Goal: Information Seeking & Learning: Learn about a topic

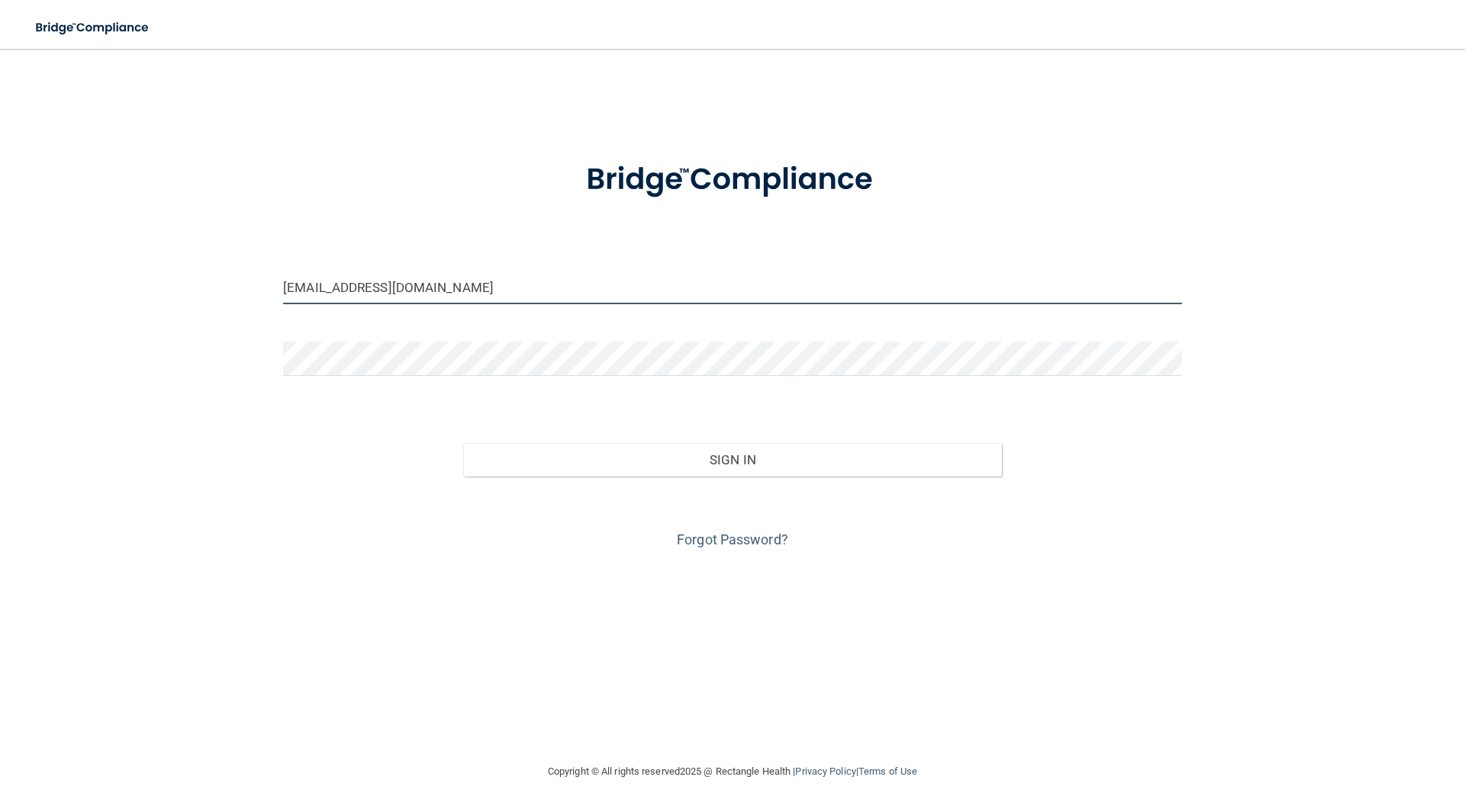
drag, startPoint x: 490, startPoint y: 284, endPoint x: 62, endPoint y: 214, distance: 433.7
click at [62, 214] on div "mckayladawn01@gmail.com Invalid email/password. You don't have permission to ac…" at bounding box center [732, 406] width 1404 height 683
type input "[EMAIL_ADDRESS][DOMAIN_NAME]"
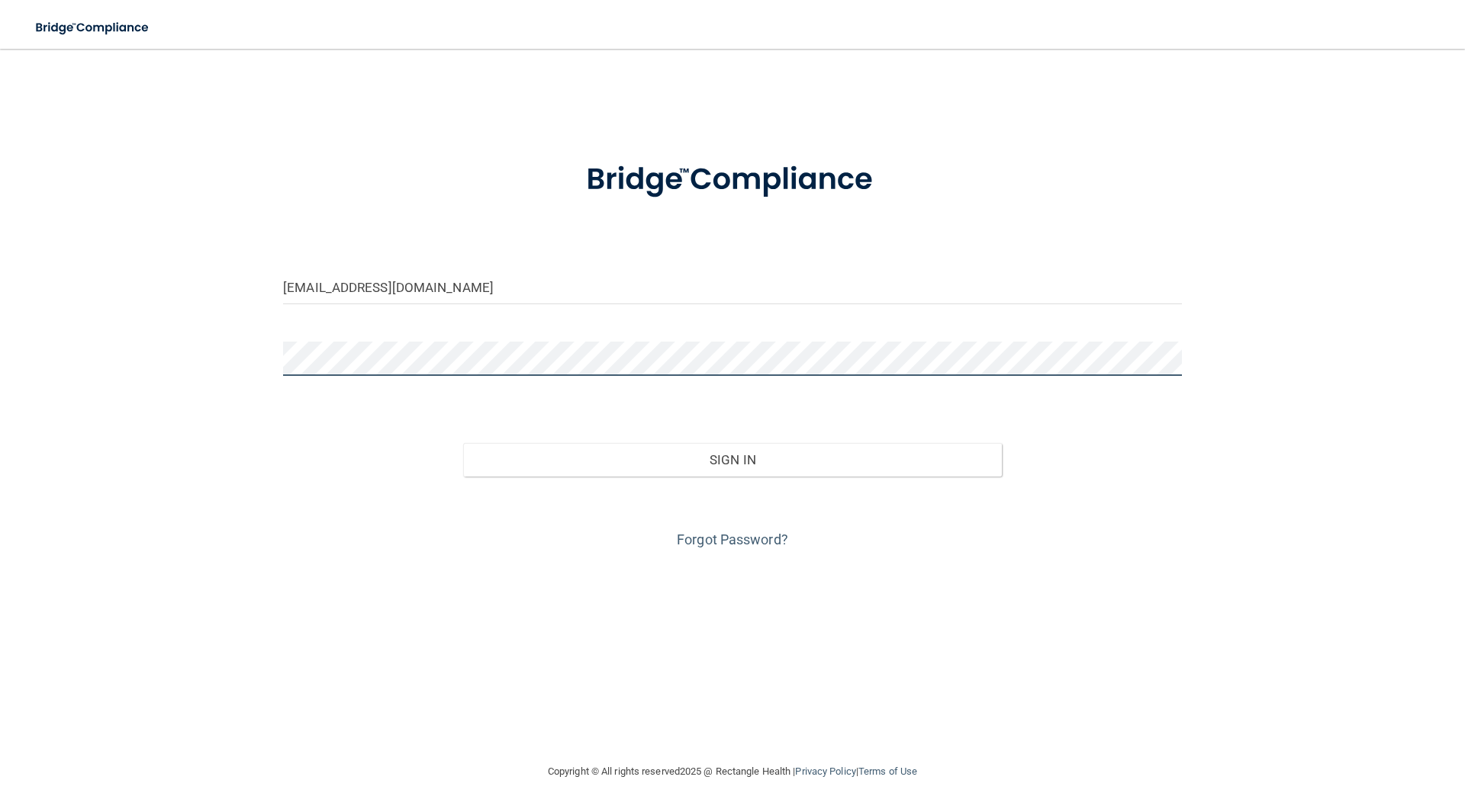
click at [0, 318] on main "twardlaw913@gmail.com Invalid email/password. You don't have permission to acce…" at bounding box center [732, 430] width 1465 height 764
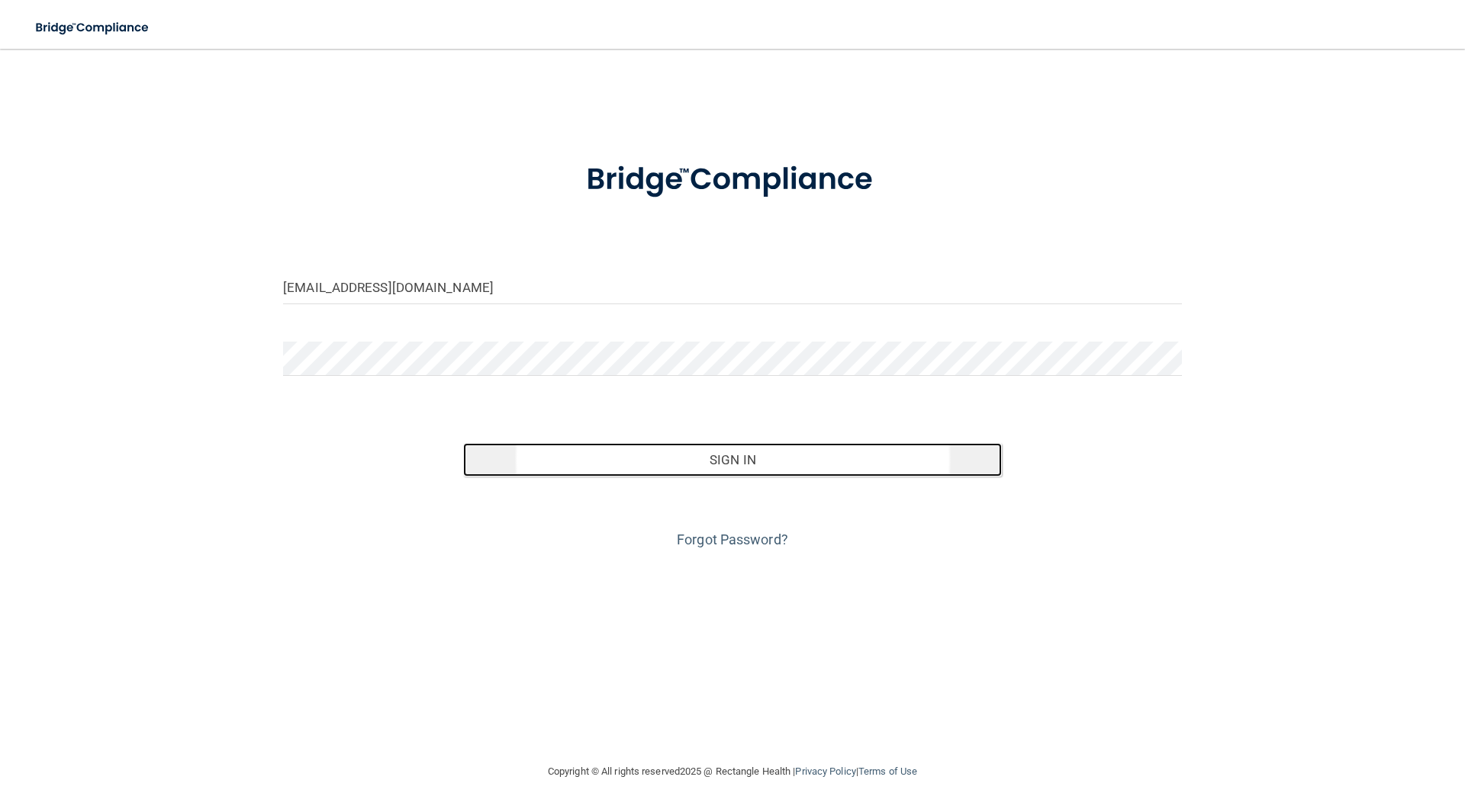
click at [608, 461] on button "Sign In" at bounding box center [733, 460] width 540 height 34
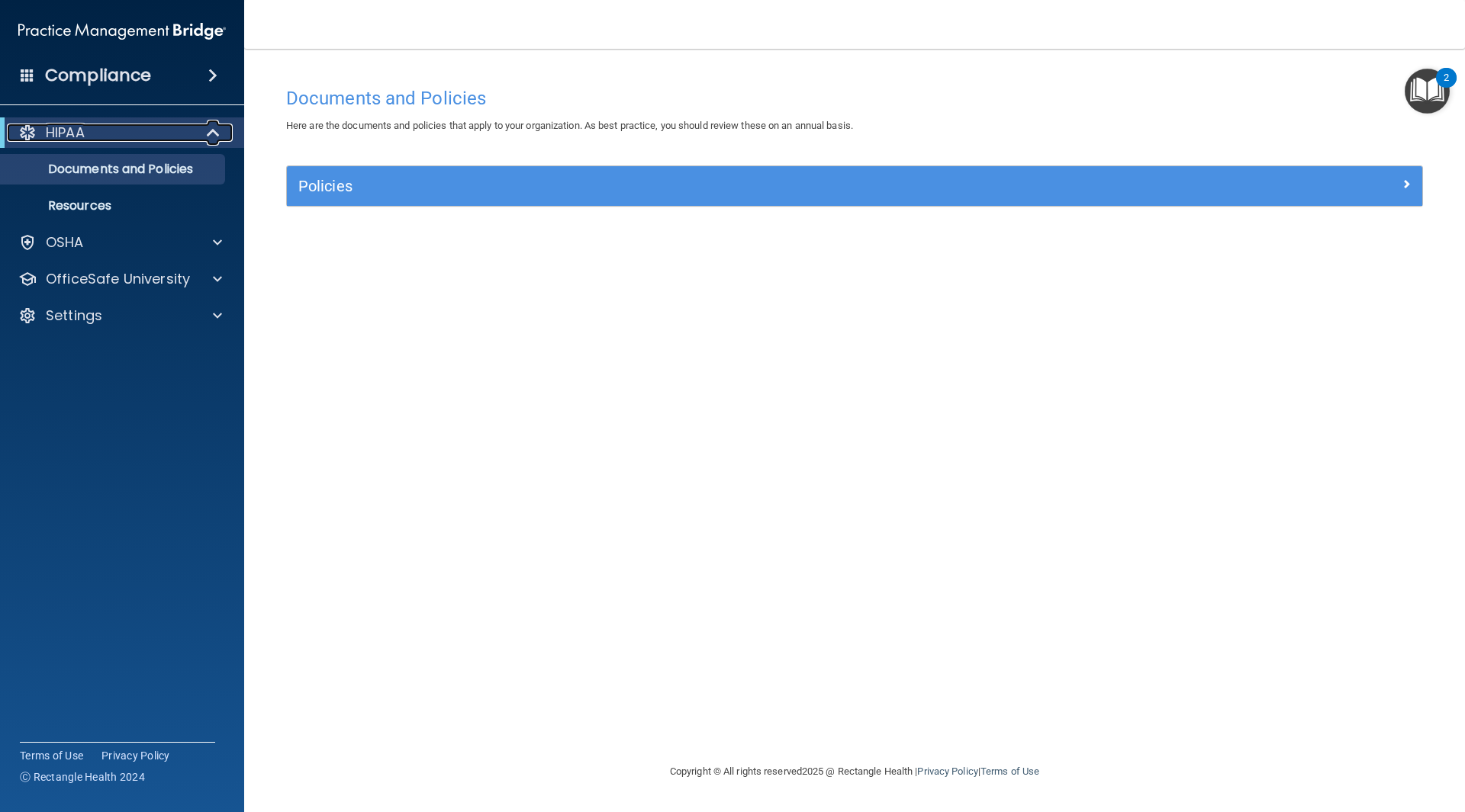
click at [211, 136] on span at bounding box center [214, 132] width 13 height 18
click at [214, 131] on span at bounding box center [217, 132] width 9 height 18
click at [94, 205] on p "Resources" at bounding box center [114, 206] width 208 height 15
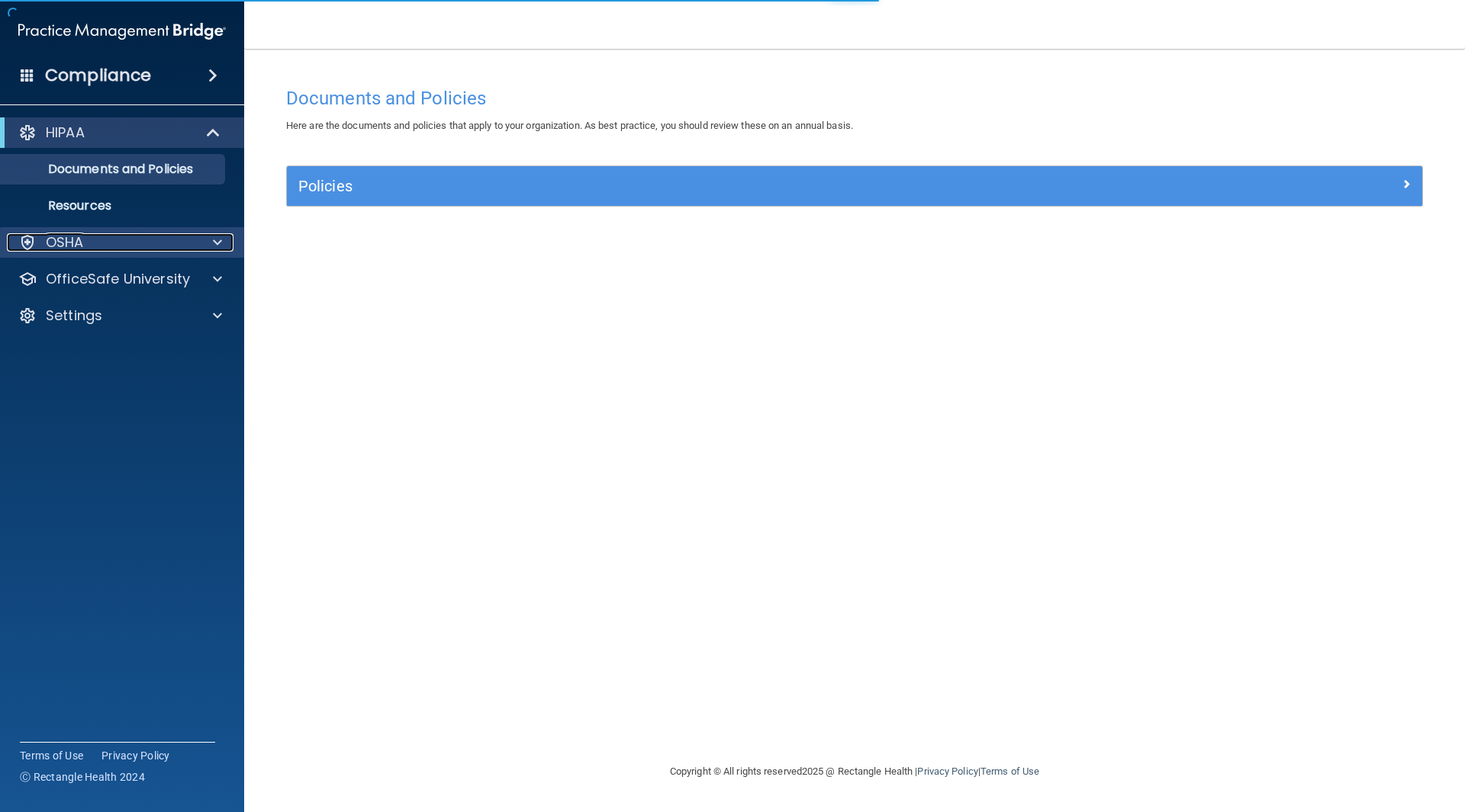
click at [83, 241] on p "OSHA" at bounding box center [64, 242] width 38 height 18
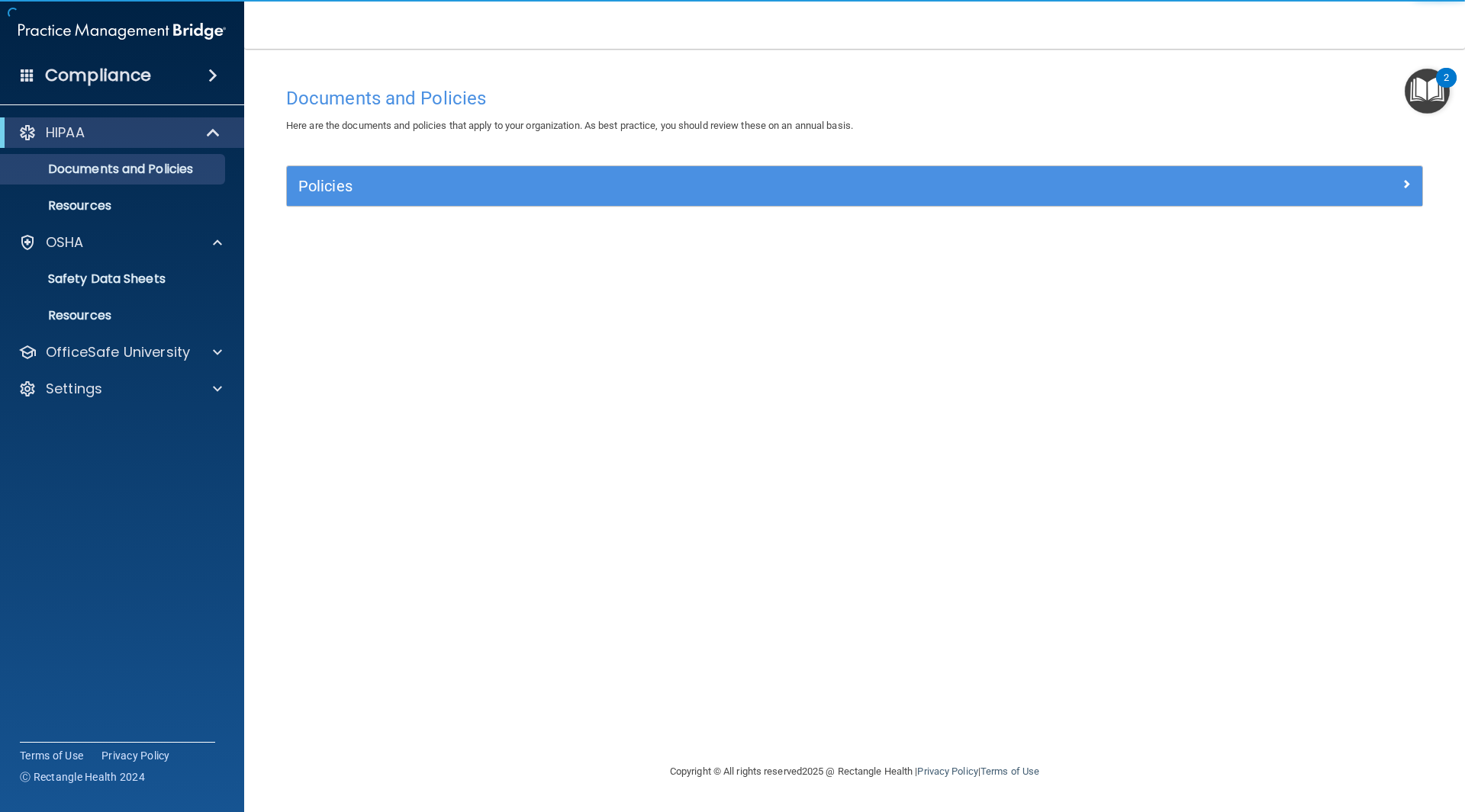
click at [174, 78] on div "Compliance" at bounding box center [122, 75] width 244 height 34
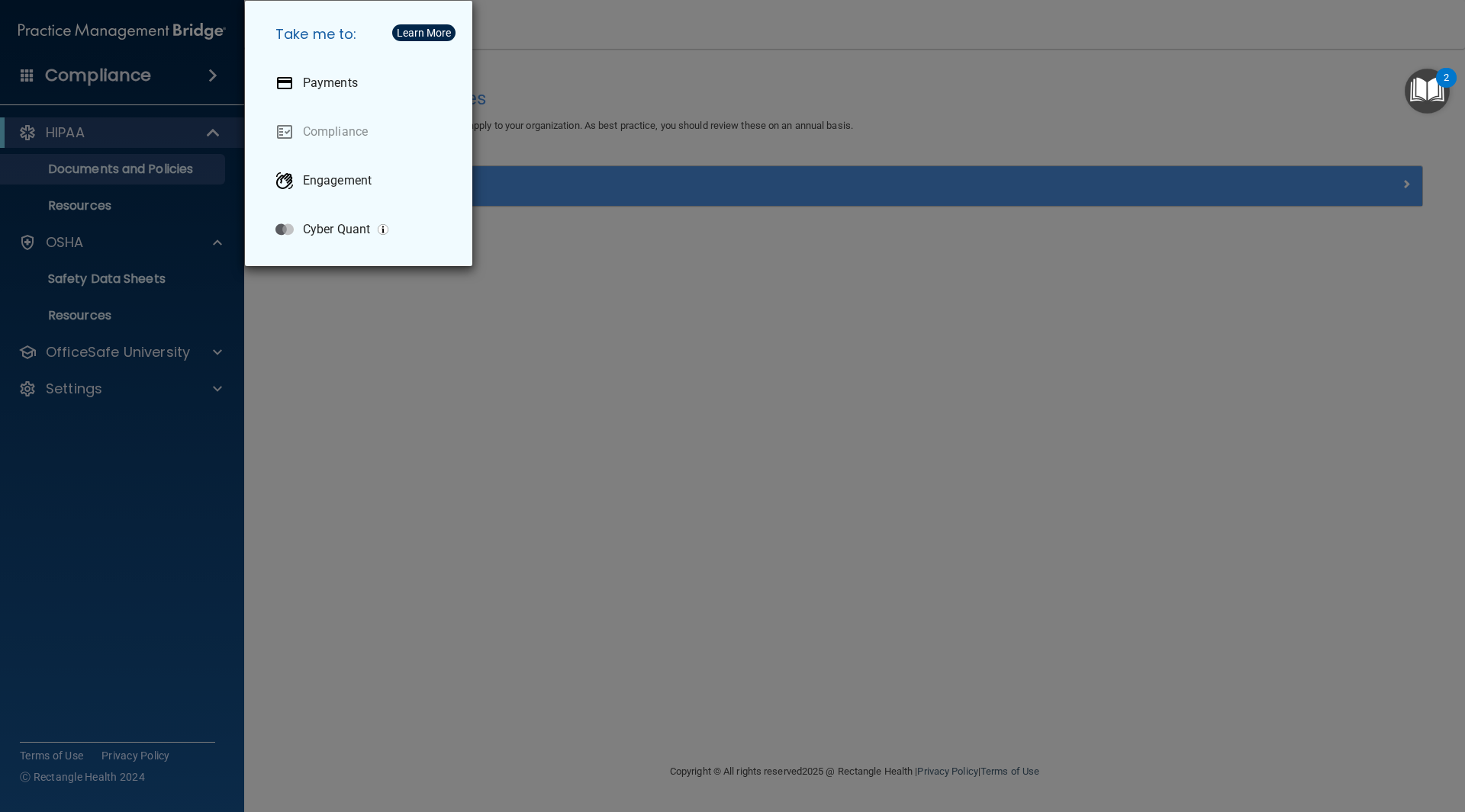
click at [174, 76] on div "Take me to: Payments Compliance Engagement Cyber Quant" at bounding box center [732, 406] width 1465 height 812
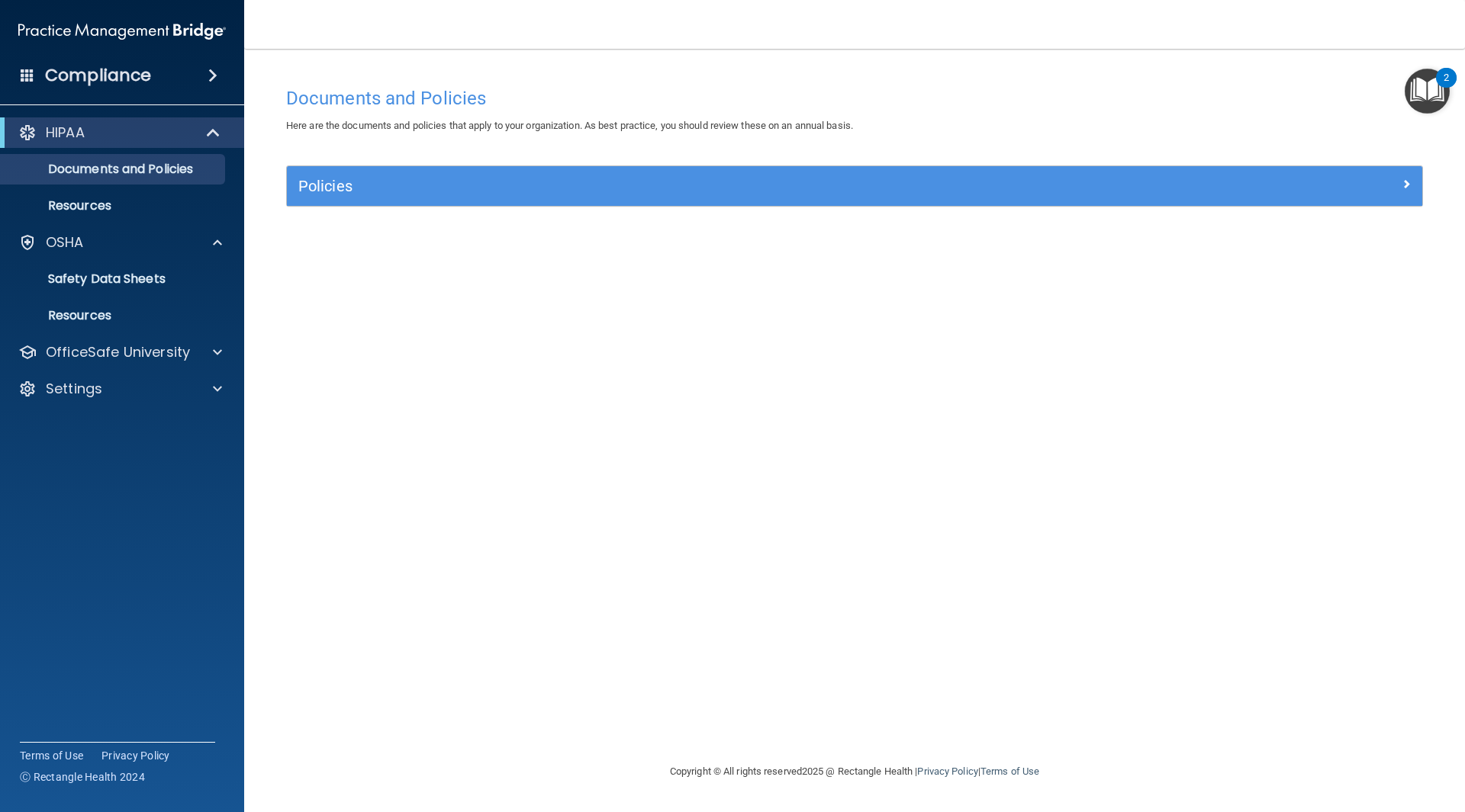
click at [1438, 96] on img "Open Resource Center, 2 new notifications" at bounding box center [1427, 91] width 45 height 45
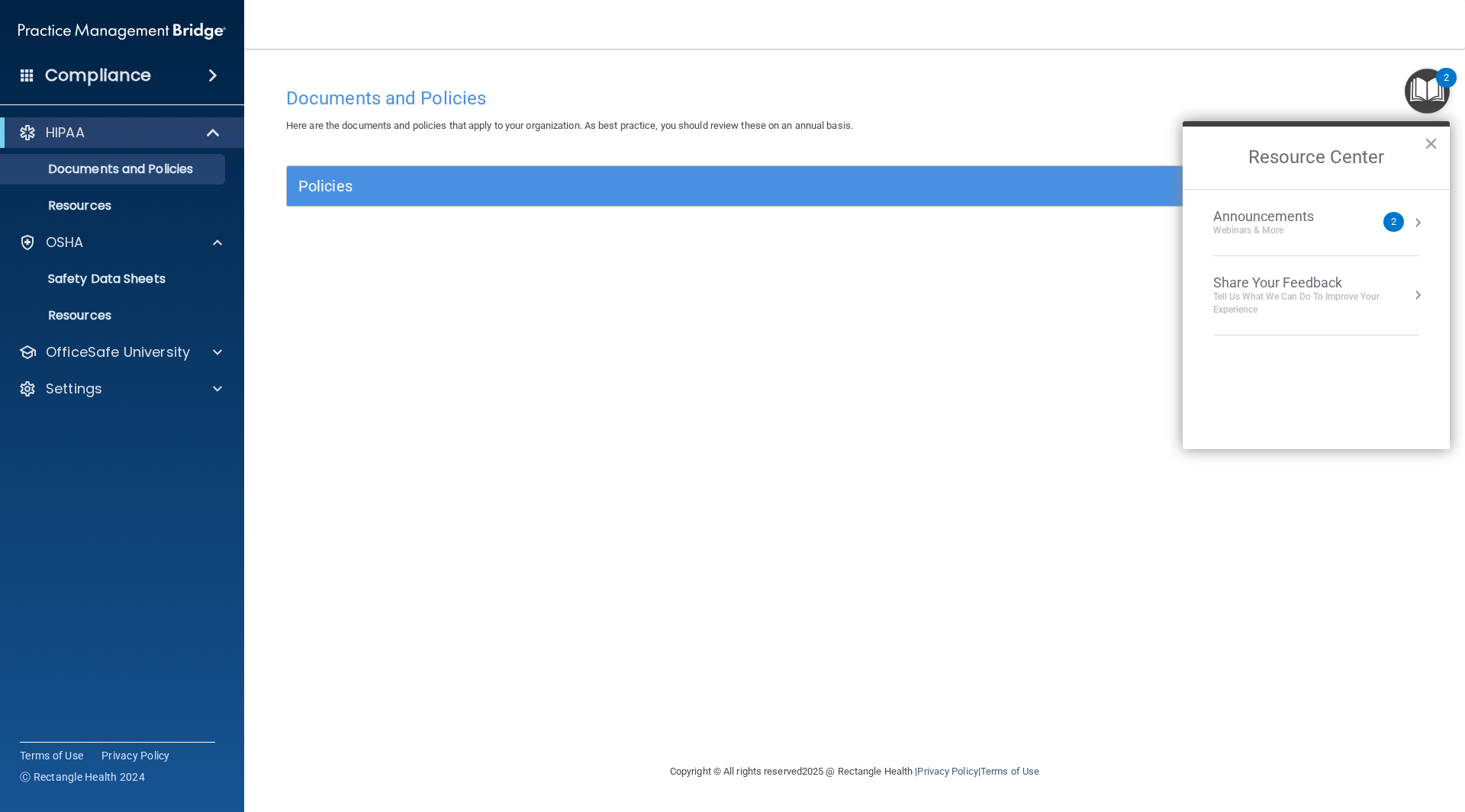
click at [1331, 231] on div "Webinars & More" at bounding box center [1278, 230] width 132 height 13
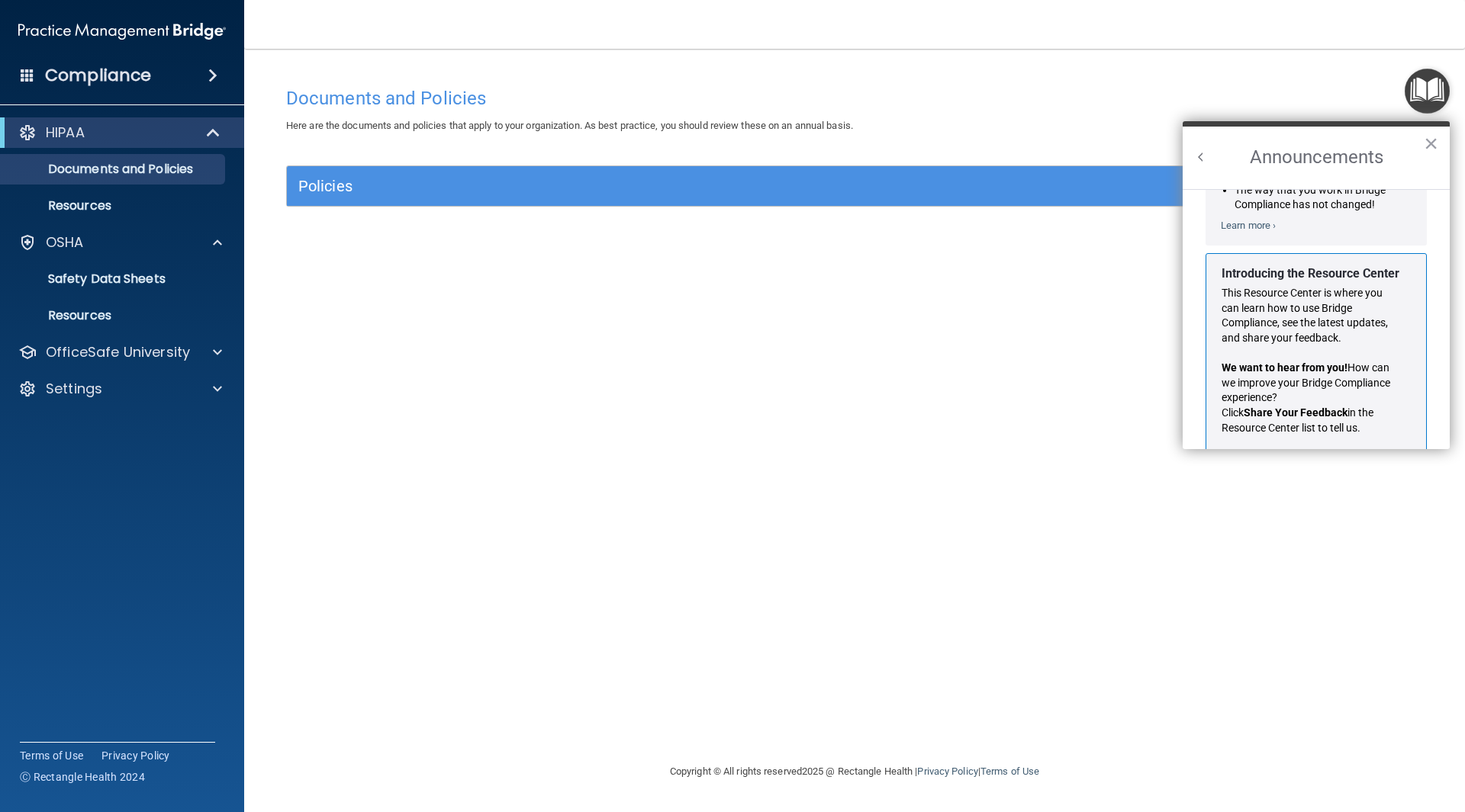
scroll to position [268, 0]
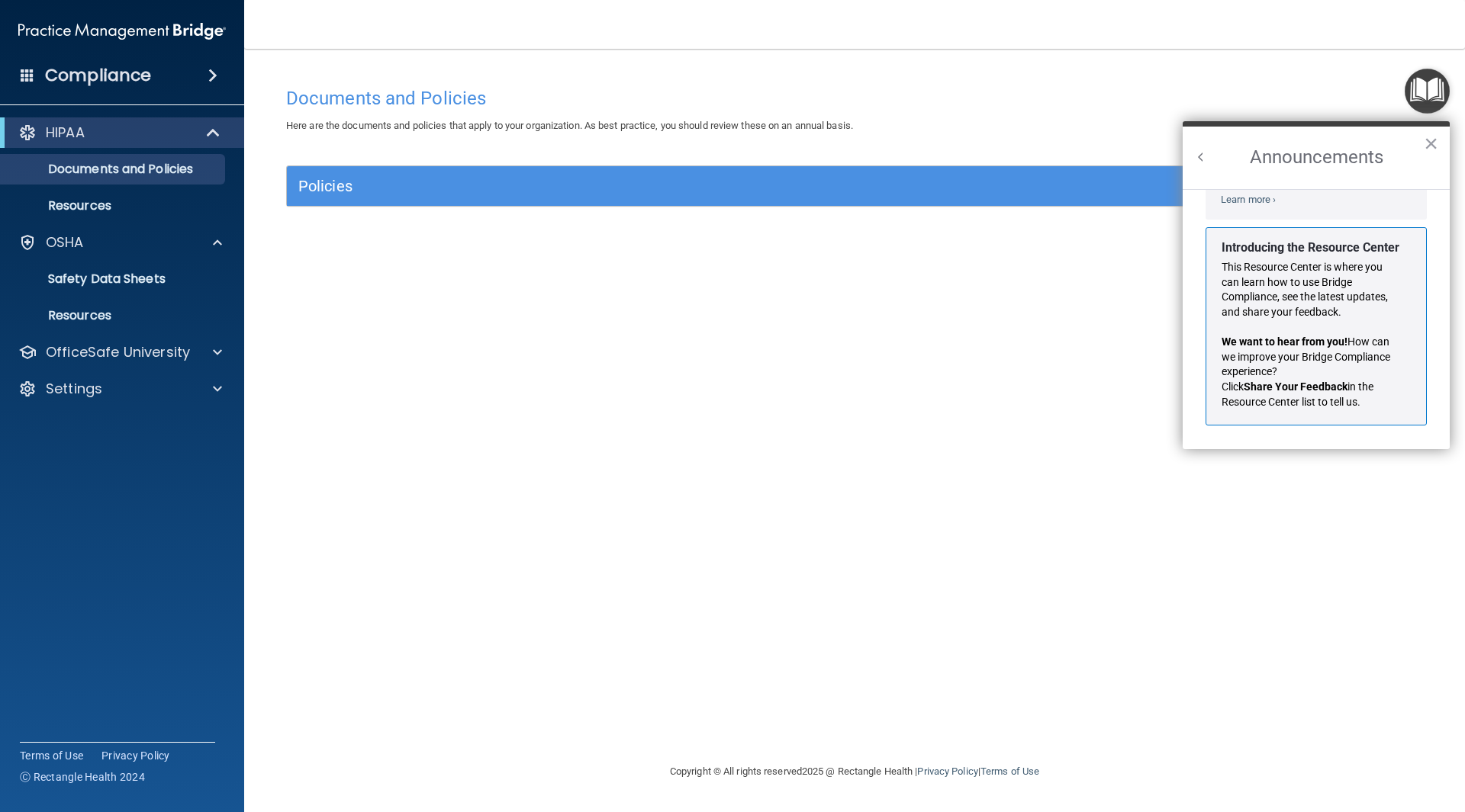
click at [1442, 95] on img "Open Resource Center" at bounding box center [1427, 91] width 45 height 45
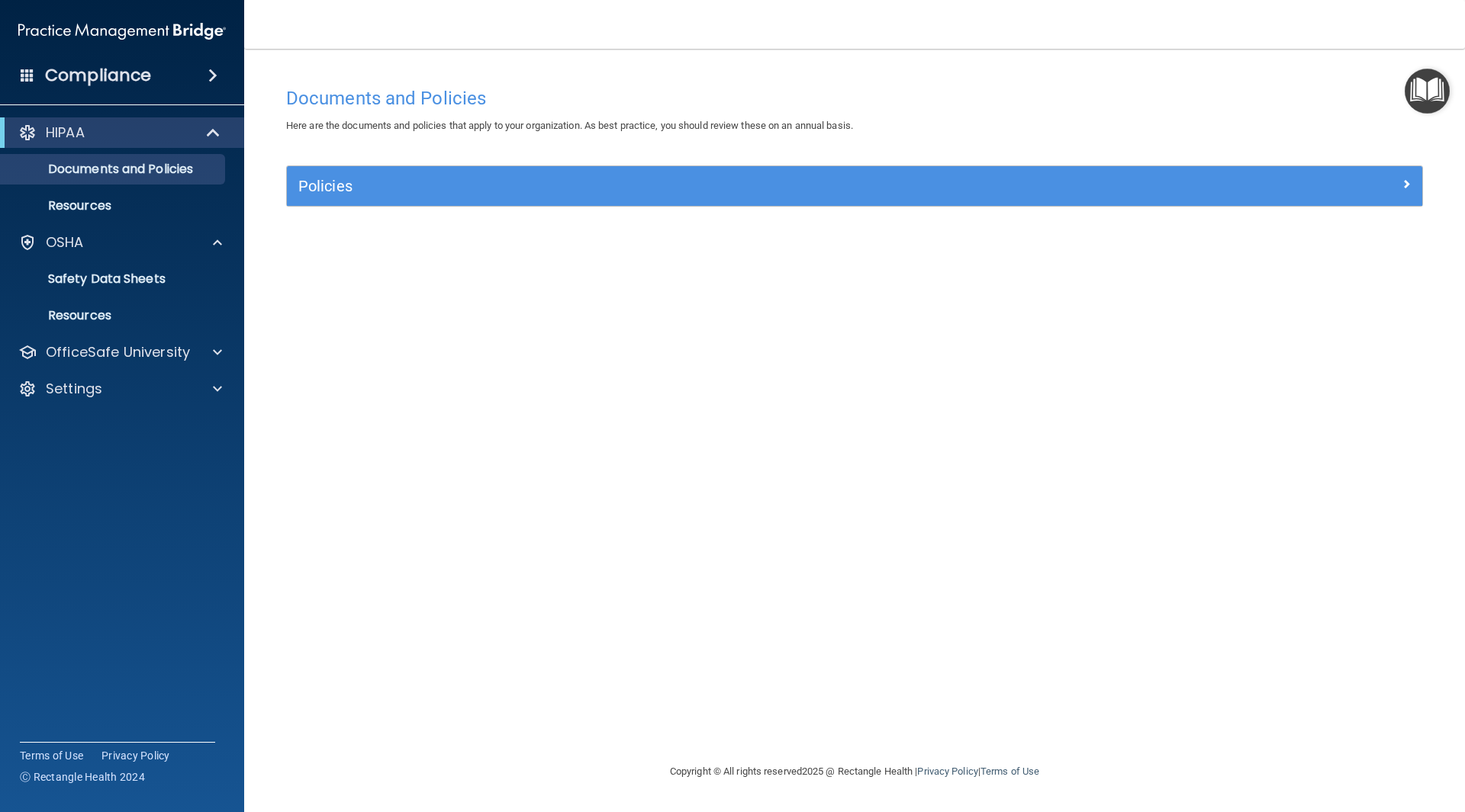
click at [1427, 92] on img "Open Resource Center" at bounding box center [1427, 91] width 45 height 45
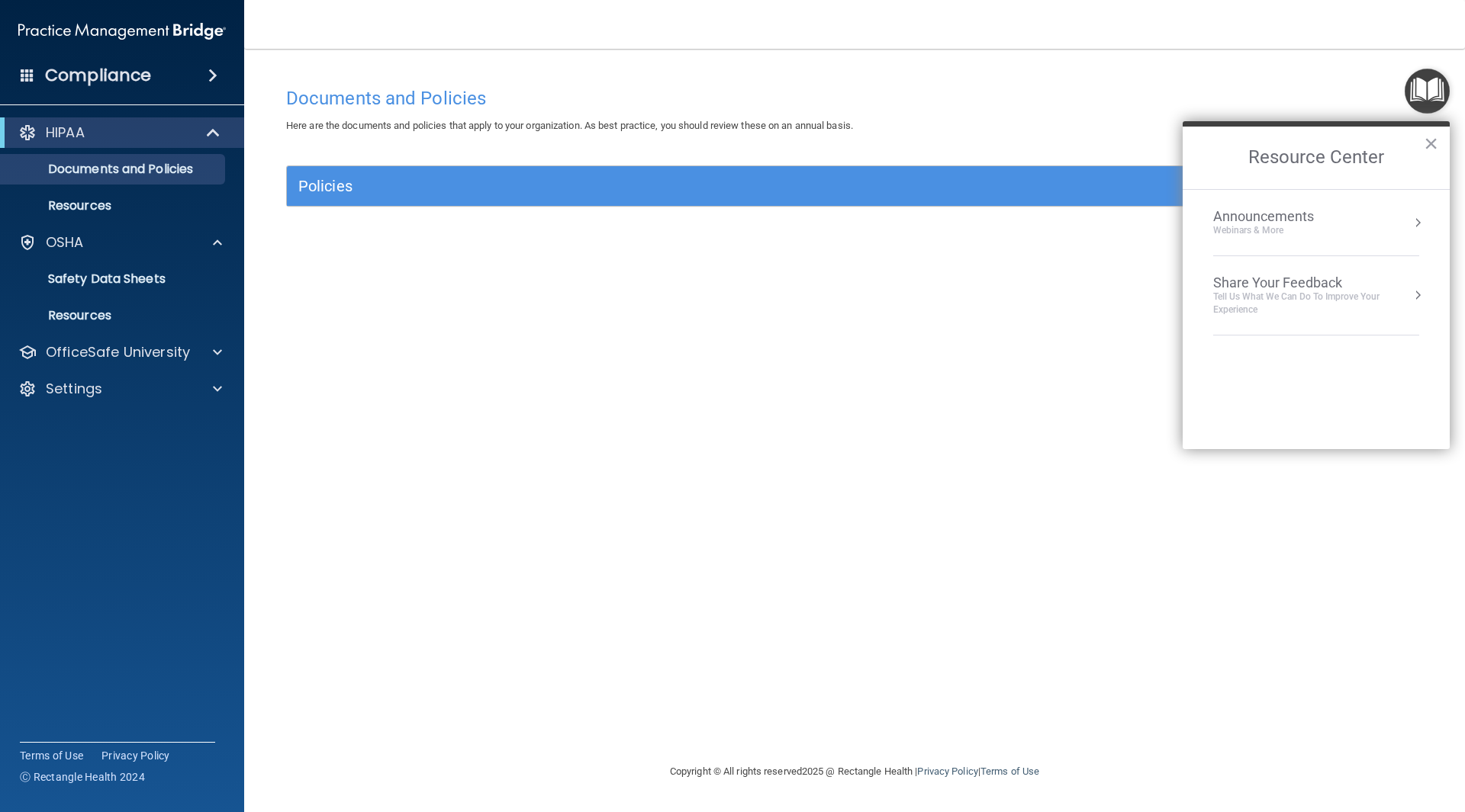
click at [1411, 227] on div "Announcements Webinars & More" at bounding box center [1316, 223] width 206 height 29
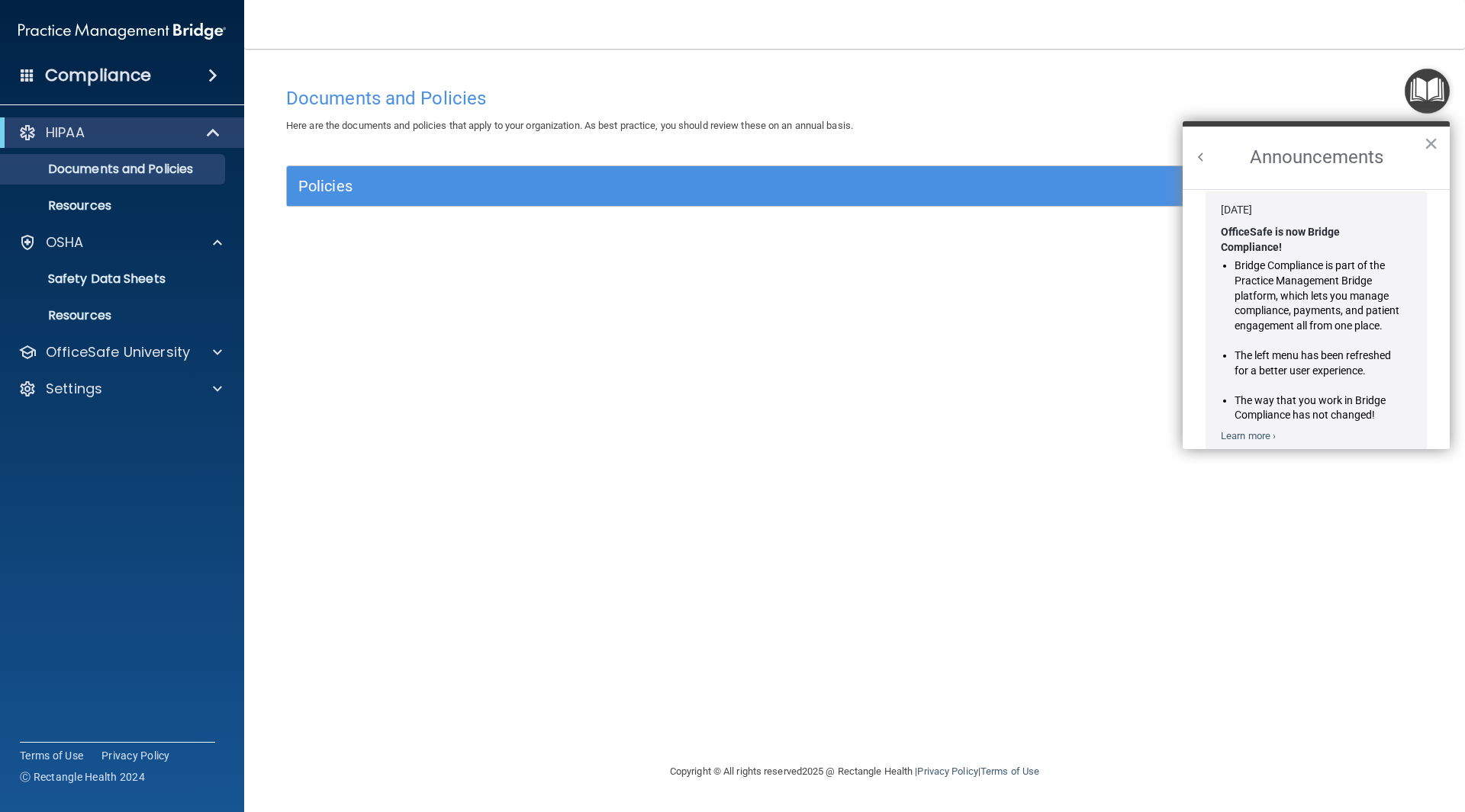
scroll to position [0, 0]
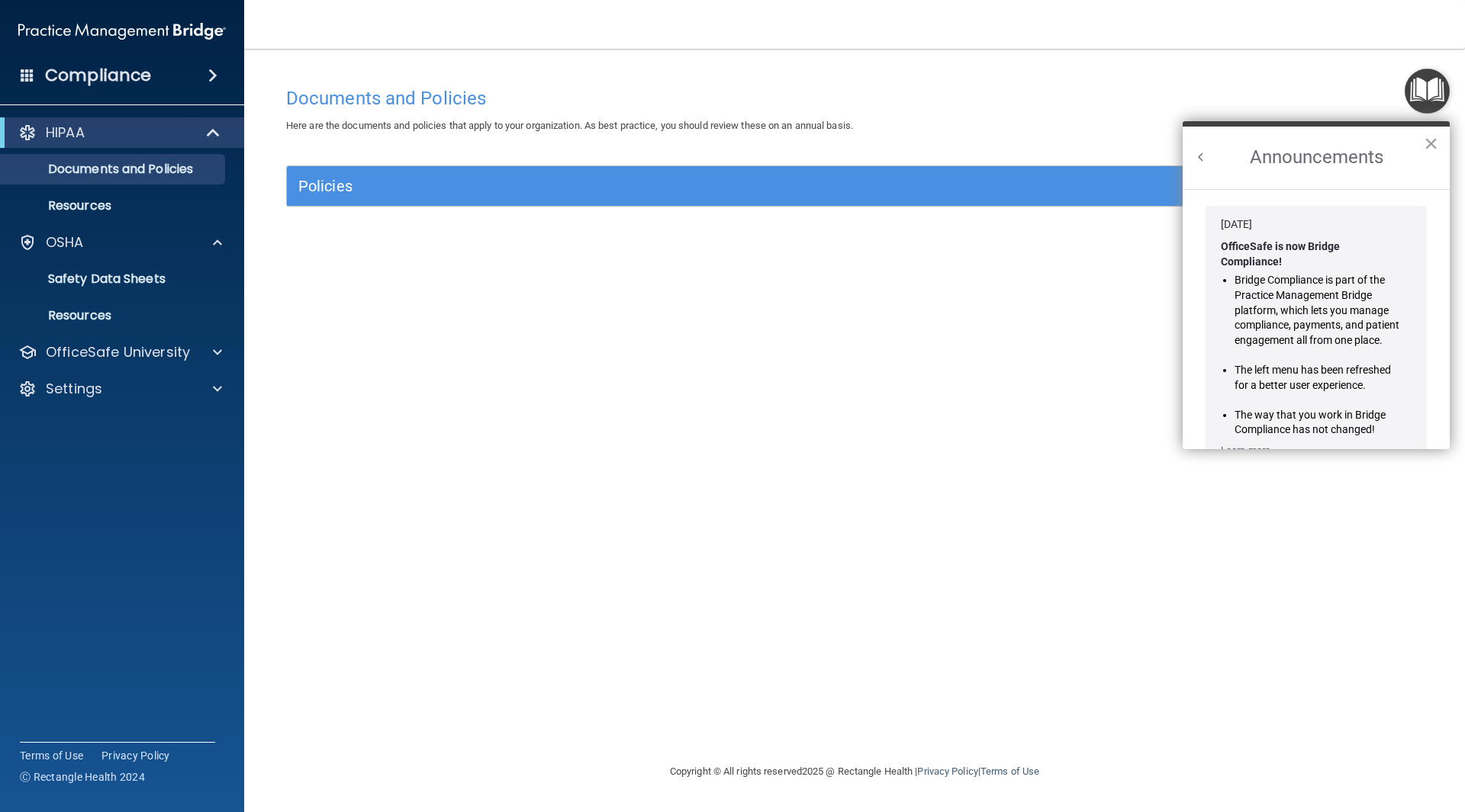
click at [1201, 154] on button "Back to Resource Center Home" at bounding box center [1201, 157] width 15 height 15
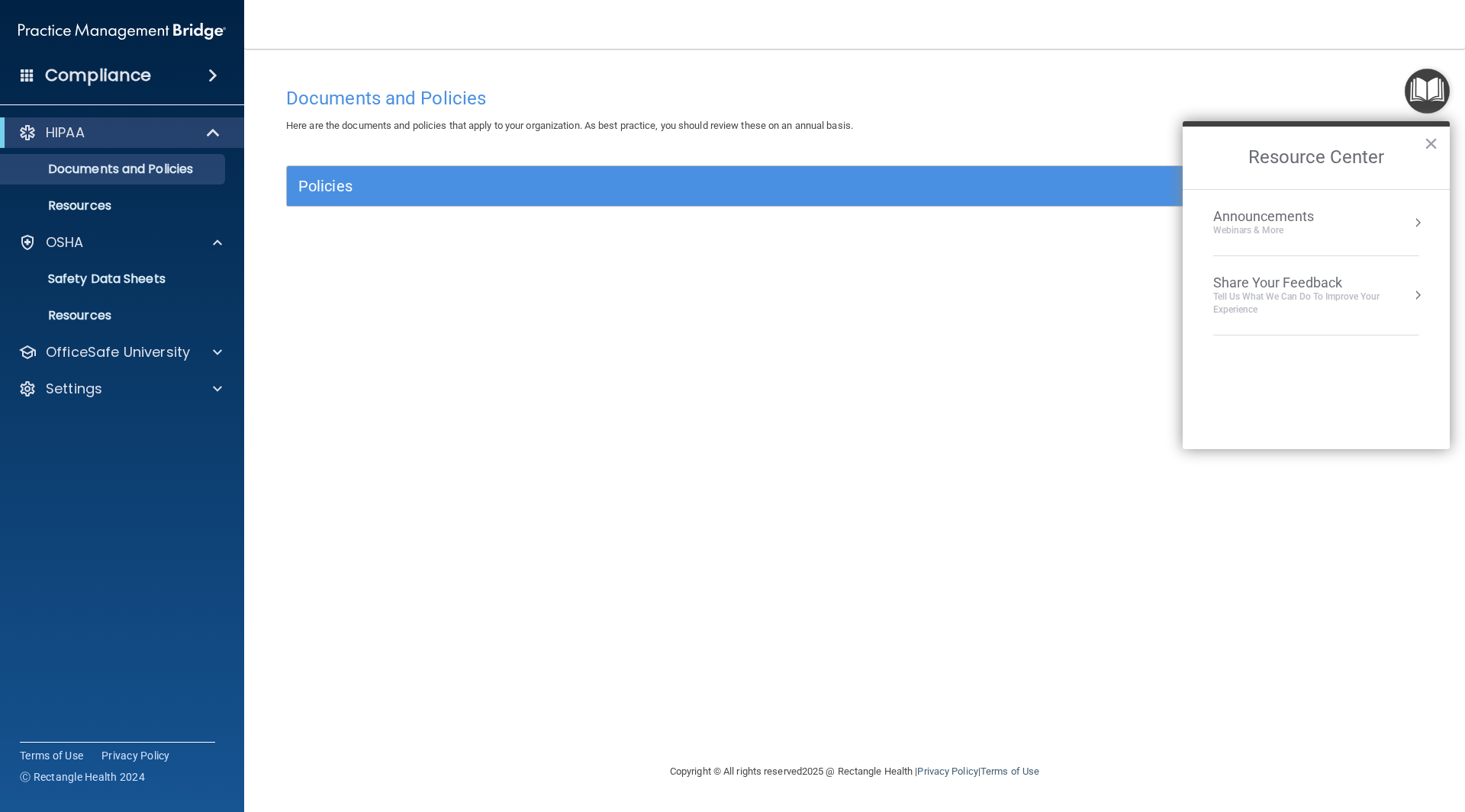
click at [1421, 98] on img "Open Resource Center" at bounding box center [1427, 91] width 45 height 45
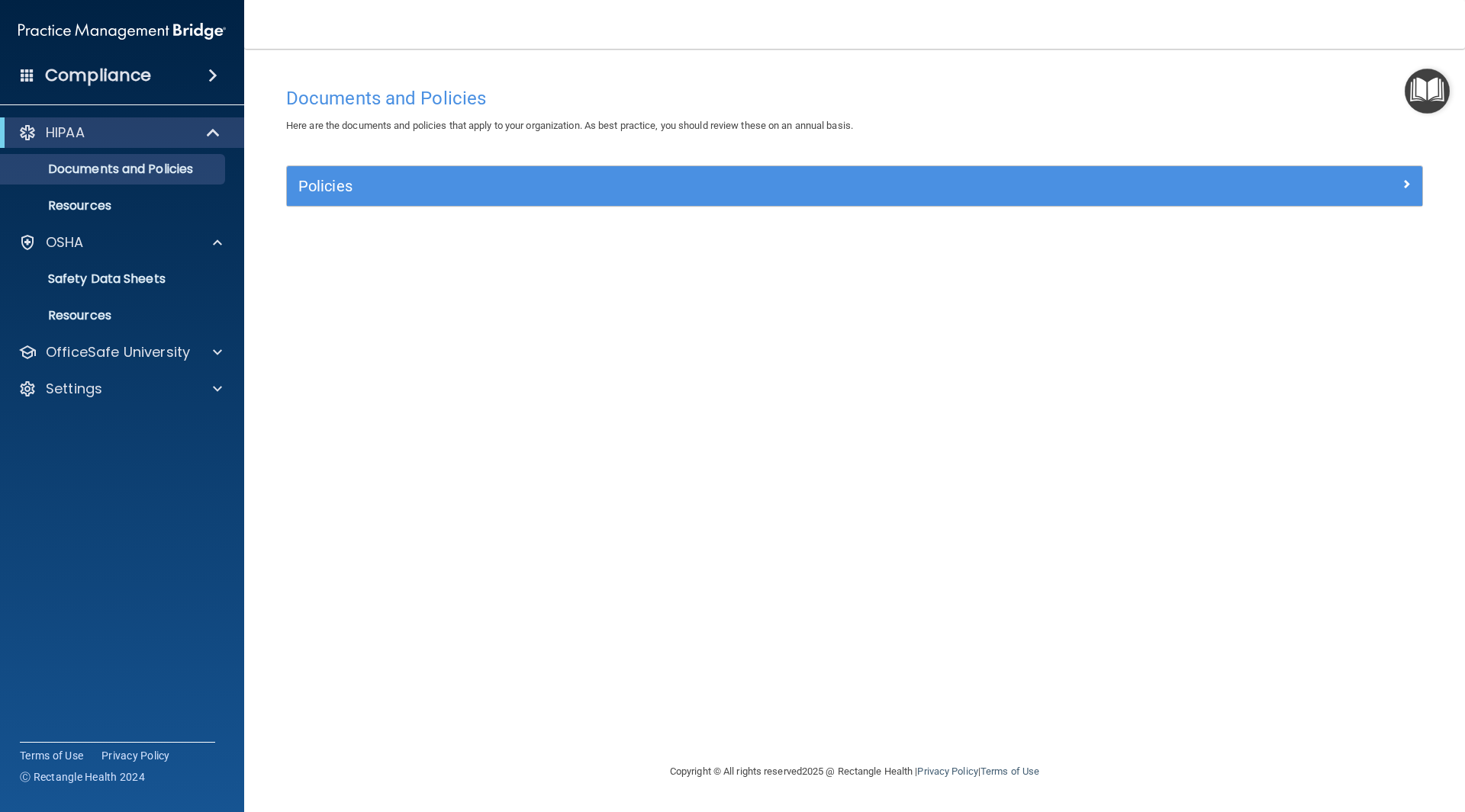
click at [1425, 89] on img "Open Resource Center" at bounding box center [1427, 91] width 45 height 45
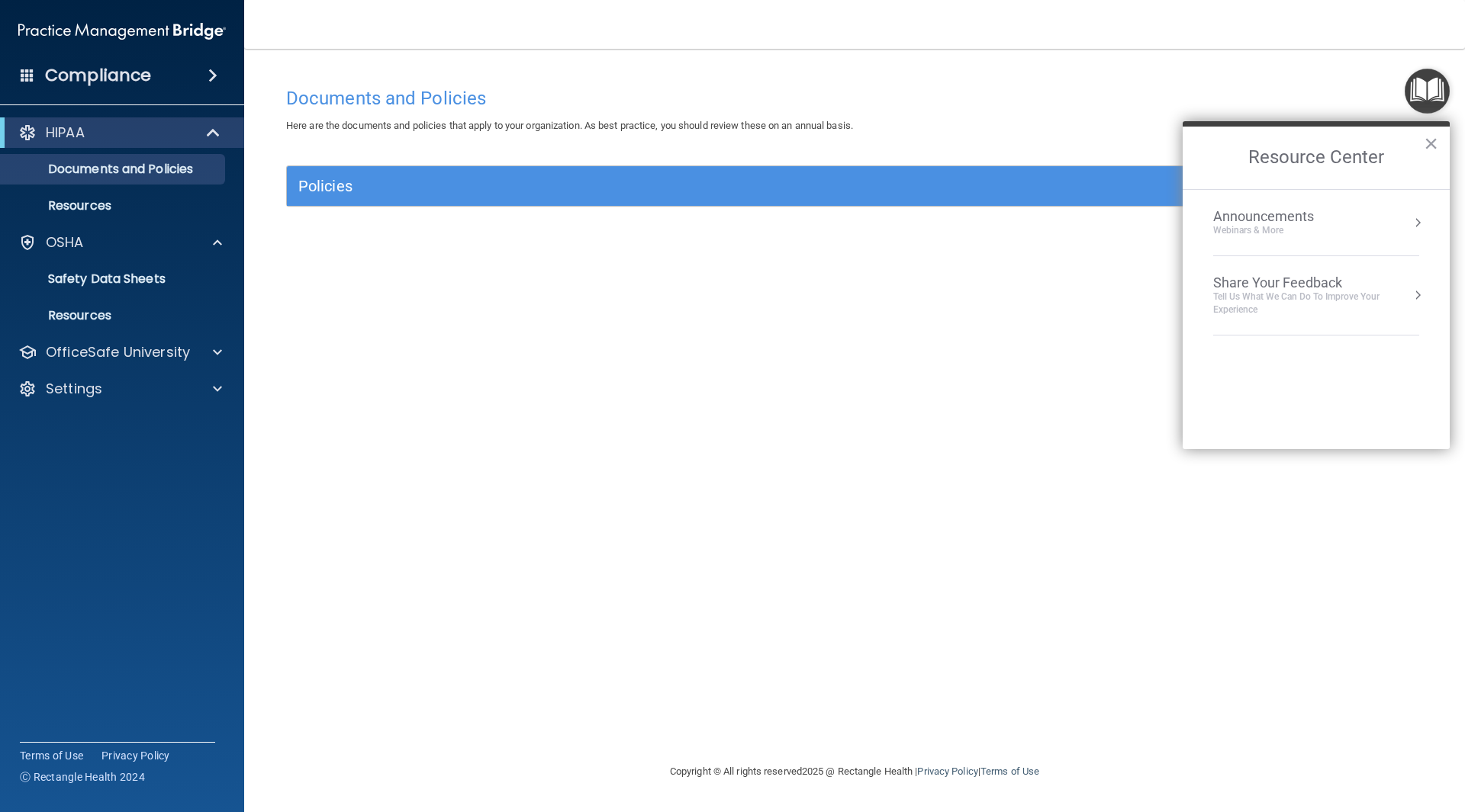
click at [1363, 210] on div "Announcements Webinars & More" at bounding box center [1294, 223] width 162 height 29
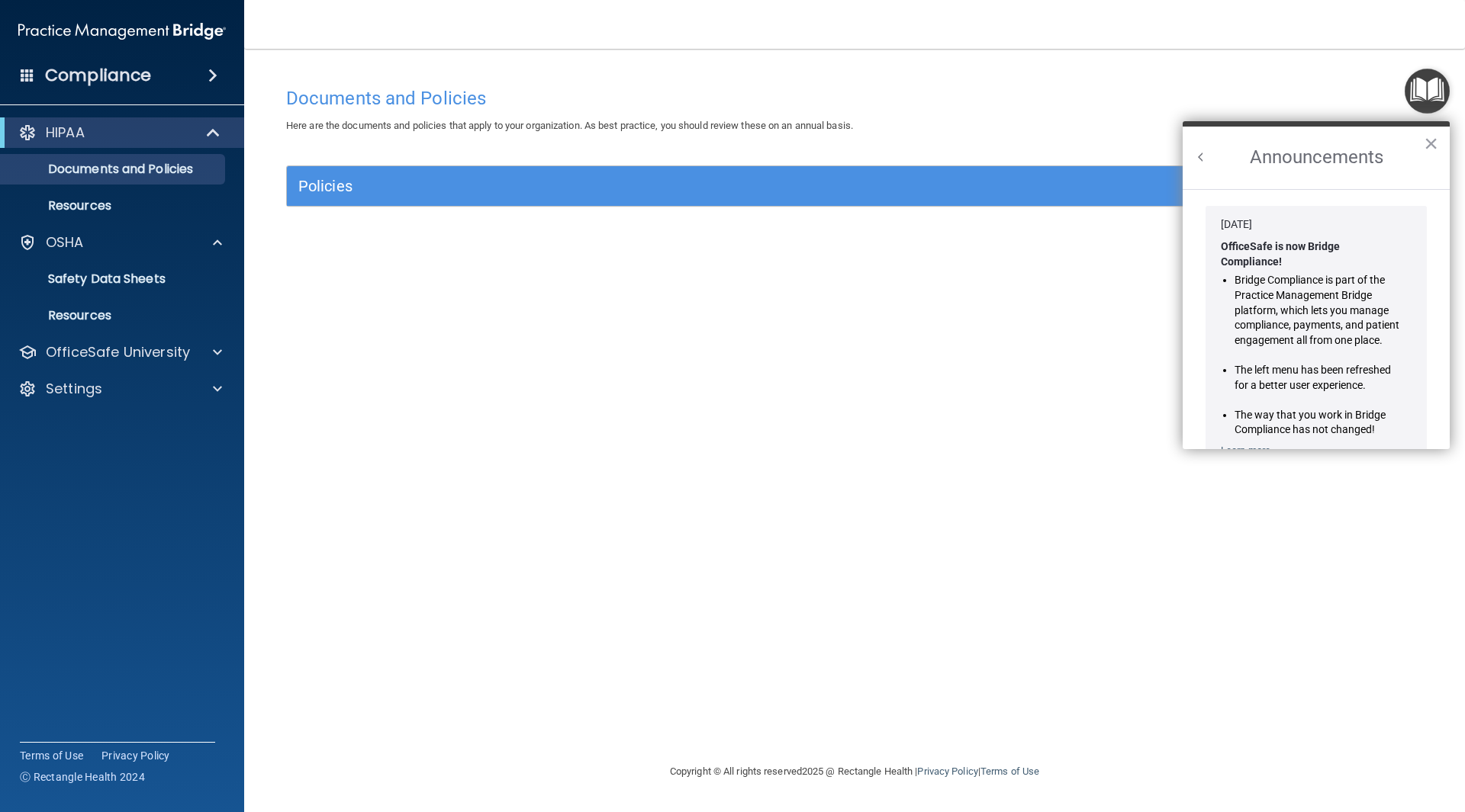
click at [1198, 161] on button "Back to Resource Center Home" at bounding box center [1201, 157] width 15 height 15
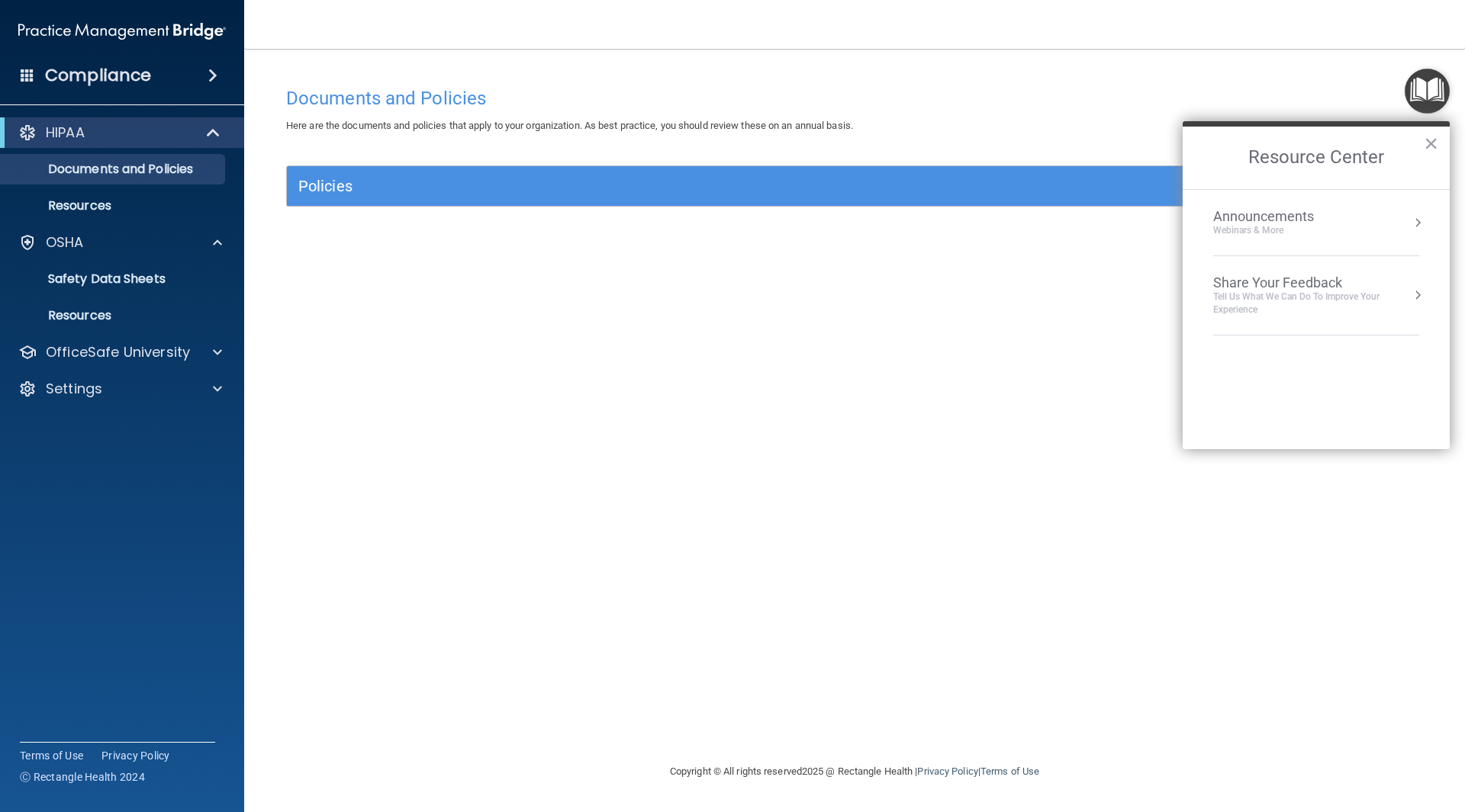
click at [1321, 289] on div "Share Your Feedback" at bounding box center [1316, 284] width 206 height 17
click at [1204, 156] on button "Back to Resource Center Home" at bounding box center [1201, 157] width 15 height 15
click at [1424, 89] on img "Open Resource Center" at bounding box center [1427, 91] width 45 height 45
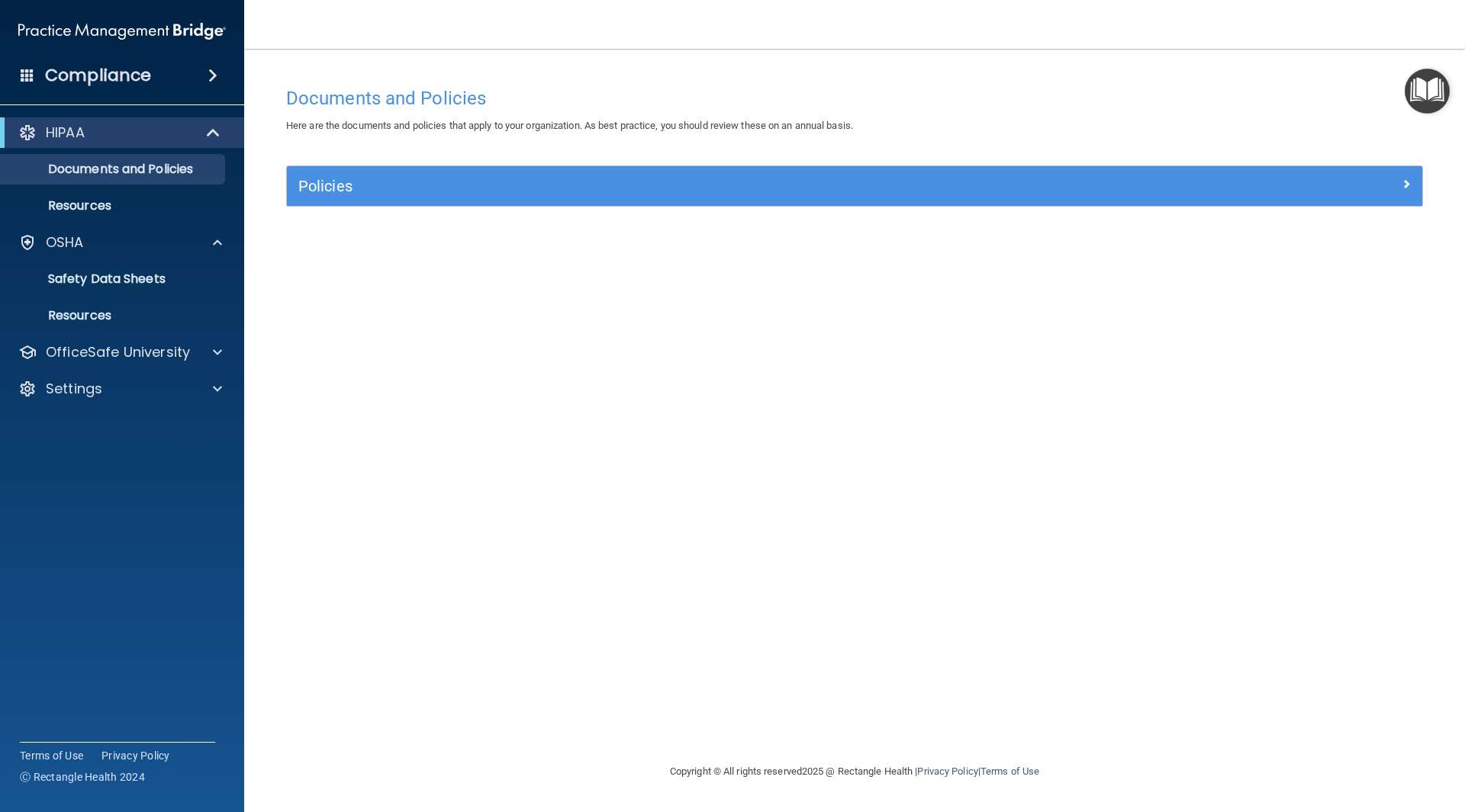
click at [30, 71] on span at bounding box center [28, 75] width 14 height 14
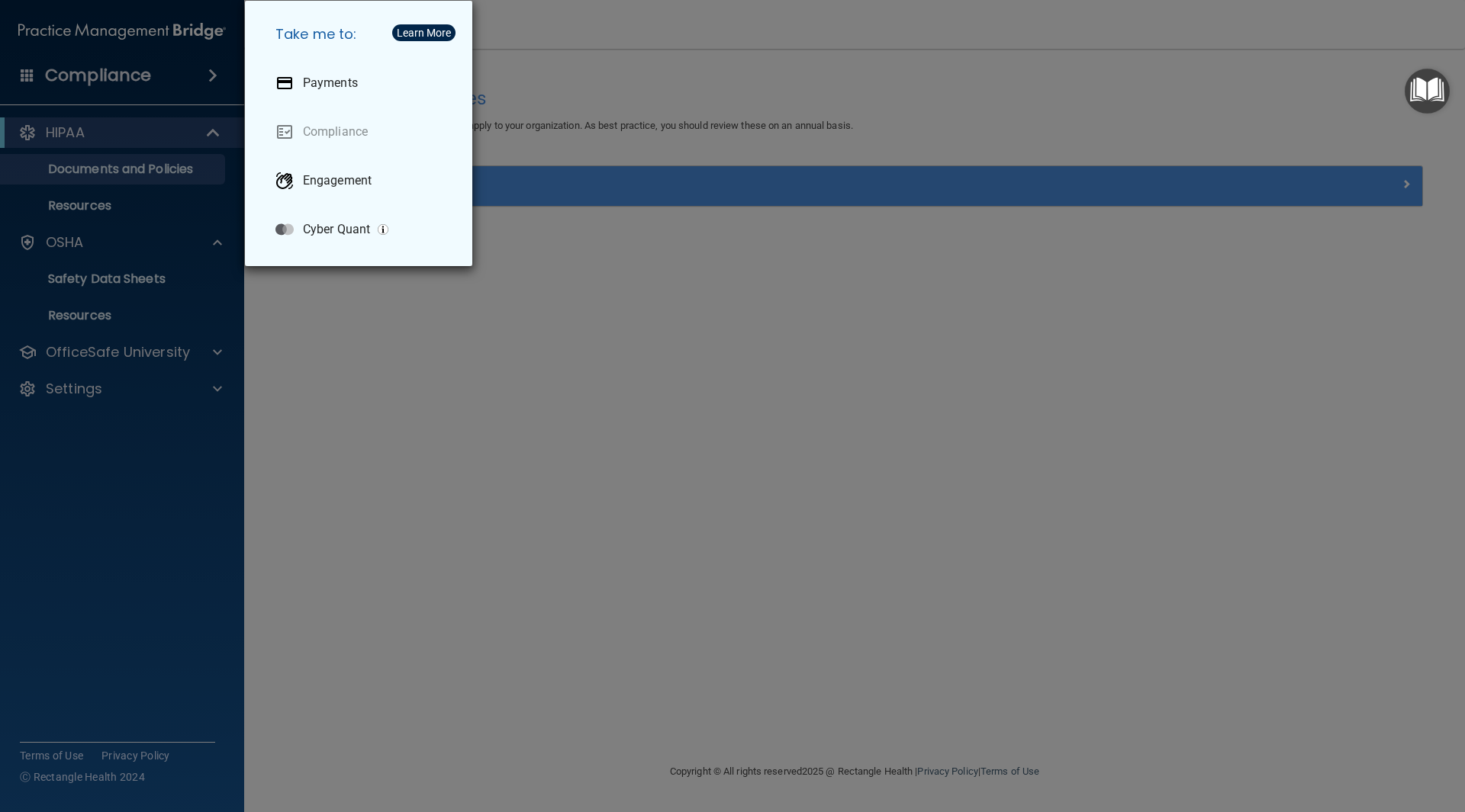
click at [80, 80] on div "Take me to: Payments Compliance Engagement Cyber Quant" at bounding box center [732, 406] width 1465 height 812
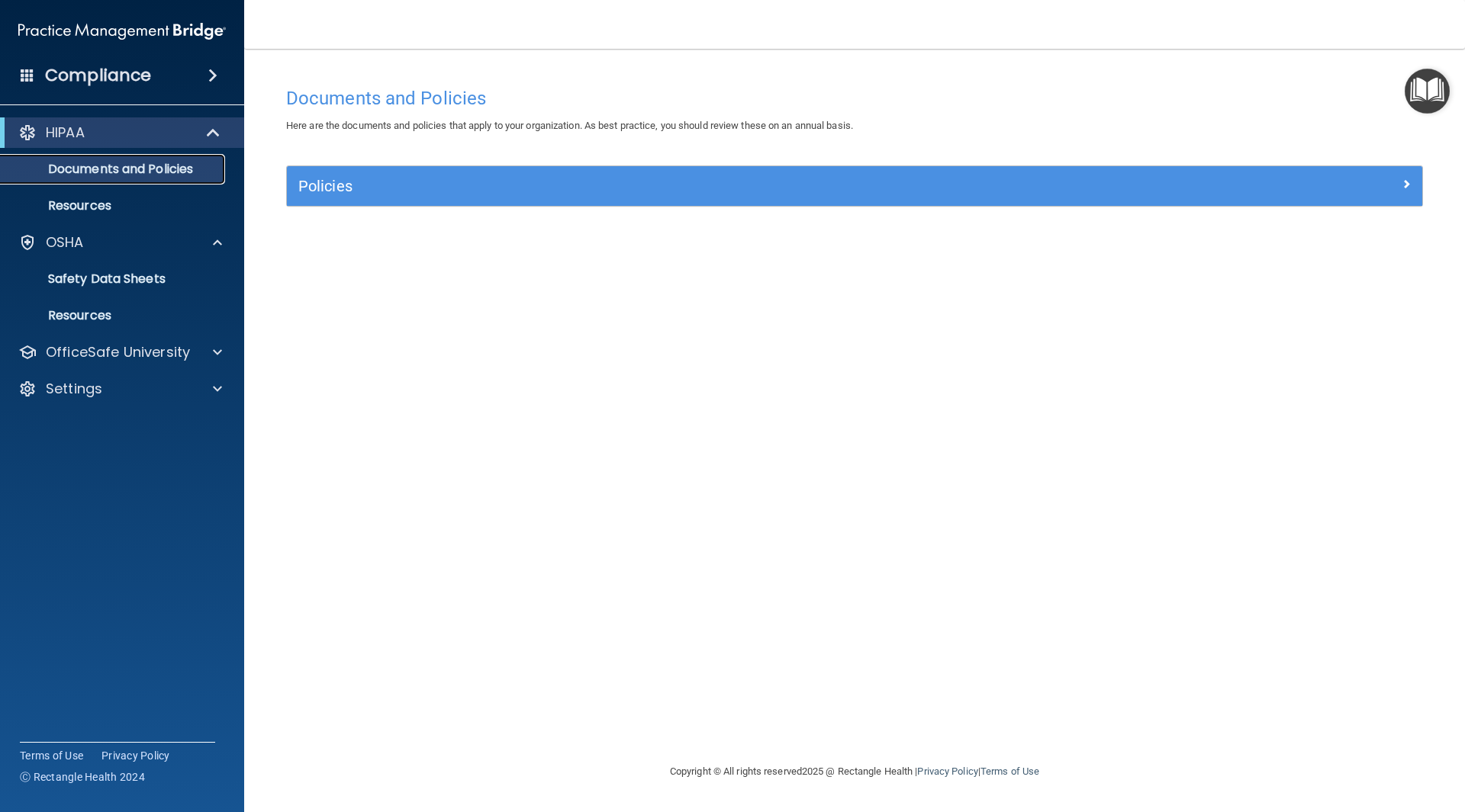
click at [88, 164] on p "Documents and Policies" at bounding box center [114, 169] width 208 height 15
click at [86, 203] on p "Resources" at bounding box center [114, 206] width 208 height 15
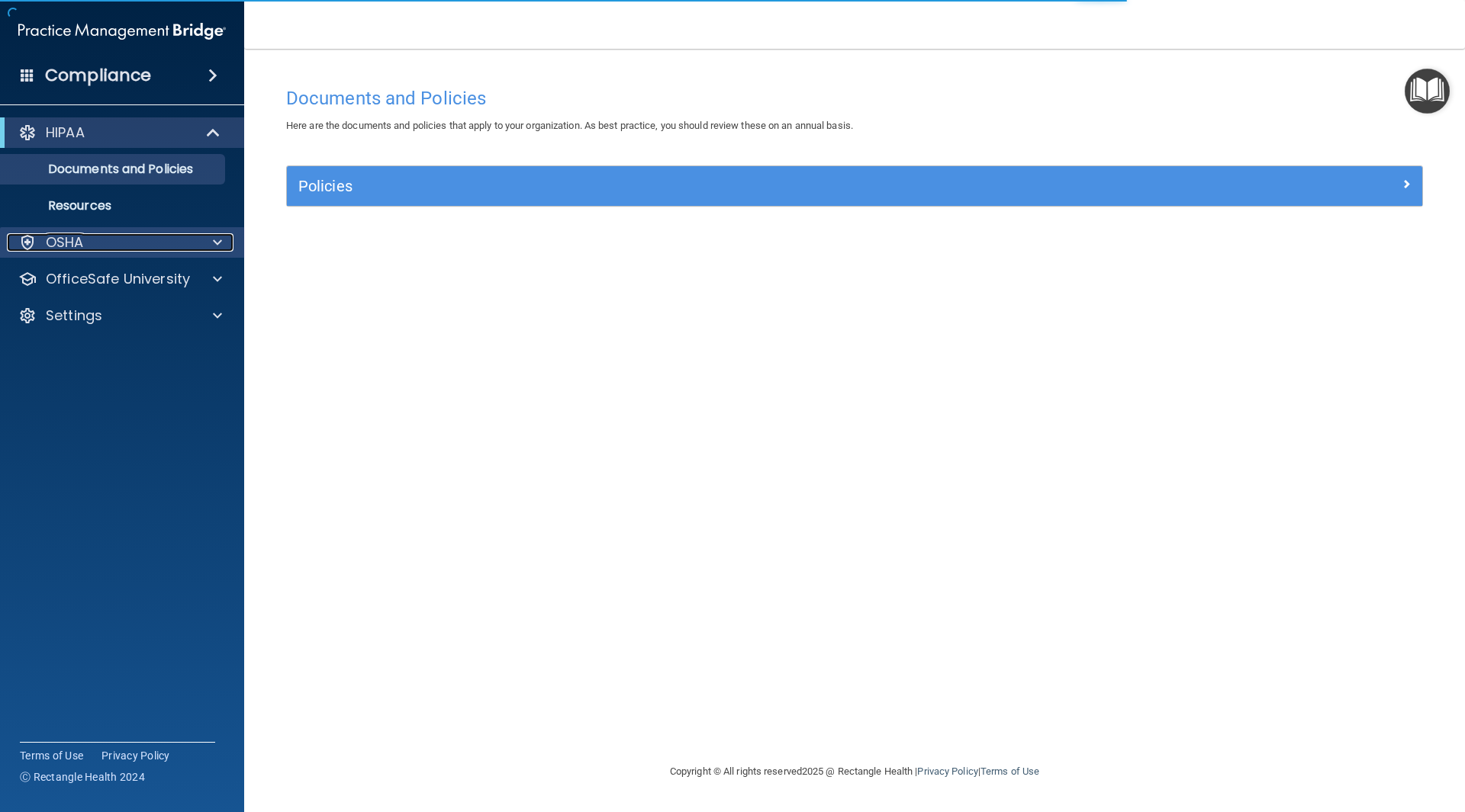
click at [138, 246] on div "OSHA" at bounding box center [101, 242] width 189 height 18
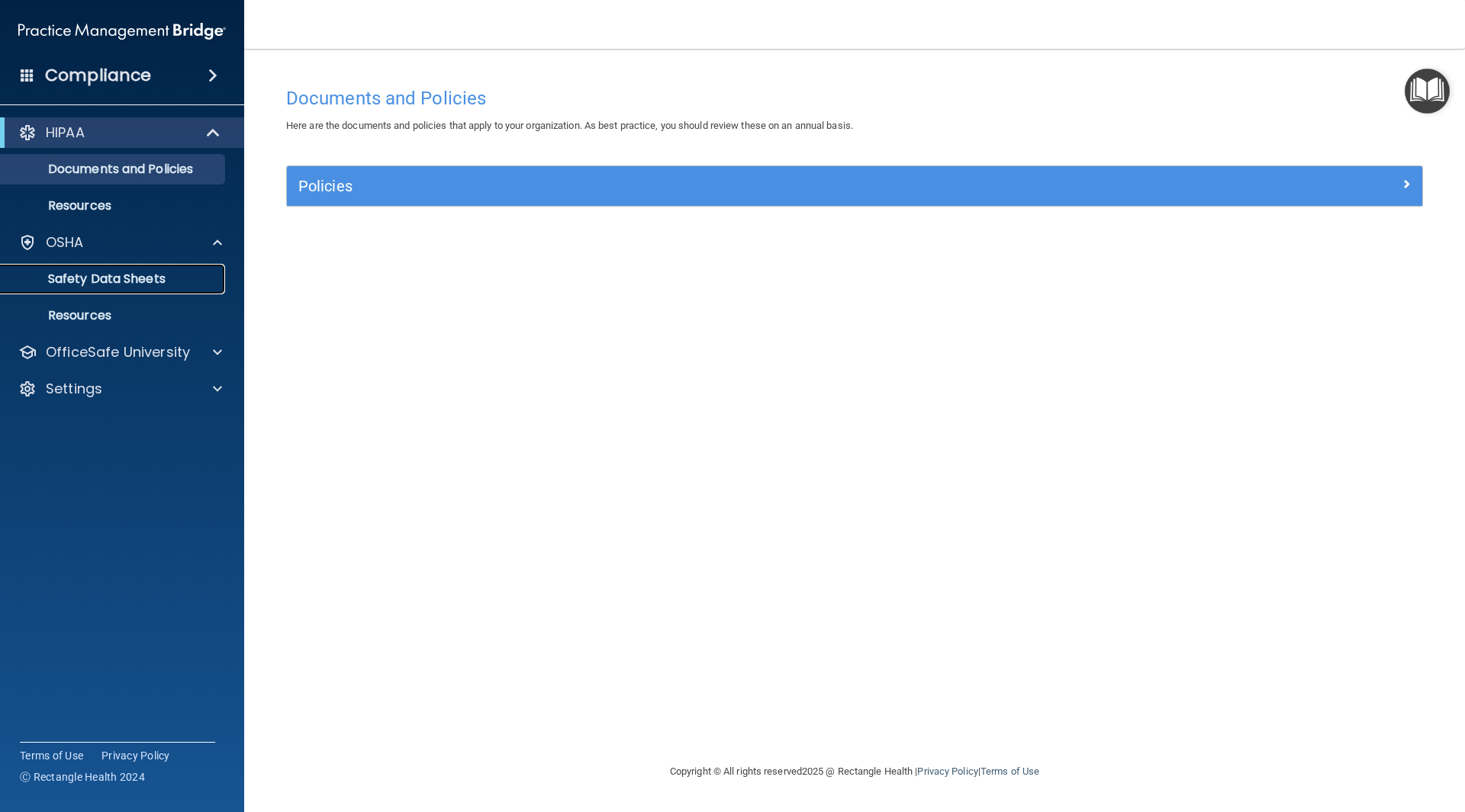
click at [113, 275] on p "Safety Data Sheets" at bounding box center [114, 279] width 208 height 15
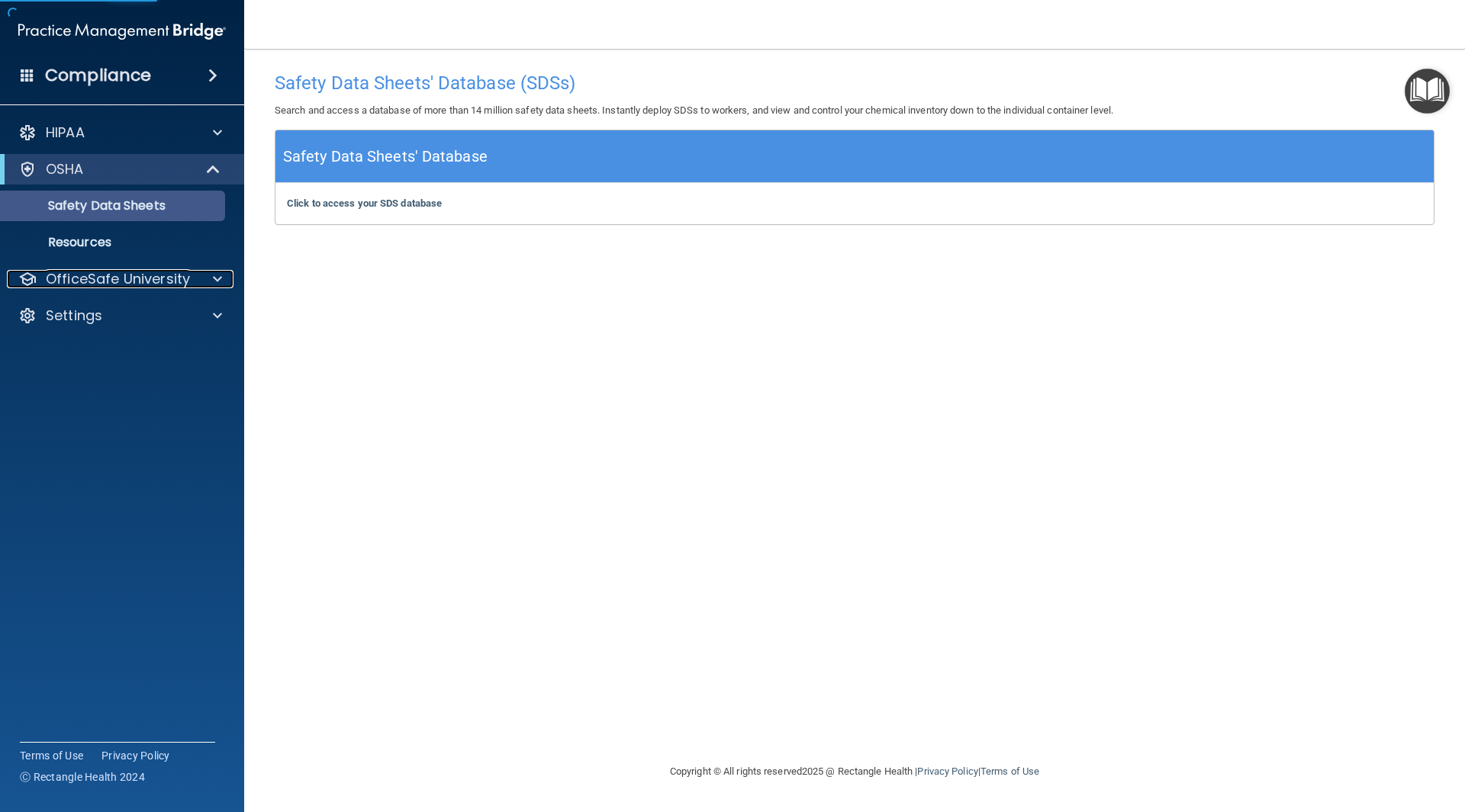
click at [113, 275] on p "OfficeSafe University" at bounding box center [118, 278] width 144 height 18
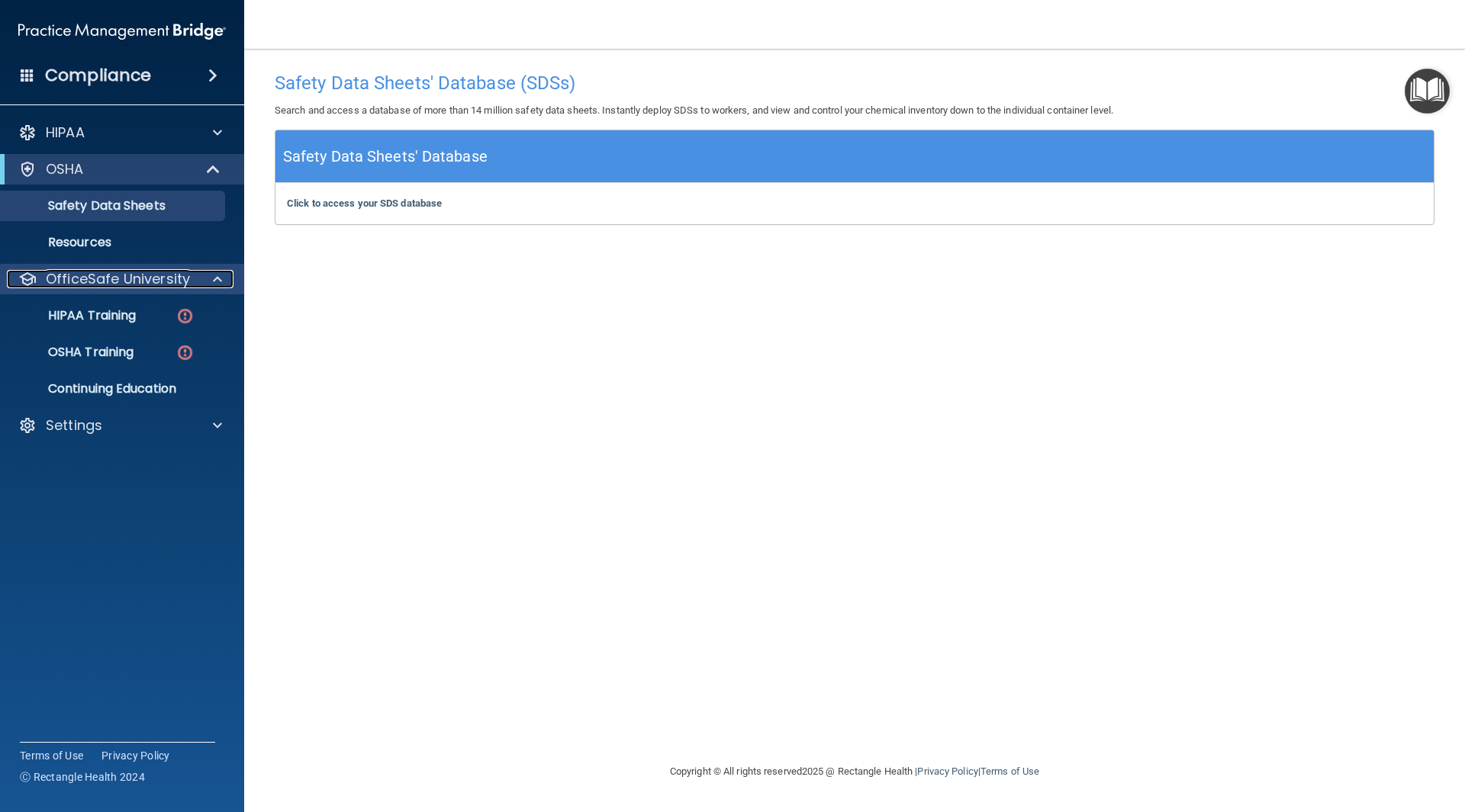
click at [115, 287] on p "OfficeSafe University" at bounding box center [118, 278] width 144 height 18
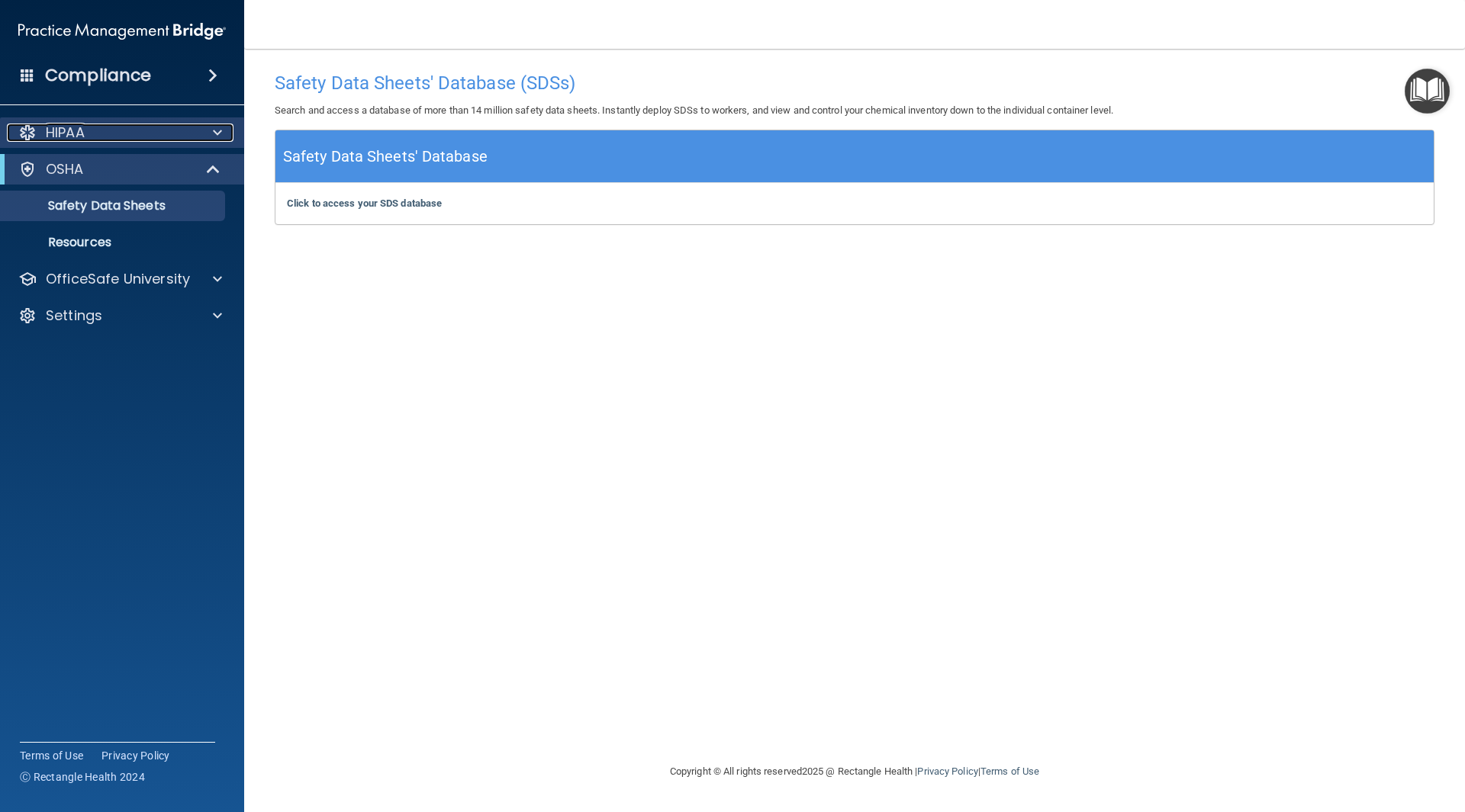
click at [218, 136] on span at bounding box center [218, 132] width 9 height 18
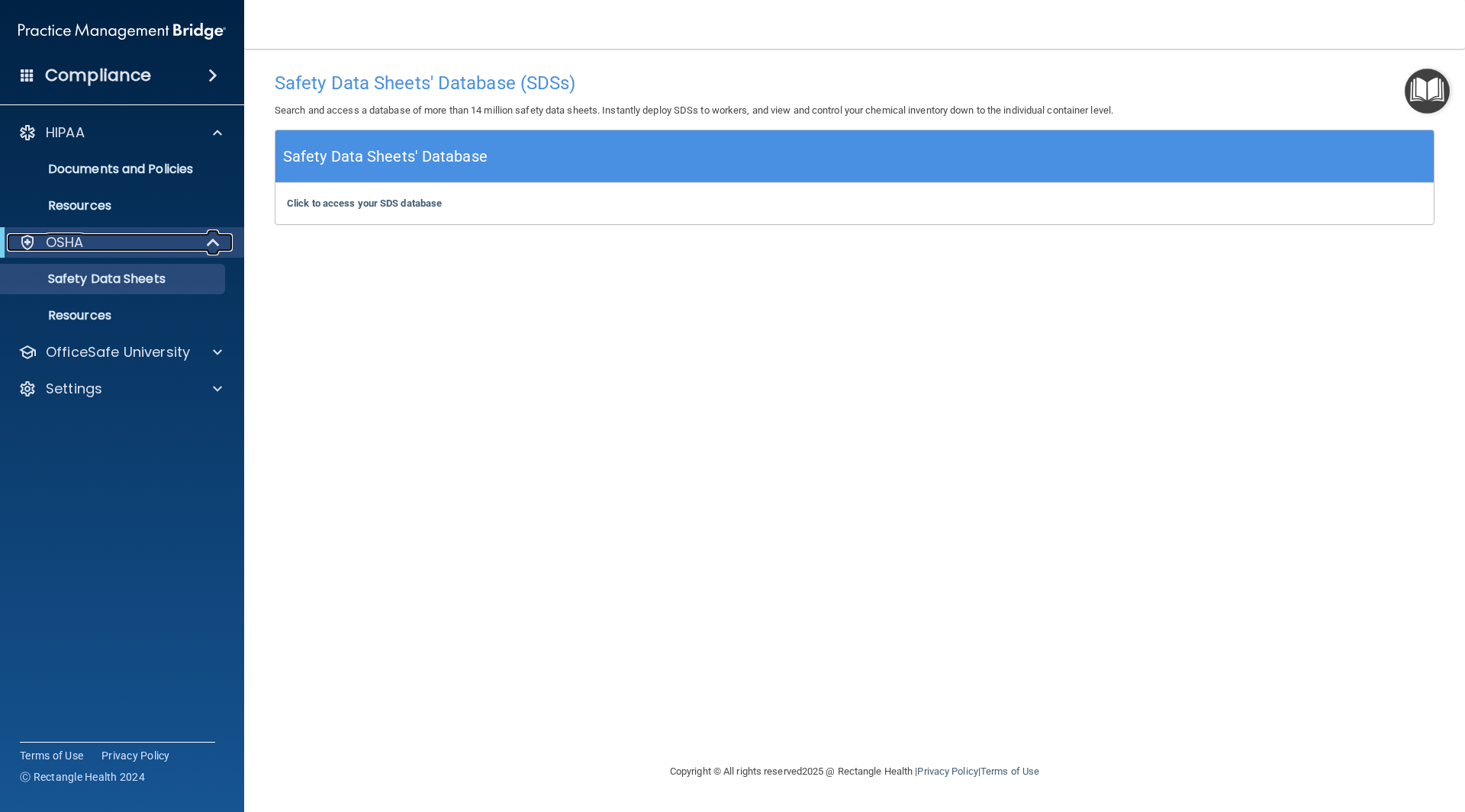
click at [226, 239] on div at bounding box center [213, 242] width 37 height 18
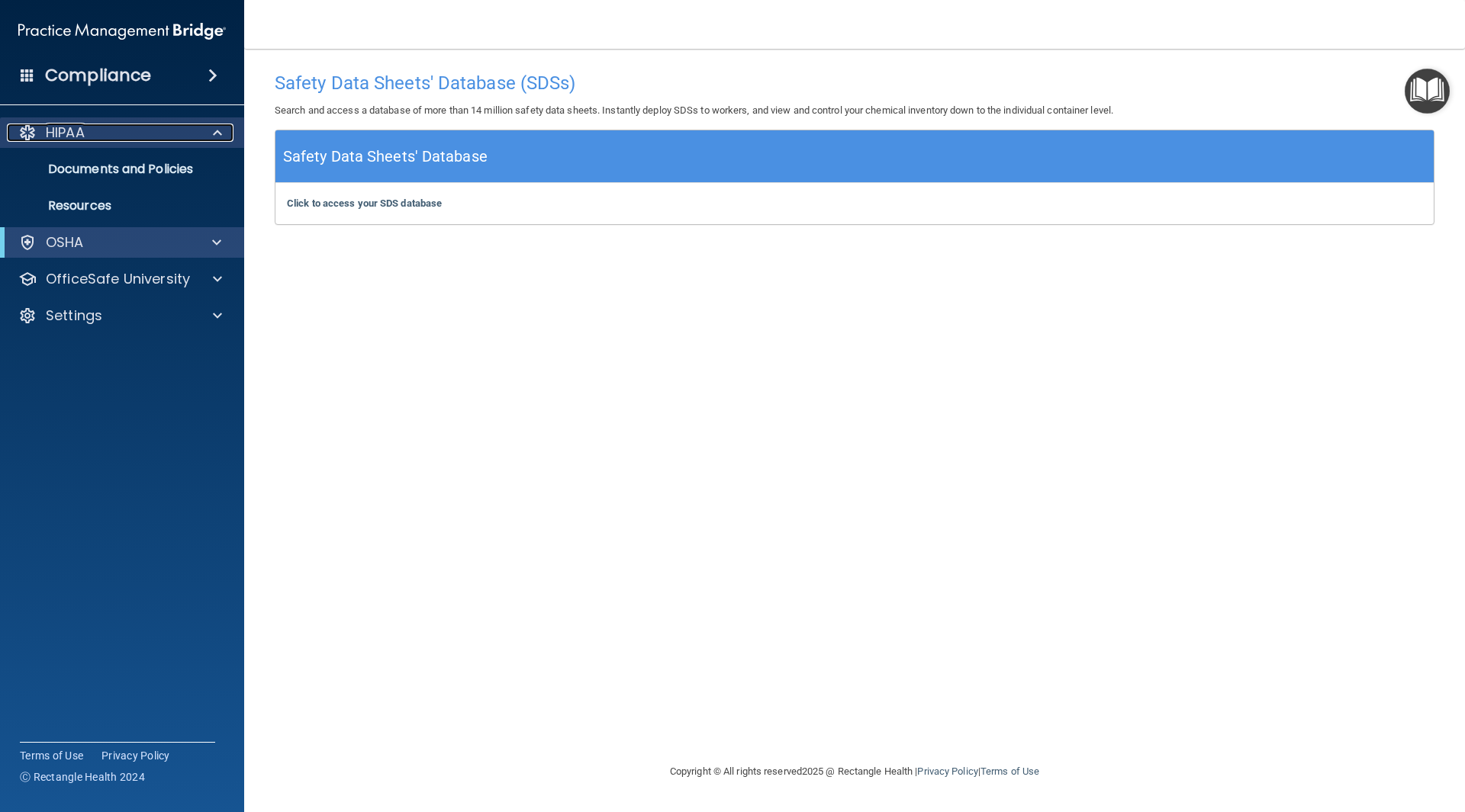
click at [224, 135] on div at bounding box center [215, 132] width 38 height 18
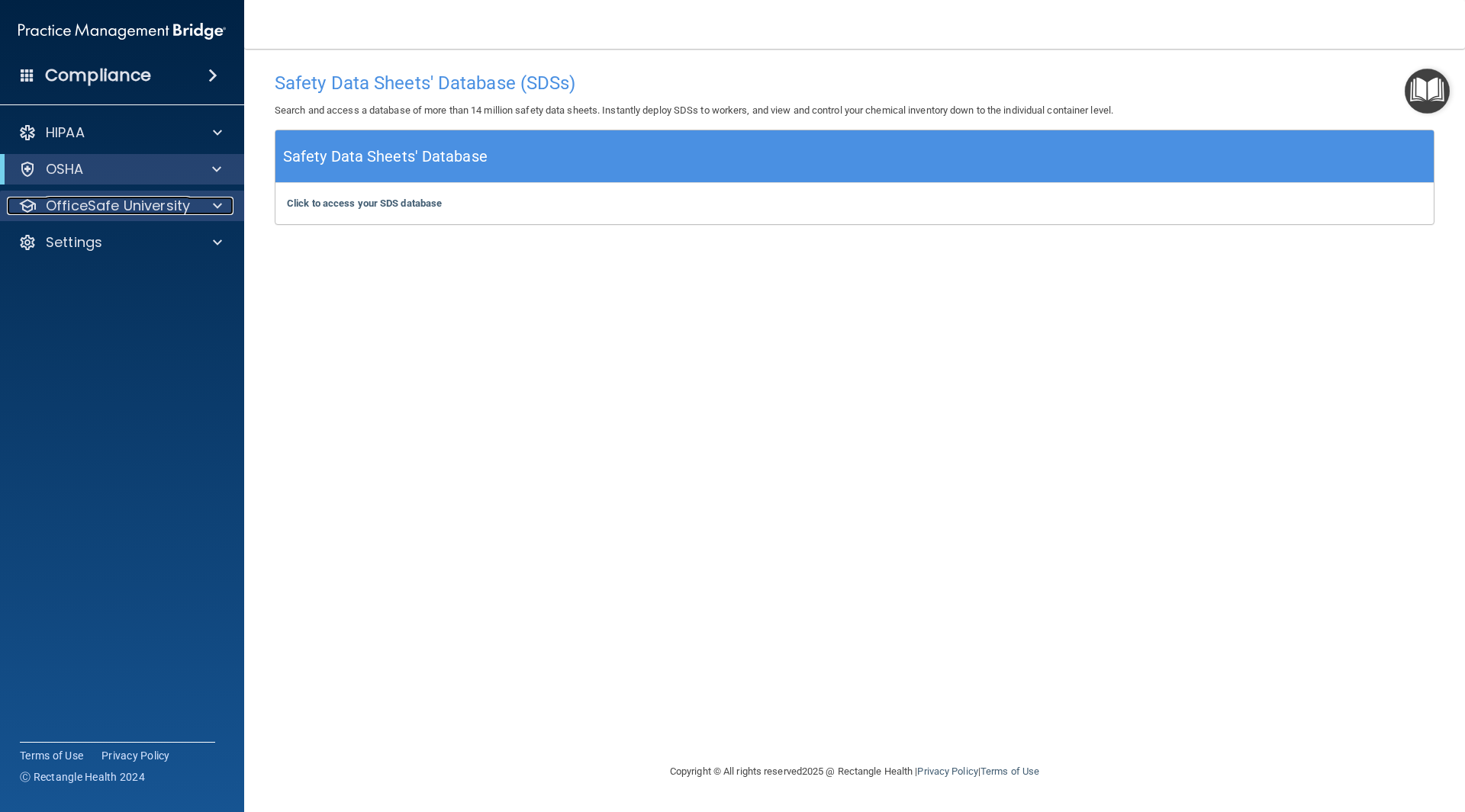
click at [221, 201] on span at bounding box center [218, 205] width 9 height 18
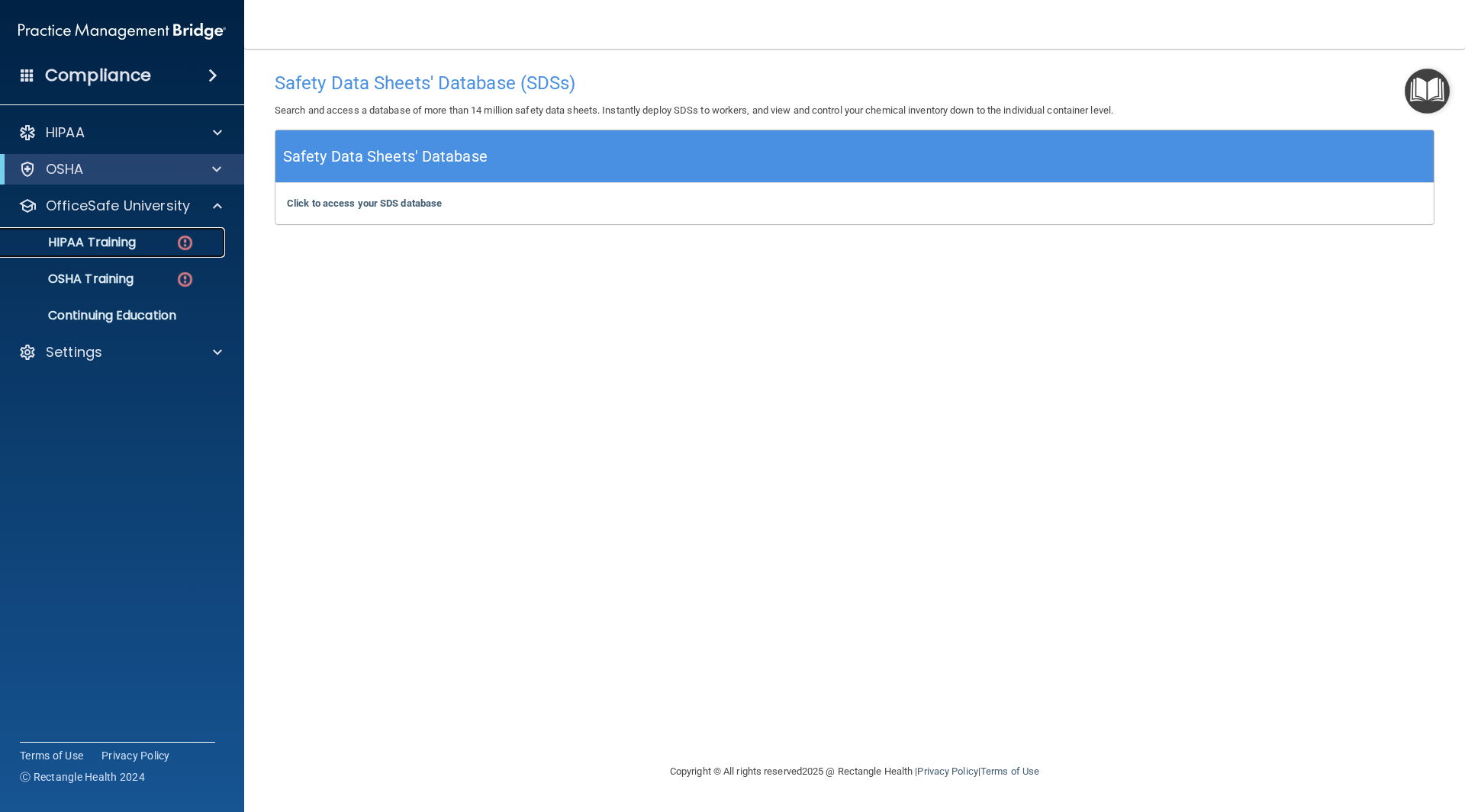
click at [107, 235] on p "HIPAA Training" at bounding box center [73, 242] width 126 height 15
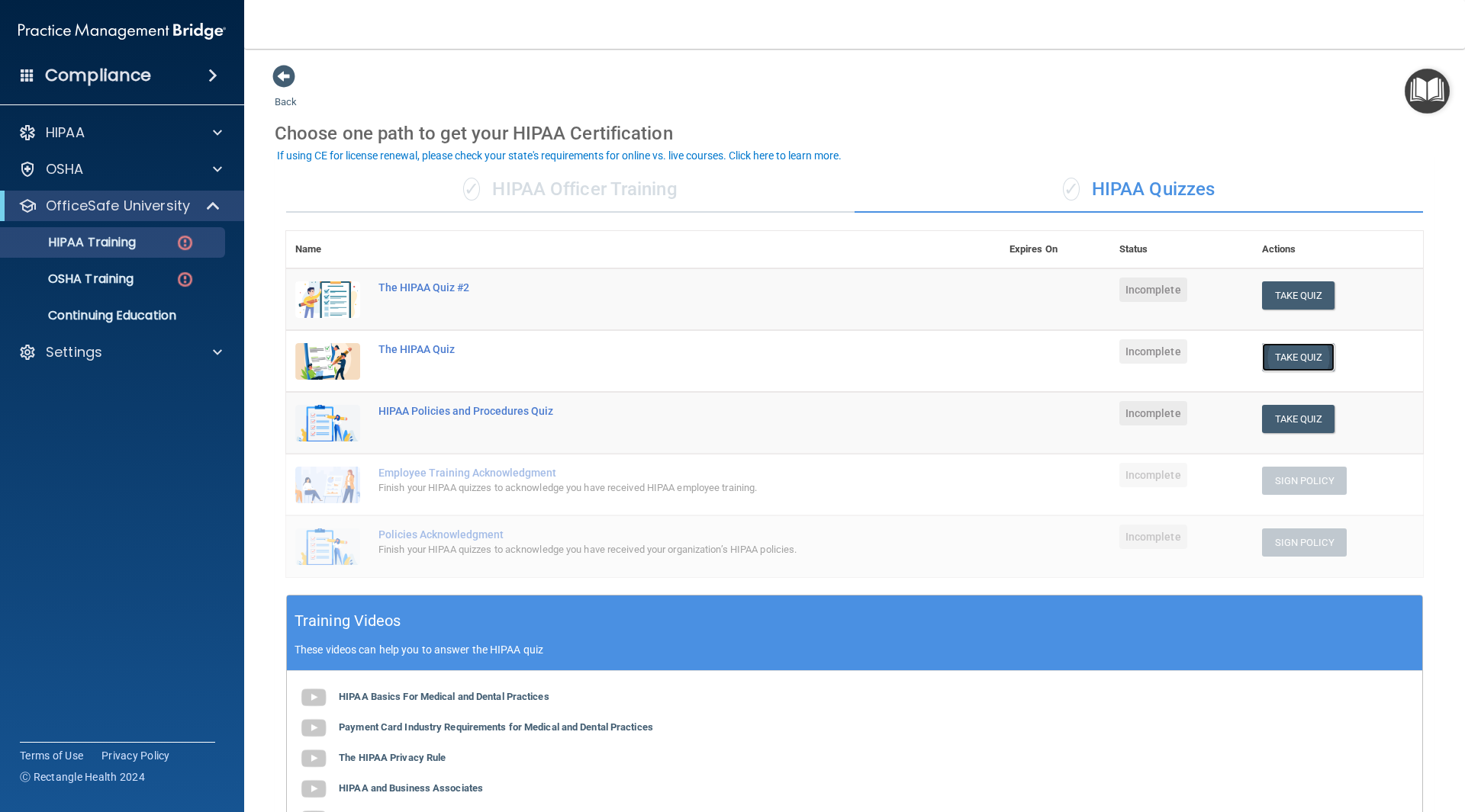
click at [1278, 354] on button "Take Quiz" at bounding box center [1298, 357] width 73 height 28
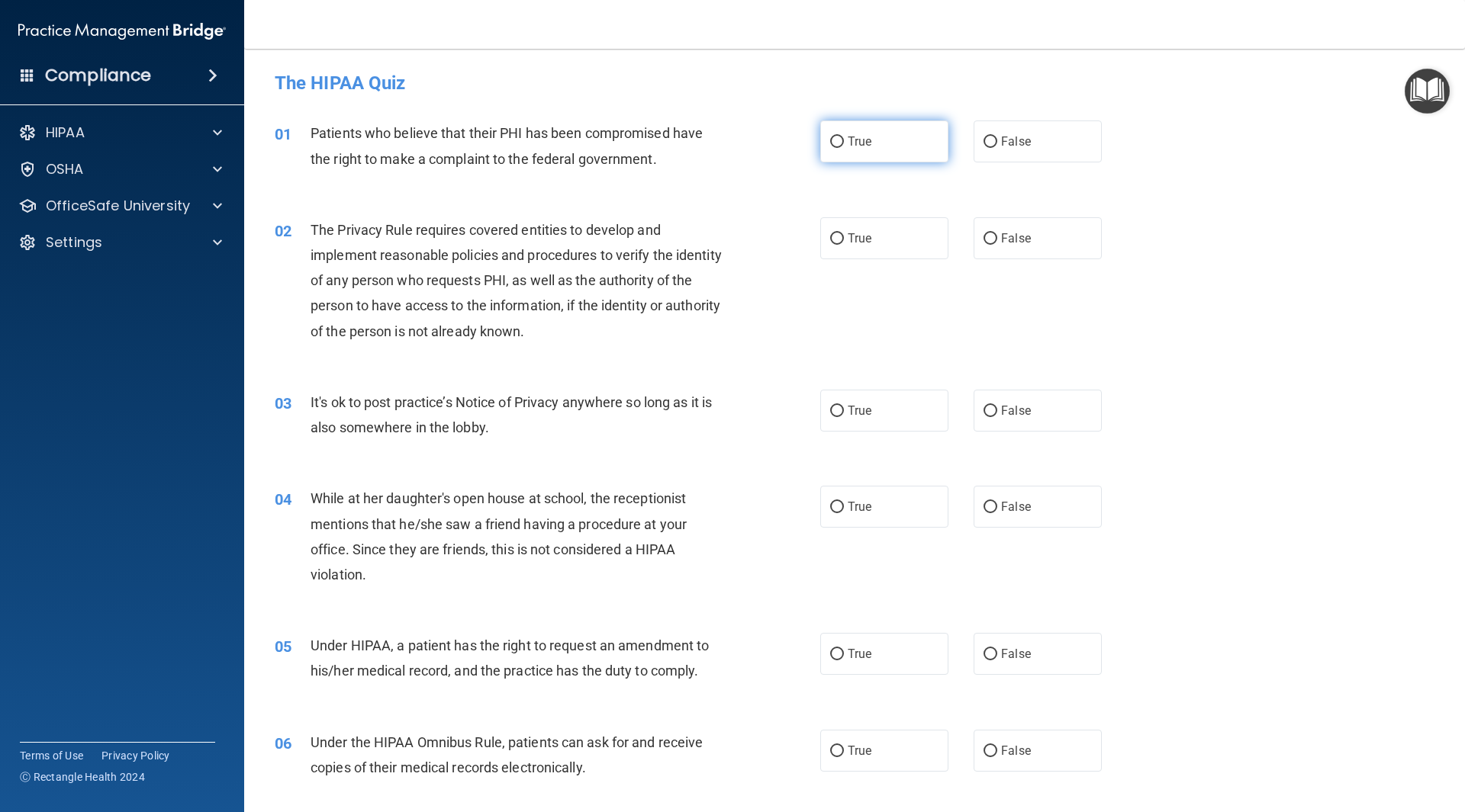
click at [870, 124] on label "True" at bounding box center [884, 141] width 128 height 42
click at [844, 137] on input "True" at bounding box center [837, 142] width 14 height 11
radio input "true"
click at [832, 237] on input "True" at bounding box center [837, 239] width 14 height 11
radio input "true"
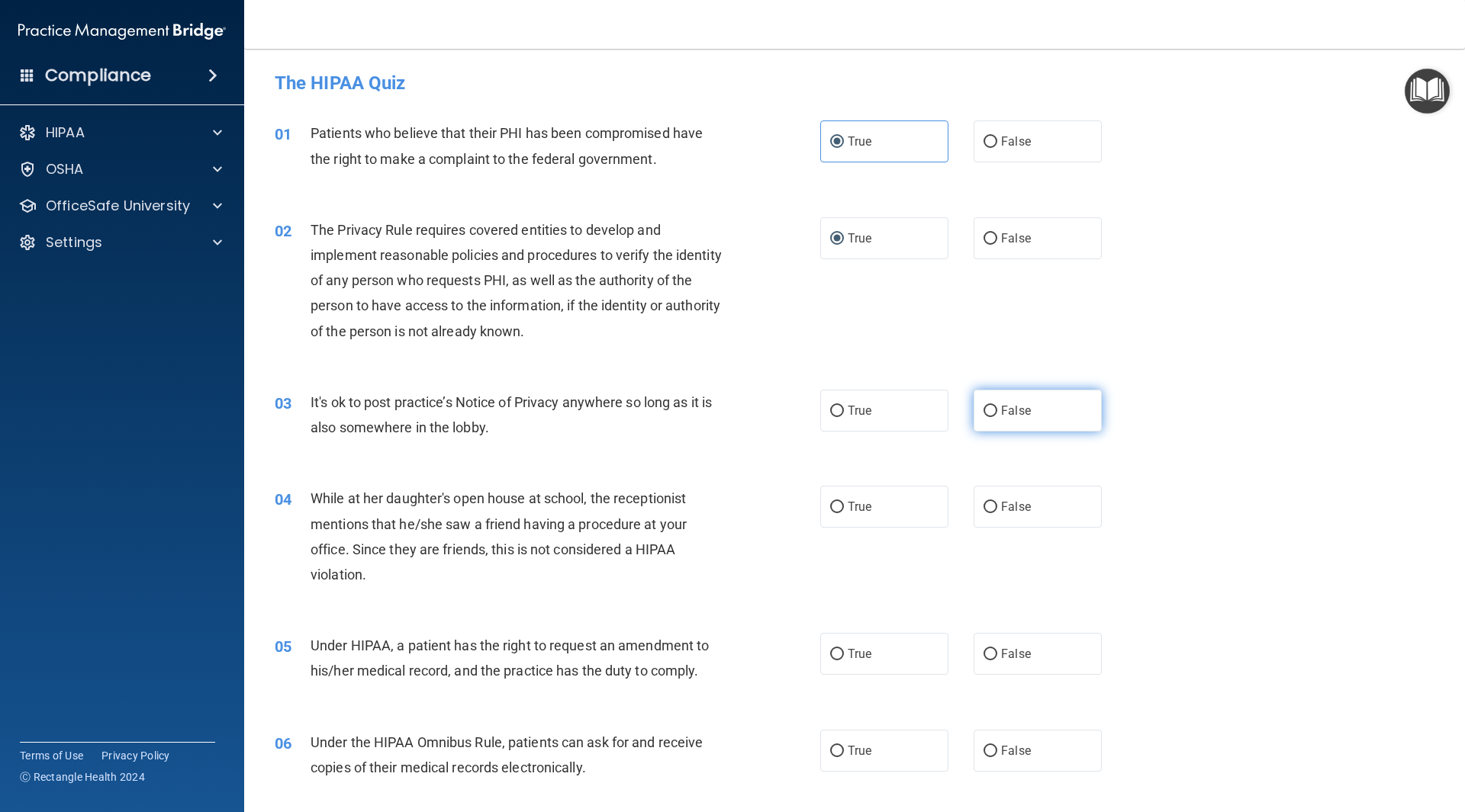
click at [1061, 429] on label "False" at bounding box center [1038, 411] width 128 height 42
click at [997, 418] on input "False" at bounding box center [990, 411] width 14 height 11
radio input "true"
click at [1053, 501] on label "False" at bounding box center [1038, 506] width 128 height 42
click at [997, 502] on input "False" at bounding box center [990, 507] width 14 height 11
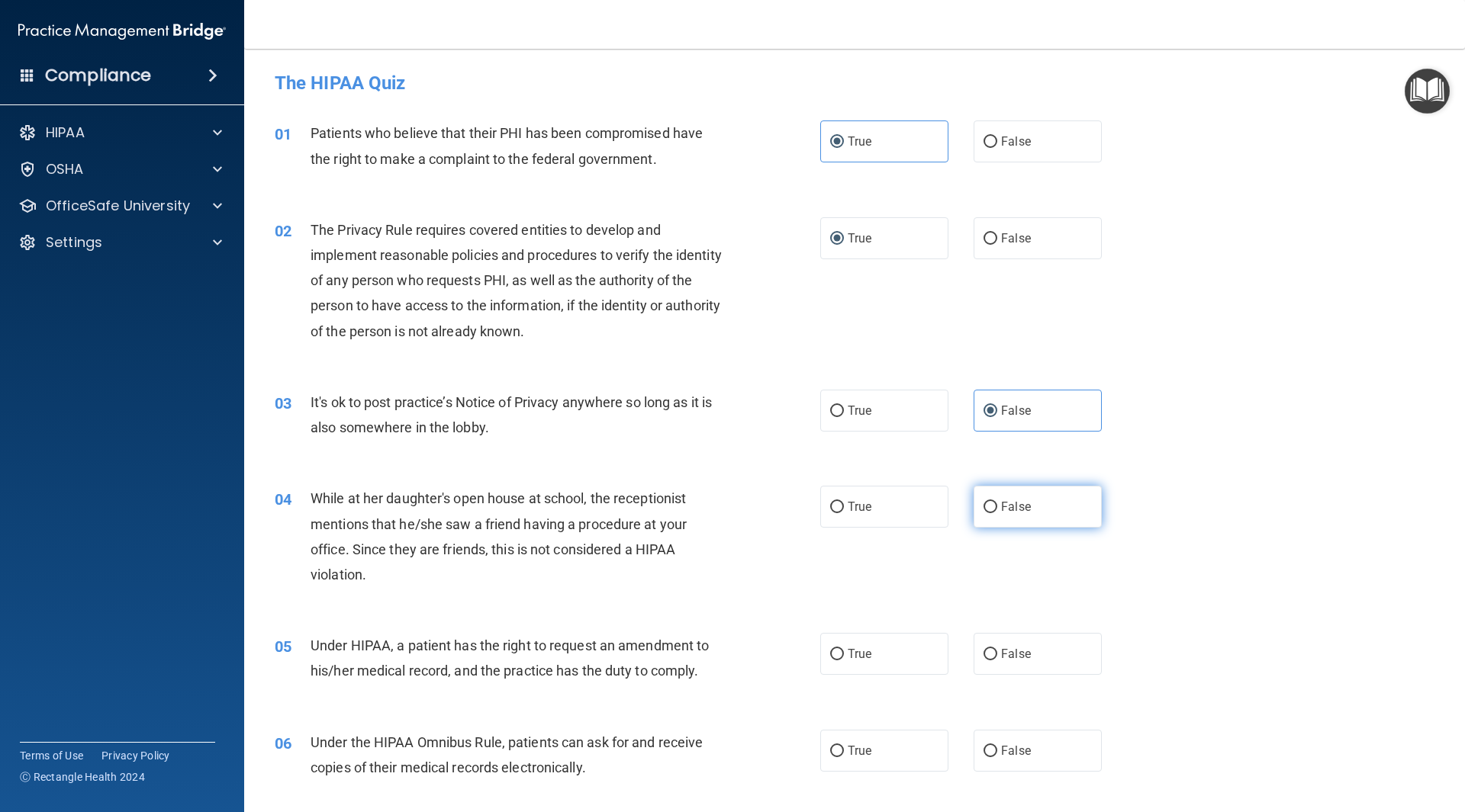
radio input "true"
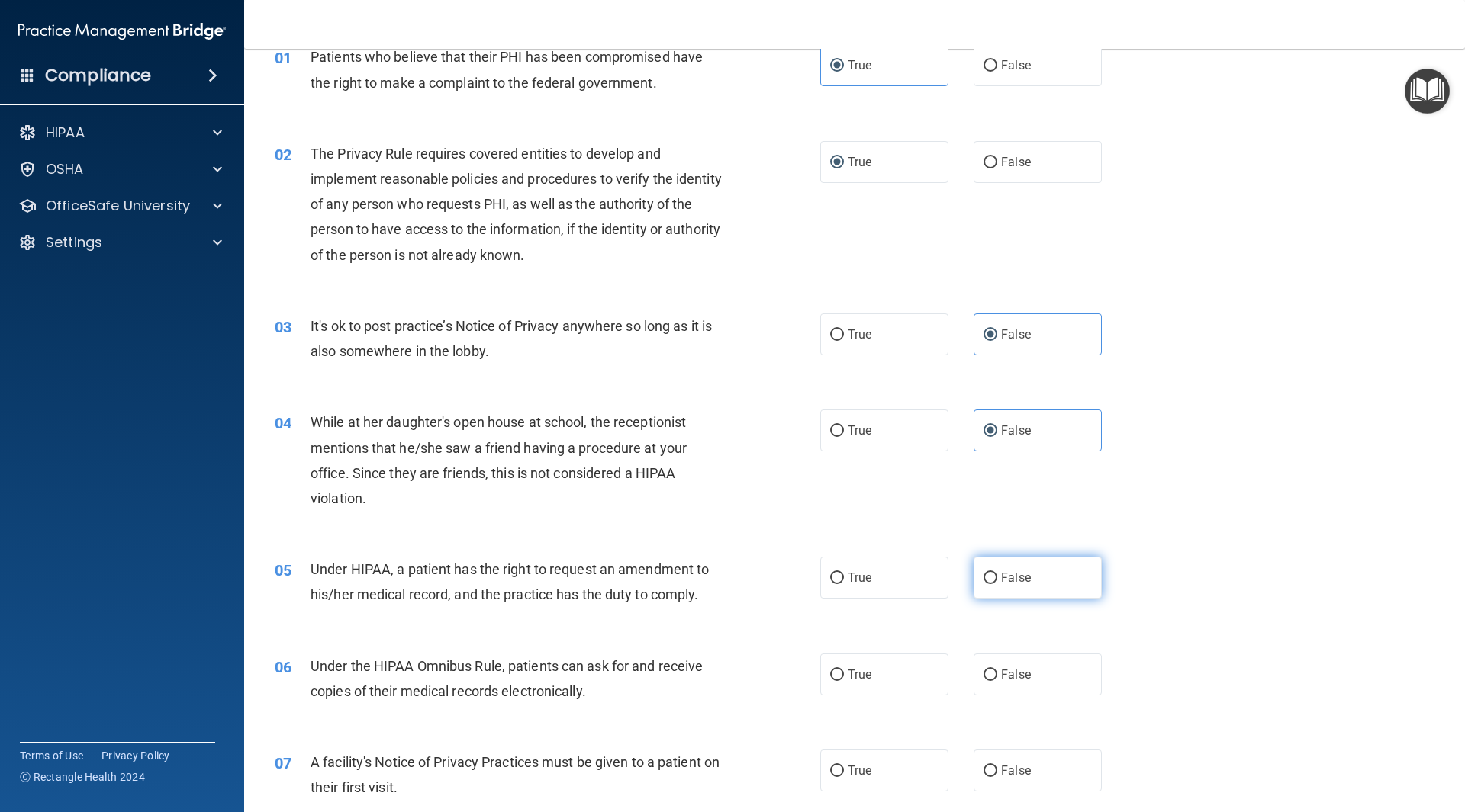
click at [1033, 581] on label "False" at bounding box center [1038, 577] width 128 height 42
click at [997, 581] on input "False" at bounding box center [990, 578] width 14 height 11
radio input "true"
click at [898, 687] on label "True" at bounding box center [884, 675] width 128 height 42
click at [844, 681] on input "True" at bounding box center [837, 675] width 14 height 11
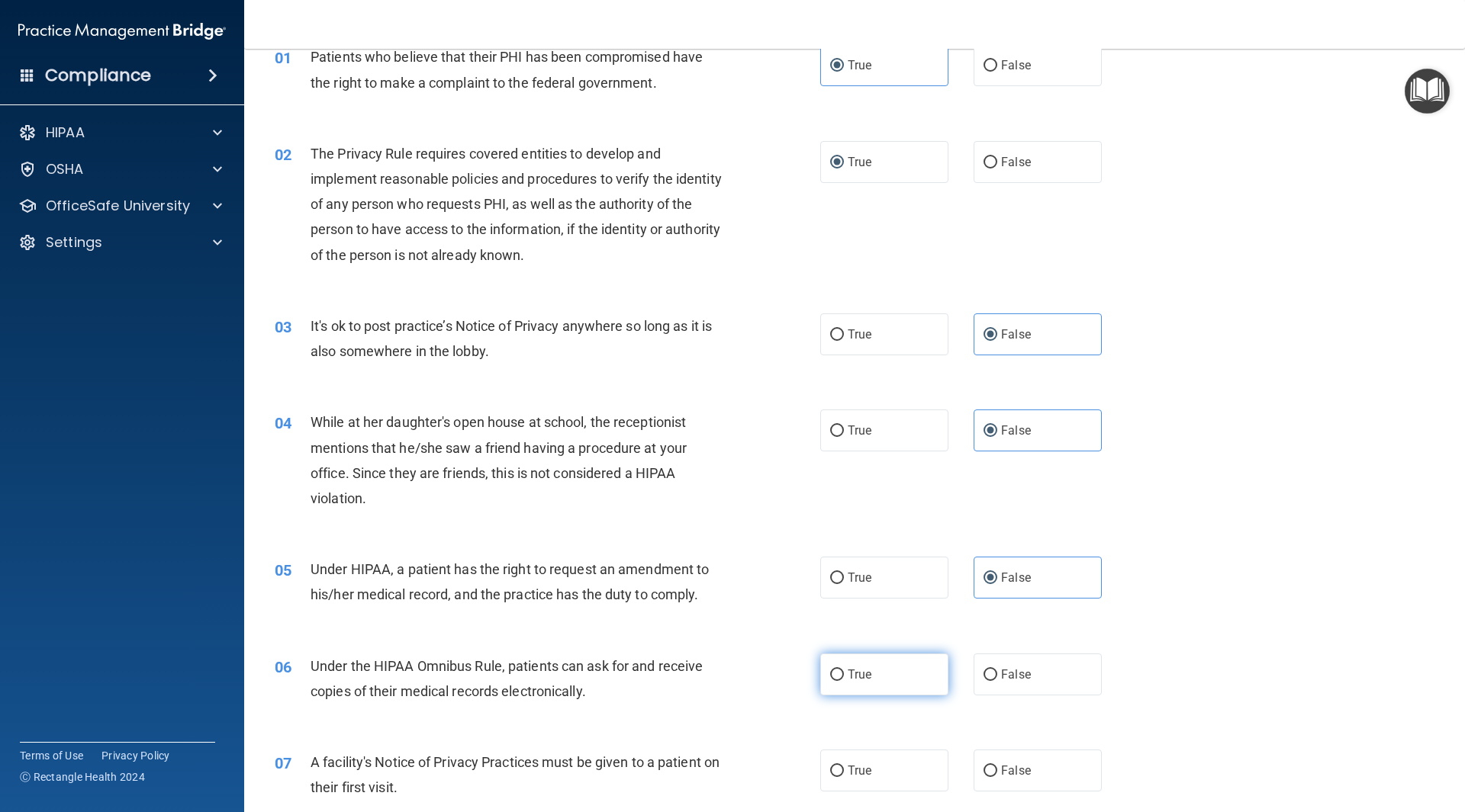
radio input "true"
click at [878, 770] on label "True" at bounding box center [884, 771] width 128 height 42
click at [844, 770] on input "True" at bounding box center [837, 771] width 14 height 11
radio input "true"
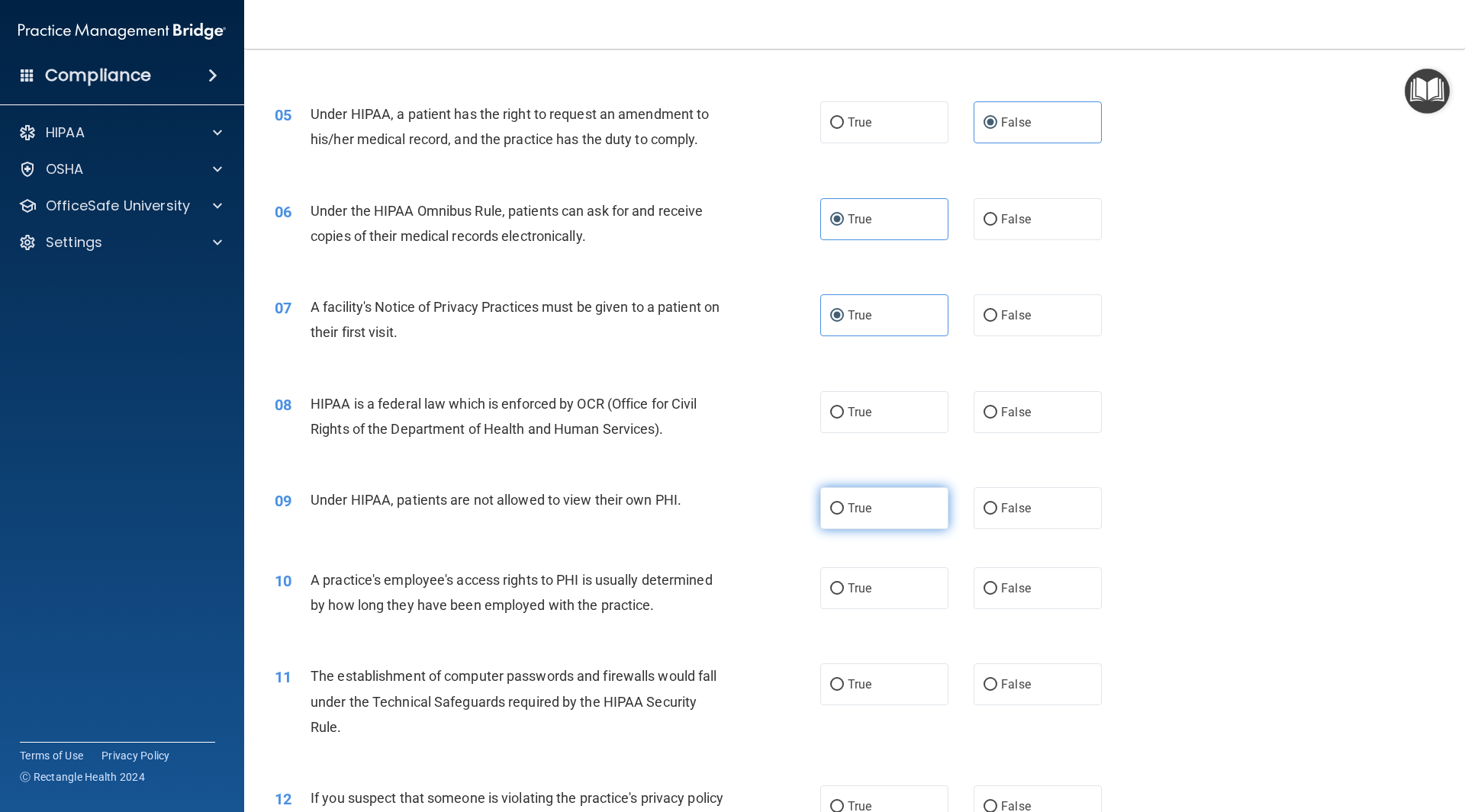
scroll to position [534, 0]
click at [903, 406] on label "True" at bounding box center [884, 410] width 128 height 42
click at [844, 406] on input "True" at bounding box center [837, 410] width 14 height 11
radio input "true"
click at [983, 521] on label "False" at bounding box center [1038, 506] width 128 height 42
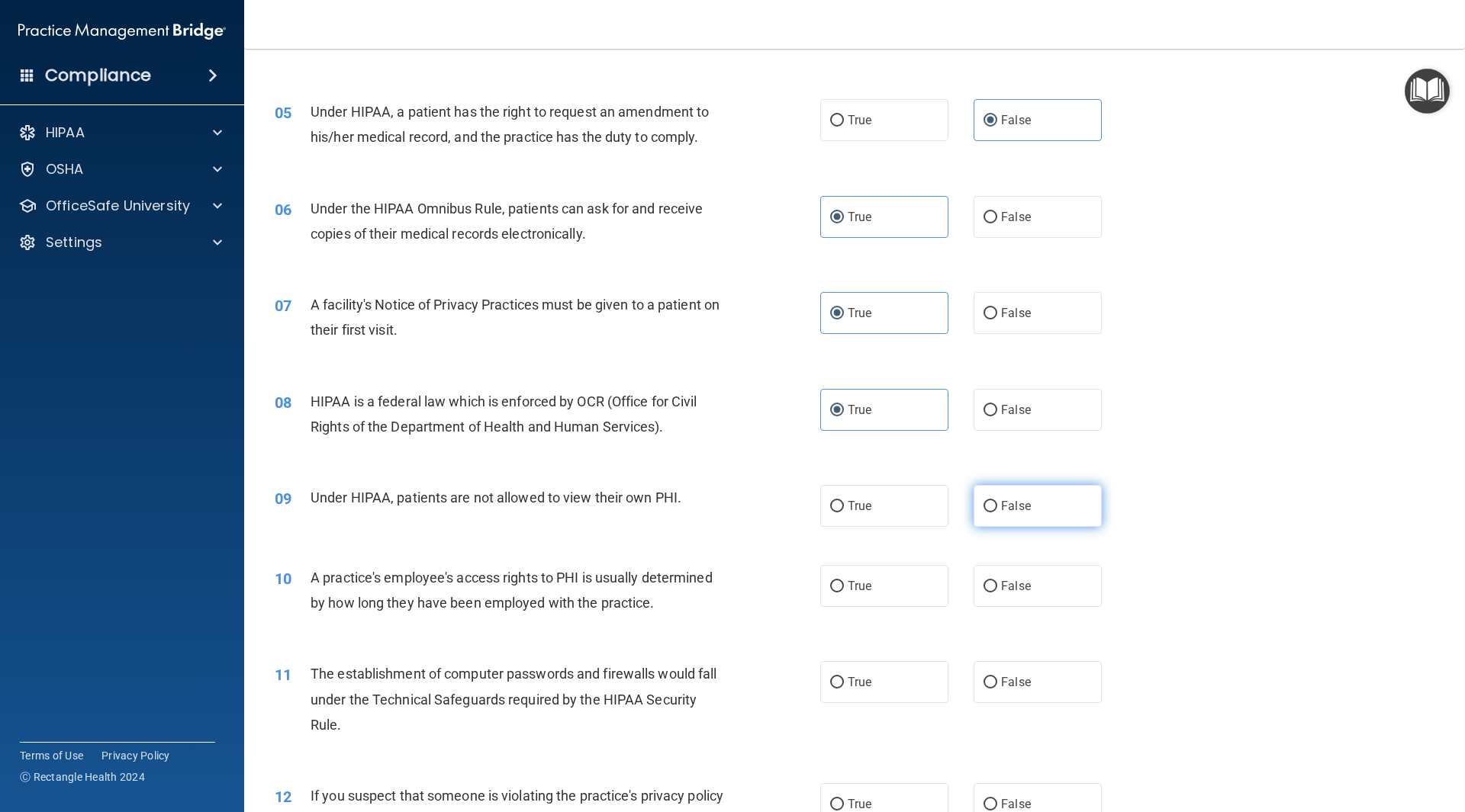
click at [984, 513] on input "False" at bounding box center [990, 506] width 14 height 11
radio input "true"
click at [1000, 604] on label "False" at bounding box center [1038, 586] width 128 height 42
click at [997, 593] on input "False" at bounding box center [990, 586] width 14 height 11
radio input "true"
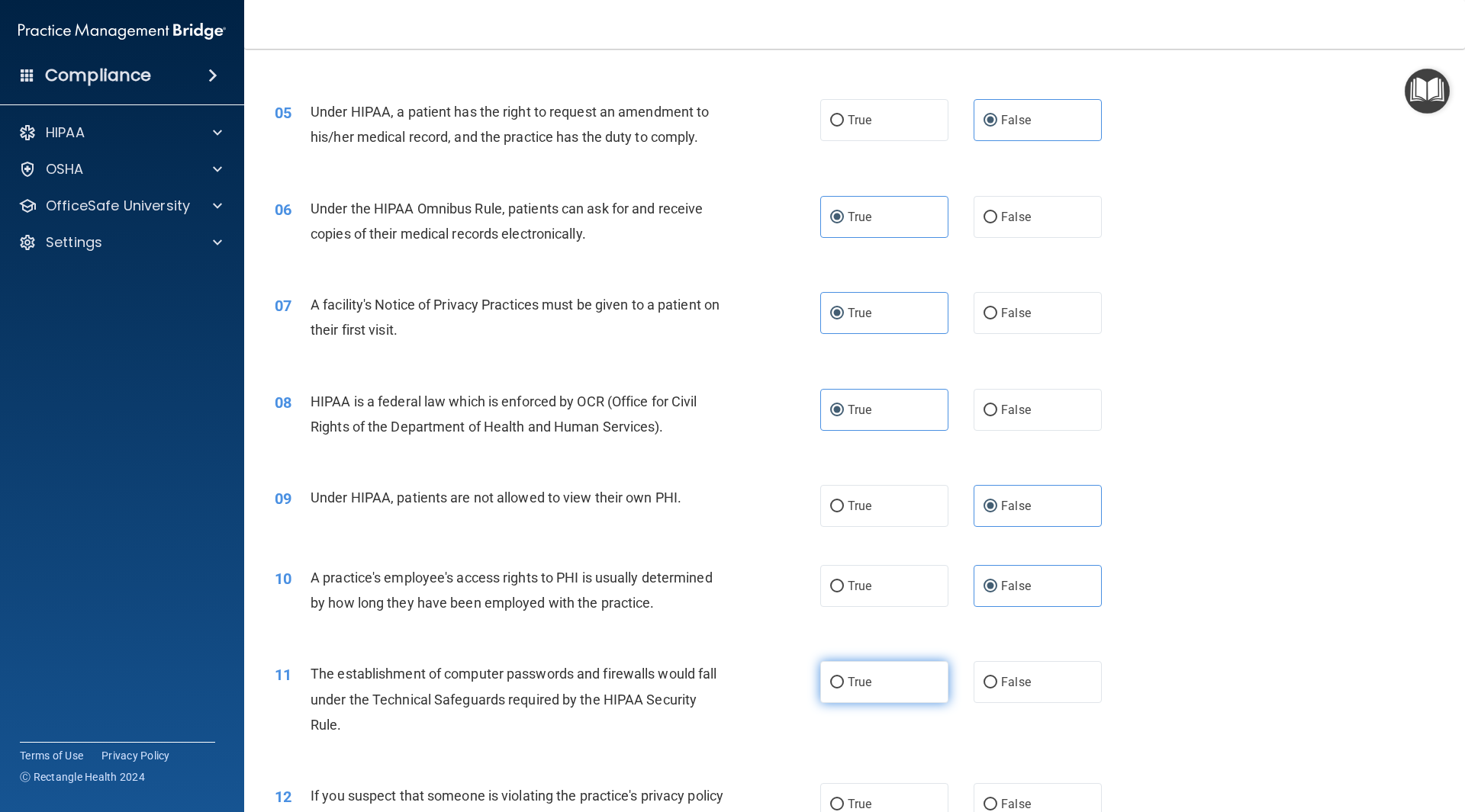
click at [912, 677] on label "True" at bounding box center [884, 682] width 128 height 42
click at [844, 677] on input "True" at bounding box center [837, 682] width 14 height 11
radio input "true"
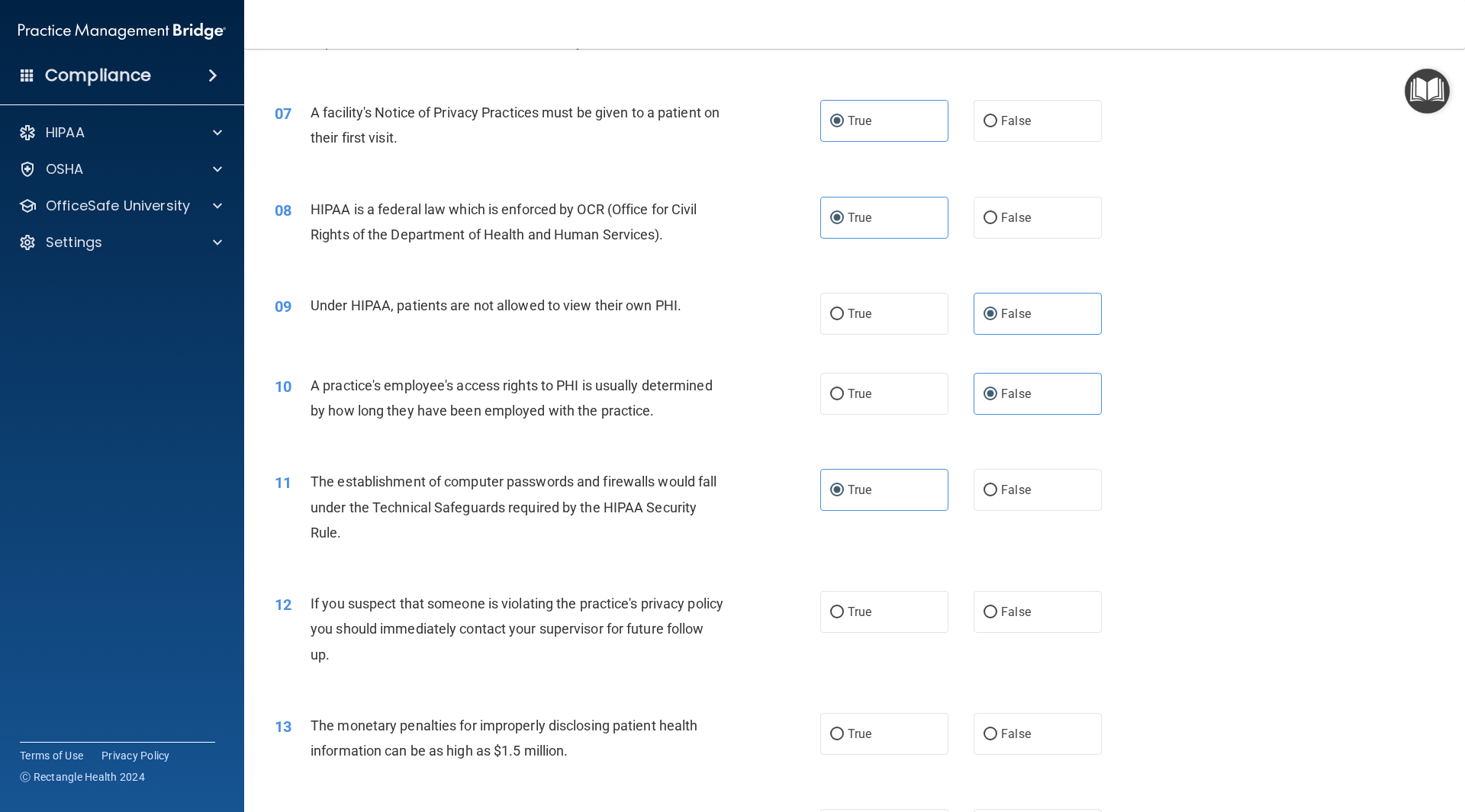
scroll to position [763, 0]
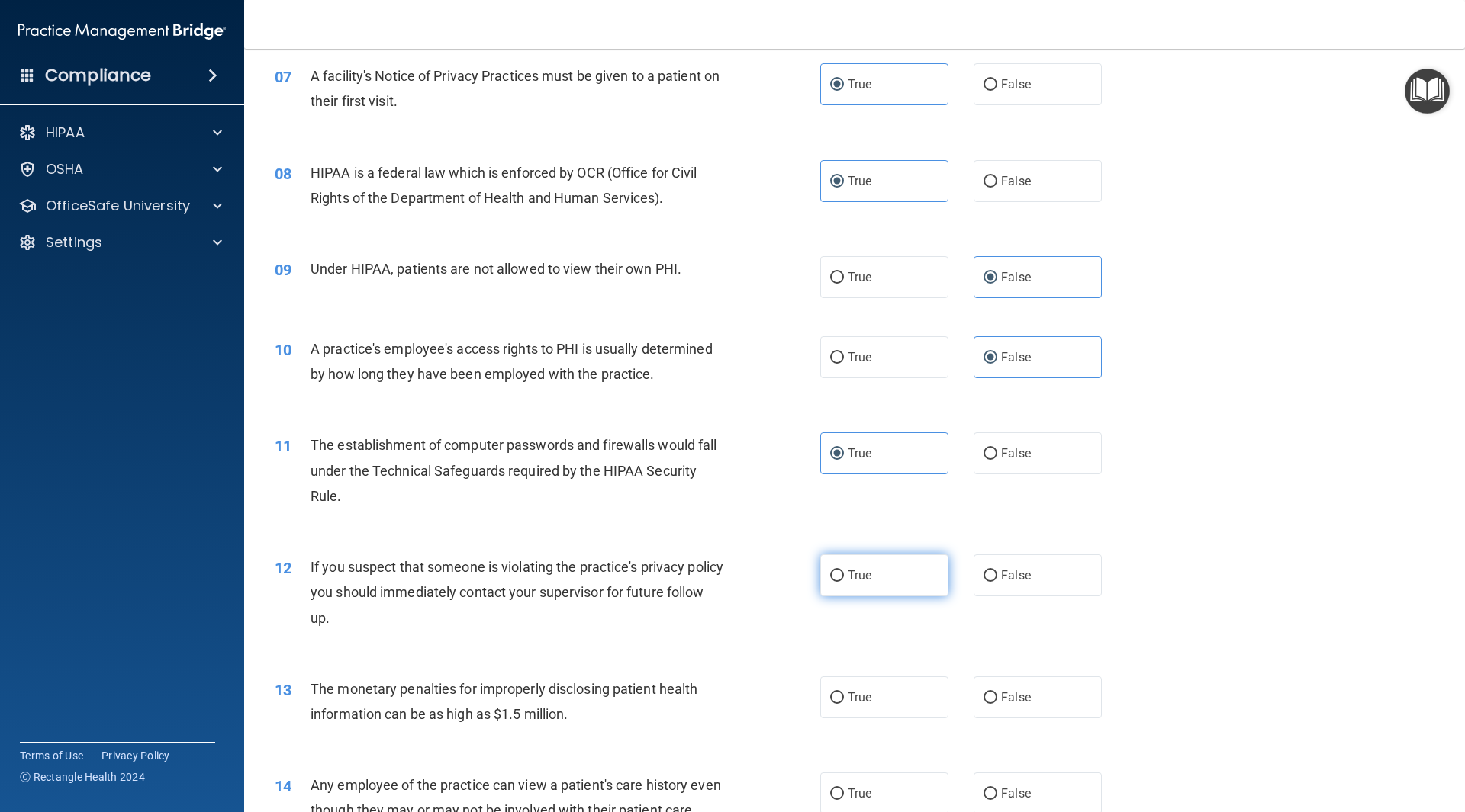
click at [875, 583] on label "True" at bounding box center [884, 575] width 128 height 42
click at [844, 582] on input "True" at bounding box center [837, 576] width 14 height 11
radio input "true"
click at [887, 709] on label "True" at bounding box center [884, 697] width 128 height 42
click at [844, 704] on input "True" at bounding box center [837, 698] width 14 height 11
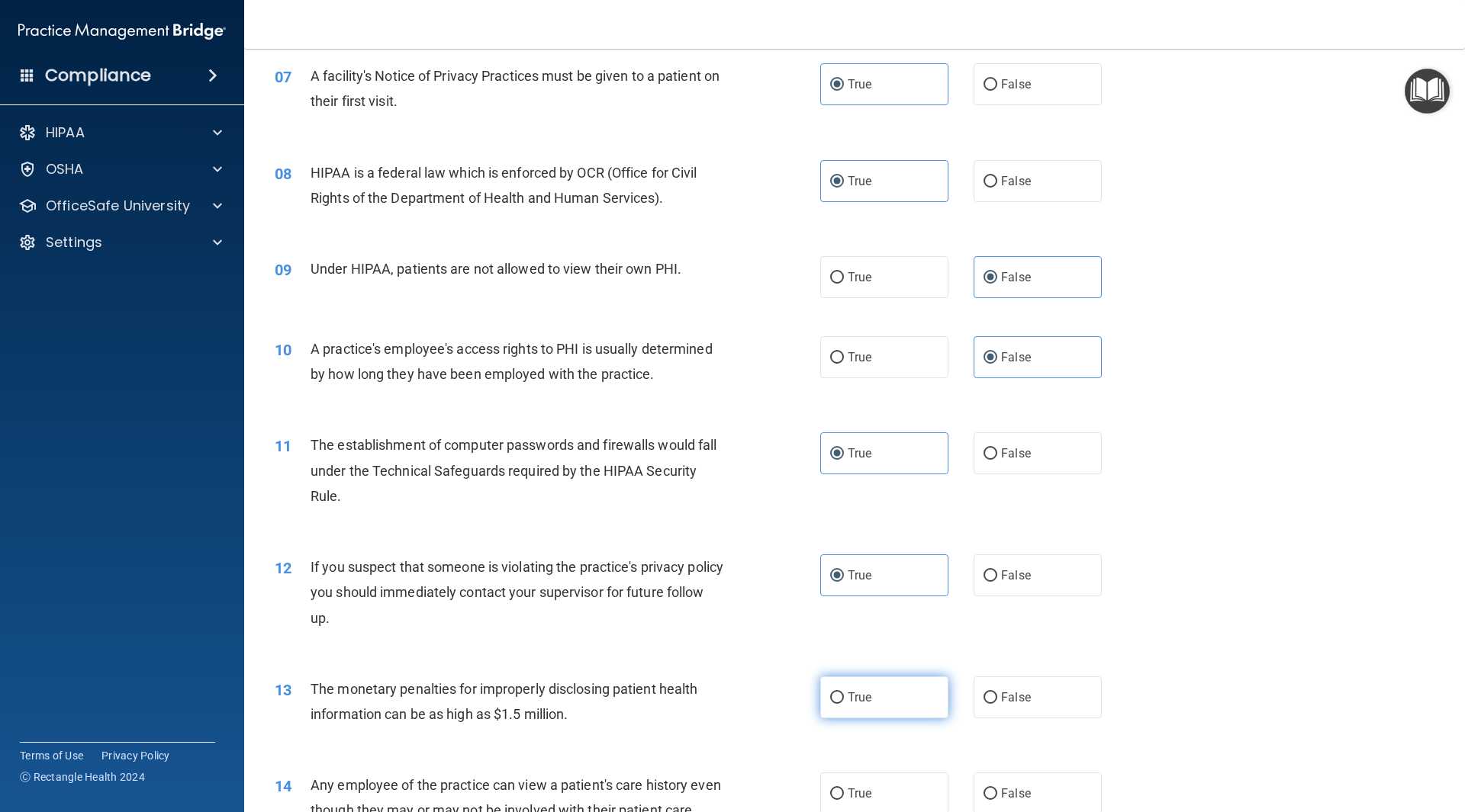
radio input "true"
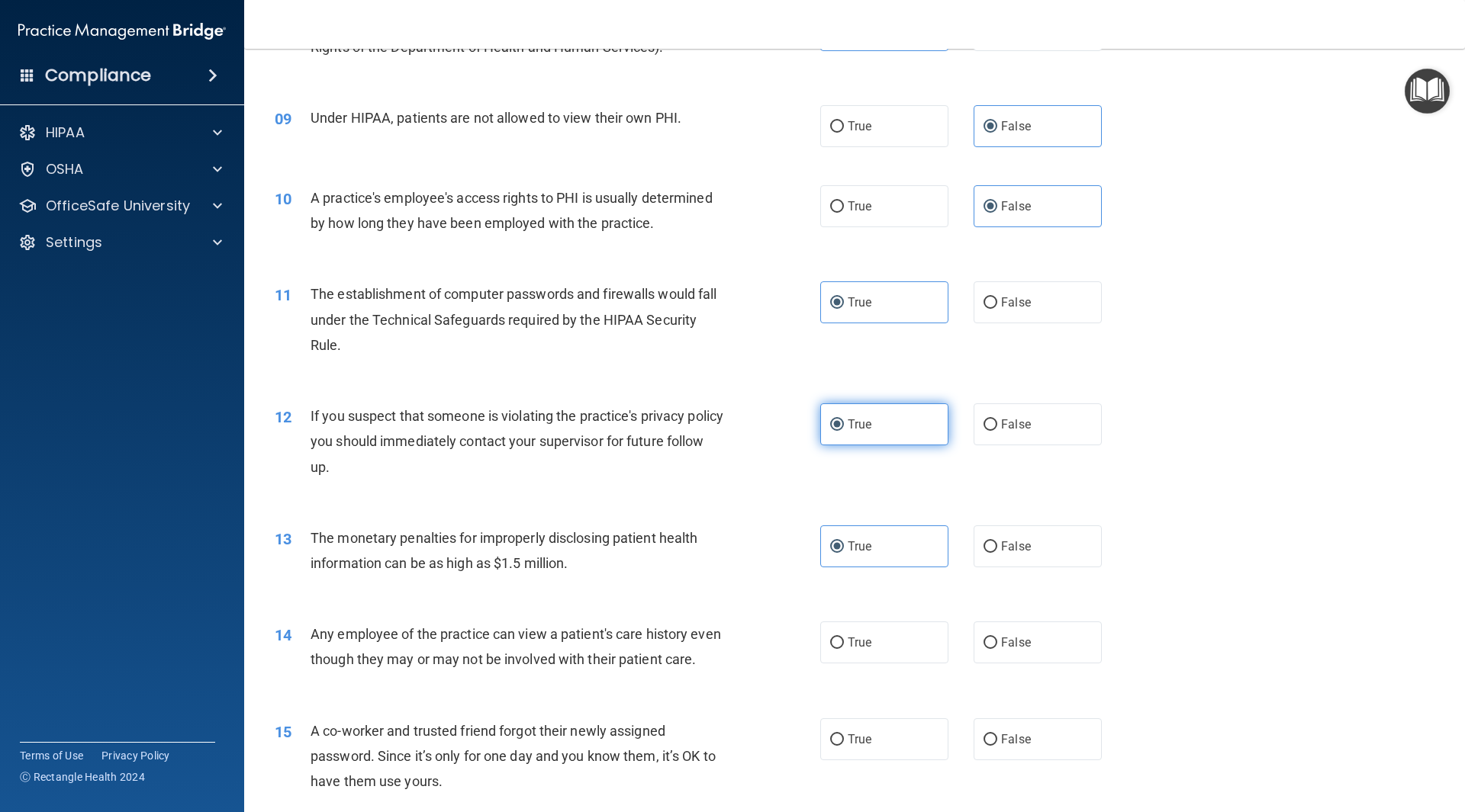
scroll to position [915, 0]
click at [1003, 641] on span "False" at bounding box center [1016, 641] width 30 height 15
click at [997, 641] on input "False" at bounding box center [990, 641] width 14 height 11
radio input "true"
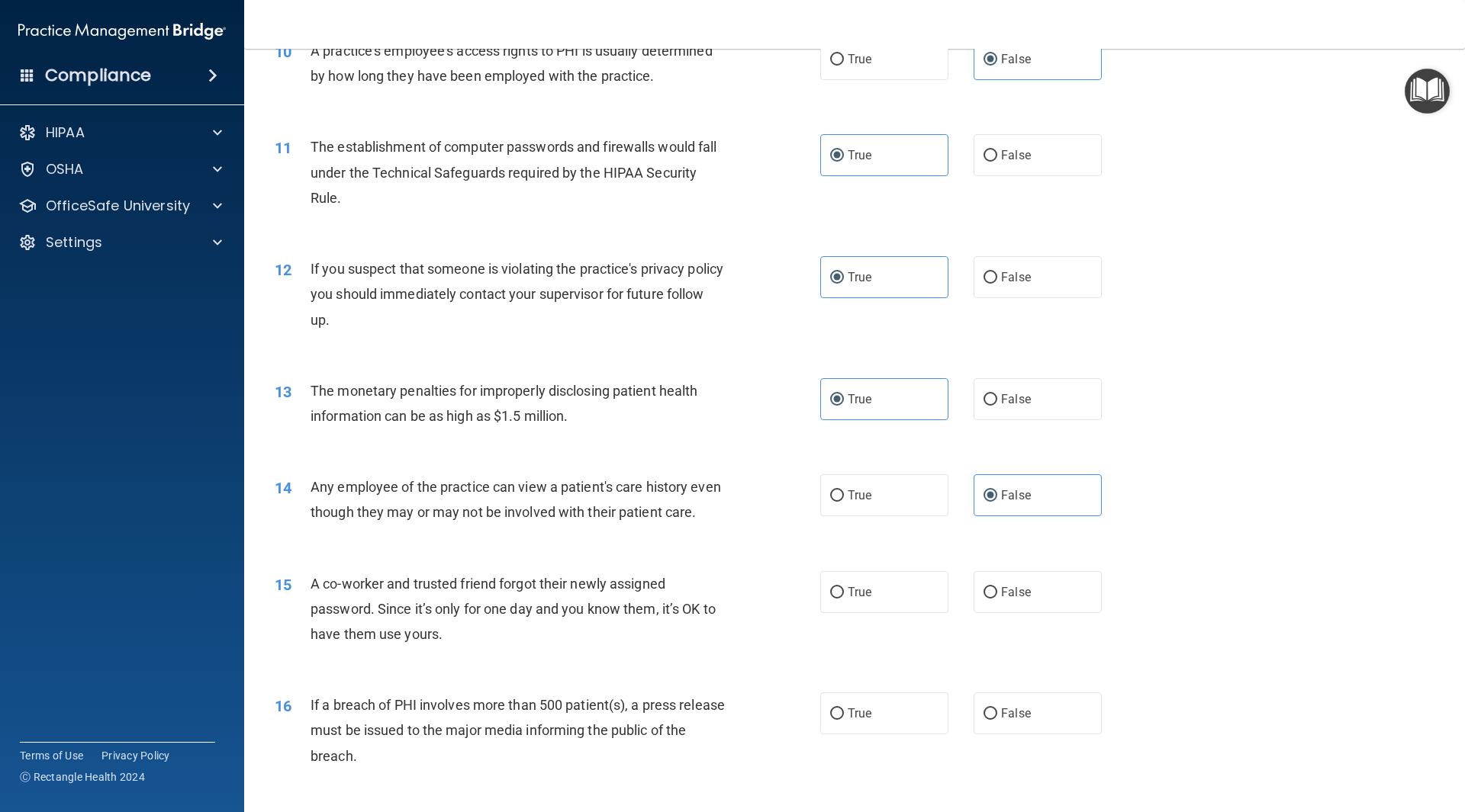
scroll to position [1068, 0]
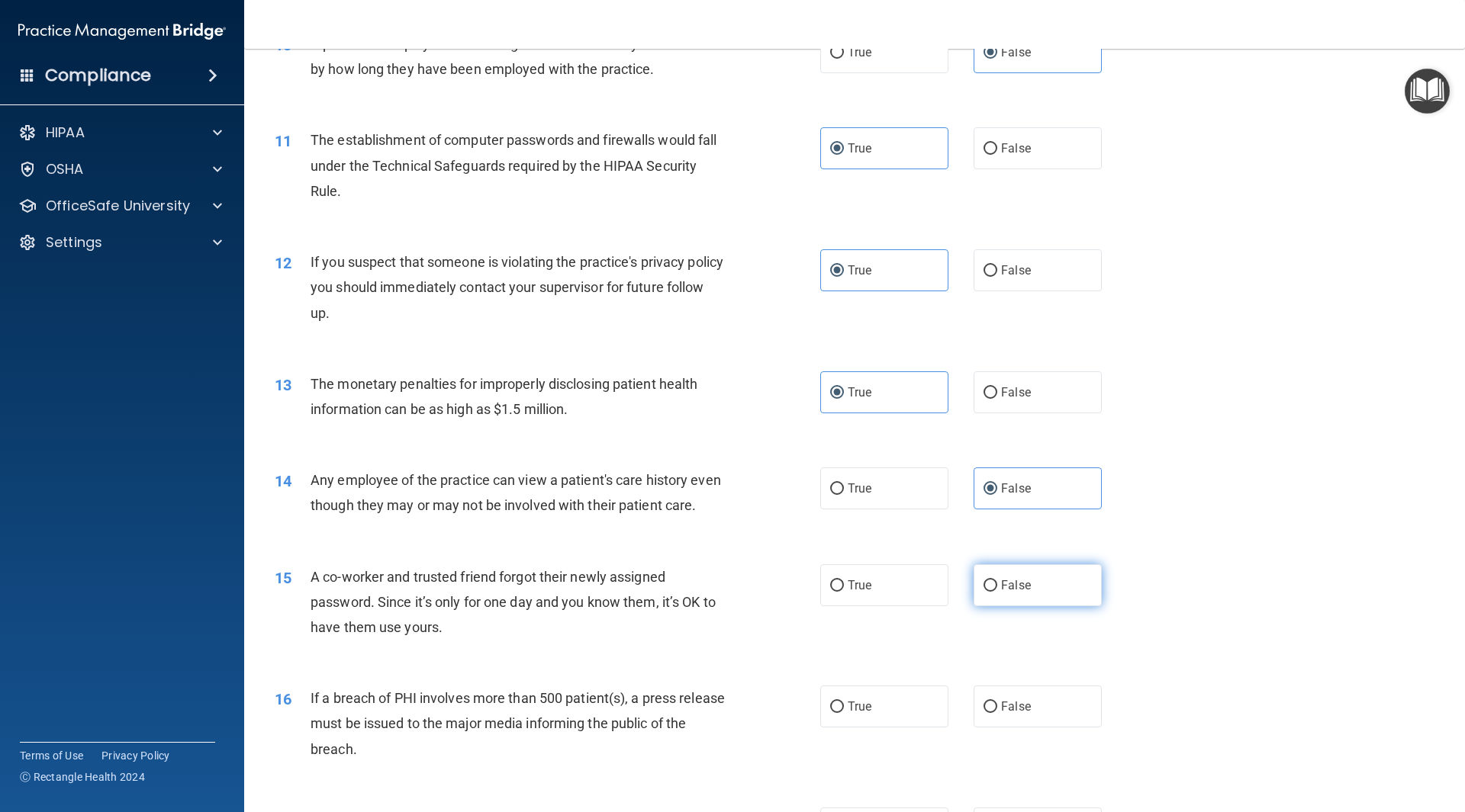
click at [996, 607] on label "False" at bounding box center [1038, 585] width 128 height 42
click at [996, 592] on input "False" at bounding box center [990, 586] width 14 height 11
radio input "true"
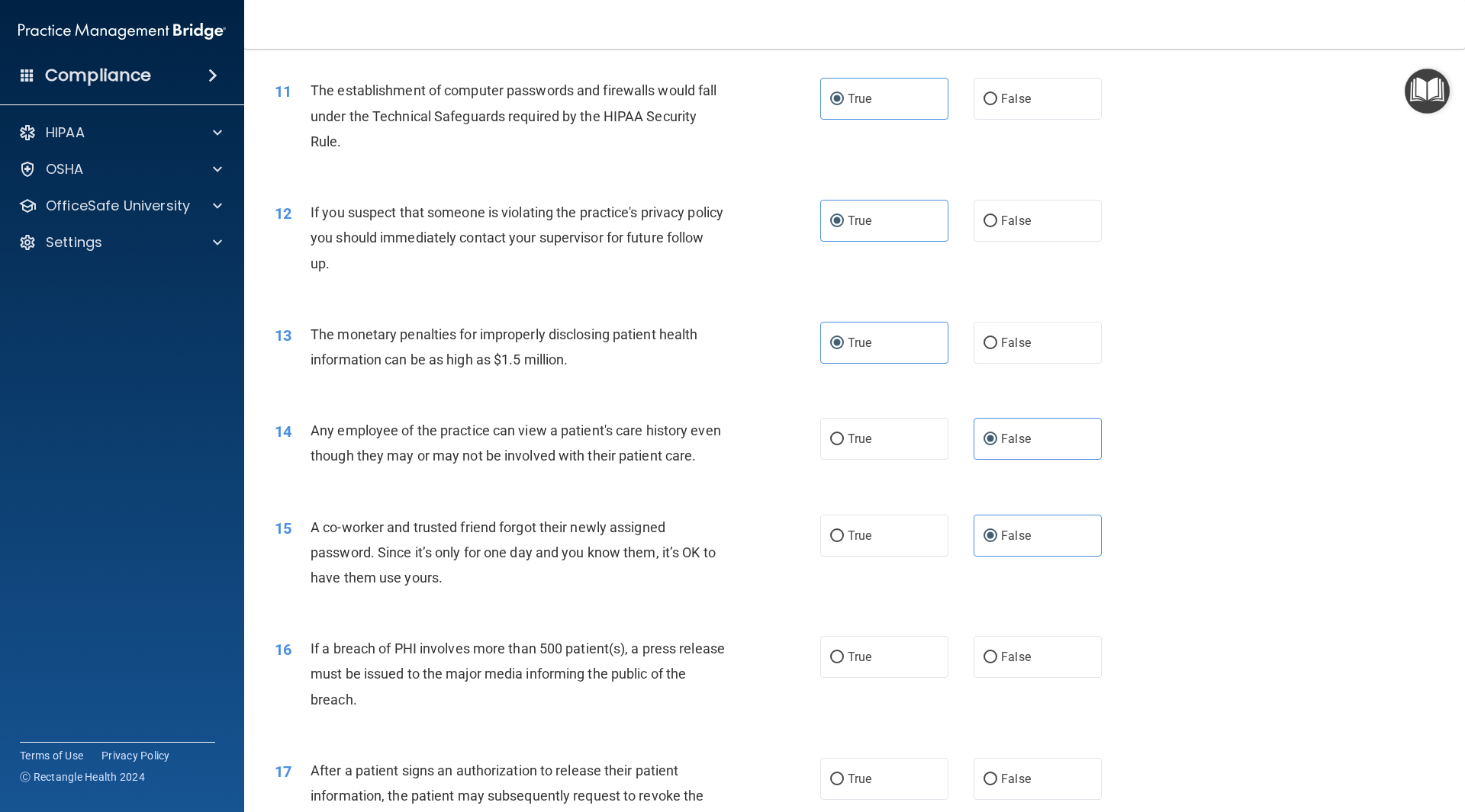
scroll to position [1145, 0]
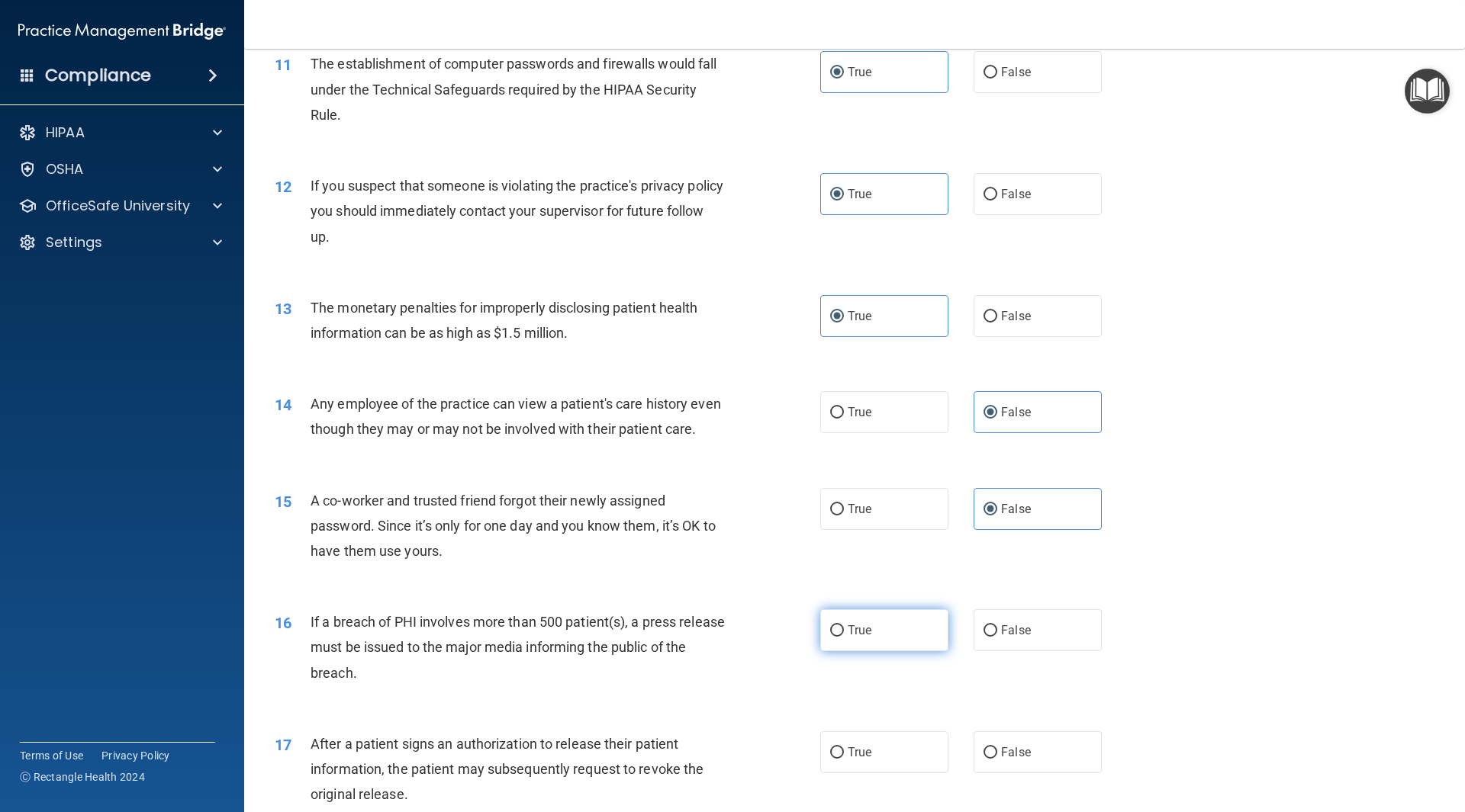
click at [909, 651] on label "True" at bounding box center [884, 630] width 128 height 42
click at [844, 637] on input "True" at bounding box center [837, 631] width 14 height 11
radio input "true"
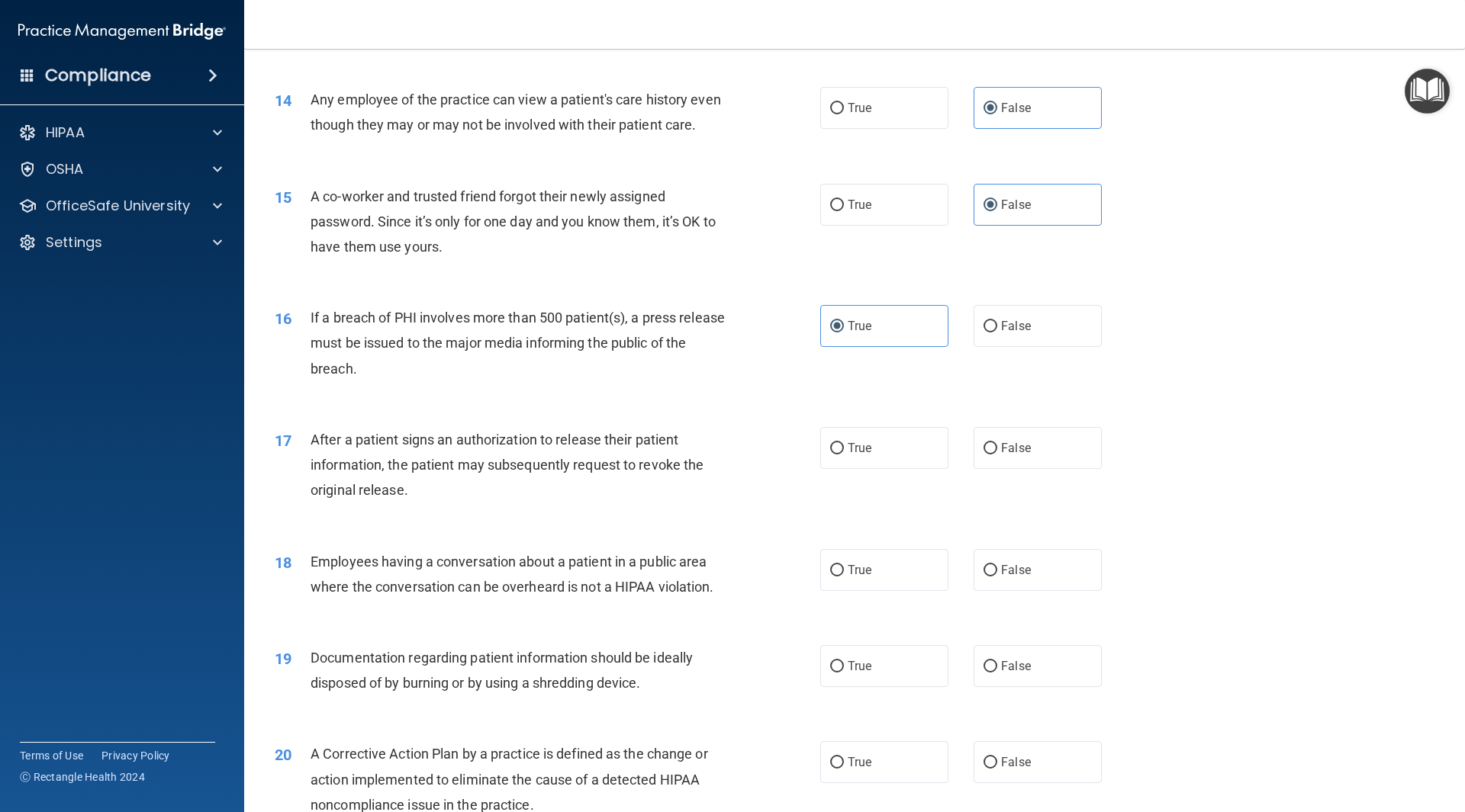
scroll to position [1450, 0]
click at [867, 468] on label "True" at bounding box center [884, 447] width 128 height 42
click at [844, 454] on input "True" at bounding box center [837, 448] width 14 height 11
radio input "true"
click at [1033, 590] on label "False" at bounding box center [1038, 569] width 128 height 42
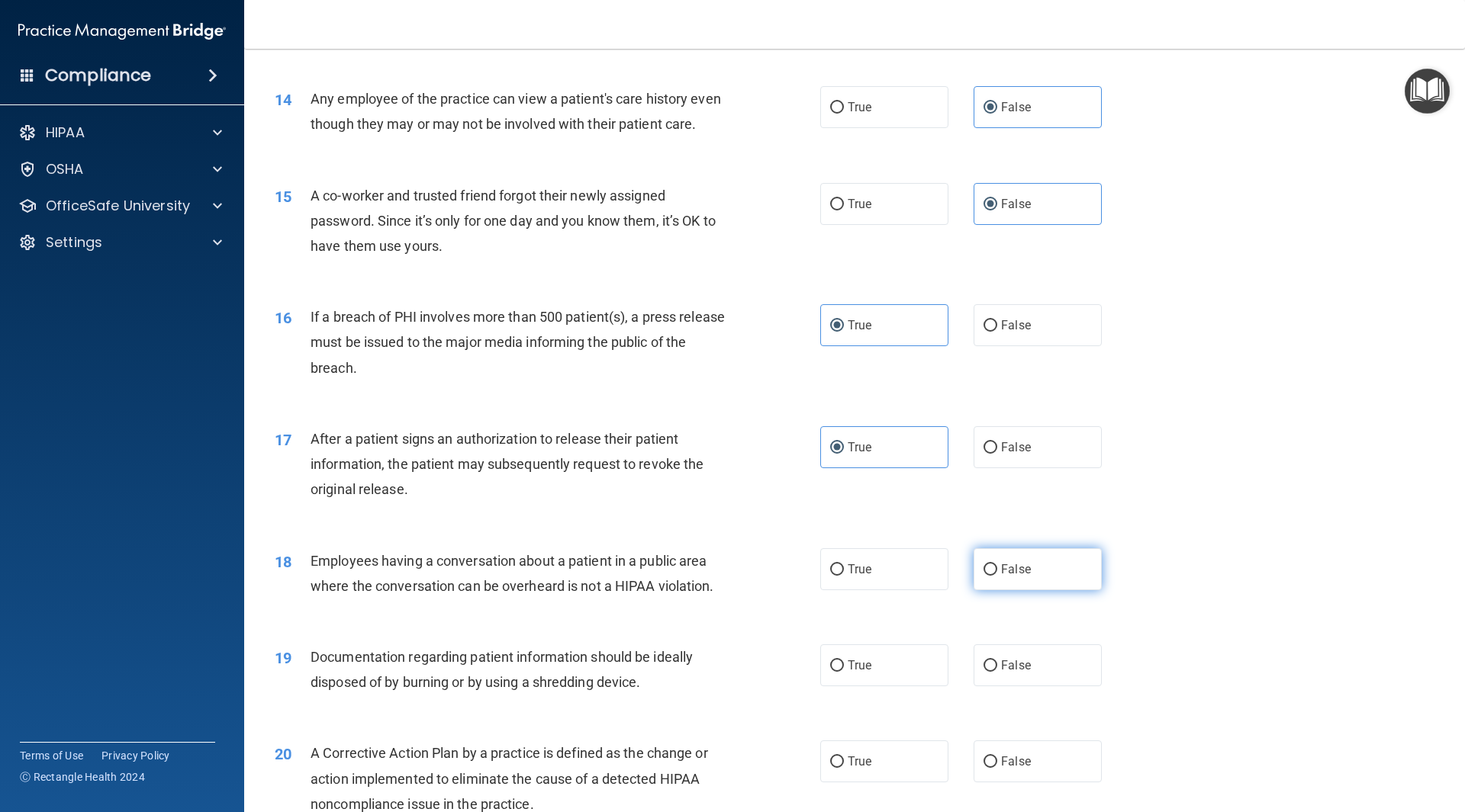
click at [997, 576] on input "False" at bounding box center [990, 570] width 14 height 11
radio input "true"
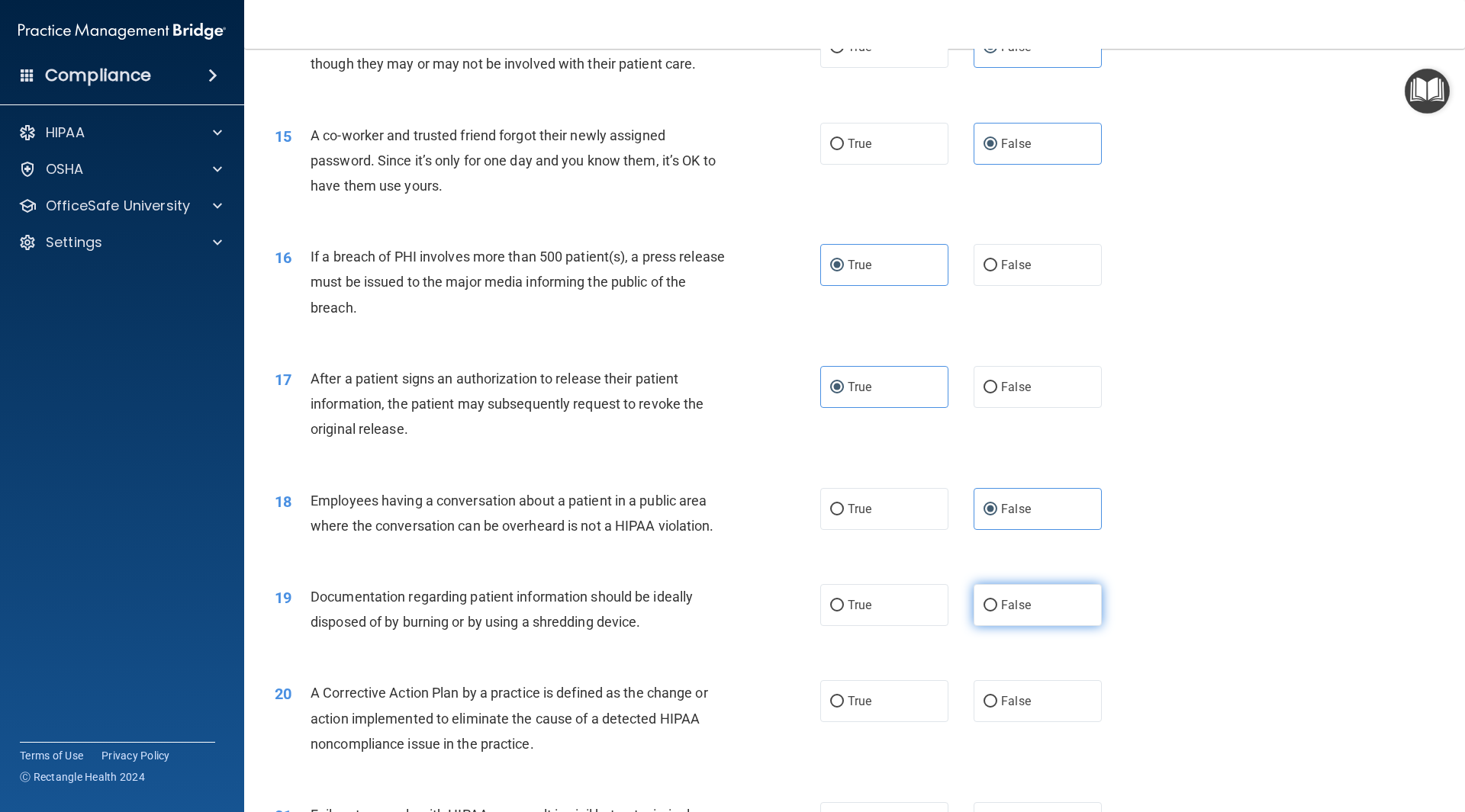
scroll to position [1678, 0]
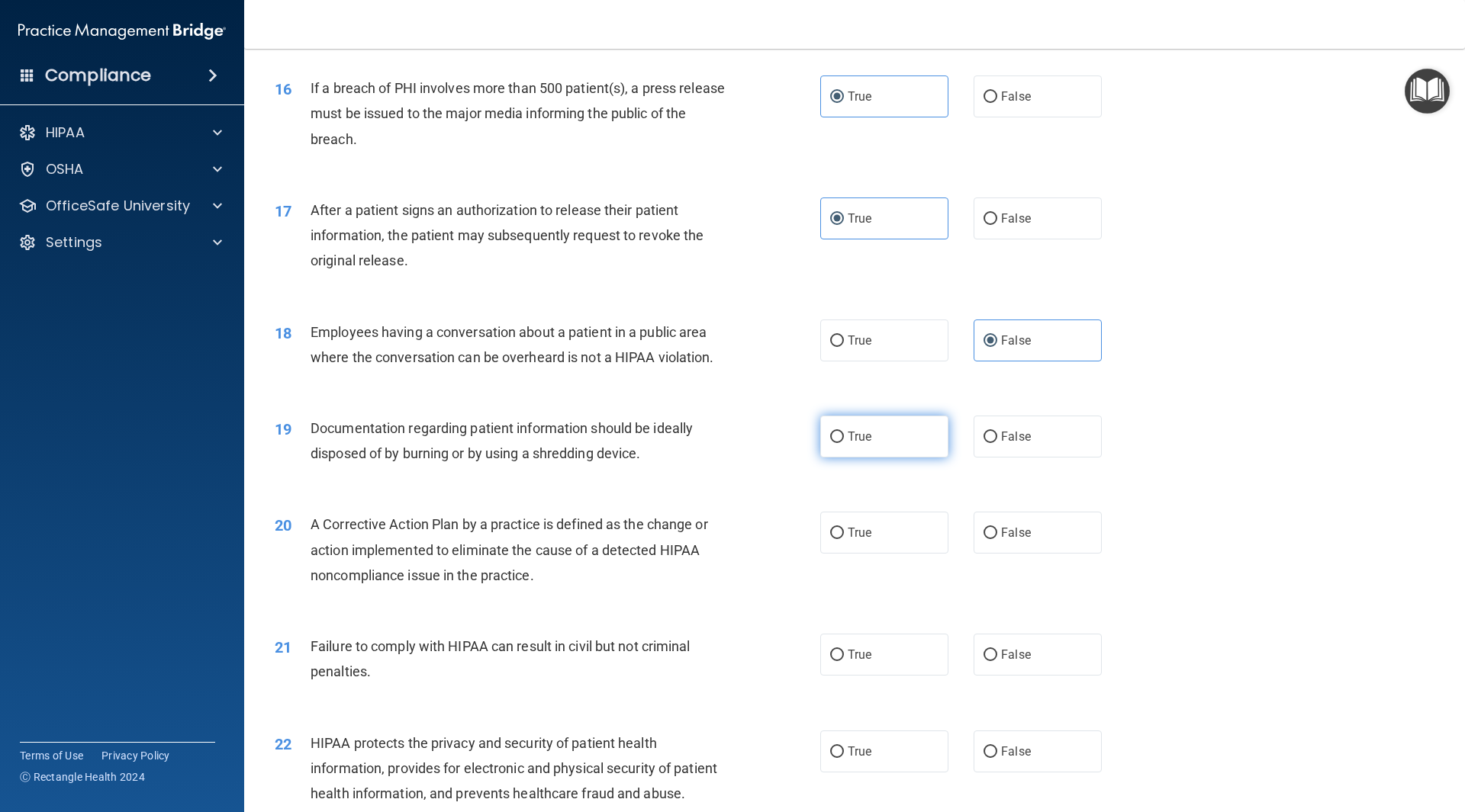
click at [871, 458] on label "True" at bounding box center [884, 437] width 128 height 42
click at [844, 443] on input "True" at bounding box center [837, 437] width 14 height 11
radio input "true"
click at [868, 553] on label "True" at bounding box center [884, 533] width 128 height 42
click at [844, 540] on input "True" at bounding box center [837, 533] width 14 height 11
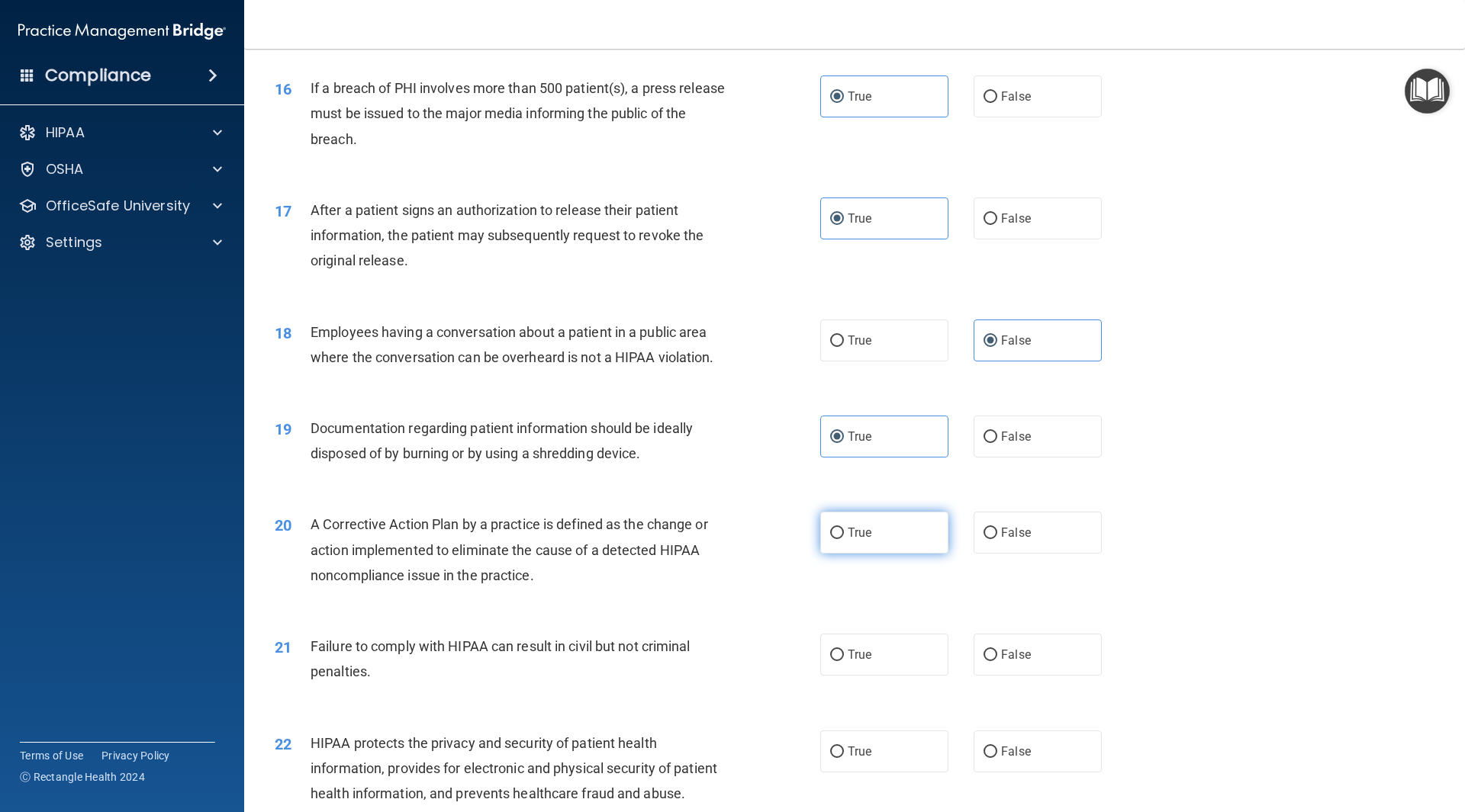
radio input "true"
click at [1035, 676] on label "False" at bounding box center [1038, 655] width 128 height 42
click at [997, 662] on input "False" at bounding box center [990, 655] width 14 height 11
radio input "true"
click at [878, 772] on label "True" at bounding box center [884, 751] width 128 height 42
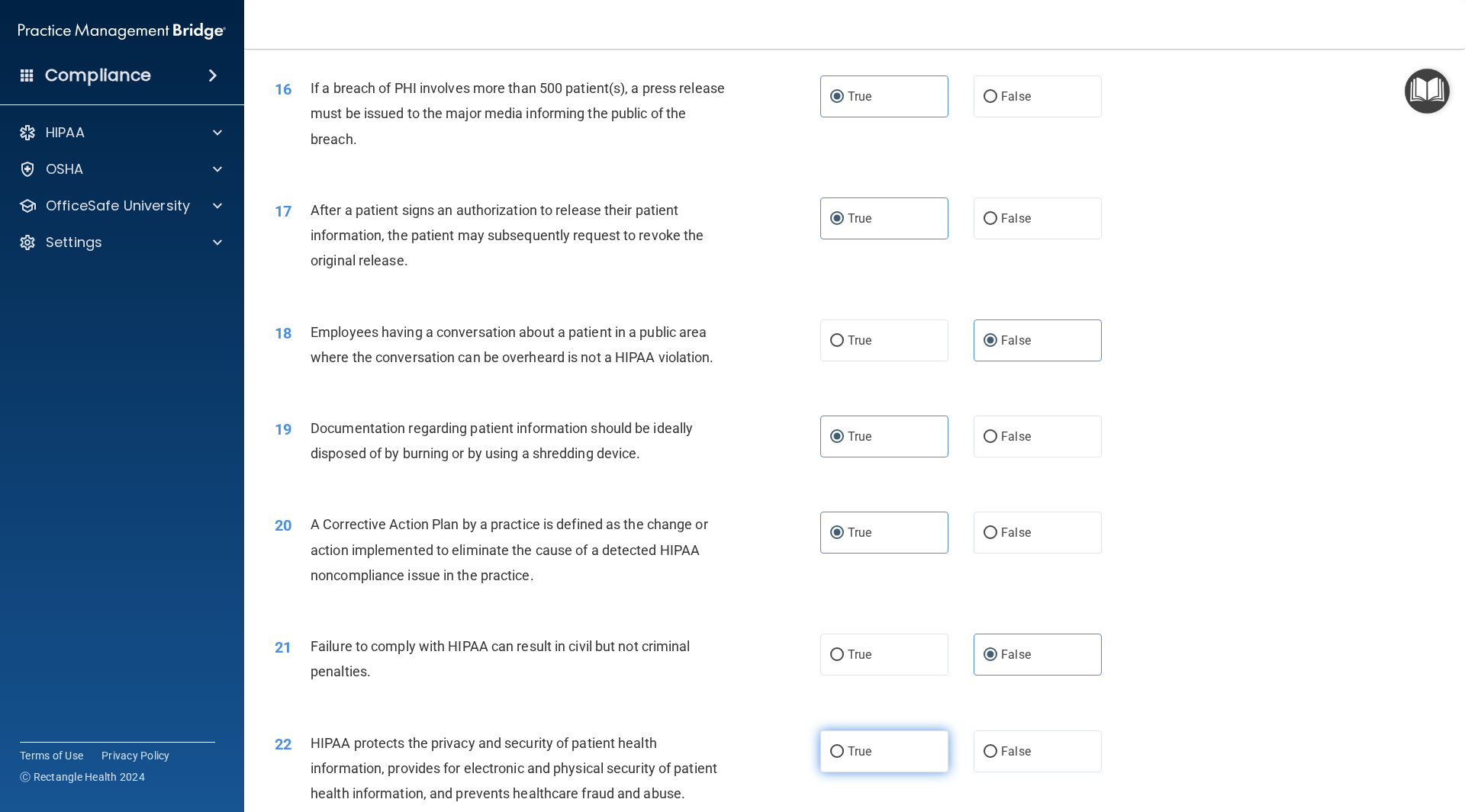
click at [844, 758] on input "True" at bounding box center [837, 752] width 14 height 11
radio input "true"
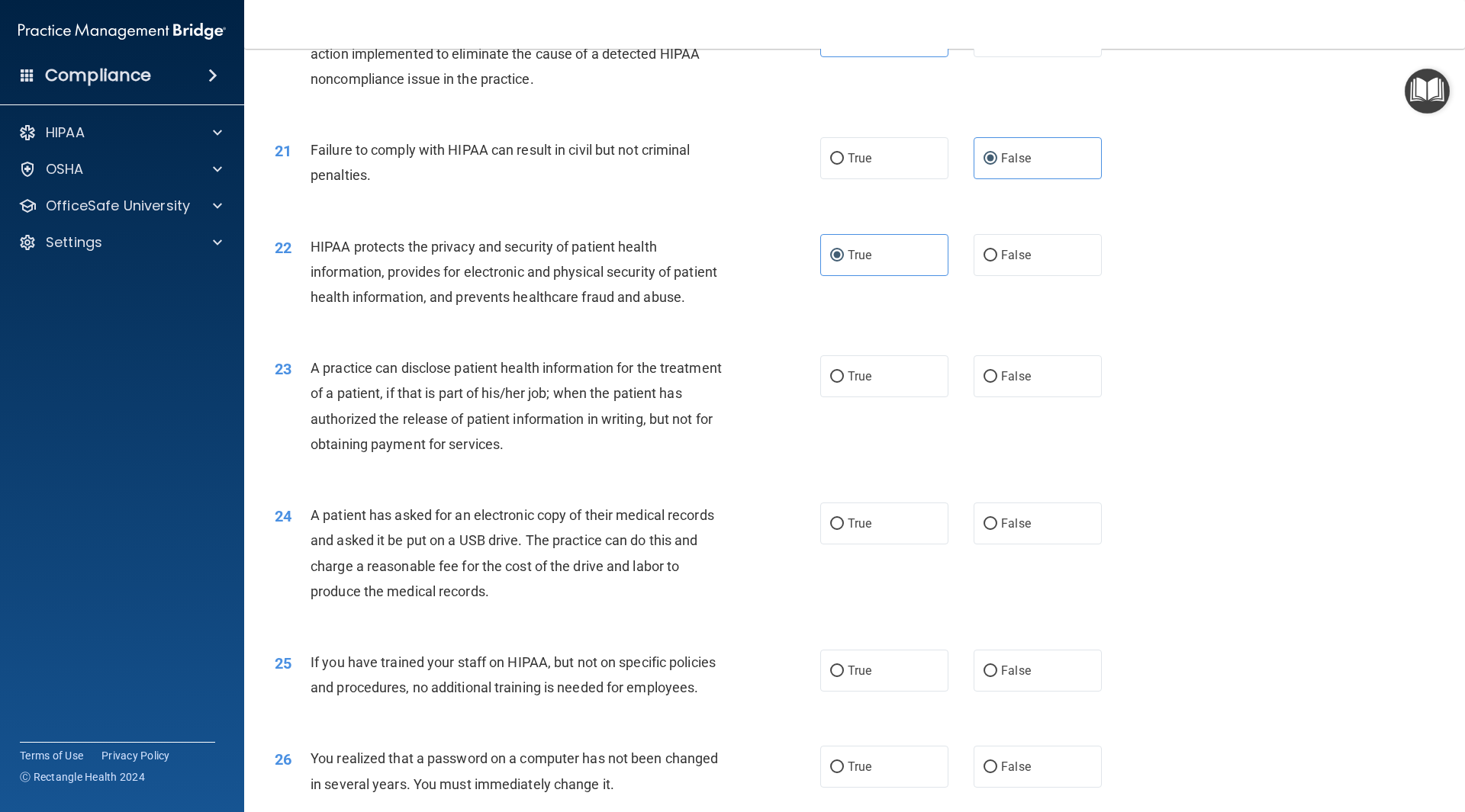
scroll to position [2212, 0]
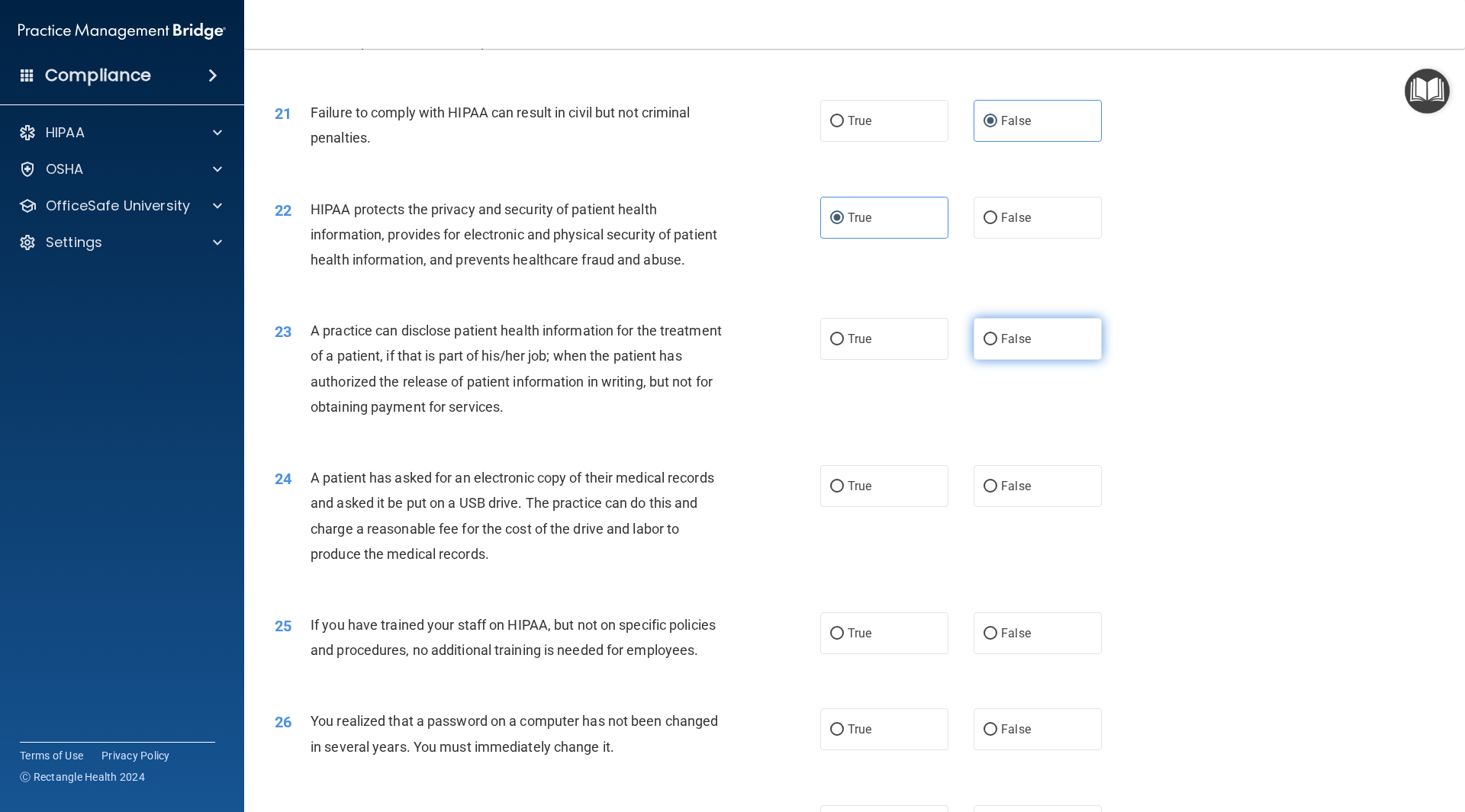
click at [1015, 360] on label "False" at bounding box center [1038, 339] width 128 height 42
click at [997, 345] on input "False" at bounding box center [990, 339] width 14 height 11
radio input "true"
click at [871, 507] on label "True" at bounding box center [884, 486] width 128 height 42
click at [844, 492] on input "True" at bounding box center [837, 486] width 14 height 11
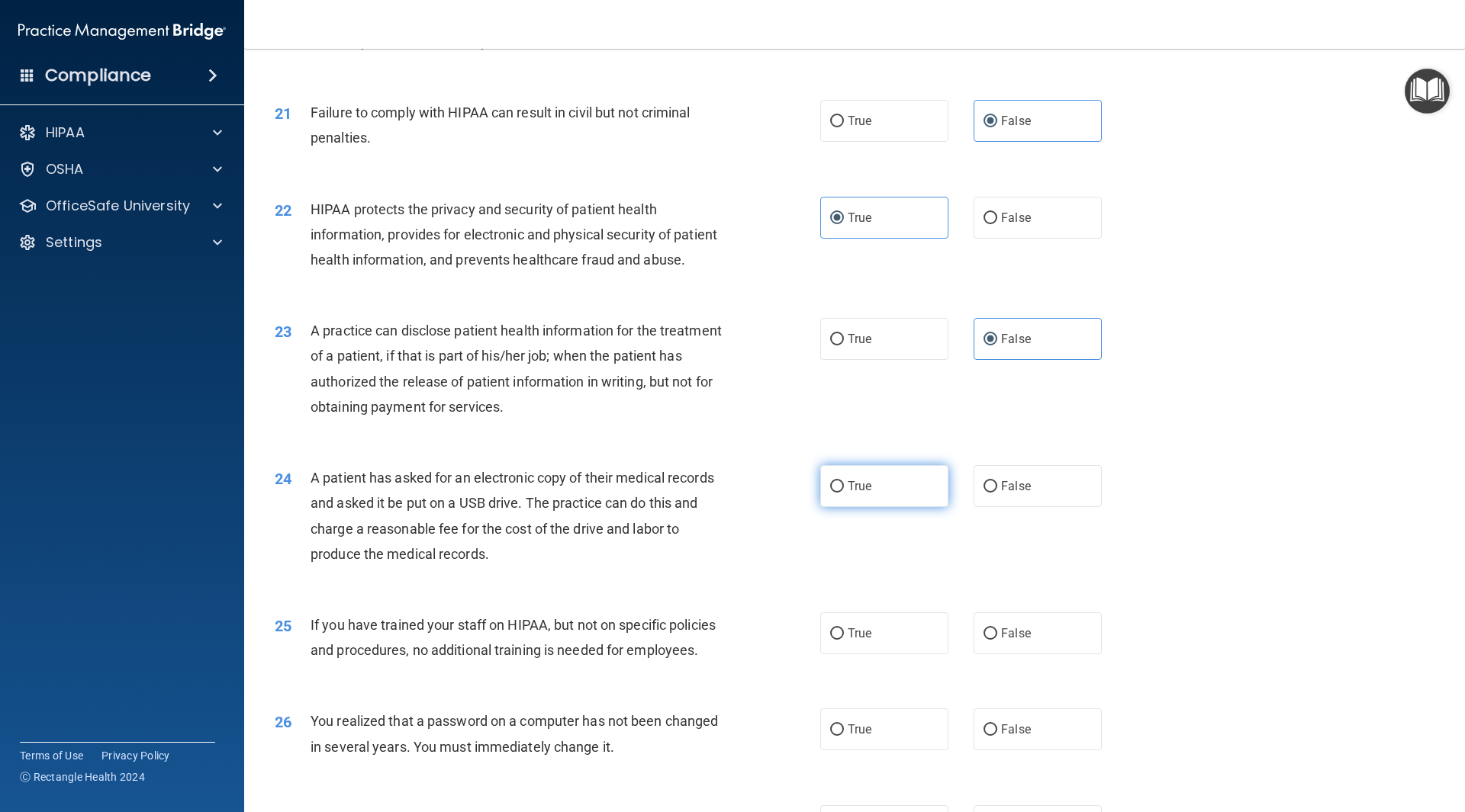
radio input "true"
click at [1013, 655] on label "False" at bounding box center [1038, 633] width 128 height 42
click at [997, 640] on input "False" at bounding box center [990, 633] width 14 height 11
radio input "true"
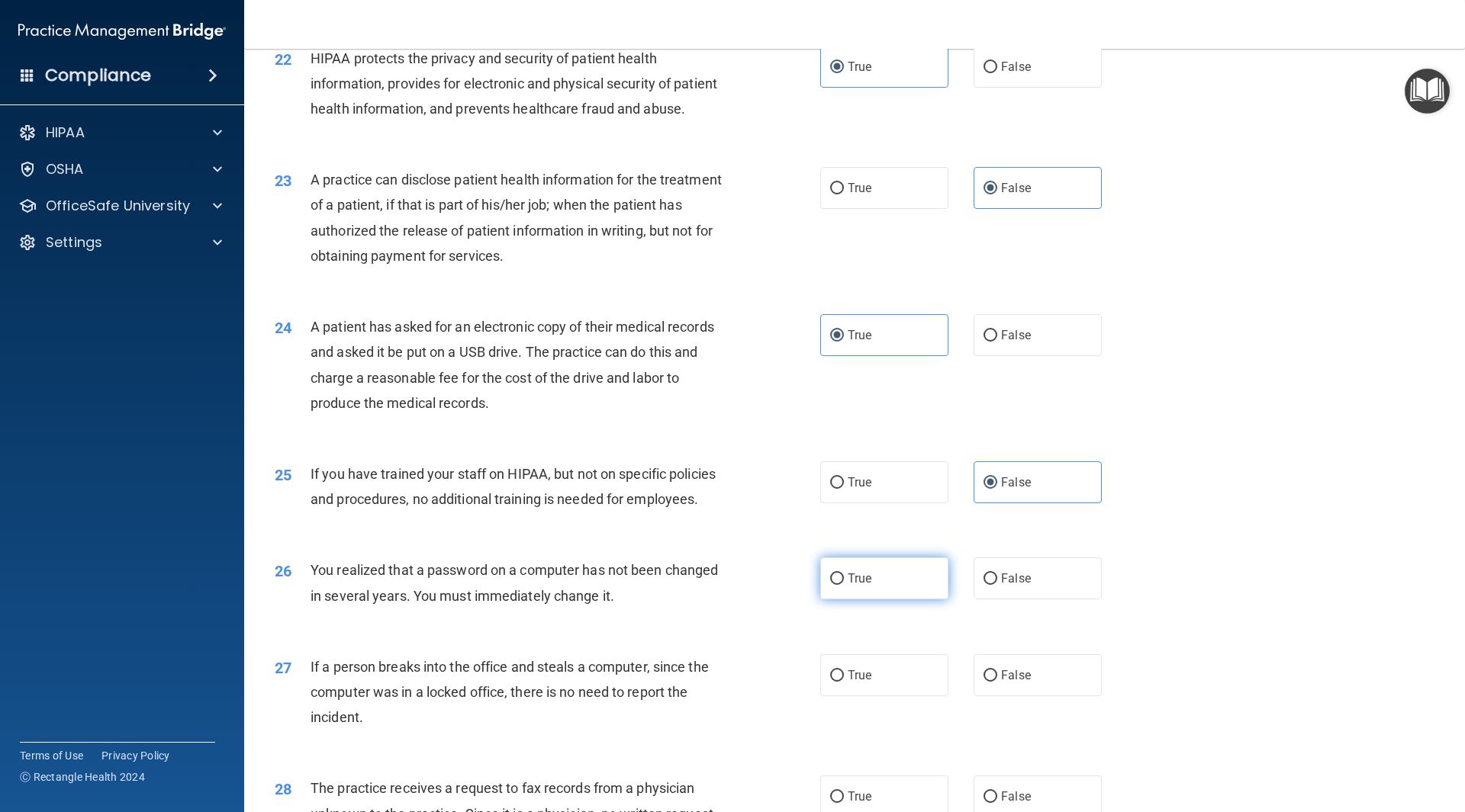
scroll to position [2365, 0]
click at [880, 598] on label "True" at bounding box center [884, 577] width 128 height 42
click at [844, 583] on input "True" at bounding box center [837, 577] width 14 height 11
radio input "true"
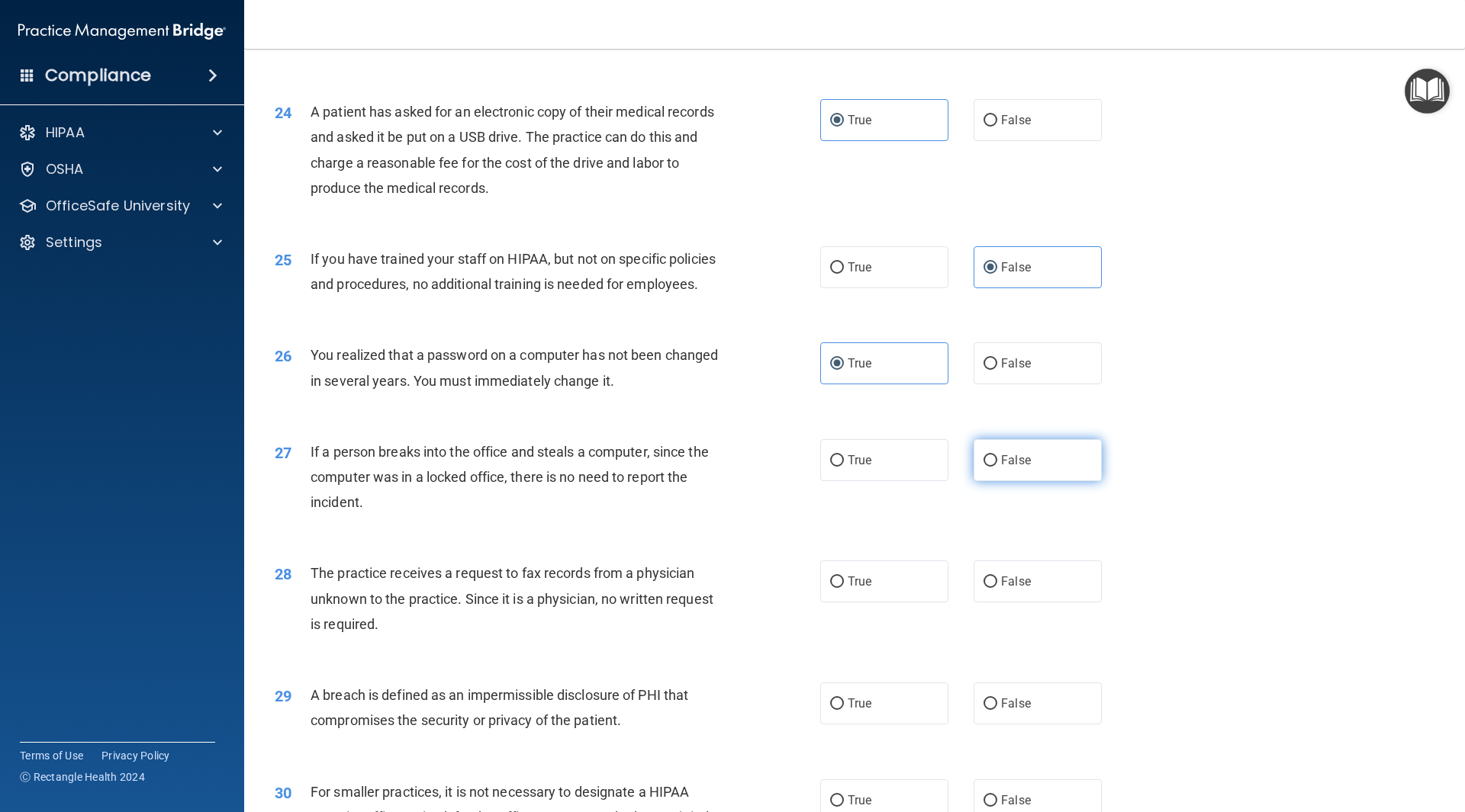
scroll to position [2593, 0]
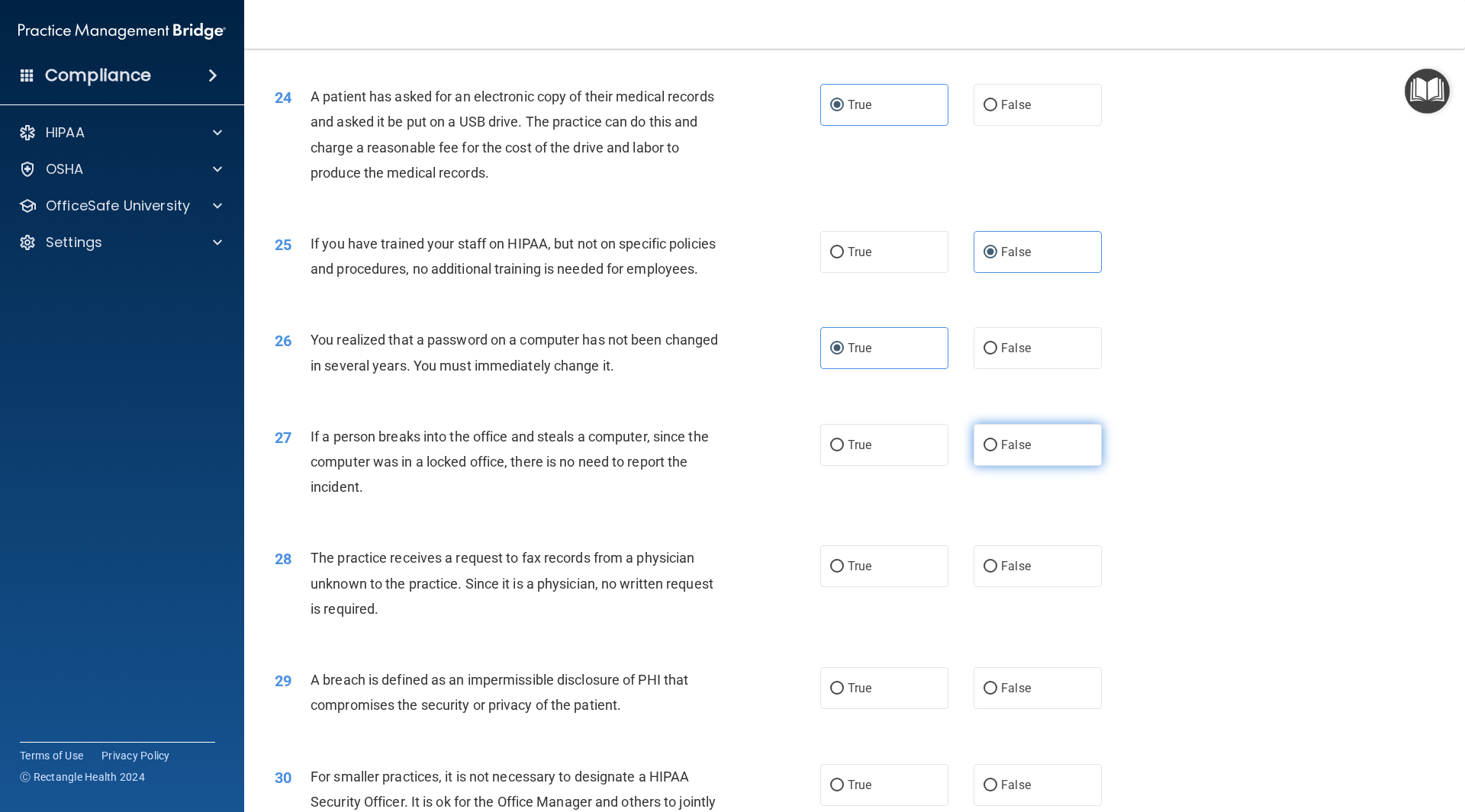
click at [1007, 452] on span "False" at bounding box center [1016, 445] width 30 height 15
click at [997, 452] on input "False" at bounding box center [990, 445] width 14 height 11
radio input "true"
click at [1028, 588] on label "False" at bounding box center [1038, 566] width 128 height 42
click at [997, 573] on input "False" at bounding box center [990, 566] width 14 height 11
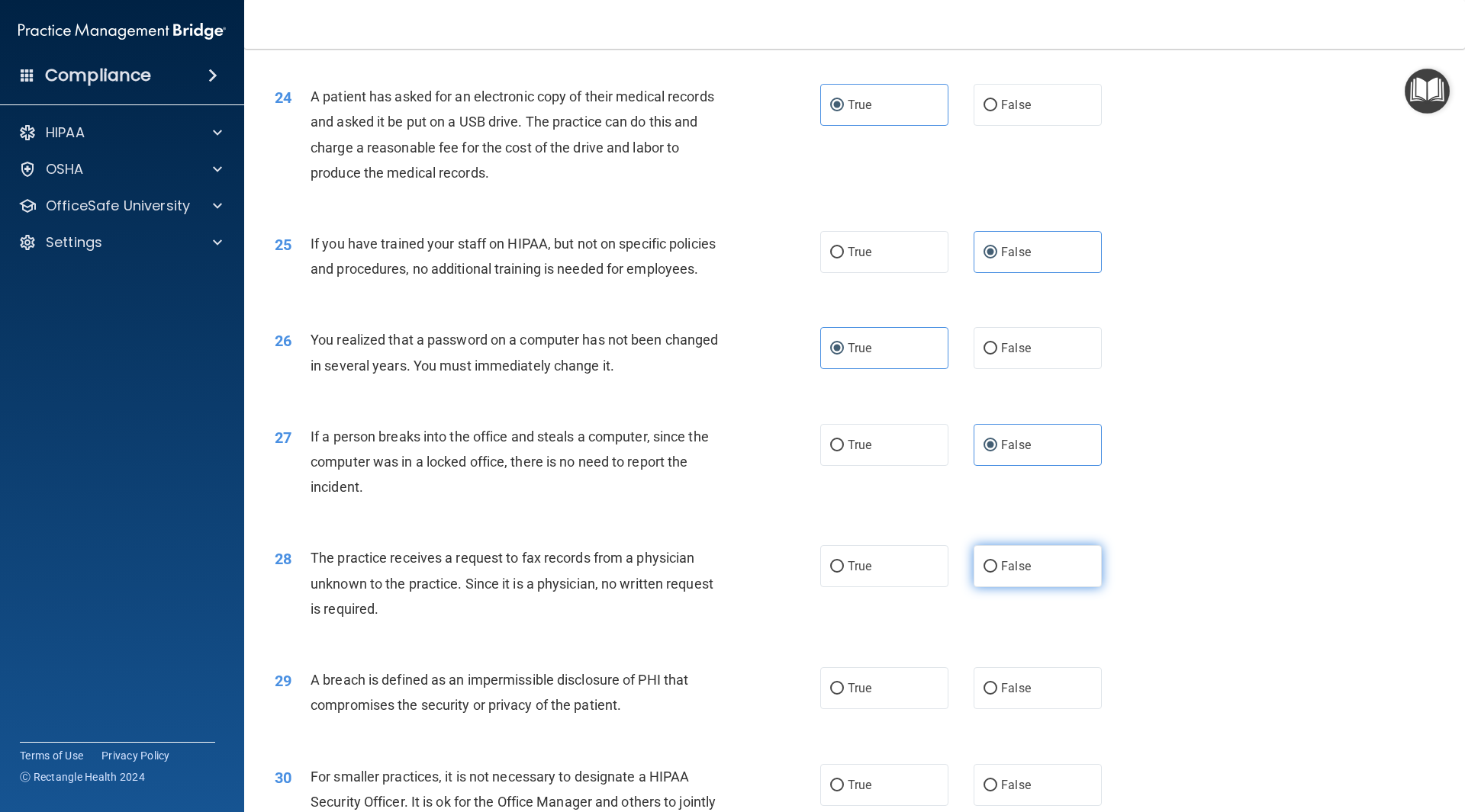
radio input "true"
click at [877, 710] on label "True" at bounding box center [884, 688] width 128 height 42
click at [844, 695] on input "True" at bounding box center [837, 688] width 14 height 11
radio input "true"
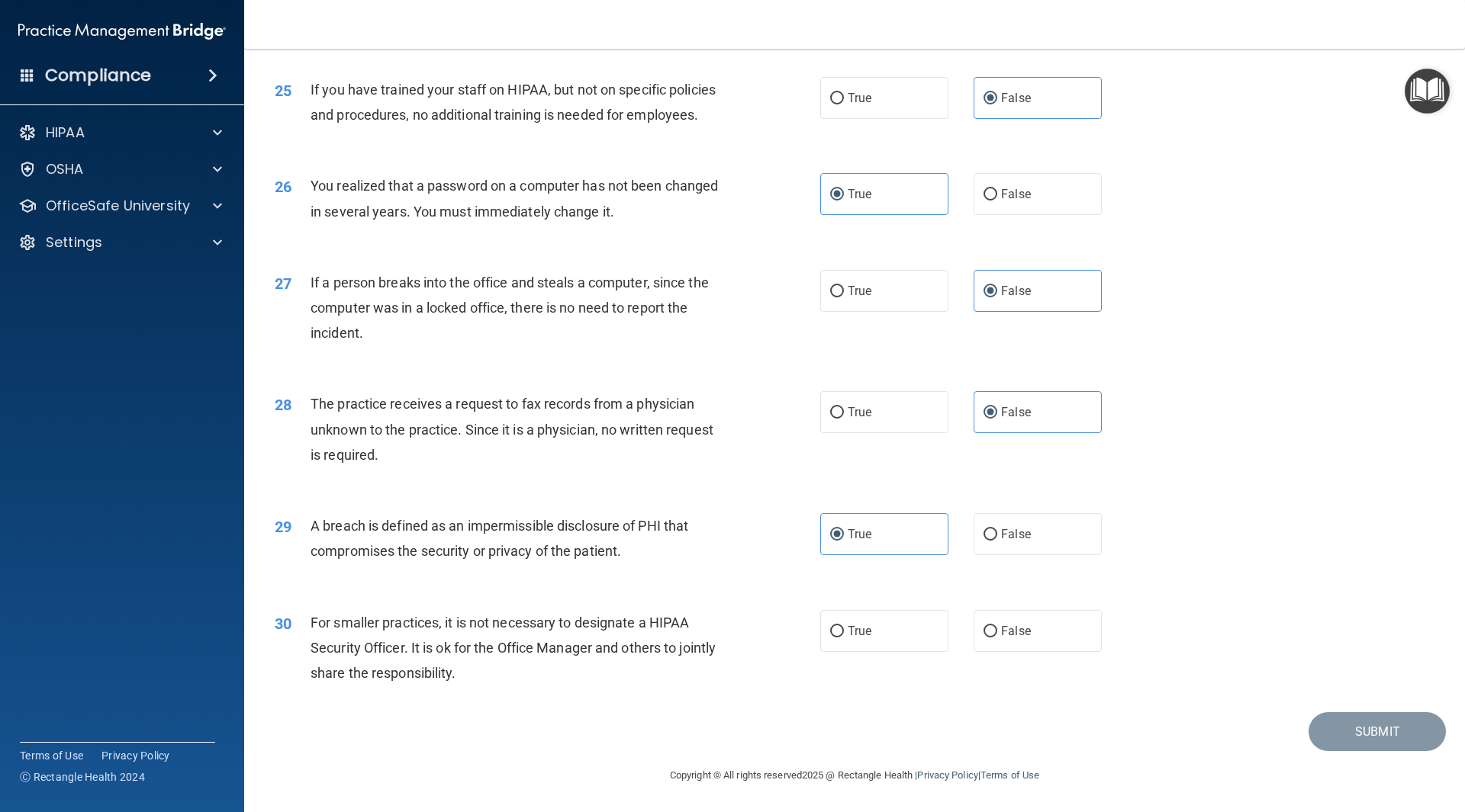
scroll to position [2798, 0]
click at [1002, 635] on span "False" at bounding box center [1016, 631] width 30 height 15
click at [997, 635] on input "False" at bounding box center [990, 632] width 14 height 11
radio input "true"
click at [1387, 734] on button "Submit" at bounding box center [1377, 731] width 138 height 39
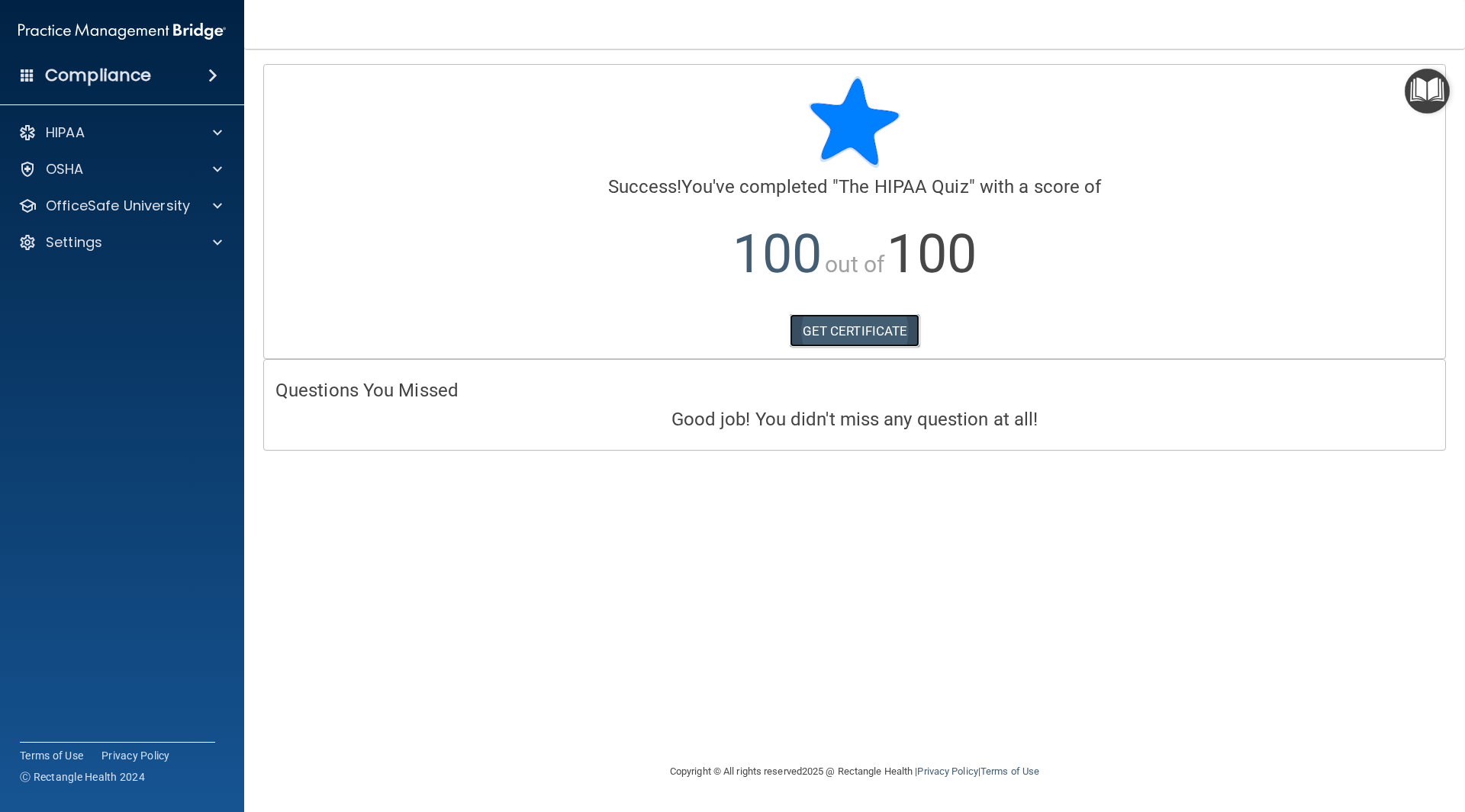
click at [900, 327] on link "GET CERTIFICATE" at bounding box center [855, 331] width 131 height 34
click at [137, 206] on p "OfficeSafe University" at bounding box center [118, 205] width 144 height 18
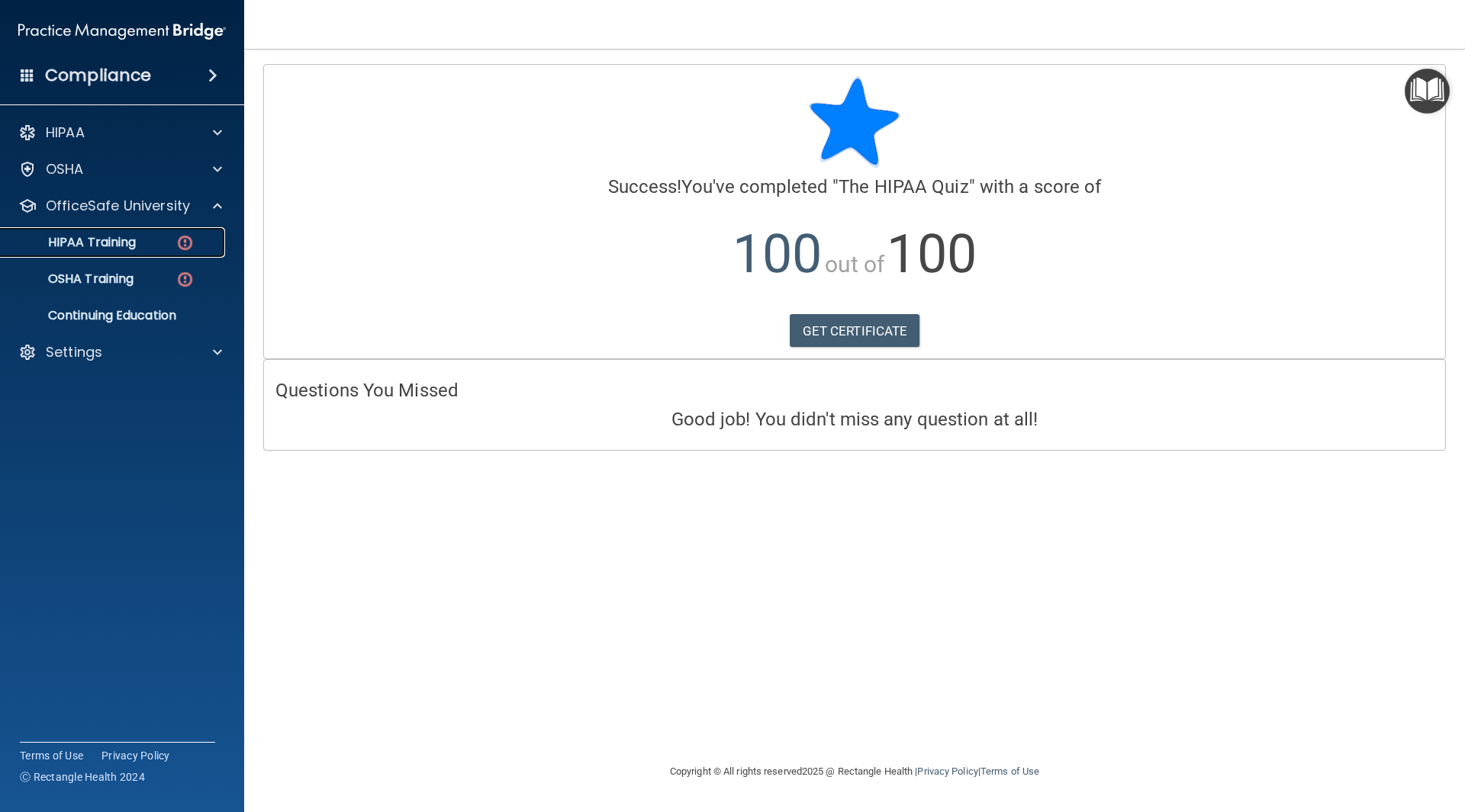
click at [126, 235] on p "HIPAA Training" at bounding box center [73, 242] width 126 height 15
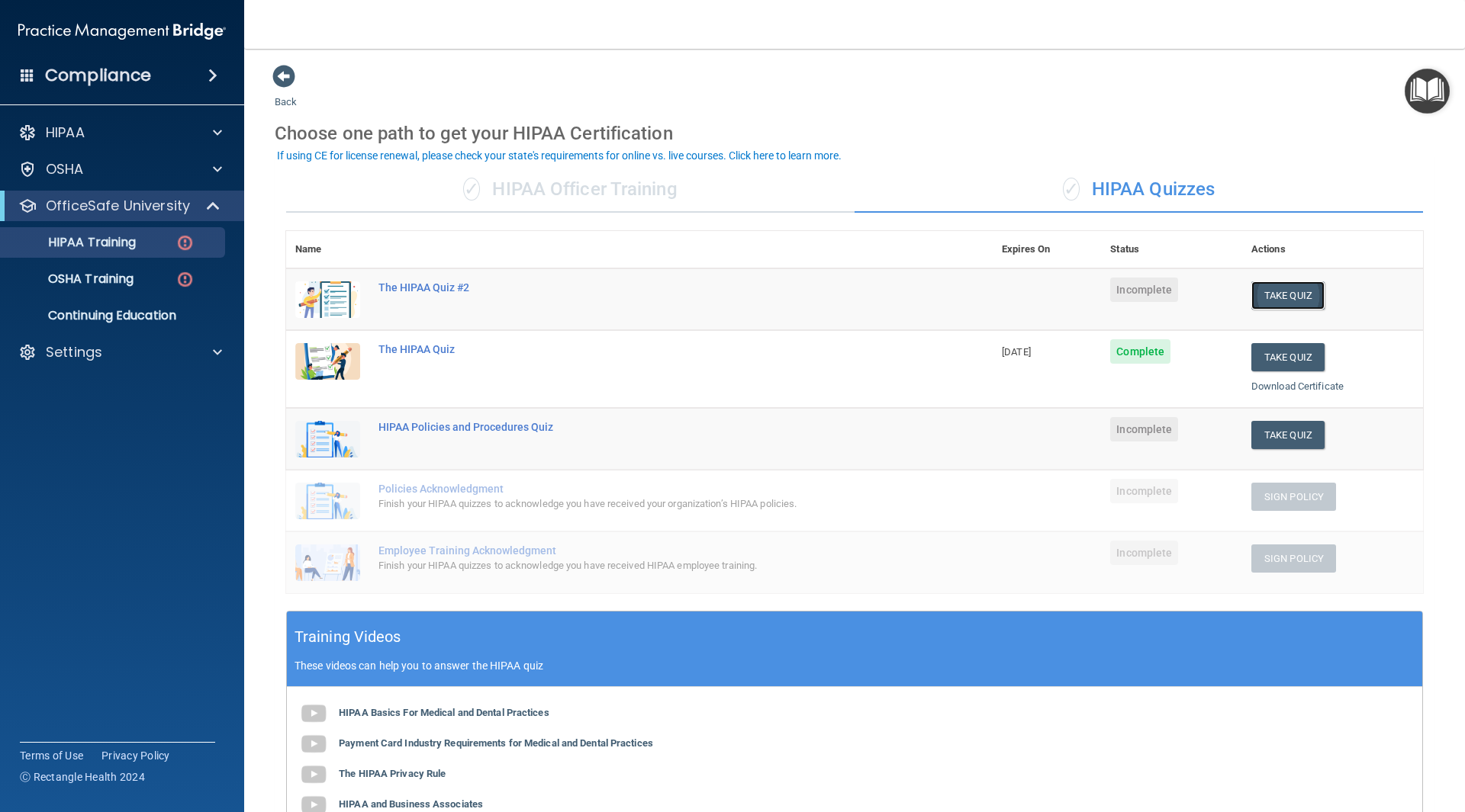
click at [1288, 294] on button "Take Quiz" at bounding box center [1288, 296] width 73 height 28
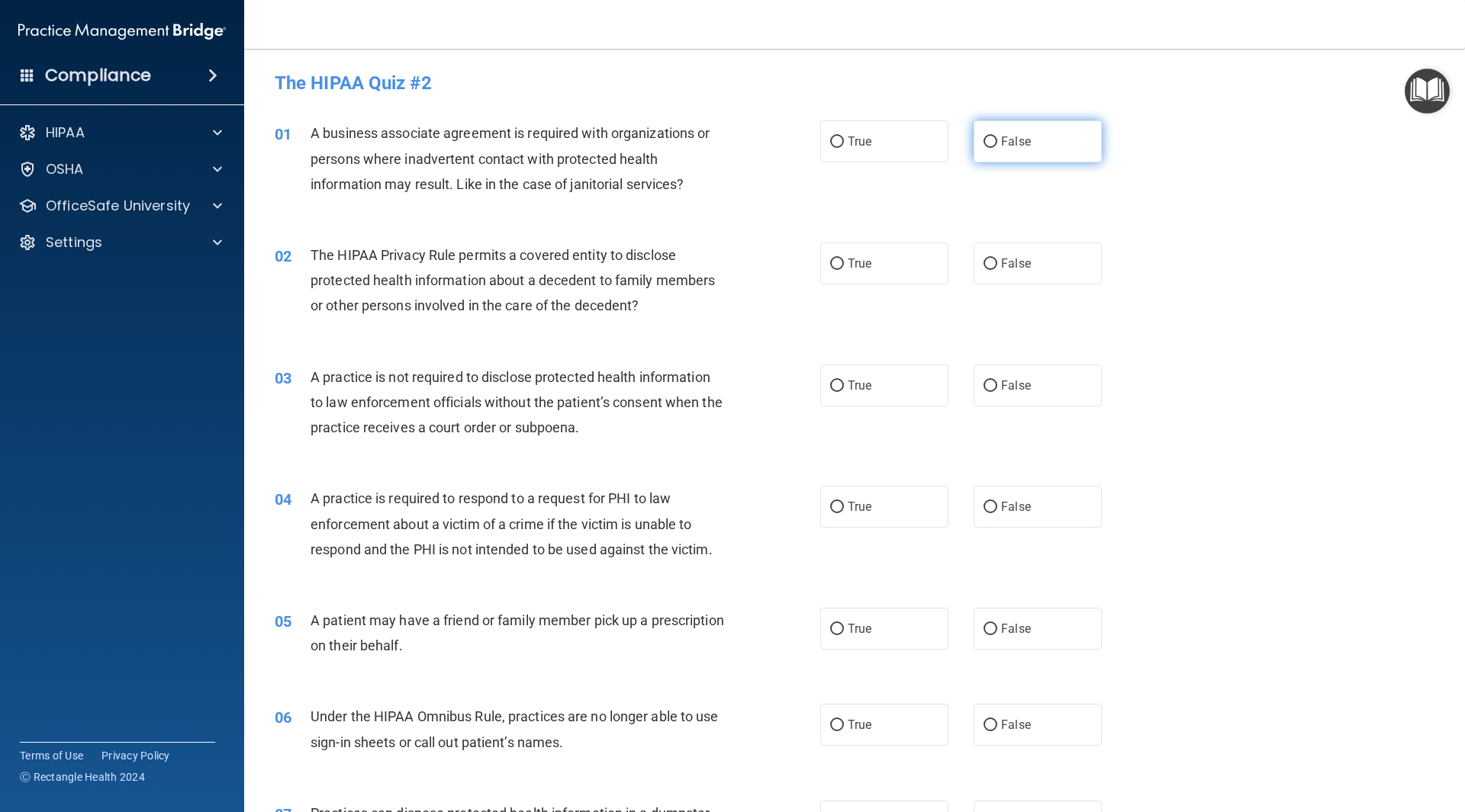
click at [1051, 150] on label "False" at bounding box center [1038, 141] width 128 height 42
click at [997, 148] on input "False" at bounding box center [990, 142] width 14 height 11
radio input "true"
click at [908, 250] on label "True" at bounding box center [884, 263] width 128 height 42
click at [844, 259] on input "True" at bounding box center [837, 264] width 14 height 11
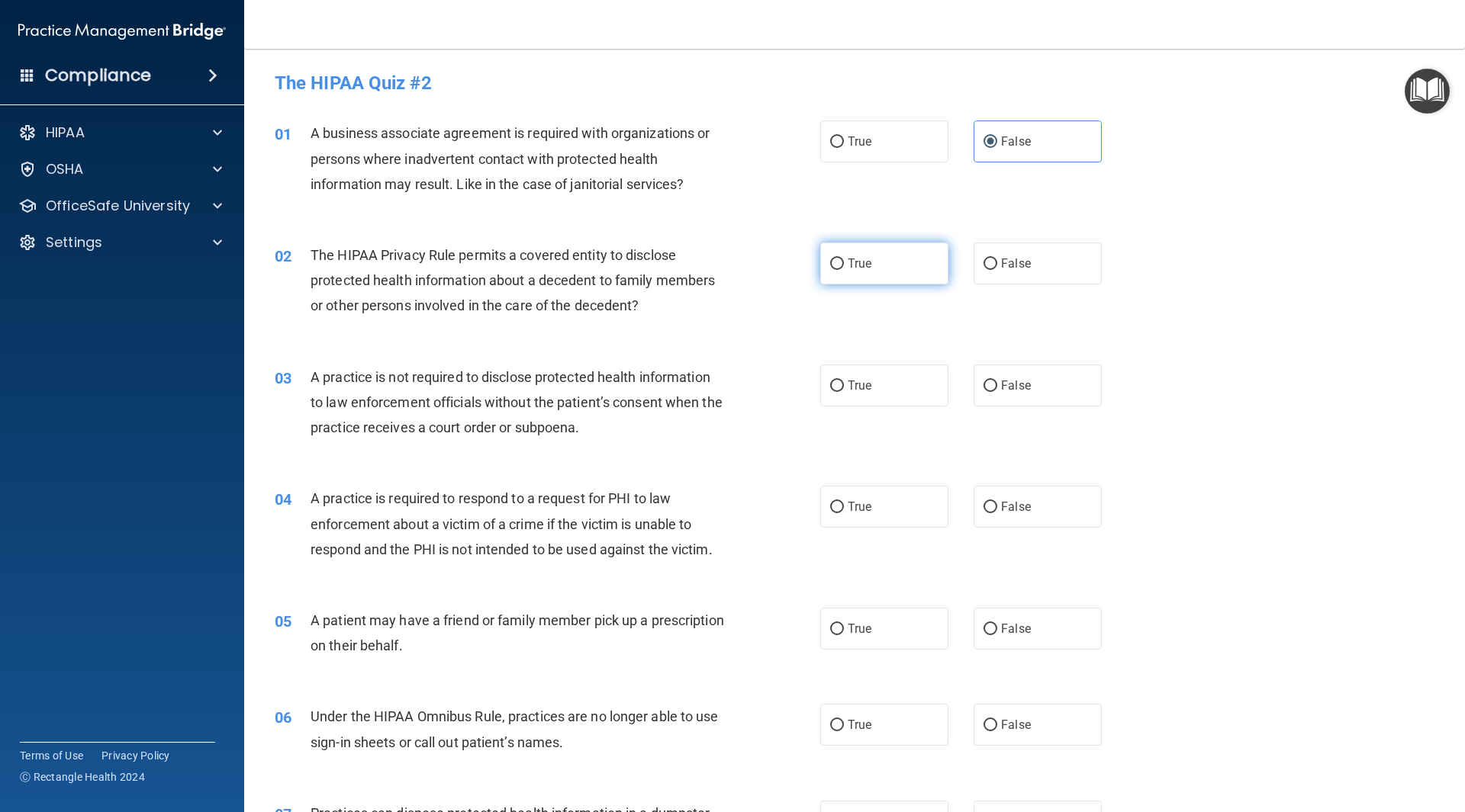
radio input "true"
click at [1015, 383] on span "False" at bounding box center [1016, 385] width 30 height 15
click at [997, 383] on input "False" at bounding box center [990, 386] width 14 height 11
radio input "true"
click at [876, 504] on label "True" at bounding box center [884, 506] width 128 height 42
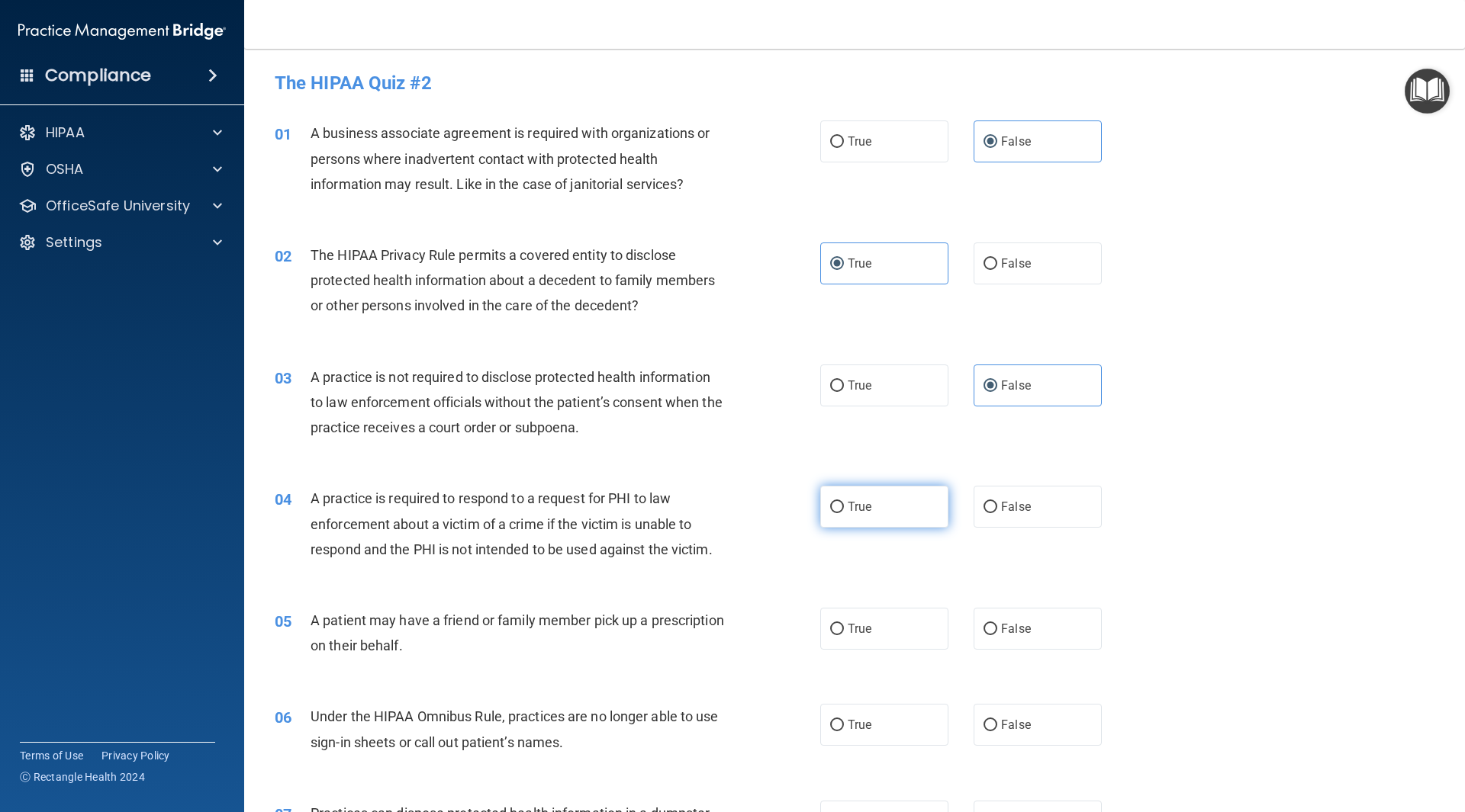
click at [844, 504] on input "True" at bounding box center [837, 507] width 14 height 11
radio input "true"
click at [887, 632] on label "True" at bounding box center [884, 629] width 128 height 42
click at [844, 632] on input "True" at bounding box center [837, 629] width 14 height 11
radio input "true"
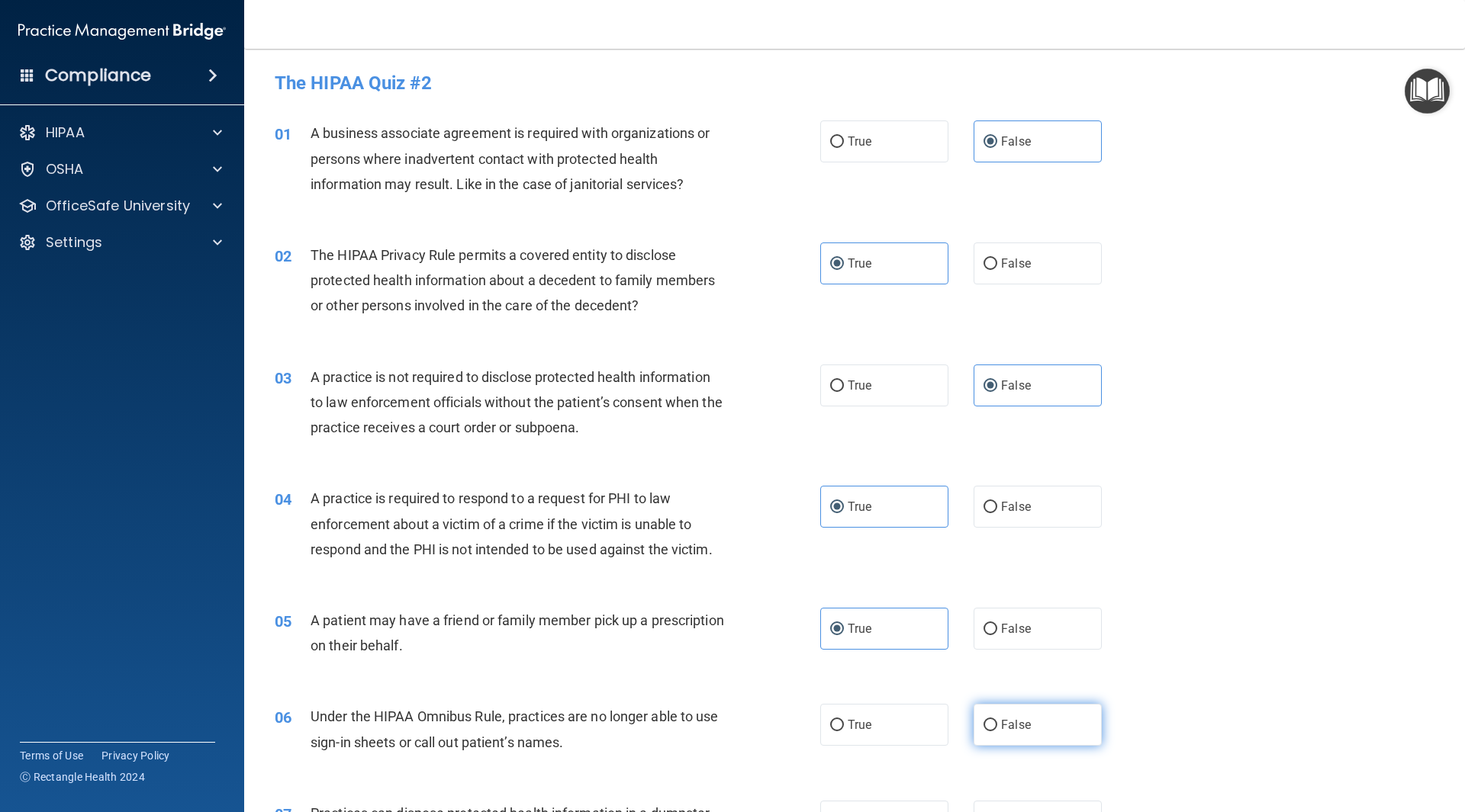
click at [1033, 737] on label "False" at bounding box center [1038, 724] width 128 height 42
click at [997, 731] on input "False" at bounding box center [990, 725] width 14 height 11
radio input "true"
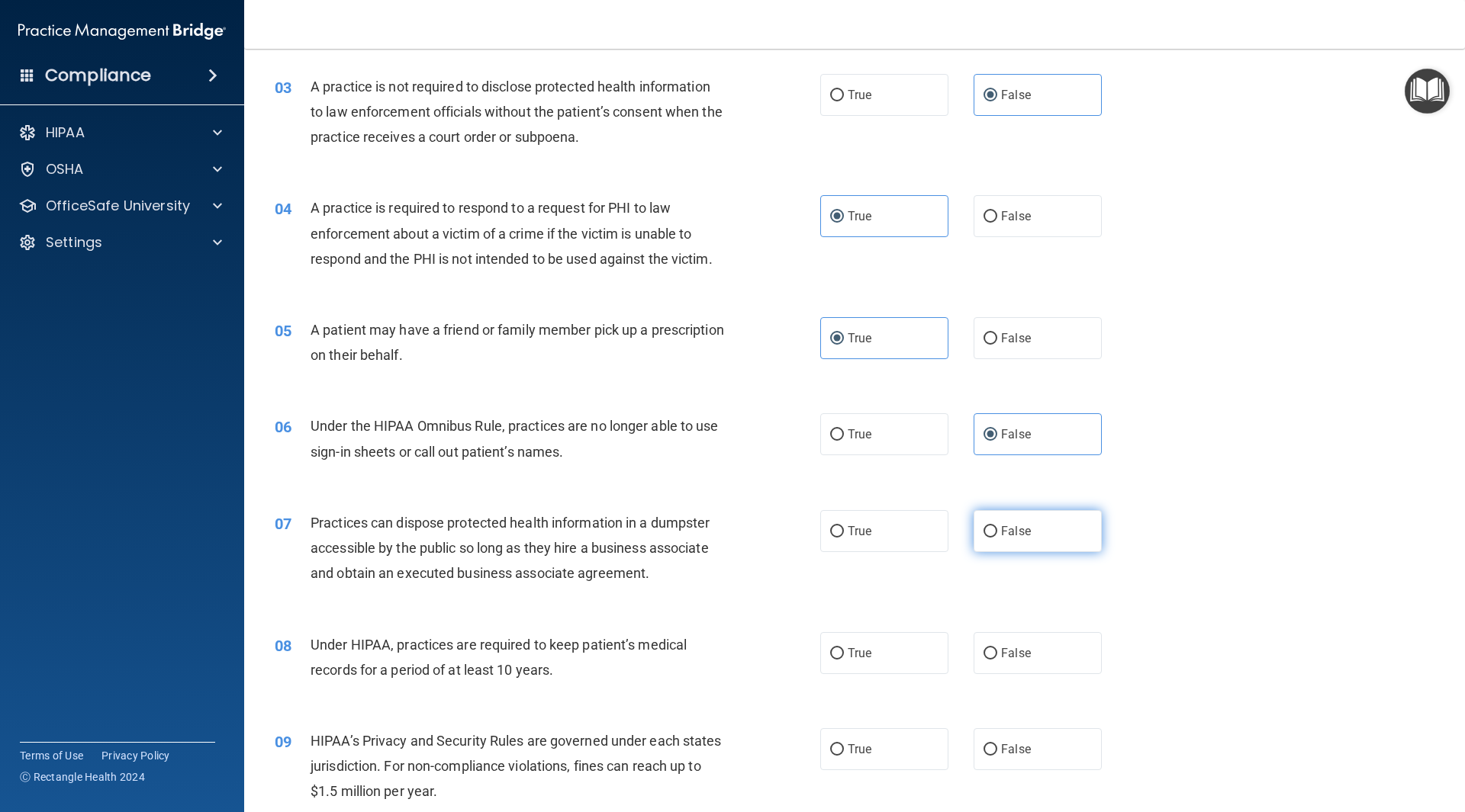
scroll to position [305, 0]
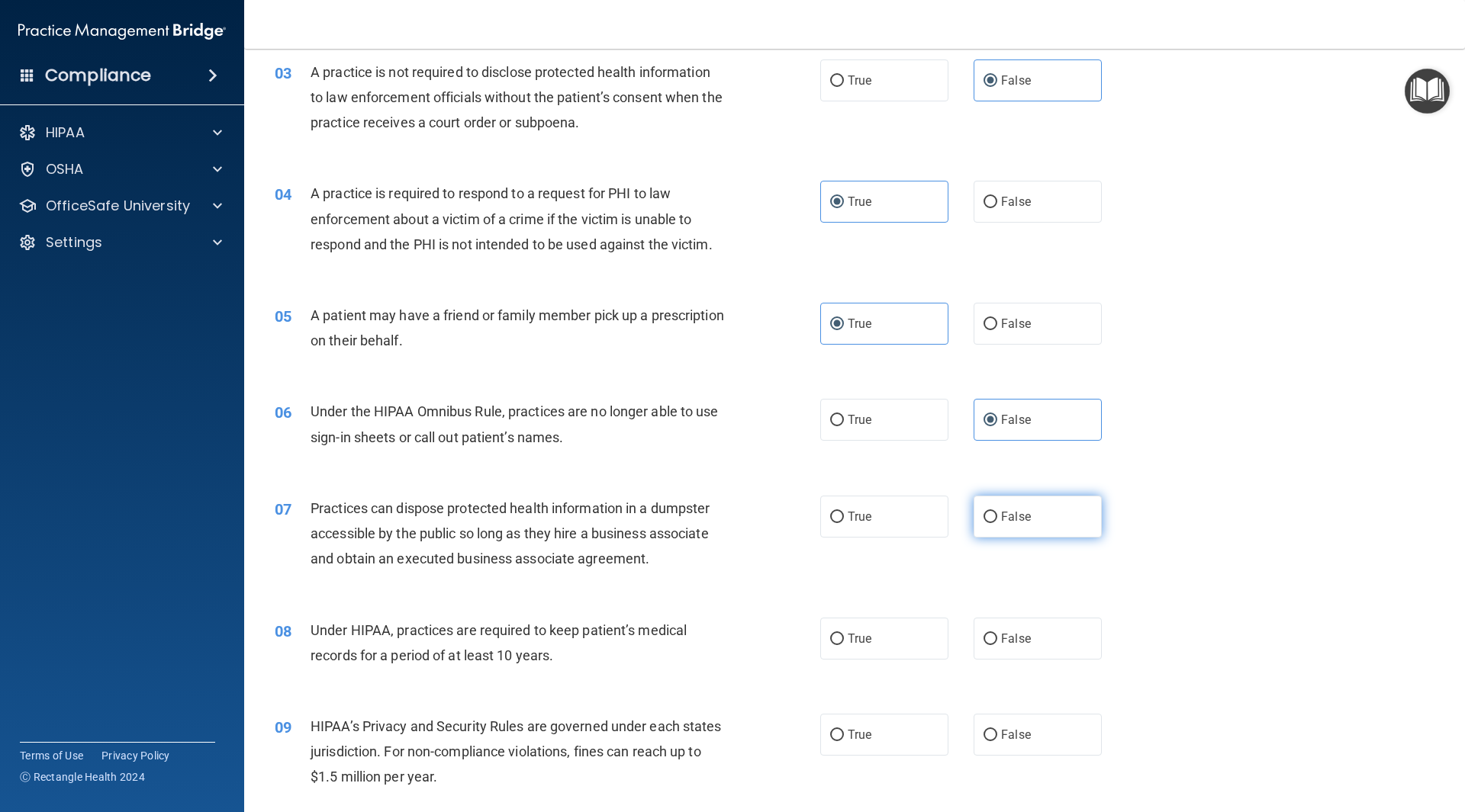
click at [1023, 517] on span "False" at bounding box center [1016, 516] width 30 height 15
click at [997, 517] on input "False" at bounding box center [990, 517] width 14 height 11
radio input "true"
click at [1017, 643] on span "False" at bounding box center [1016, 638] width 30 height 15
click at [997, 643] on input "False" at bounding box center [990, 639] width 14 height 11
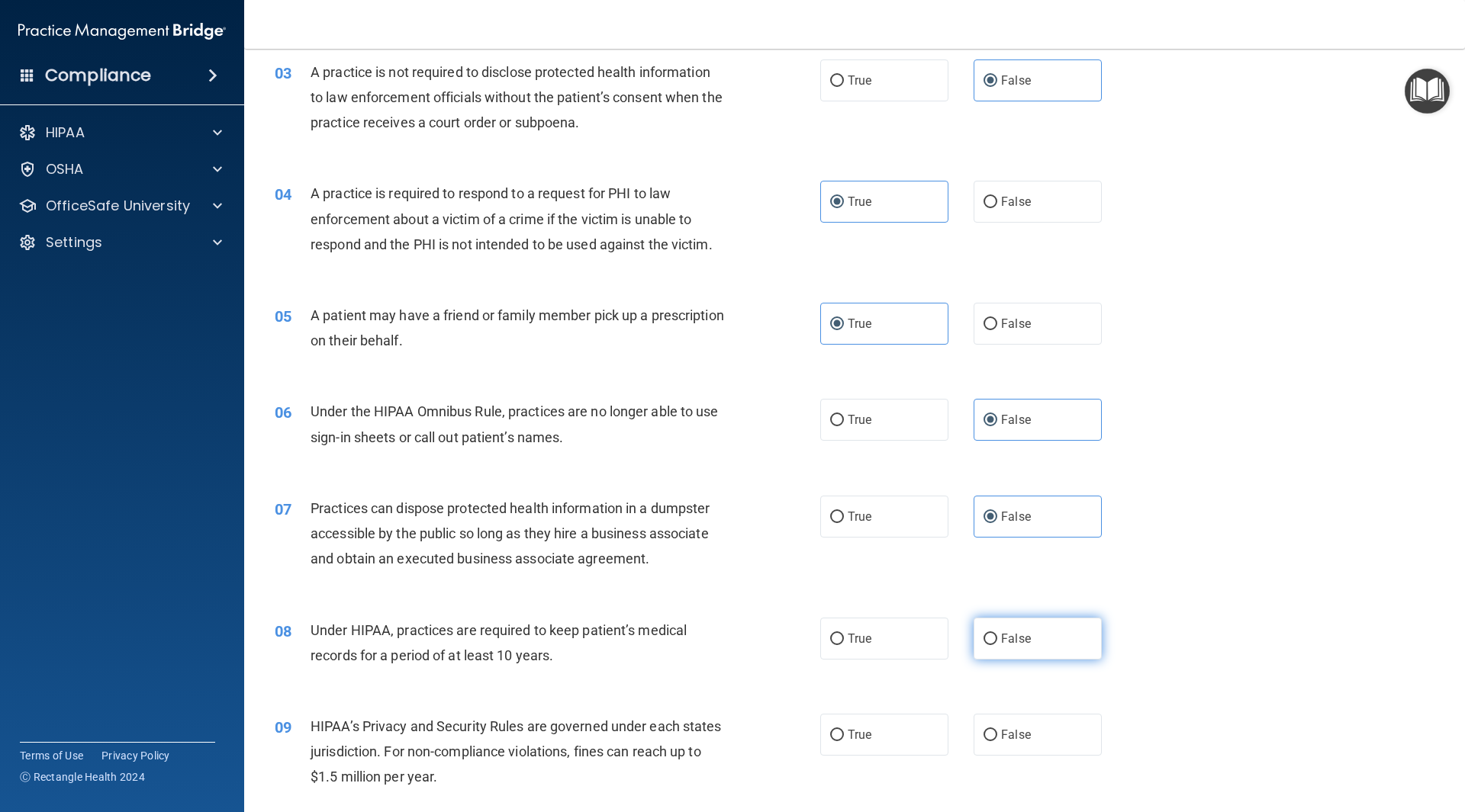
radio input "true"
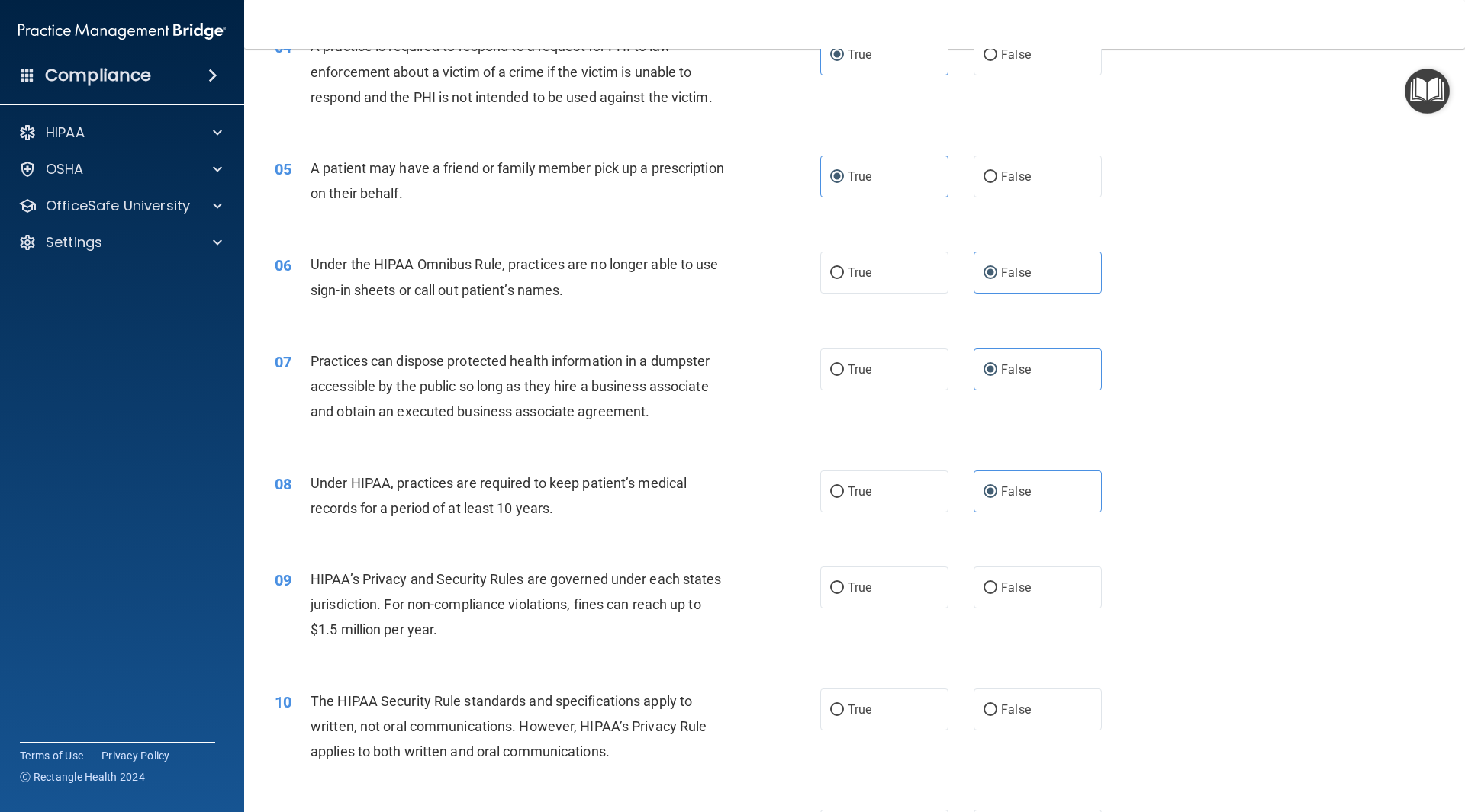
scroll to position [458, 0]
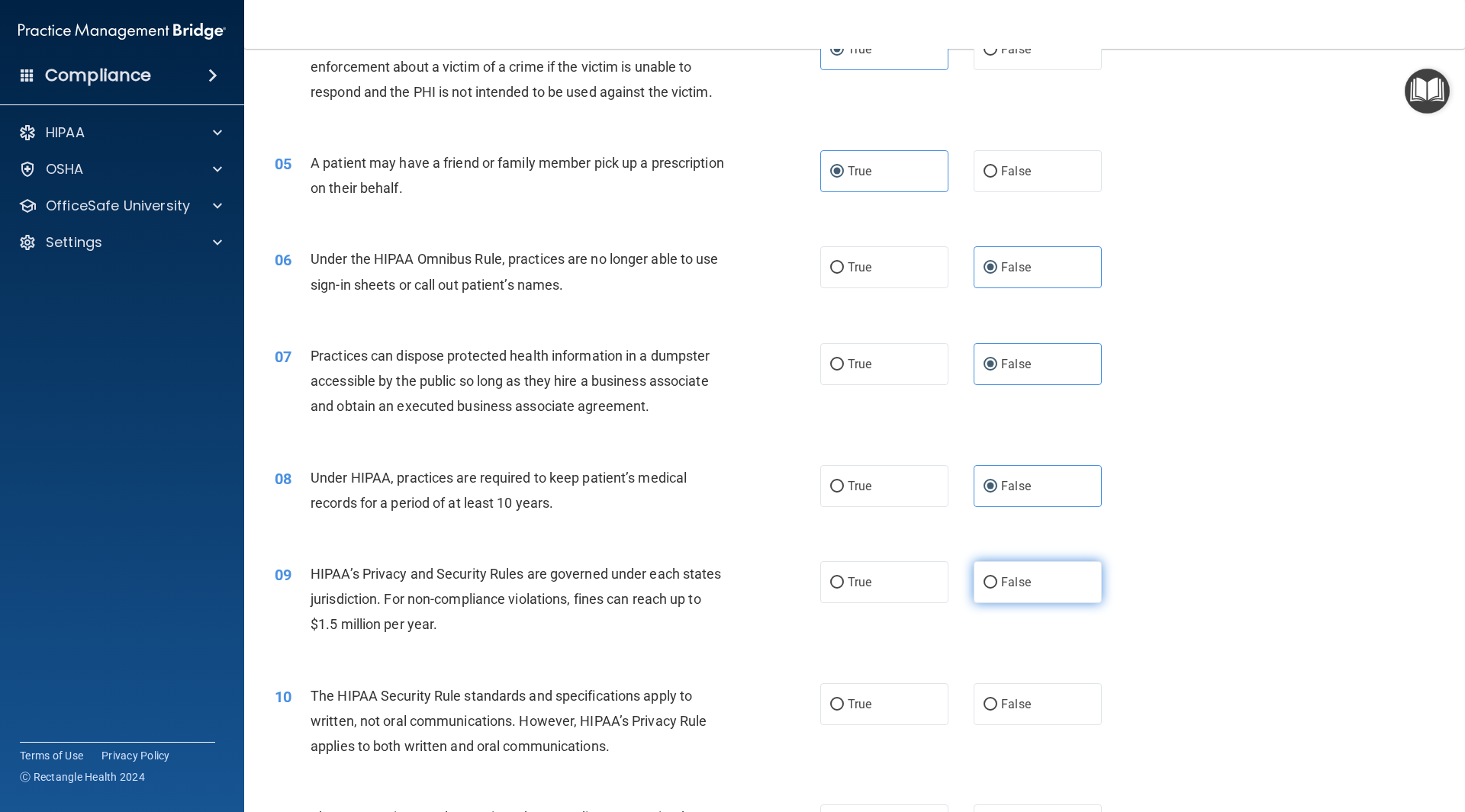
click at [1012, 581] on span "False" at bounding box center [1016, 582] width 30 height 15
click at [997, 581] on input "False" at bounding box center [990, 583] width 14 height 11
radio input "true"
click at [843, 727] on div "10 The HIPAA Security Rule standards and specifications apply to written, not o…" at bounding box center [855, 725] width 1183 height 122
click at [864, 708] on span "True" at bounding box center [860, 704] width 24 height 15
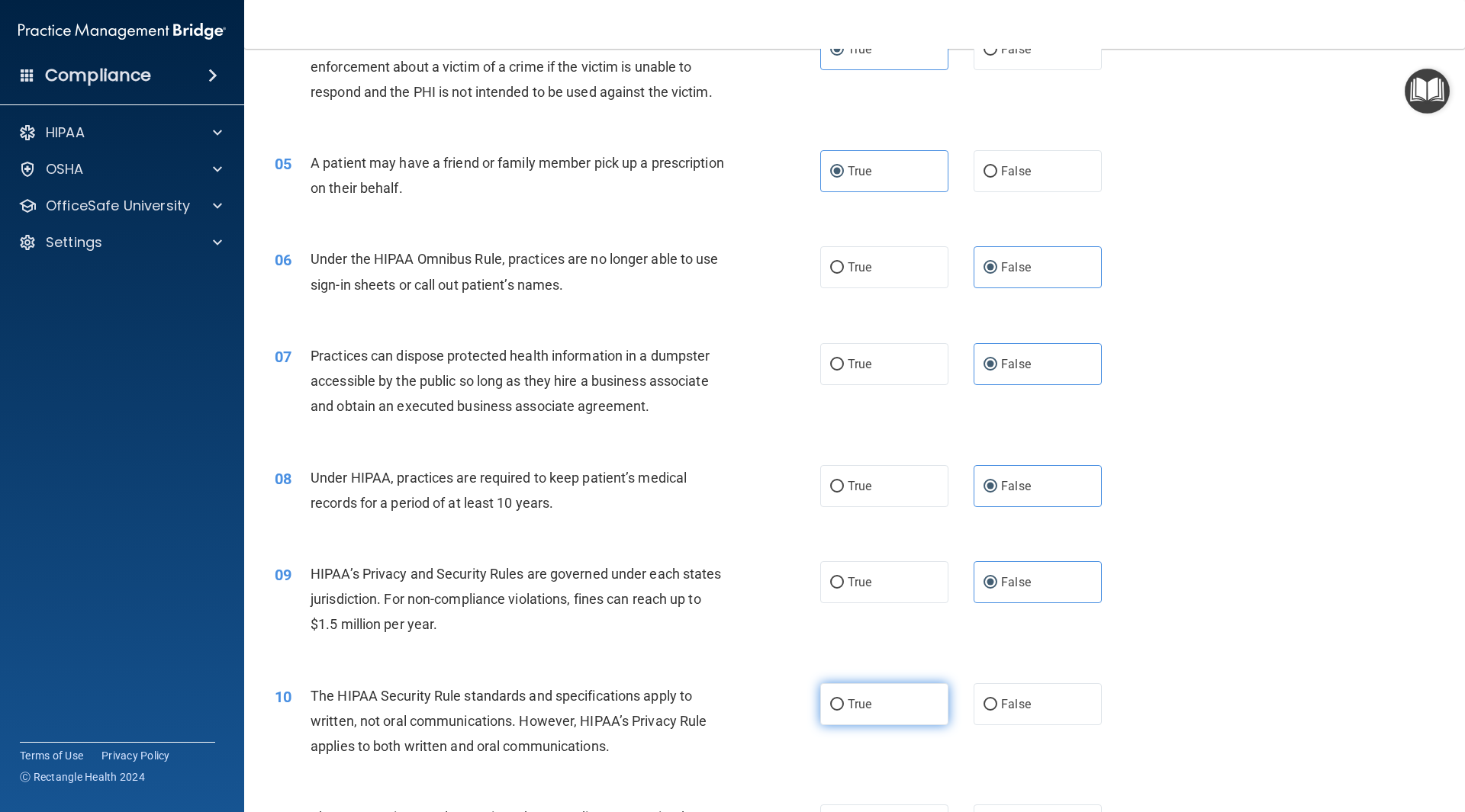
click at [844, 708] on input "True" at bounding box center [837, 705] width 14 height 11
radio input "true"
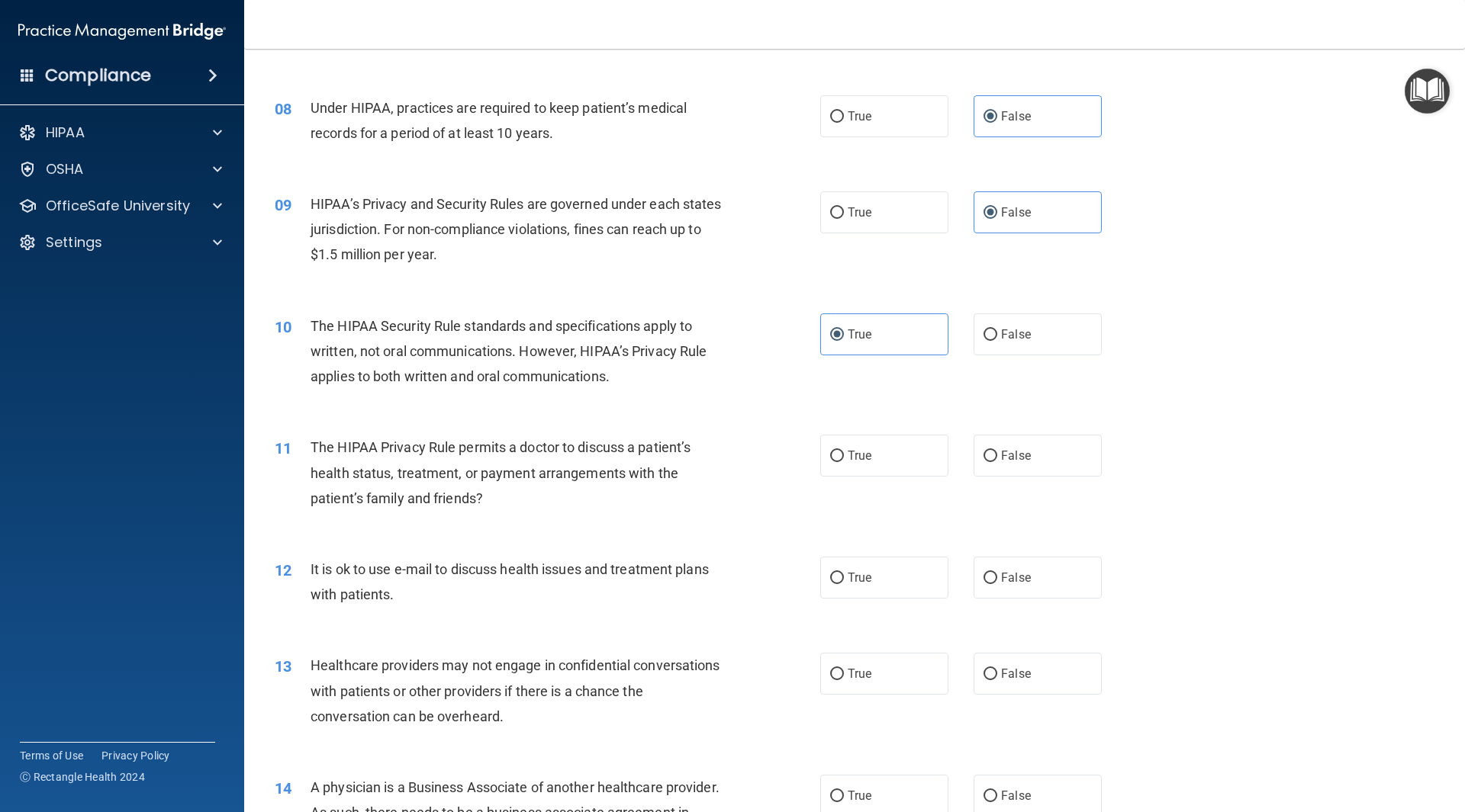
scroll to position [839, 0]
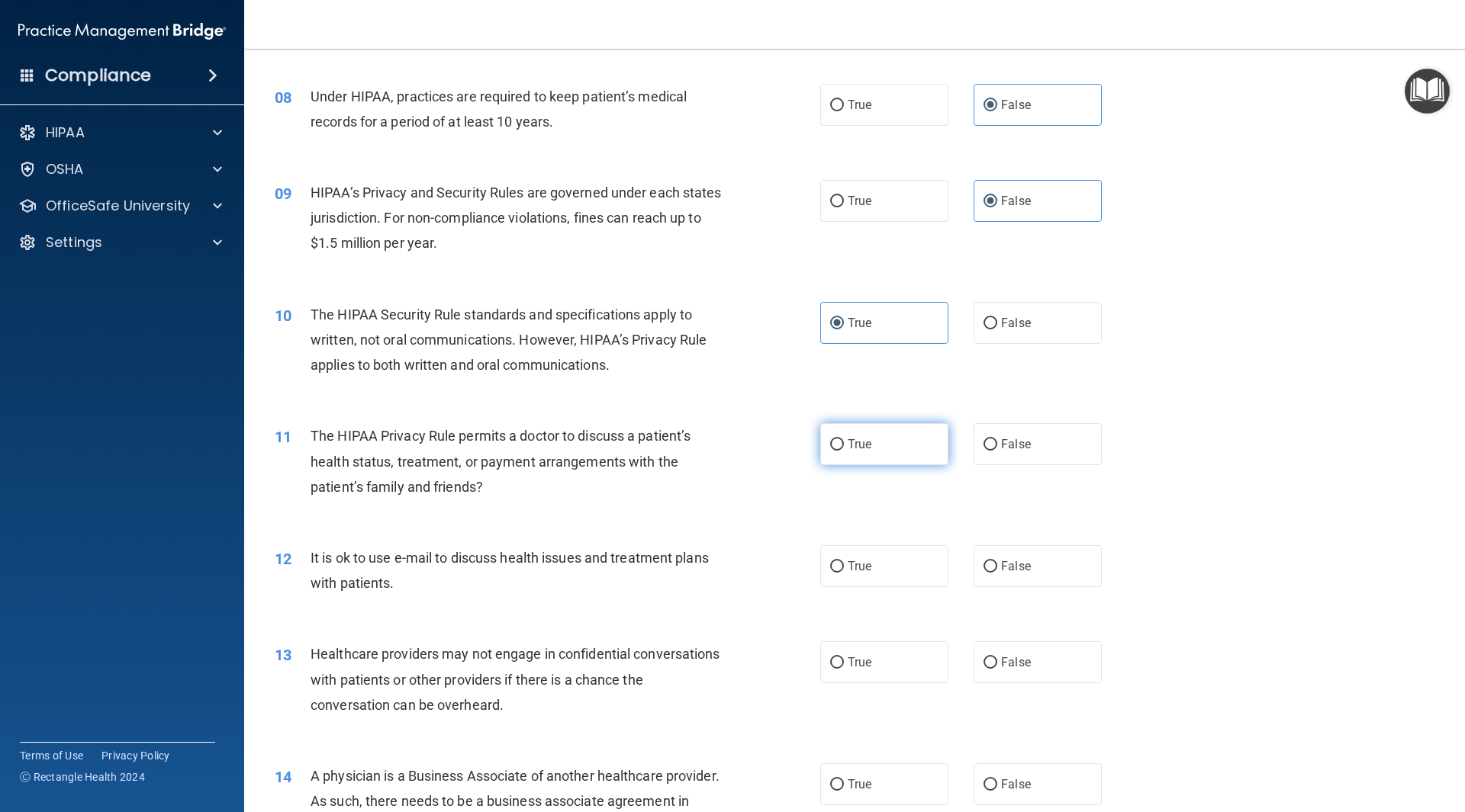
click at [899, 452] on label "True" at bounding box center [884, 444] width 128 height 42
click at [844, 451] on input "True" at bounding box center [837, 444] width 14 height 11
radio input "true"
click at [880, 559] on label "True" at bounding box center [884, 566] width 128 height 42
click at [844, 561] on input "True" at bounding box center [837, 566] width 14 height 11
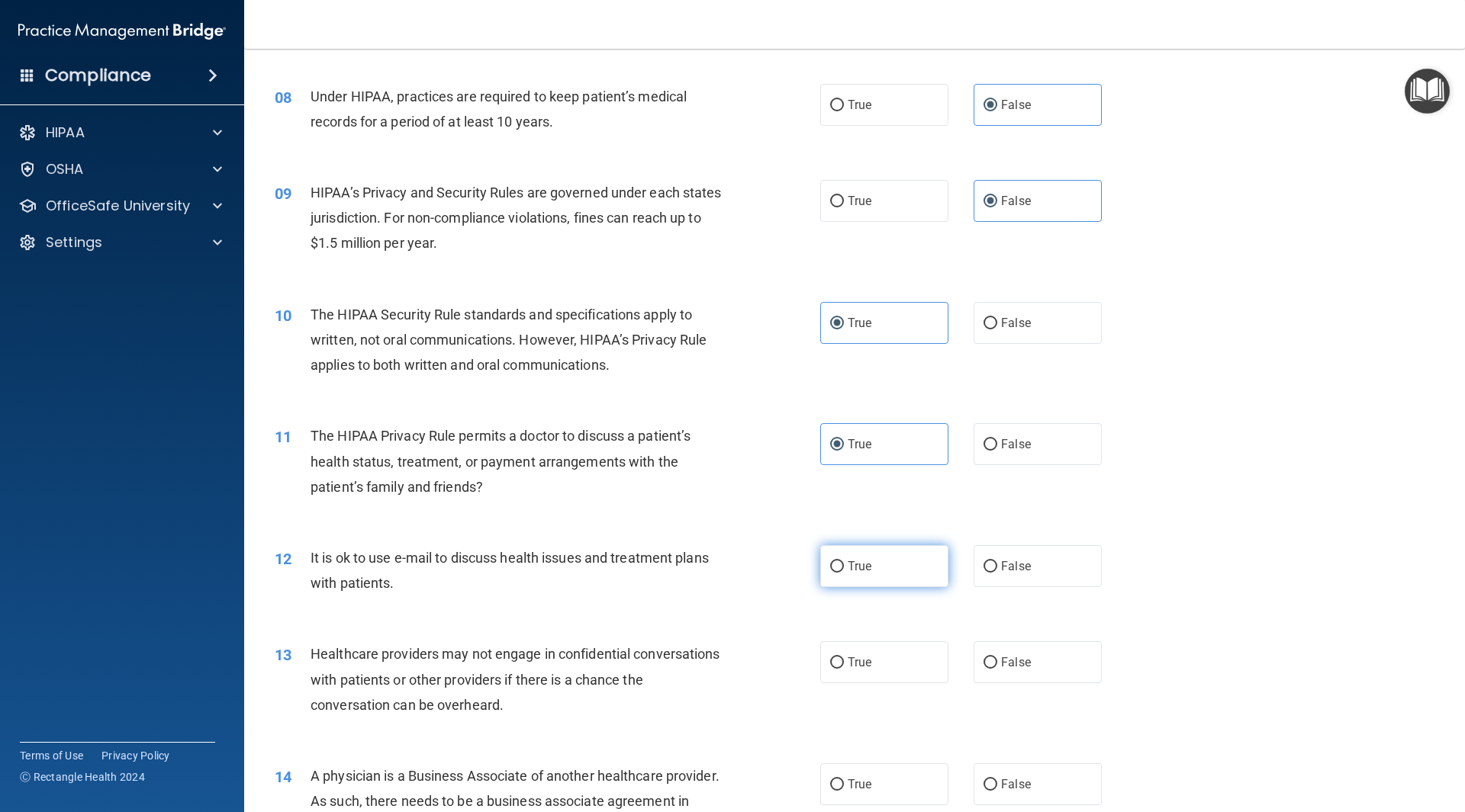
radio input "true"
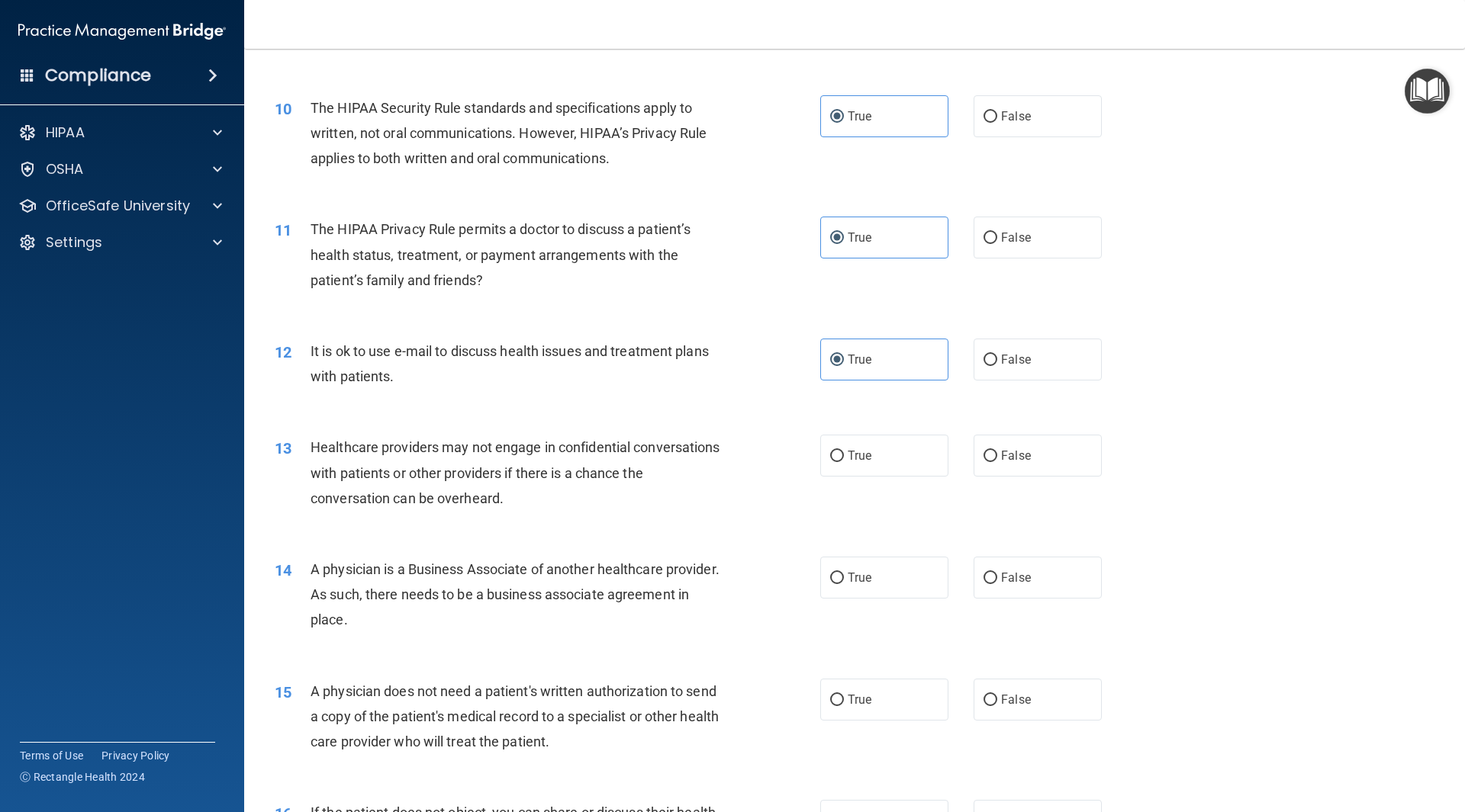
scroll to position [1068, 0]
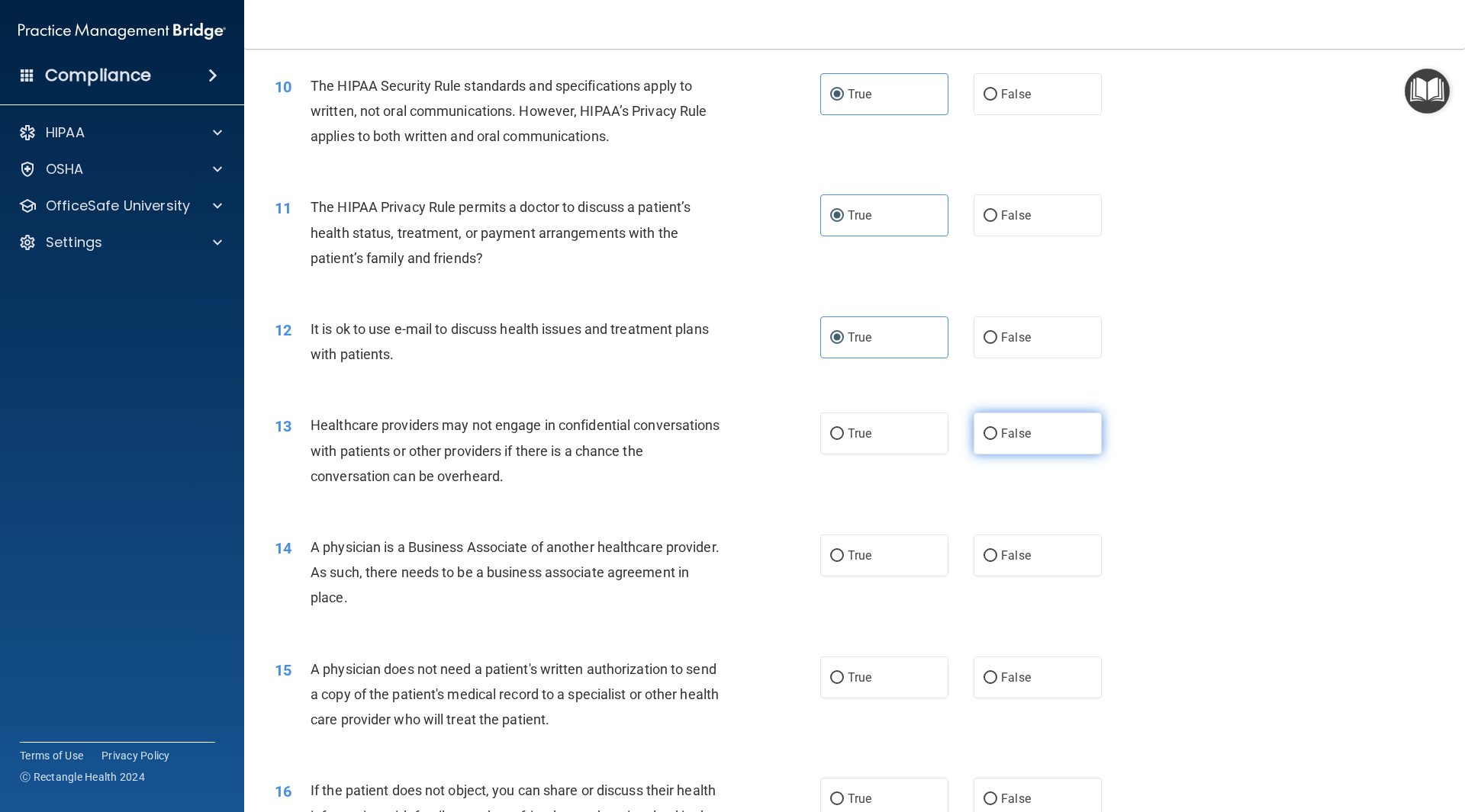
click at [1010, 438] on span "False" at bounding box center [1016, 433] width 30 height 15
click at [997, 438] on input "False" at bounding box center [990, 434] width 14 height 11
radio input "true"
click at [1032, 560] on label "False" at bounding box center [1038, 555] width 128 height 42
click at [997, 560] on input "False" at bounding box center [990, 556] width 14 height 11
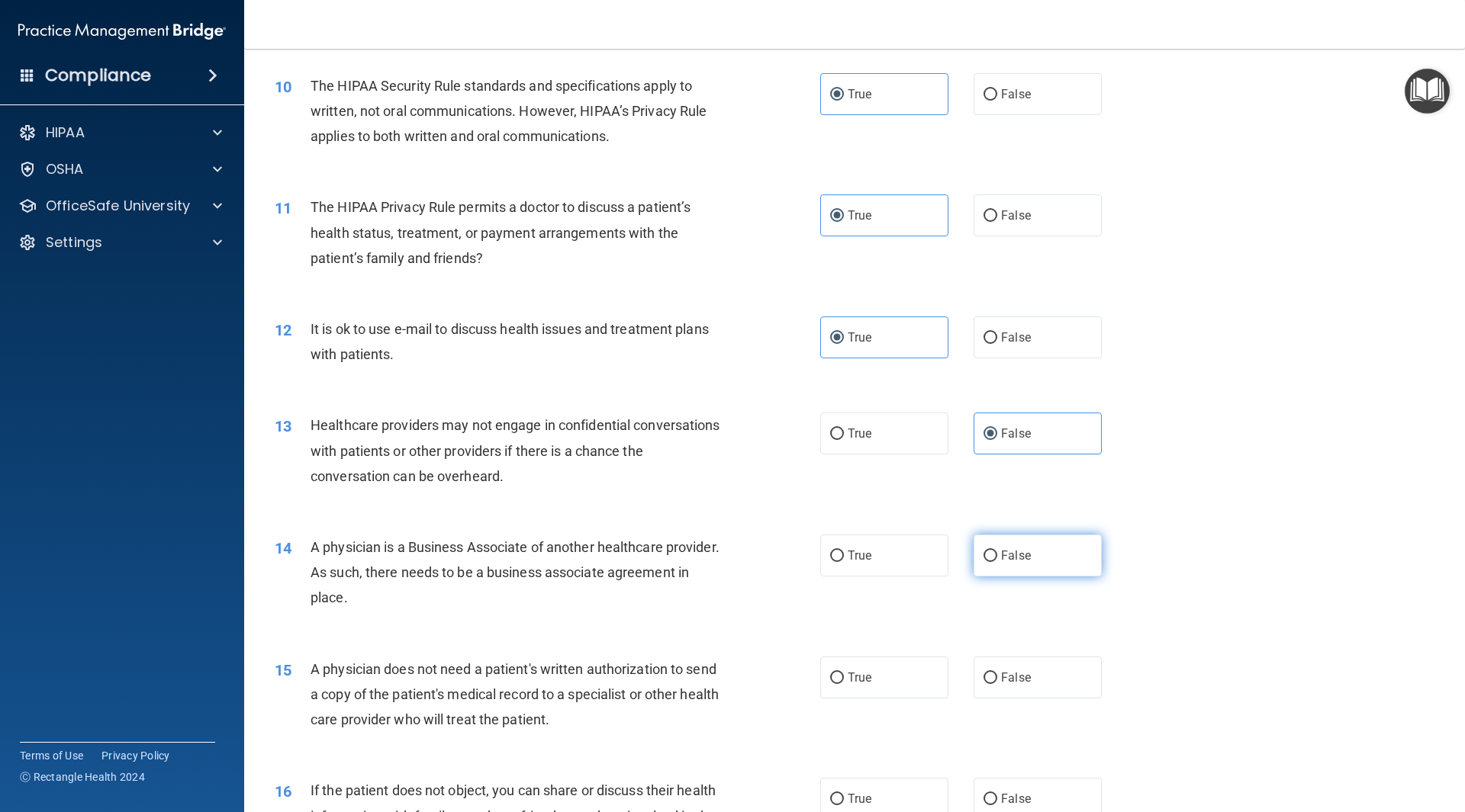
radio input "true"
click at [887, 683] on label "True" at bounding box center [884, 677] width 128 height 42
click at [844, 683] on input "True" at bounding box center [837, 678] width 14 height 11
radio input "true"
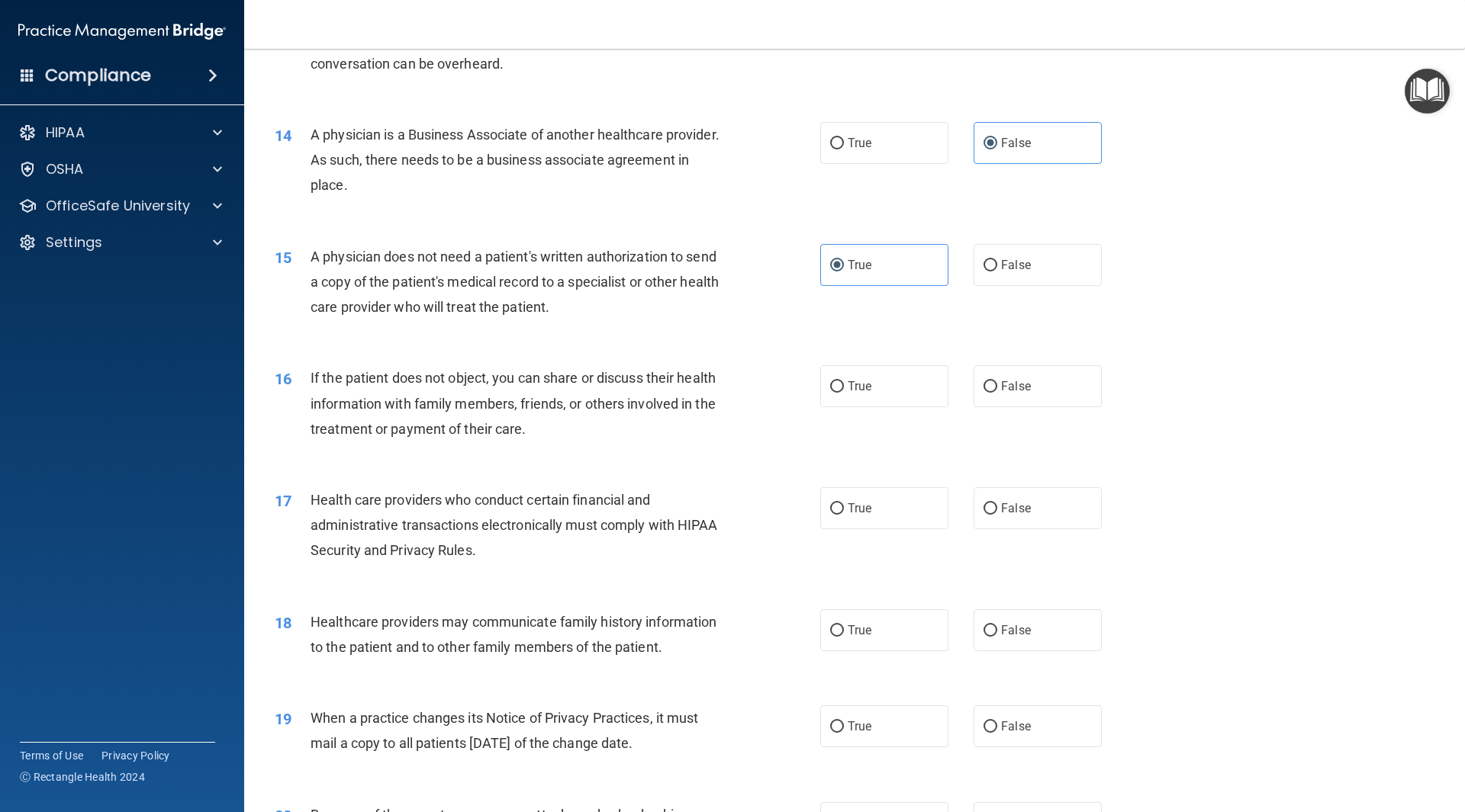
scroll to position [1525, 0]
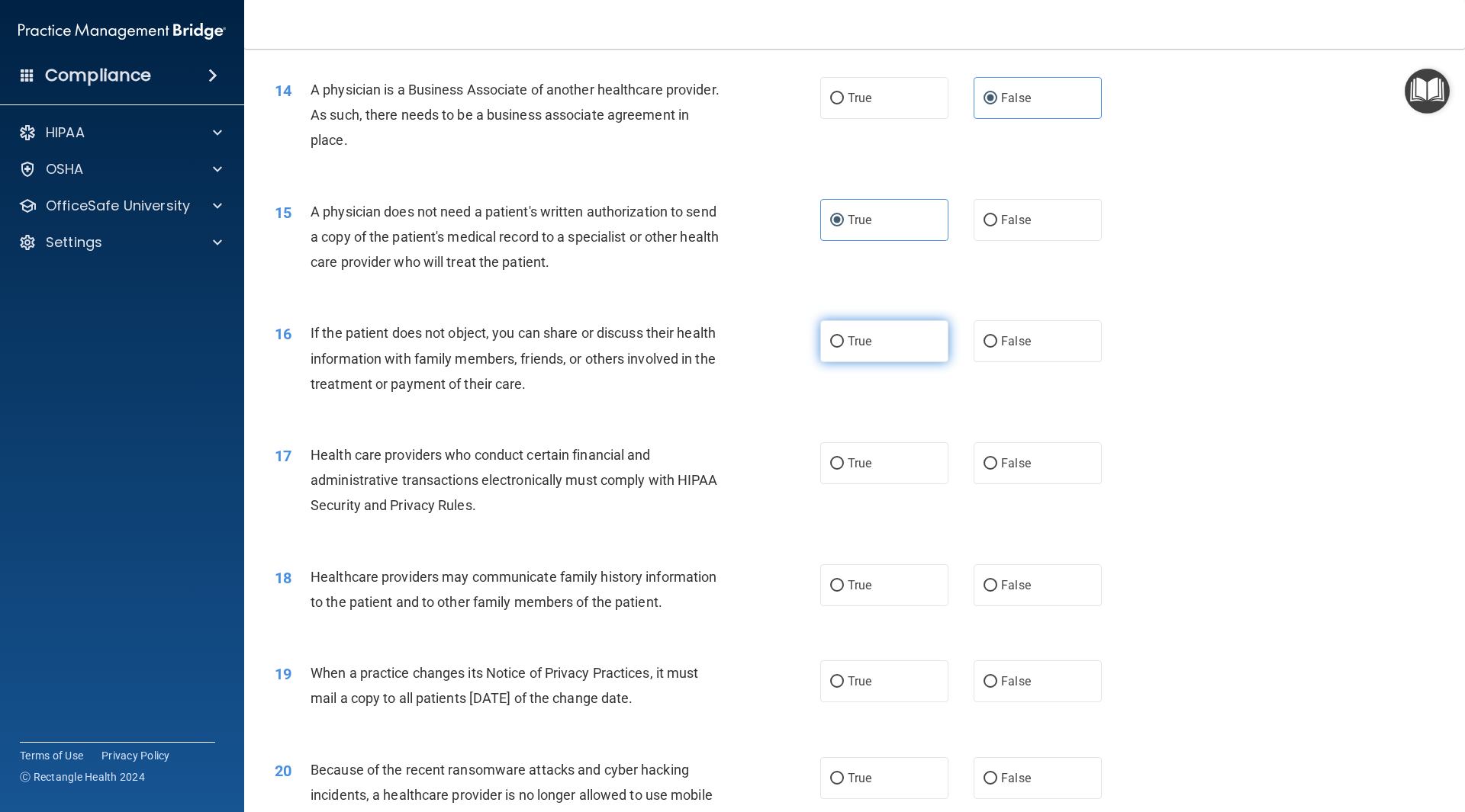
click at [884, 330] on label "True" at bounding box center [884, 341] width 128 height 42
click at [844, 336] on input "True" at bounding box center [837, 341] width 14 height 11
radio input "true"
click at [880, 457] on label "True" at bounding box center [884, 463] width 128 height 42
click at [844, 459] on input "True" at bounding box center [837, 464] width 14 height 11
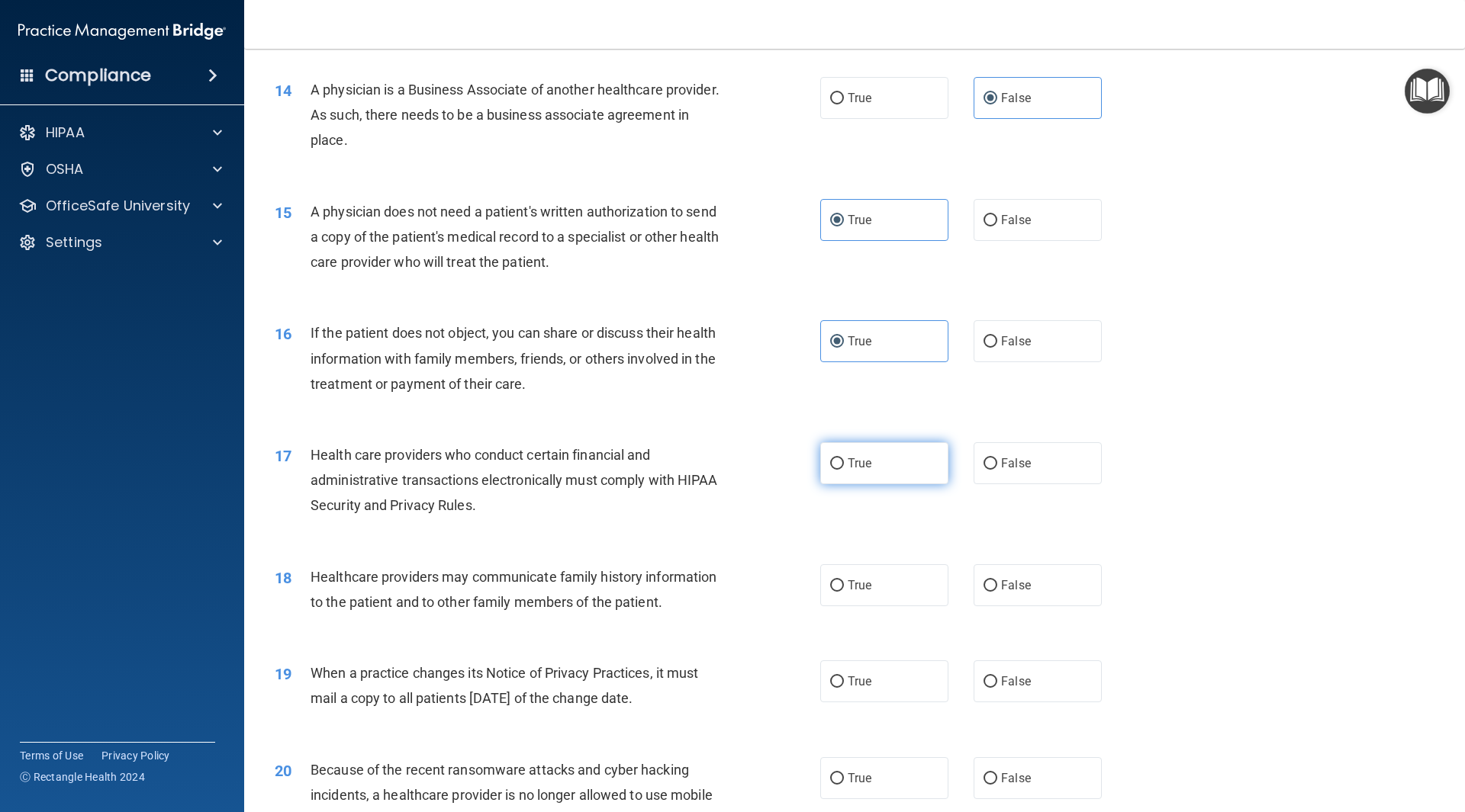
radio input "true"
click at [1039, 609] on div "18 Healthcare providers may communicate family history information to the patie…" at bounding box center [855, 594] width 1183 height 96
click at [1028, 560] on div "18 Healthcare providers may communicate family history information to the patie…" at bounding box center [855, 594] width 1183 height 96
click at [1033, 601] on label "False" at bounding box center [1038, 585] width 128 height 42
click at [997, 592] on input "False" at bounding box center [990, 586] width 14 height 11
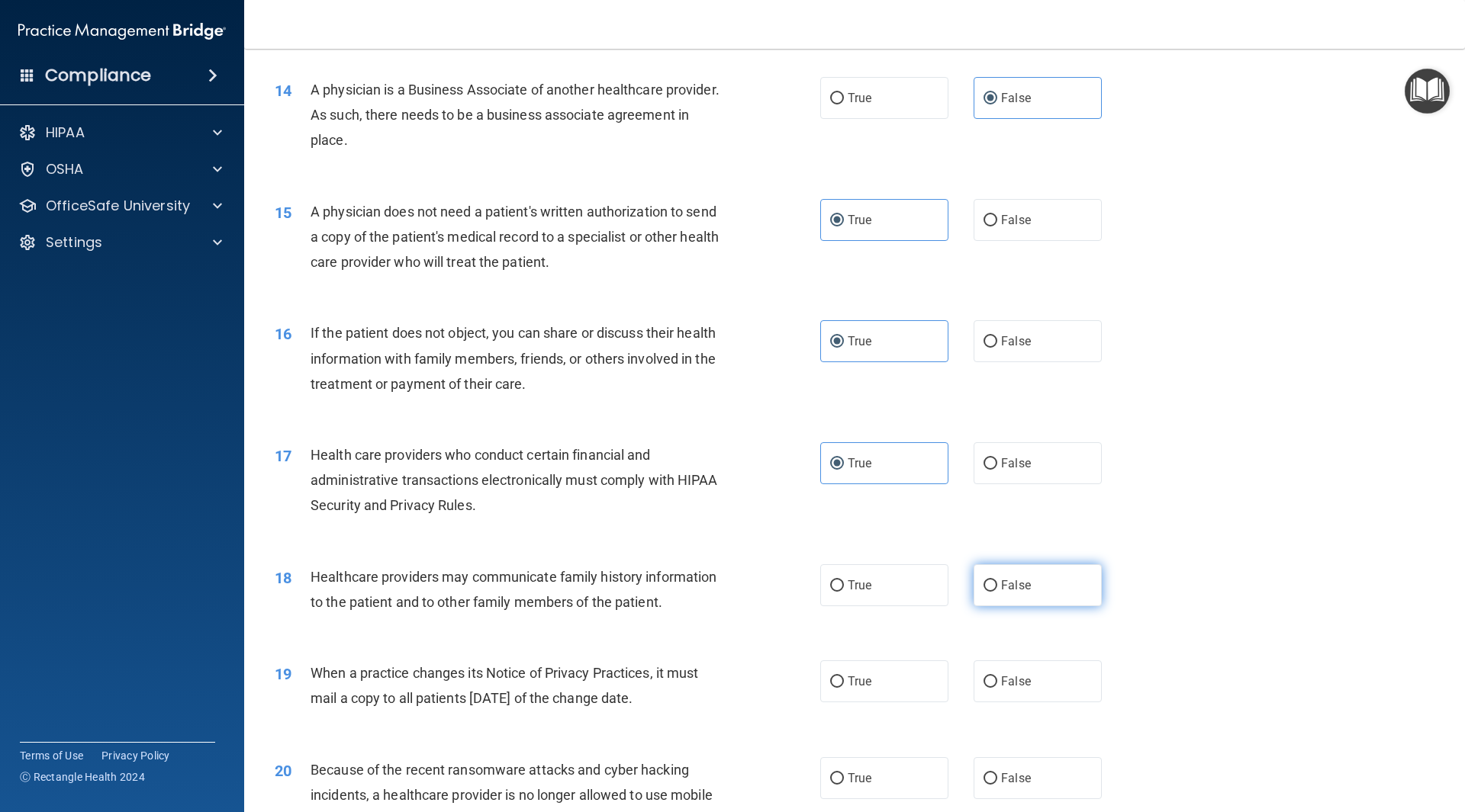
radio input "true"
click at [1037, 676] on label "False" at bounding box center [1038, 681] width 128 height 42
click at [997, 676] on input "False" at bounding box center [990, 681] width 14 height 11
radio input "true"
click at [1005, 772] on span "False" at bounding box center [1016, 778] width 30 height 15
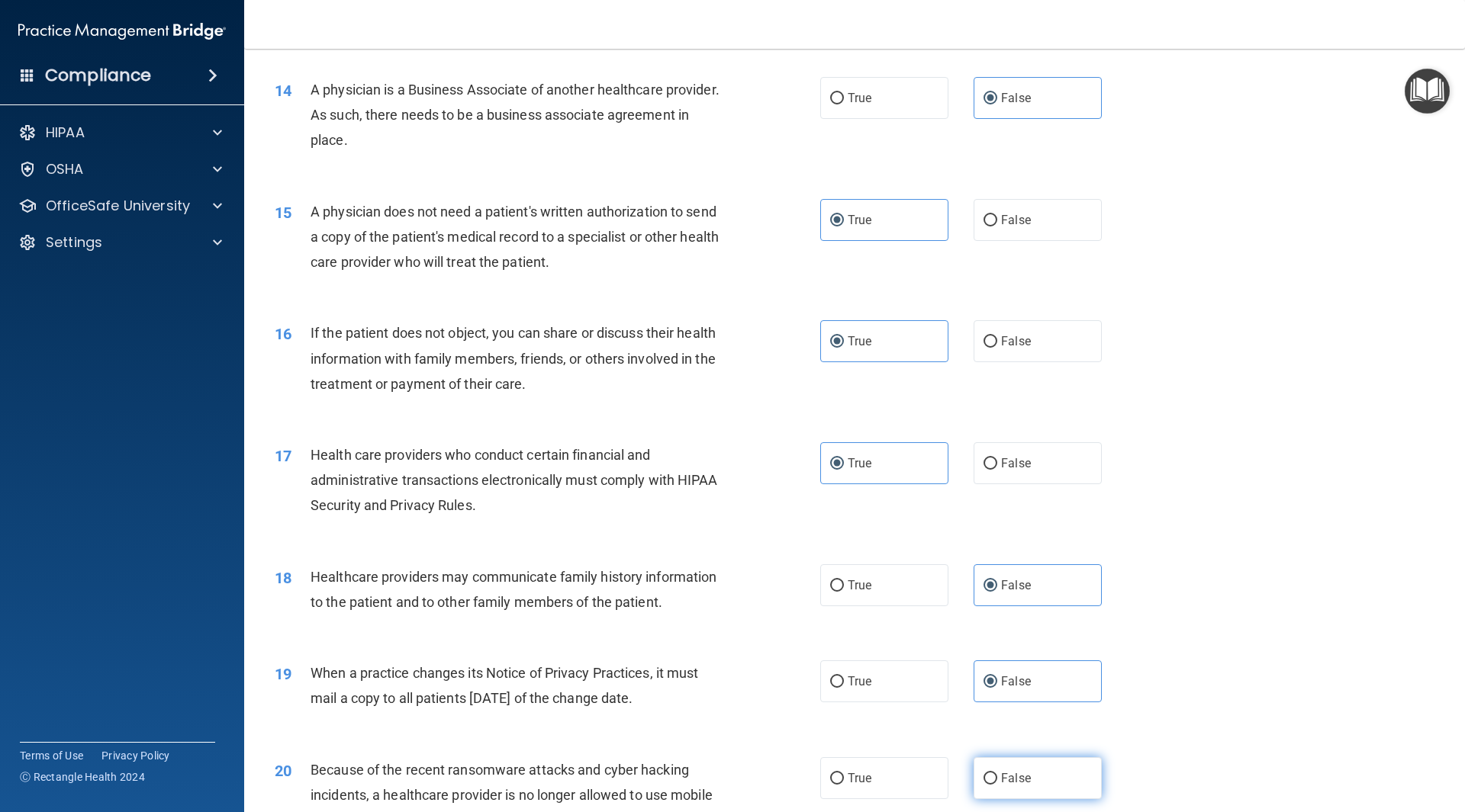
click at [997, 773] on input "False" at bounding box center [990, 778] width 14 height 11
radio input "true"
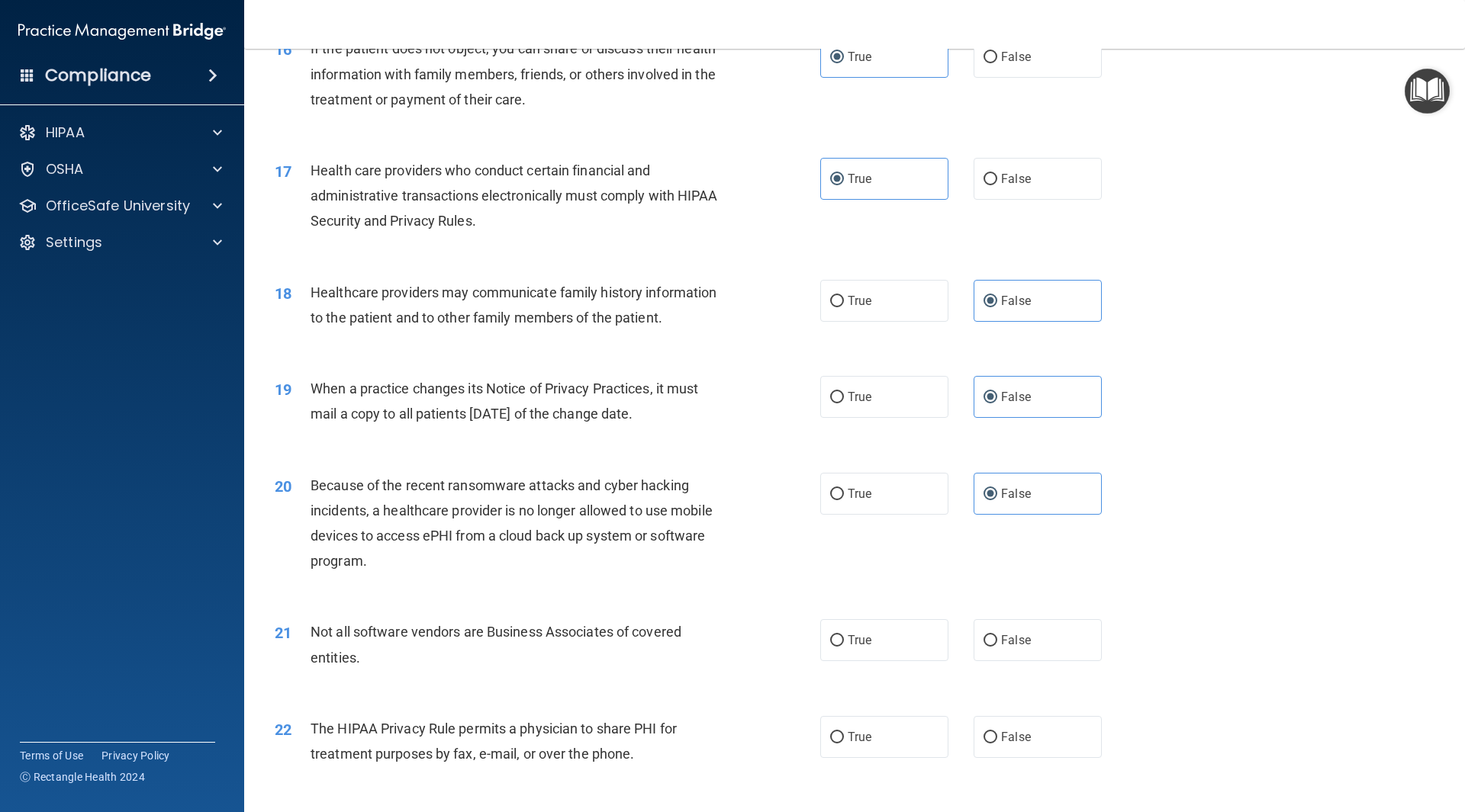
scroll to position [1907, 0]
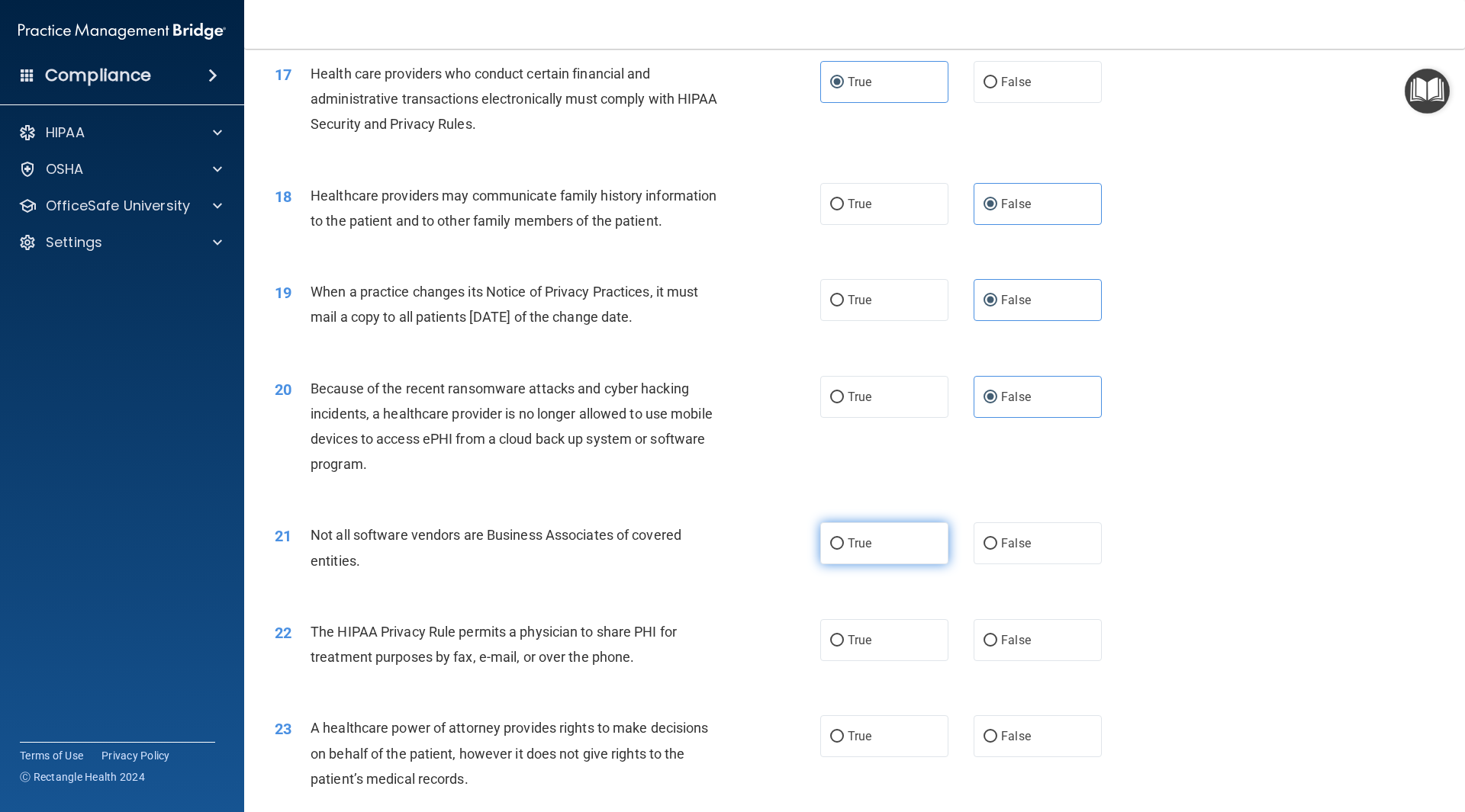
click at [907, 557] on label "True" at bounding box center [884, 543] width 128 height 42
click at [844, 550] on input "True" at bounding box center [837, 544] width 14 height 11
radio input "true"
click at [901, 629] on label "True" at bounding box center [884, 640] width 128 height 42
click at [844, 635] on input "True" at bounding box center [837, 640] width 14 height 11
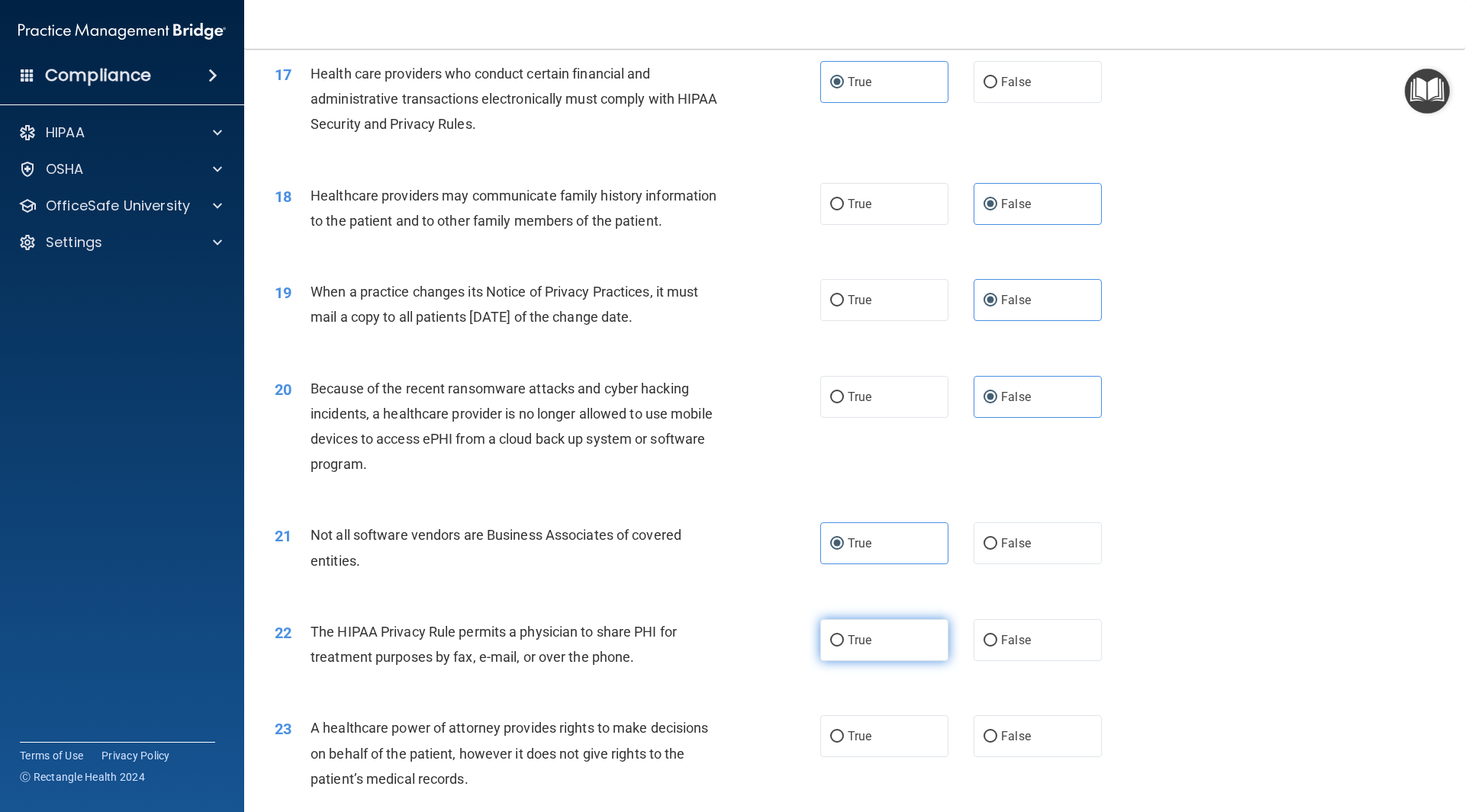
radio input "true"
click at [1033, 739] on label "False" at bounding box center [1038, 736] width 128 height 42
click at [997, 739] on input "False" at bounding box center [990, 736] width 14 height 11
radio input "true"
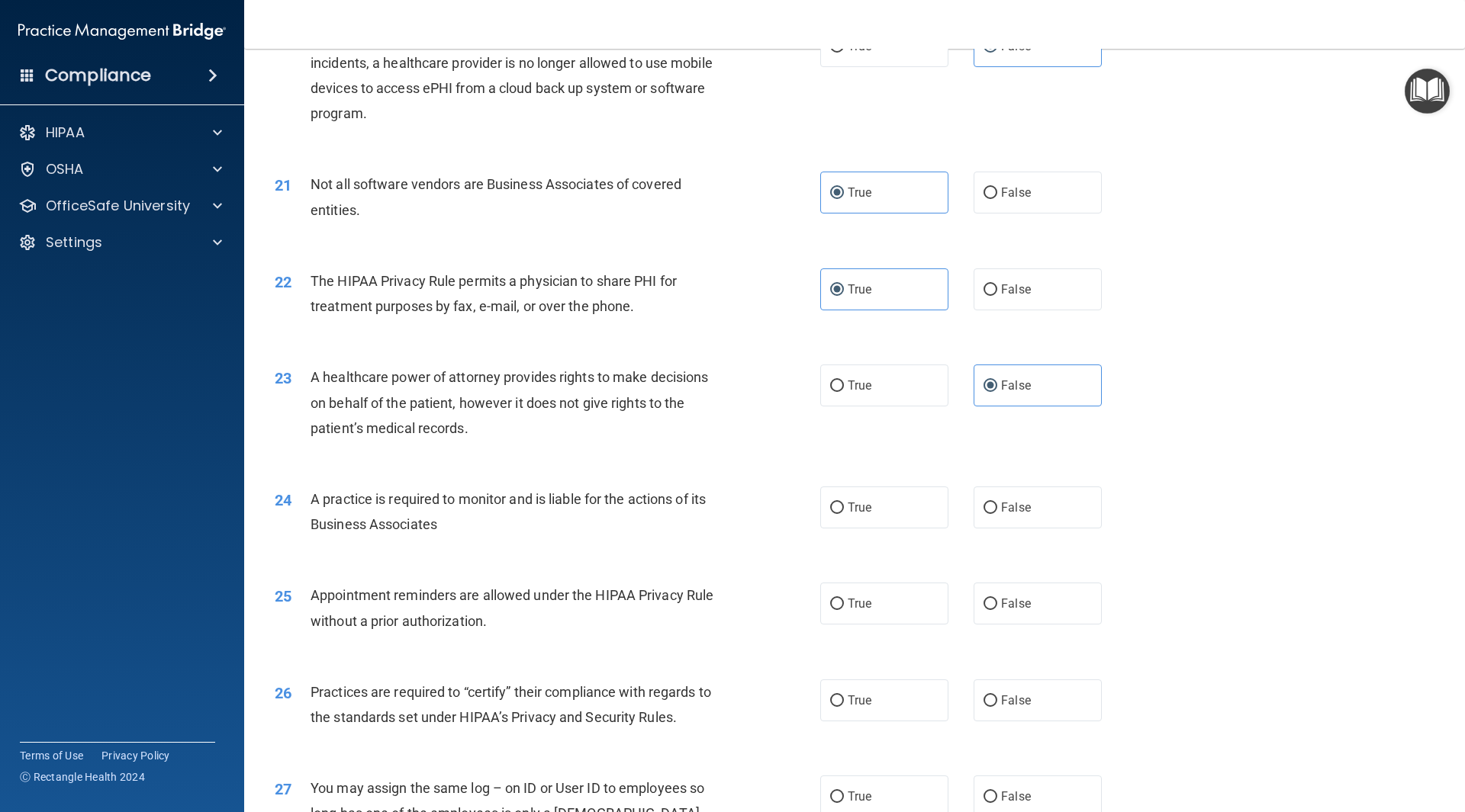
scroll to position [2288, 0]
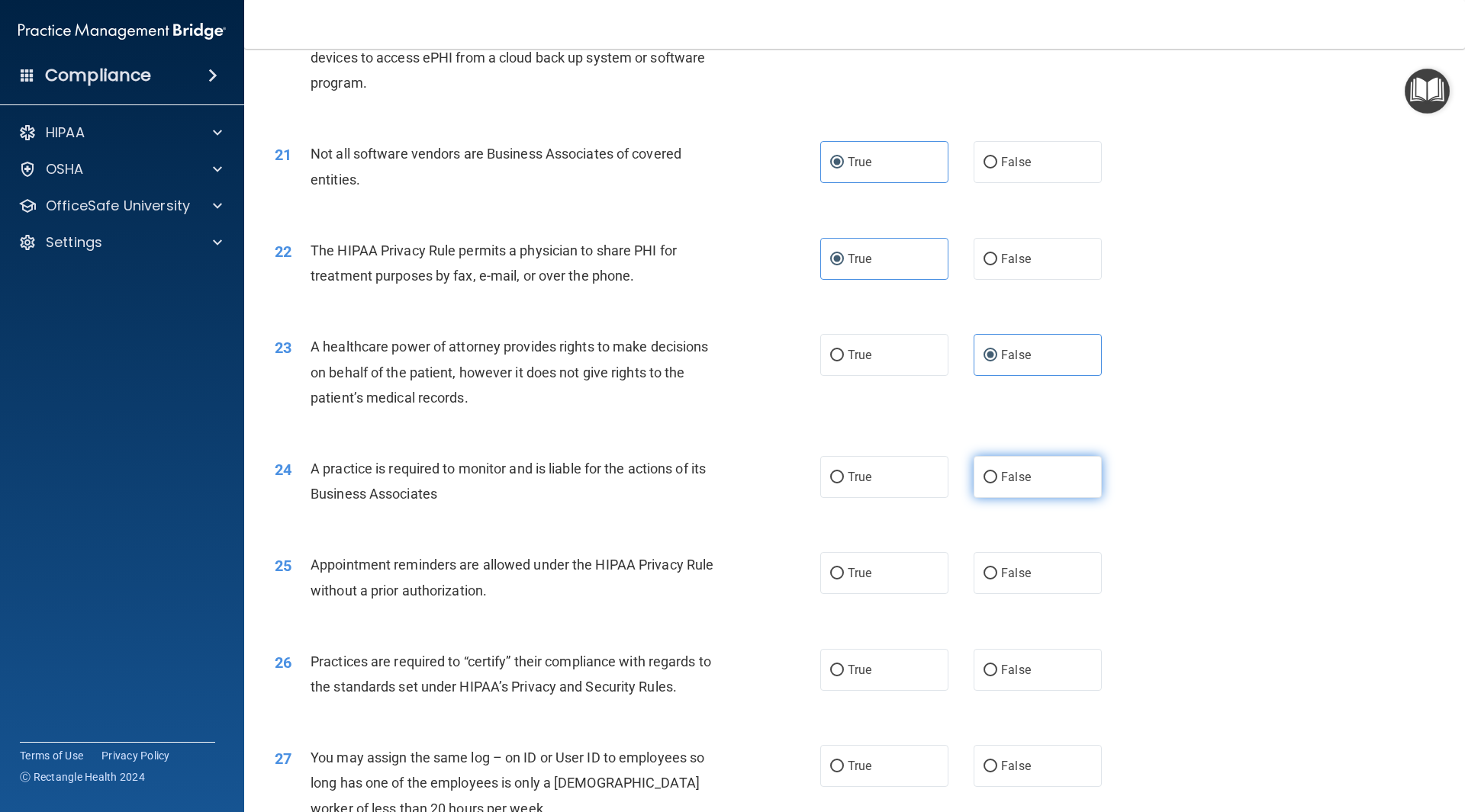
click at [1024, 479] on label "False" at bounding box center [1038, 477] width 128 height 42
click at [997, 479] on input "False" at bounding box center [990, 478] width 14 height 11
radio input "true"
click at [922, 572] on label "True" at bounding box center [884, 573] width 128 height 42
click at [844, 572] on input "True" at bounding box center [837, 573] width 14 height 11
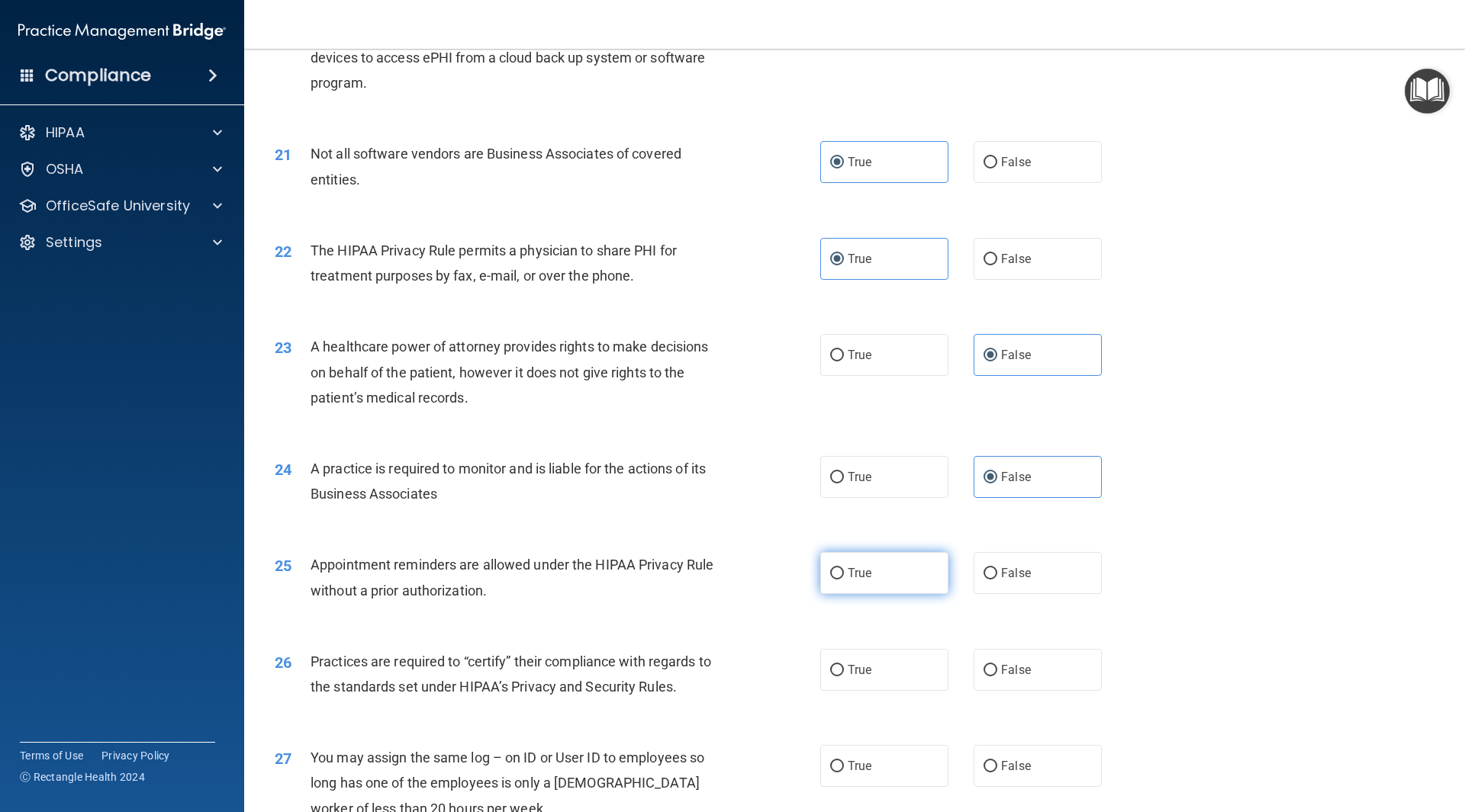
radio input "true"
click at [1002, 669] on span "False" at bounding box center [1016, 669] width 30 height 15
click at [997, 669] on input "False" at bounding box center [990, 670] width 14 height 11
radio input "true"
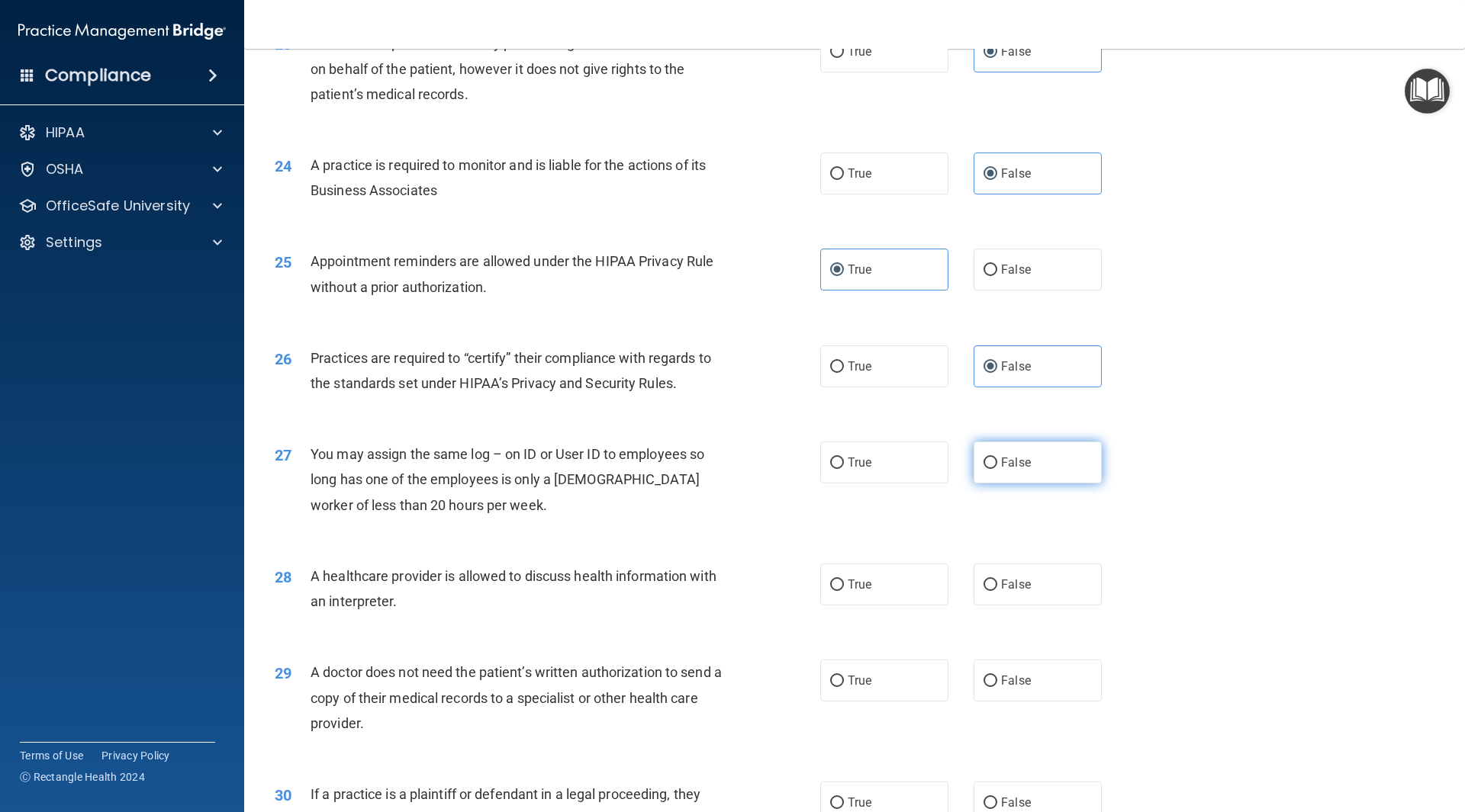
scroll to position [2593, 0]
click at [1005, 459] on span "False" at bounding box center [1016, 461] width 30 height 15
click at [997, 459] on input "False" at bounding box center [990, 461] width 14 height 11
radio input "true"
click at [879, 581] on label "True" at bounding box center [884, 583] width 128 height 42
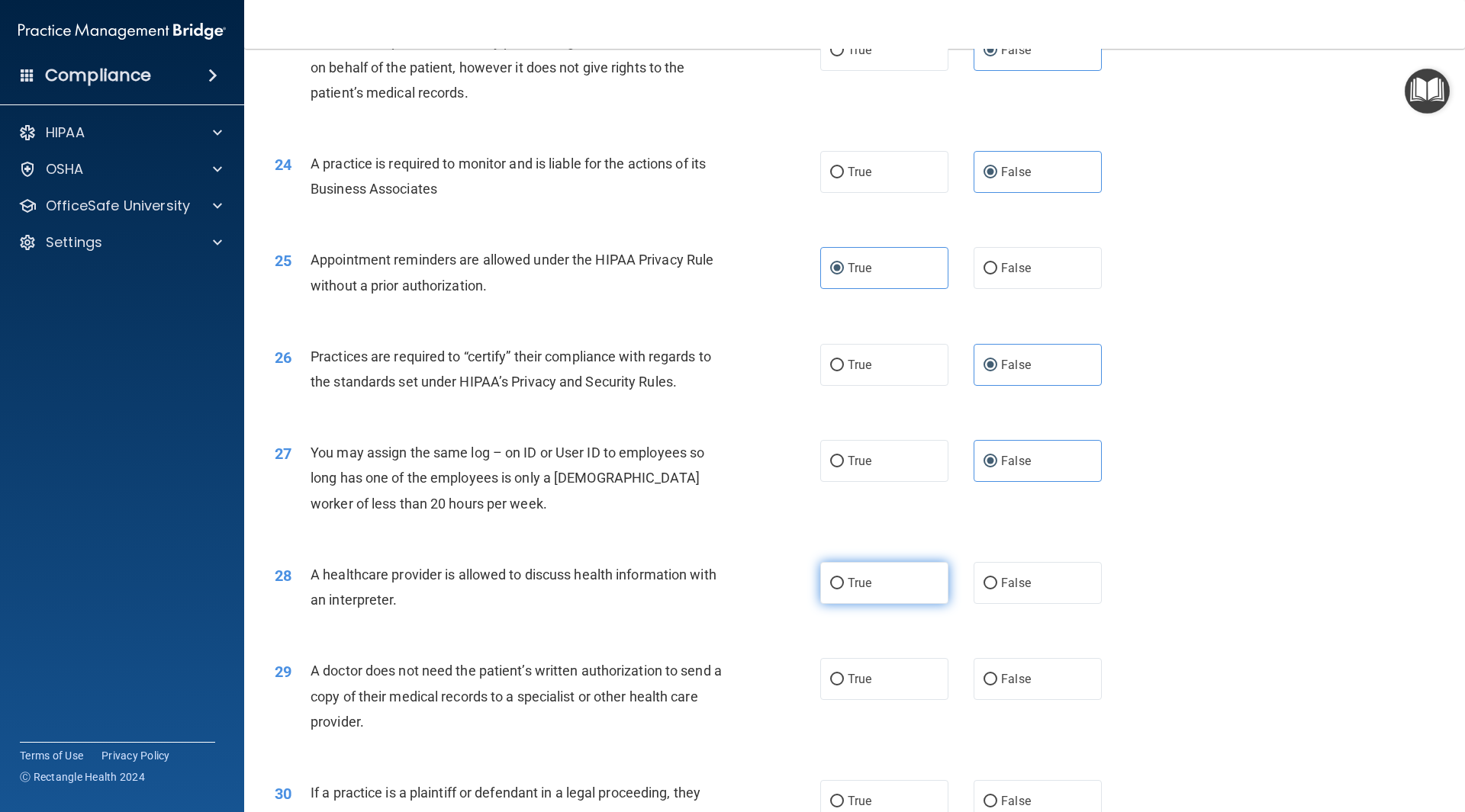
click at [844, 581] on input "True" at bounding box center [837, 583] width 14 height 11
radio input "true"
click at [878, 693] on label "True" at bounding box center [884, 679] width 128 height 42
click at [844, 686] on input "True" at bounding box center [837, 680] width 14 height 11
radio input "true"
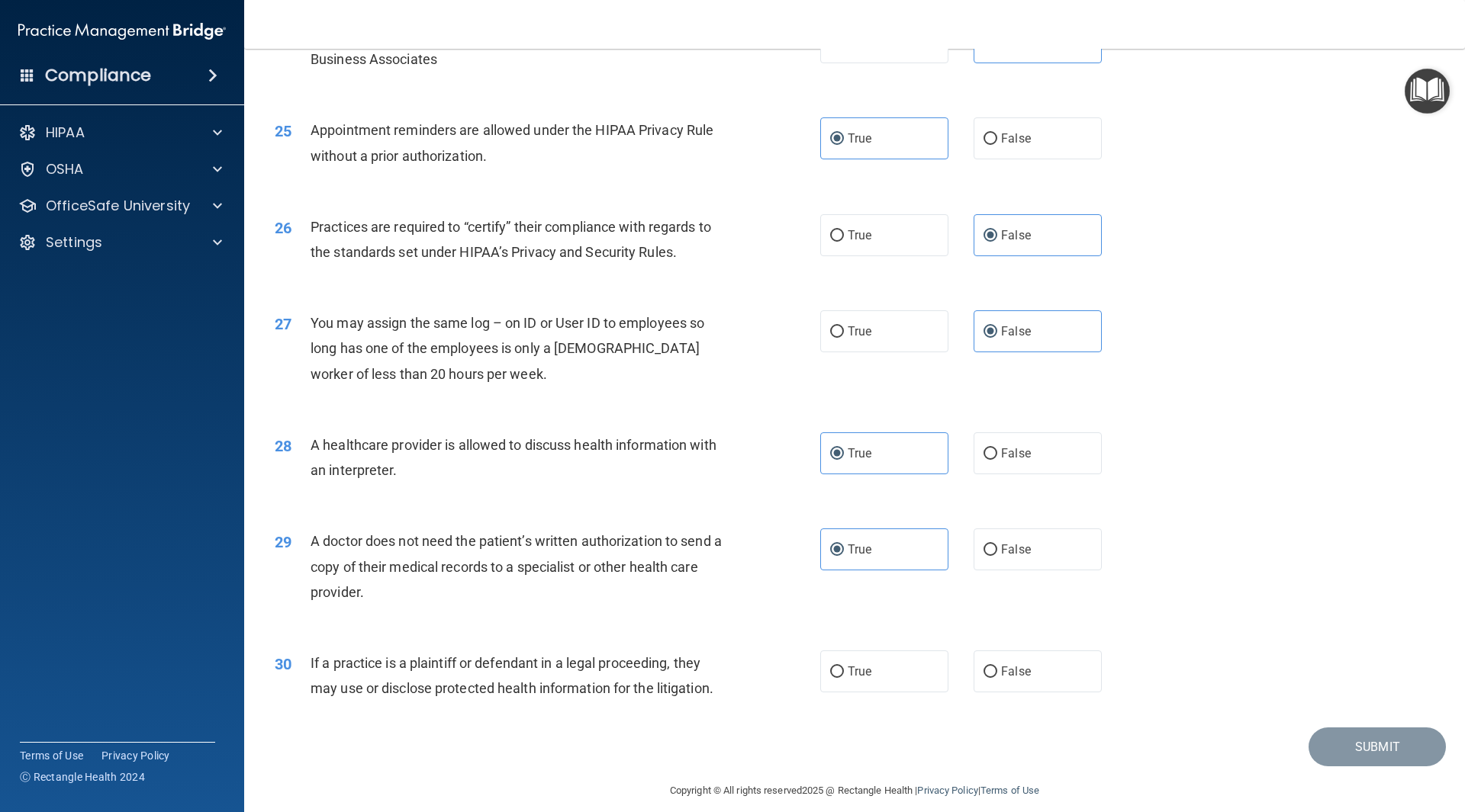
scroll to position [2738, 0]
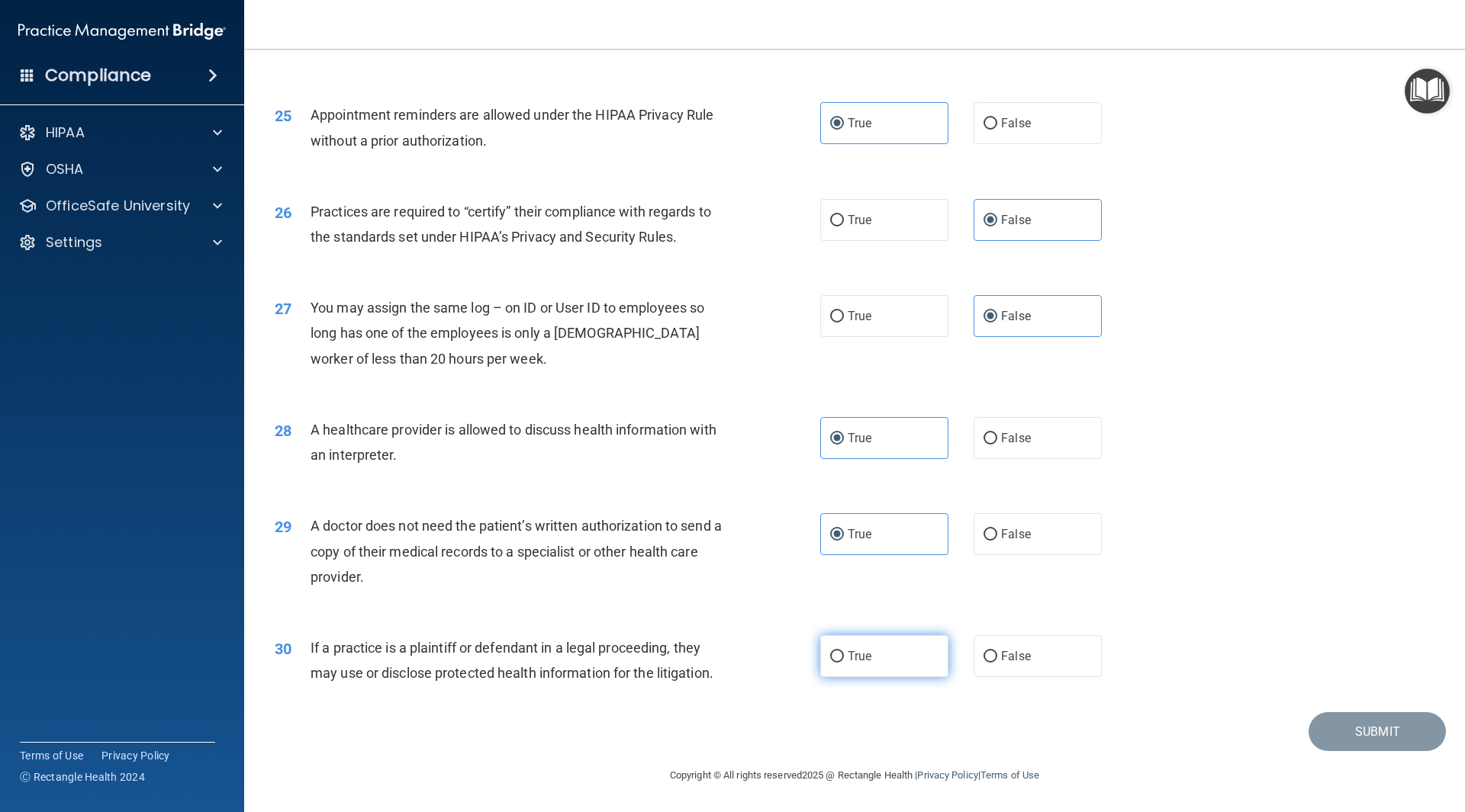
click at [897, 651] on label "True" at bounding box center [884, 656] width 128 height 42
click at [844, 651] on input "True" at bounding box center [837, 656] width 14 height 11
radio input "true"
click at [1332, 724] on button "Submit" at bounding box center [1377, 731] width 138 height 39
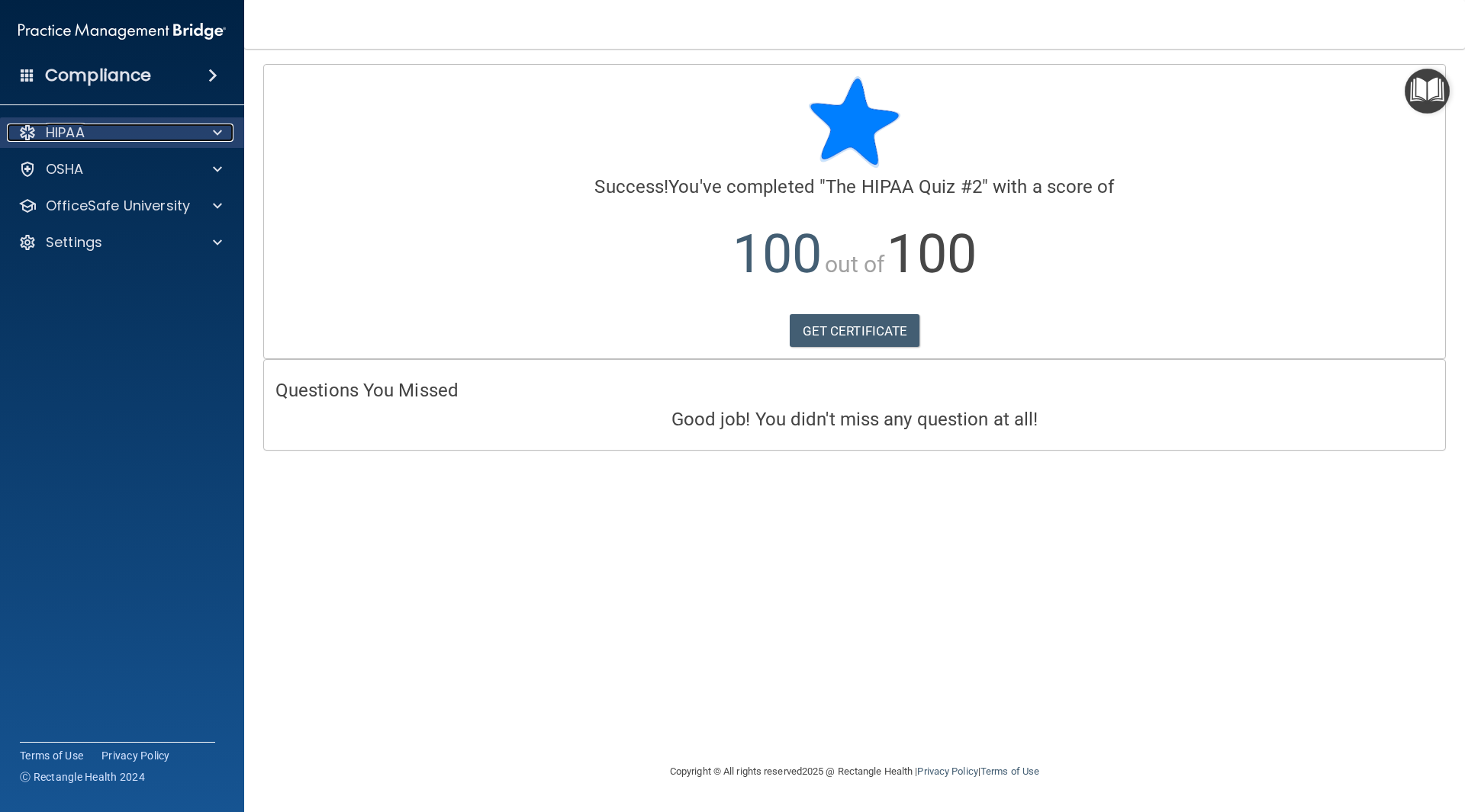
click at [98, 133] on div "HIPAA" at bounding box center [101, 132] width 189 height 18
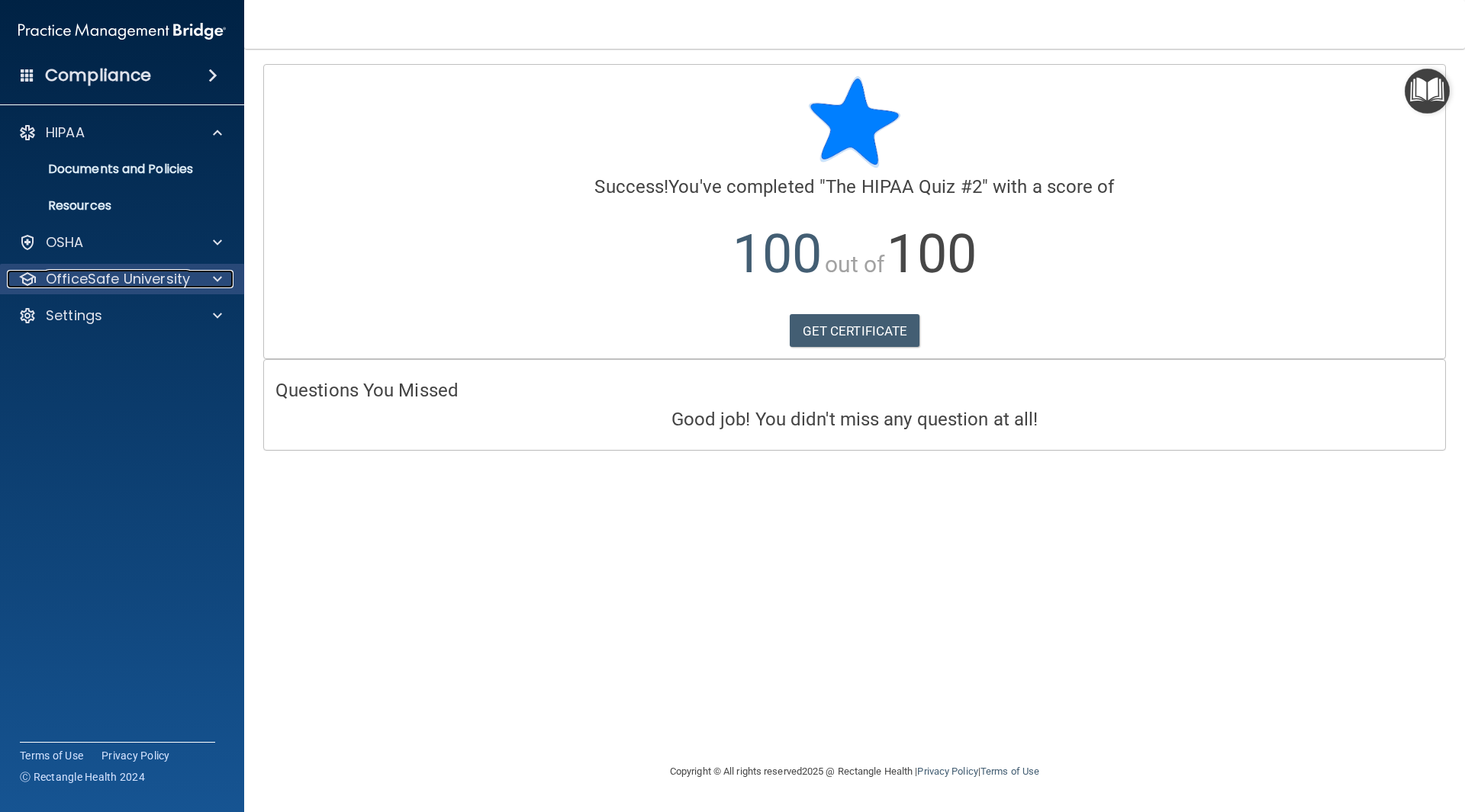
click at [99, 281] on p "OfficeSafe University" at bounding box center [118, 278] width 144 height 18
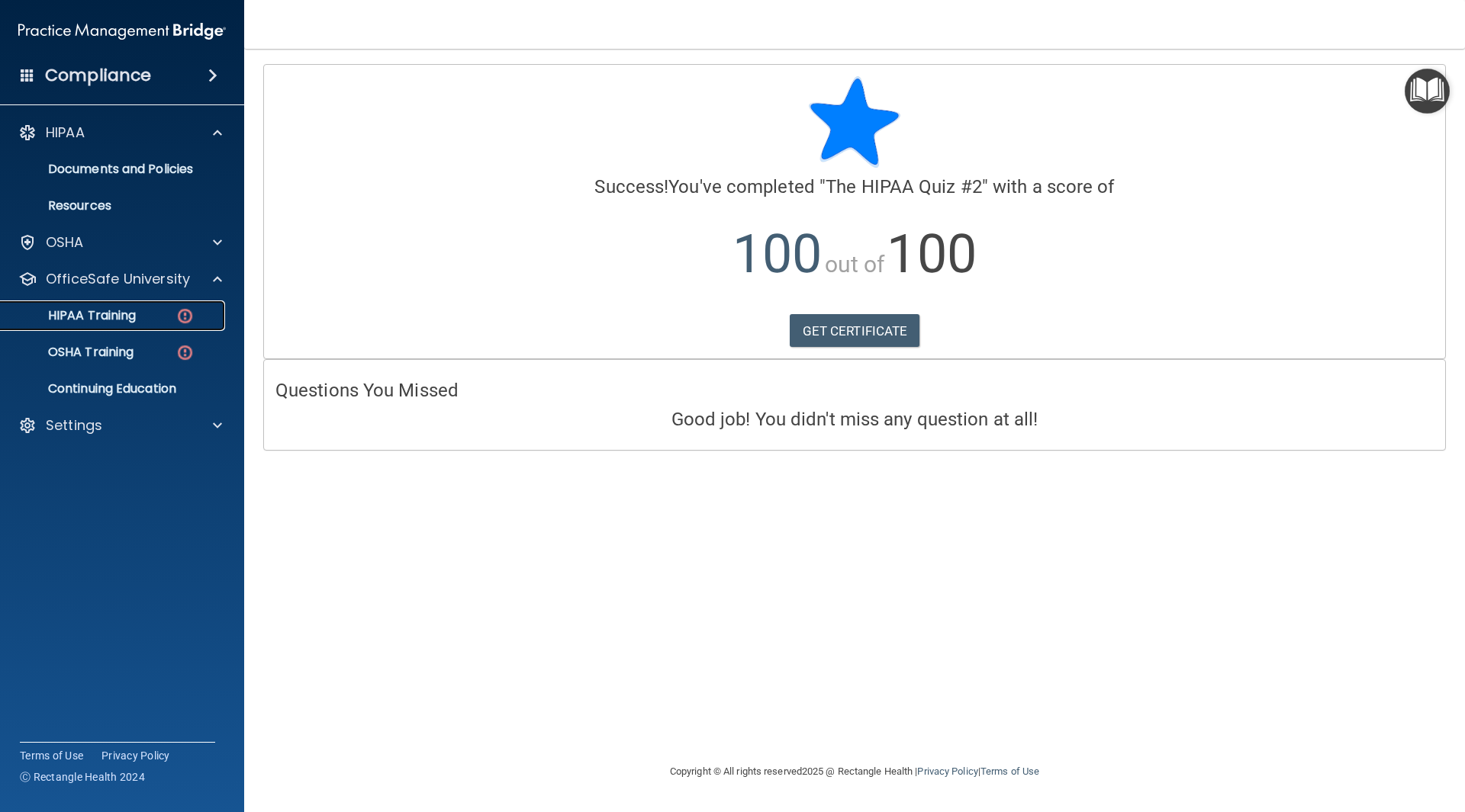
click at [104, 320] on p "HIPAA Training" at bounding box center [73, 316] width 126 height 15
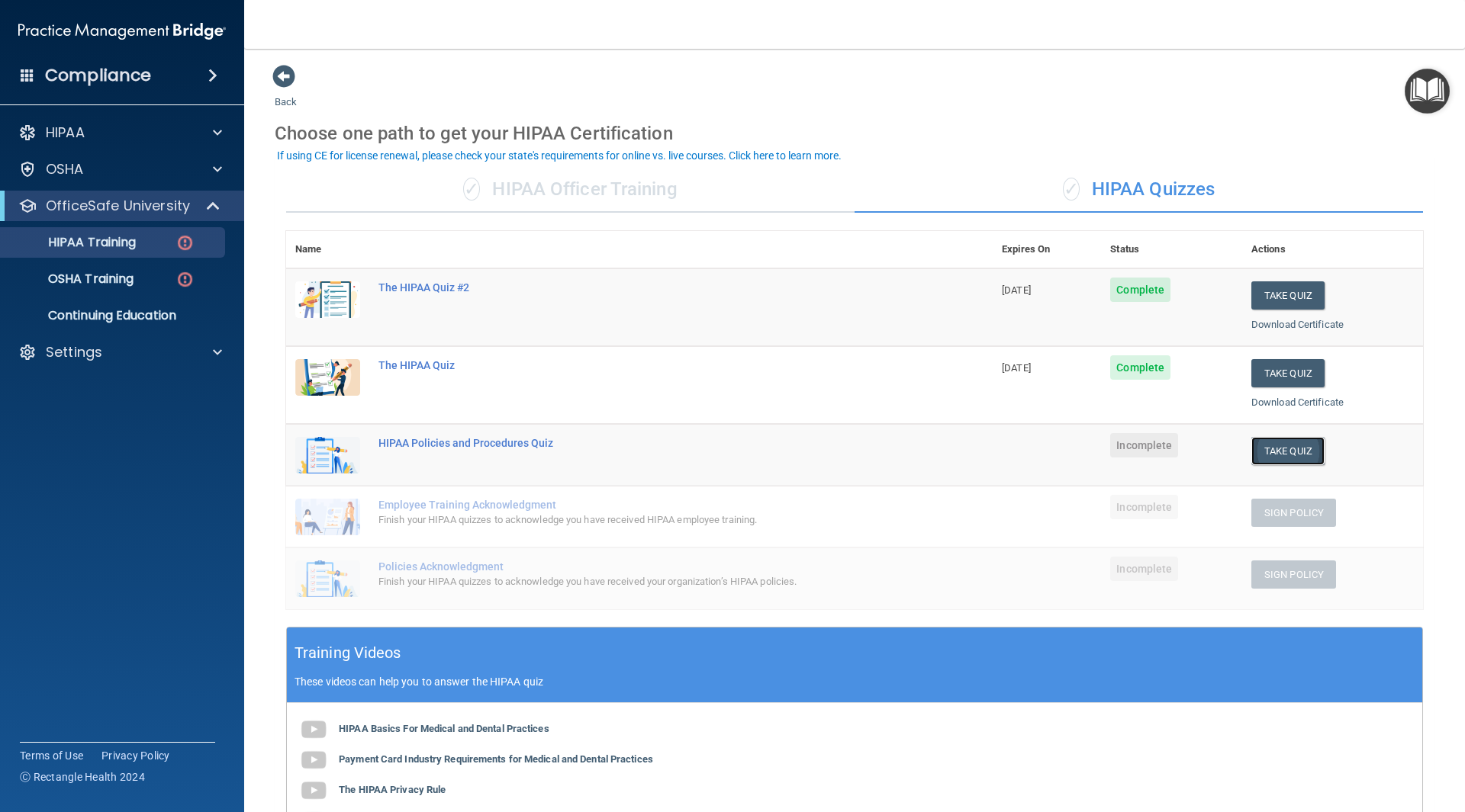
click at [1290, 451] on button "Take Quiz" at bounding box center [1288, 451] width 73 height 28
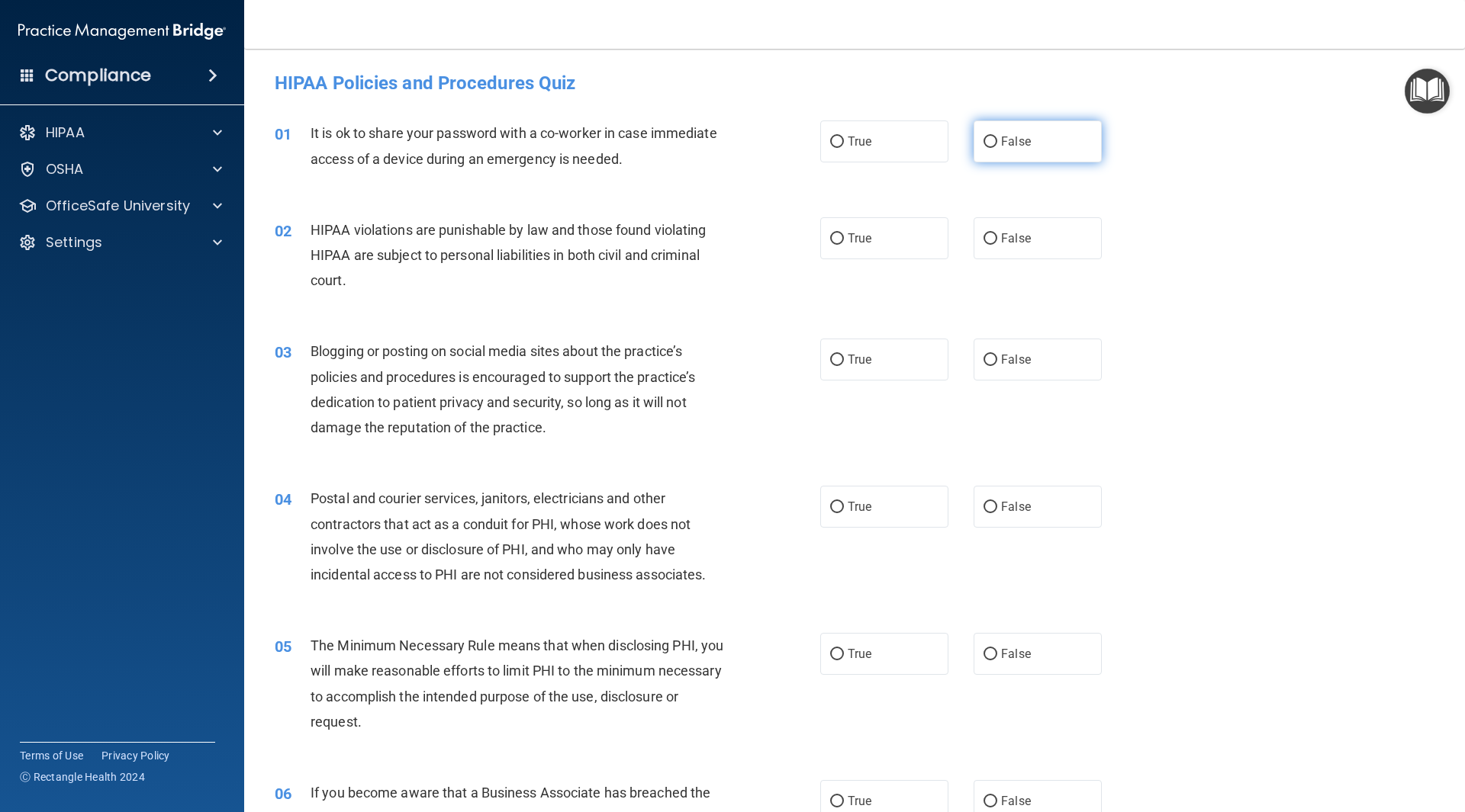
click at [1042, 143] on label "False" at bounding box center [1038, 141] width 128 height 42
click at [997, 143] on input "False" at bounding box center [990, 142] width 14 height 11
radio input "true"
click at [873, 223] on label "True" at bounding box center [884, 238] width 128 height 42
click at [844, 234] on input "True" at bounding box center [837, 239] width 14 height 11
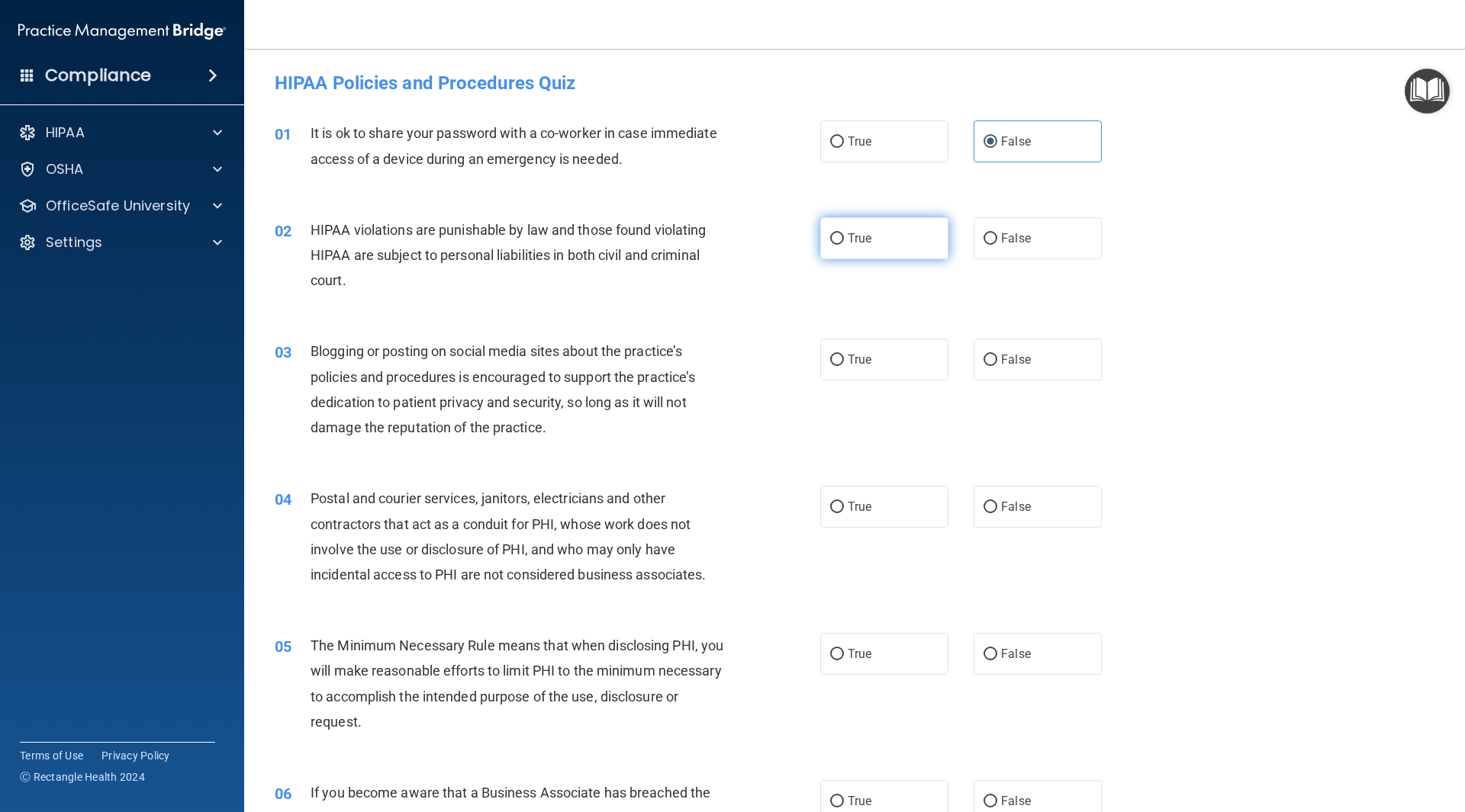
radio input "true"
click at [1044, 354] on label "False" at bounding box center [1038, 359] width 128 height 42
click at [997, 355] on input "False" at bounding box center [990, 360] width 14 height 11
radio input "true"
click at [877, 501] on label "True" at bounding box center [884, 506] width 128 height 42
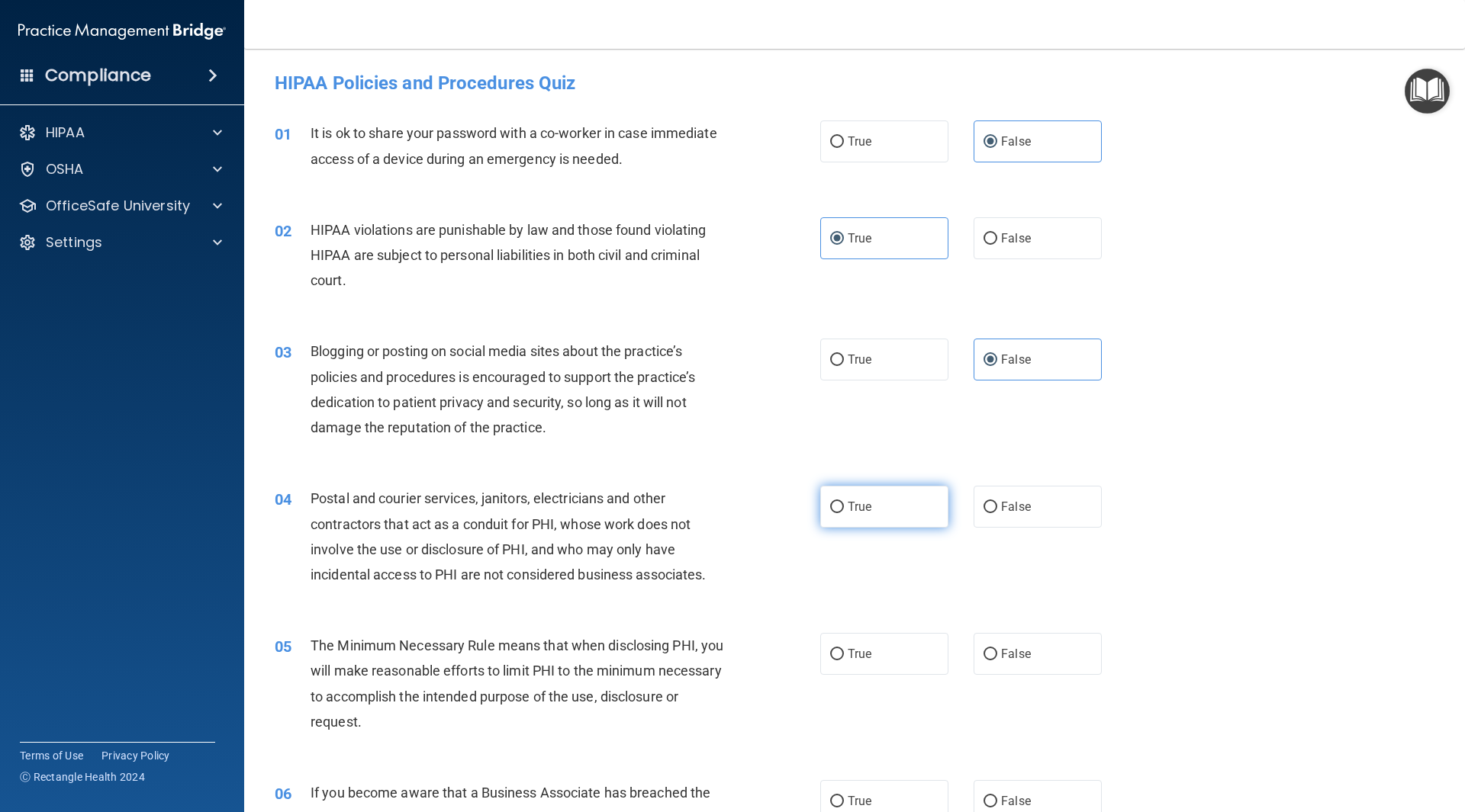
click at [844, 502] on input "True" at bounding box center [837, 507] width 14 height 11
radio input "true"
click at [871, 645] on label "True" at bounding box center [884, 654] width 128 height 42
click at [844, 649] on input "True" at bounding box center [837, 654] width 14 height 11
radio input "true"
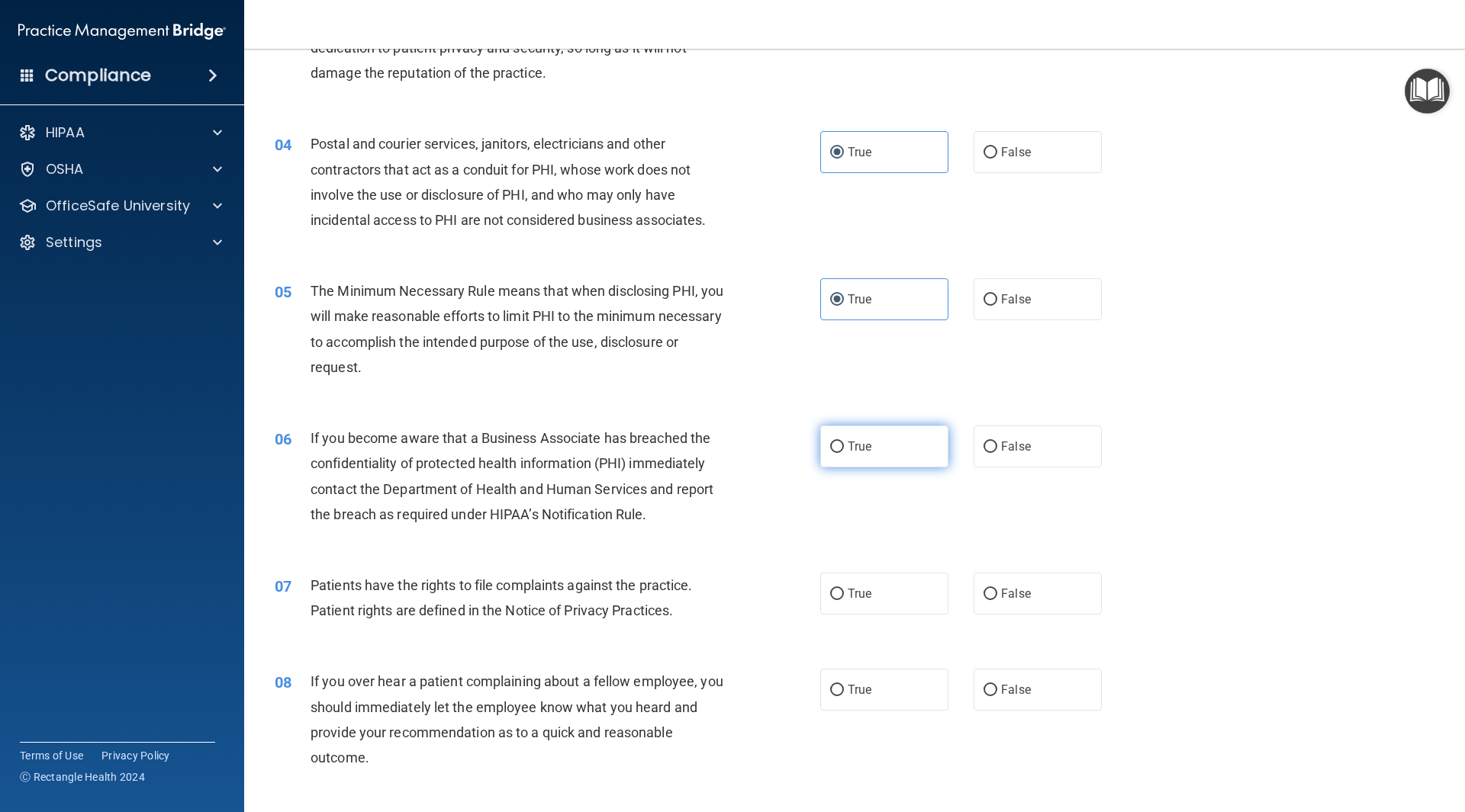
scroll to position [382, 0]
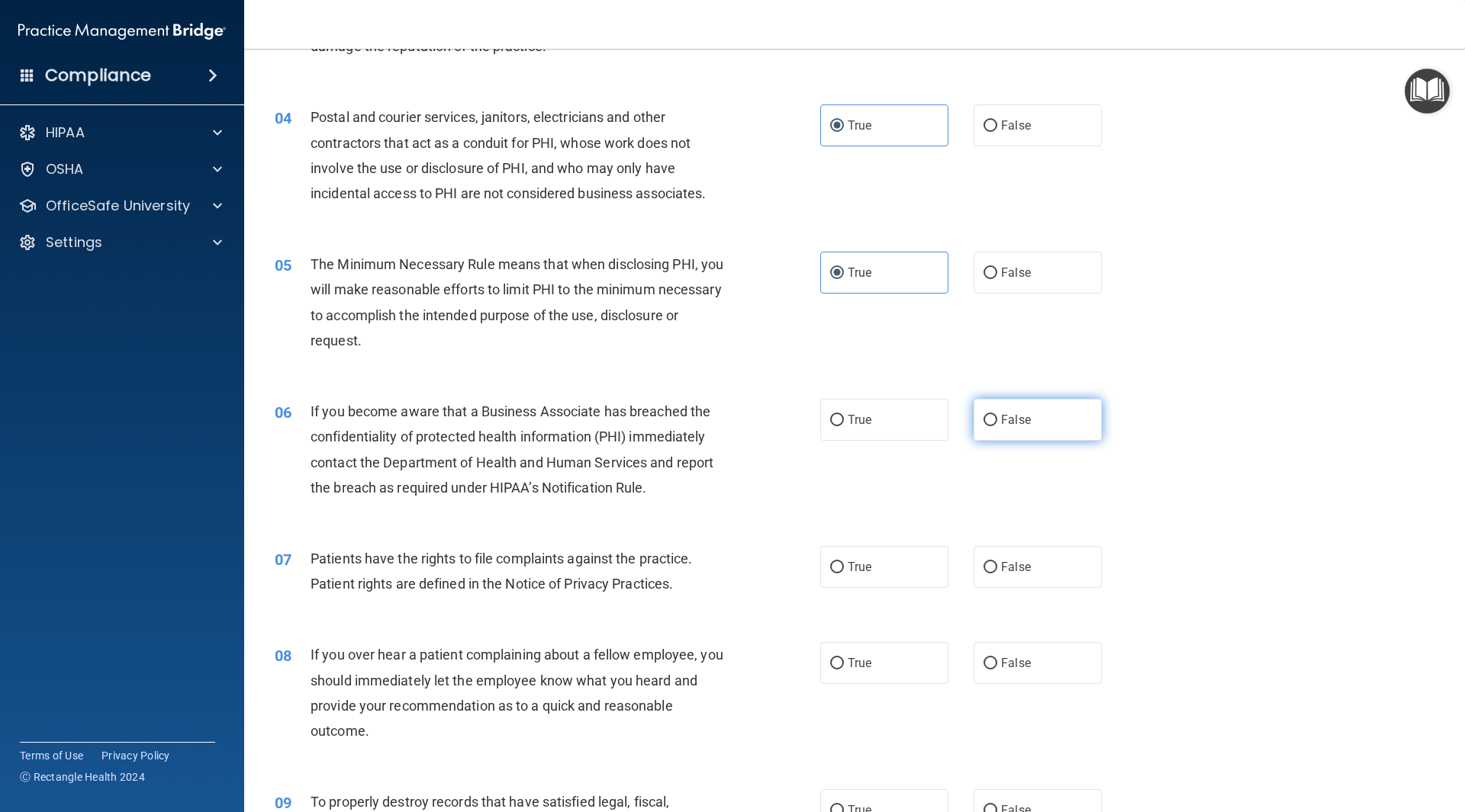
click at [992, 424] on label "False" at bounding box center [1038, 419] width 128 height 42
click at [992, 424] on input "False" at bounding box center [990, 420] width 14 height 11
radio input "true"
click at [876, 574] on label "True" at bounding box center [884, 567] width 128 height 42
click at [844, 574] on input "True" at bounding box center [837, 567] width 14 height 11
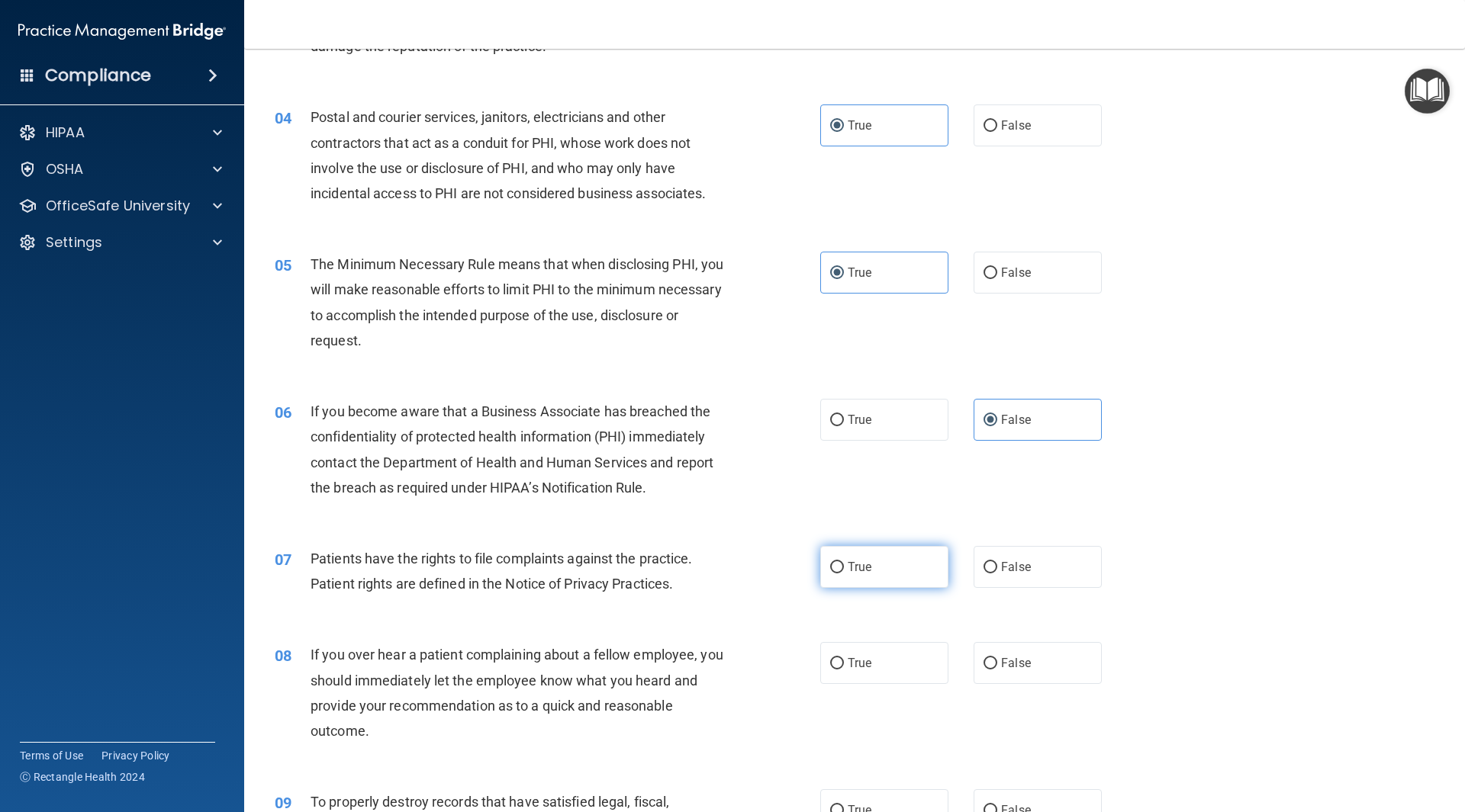
radio input "true"
click at [1045, 669] on label "False" at bounding box center [1038, 662] width 128 height 42
click at [997, 669] on input "False" at bounding box center [990, 663] width 14 height 11
radio input "true"
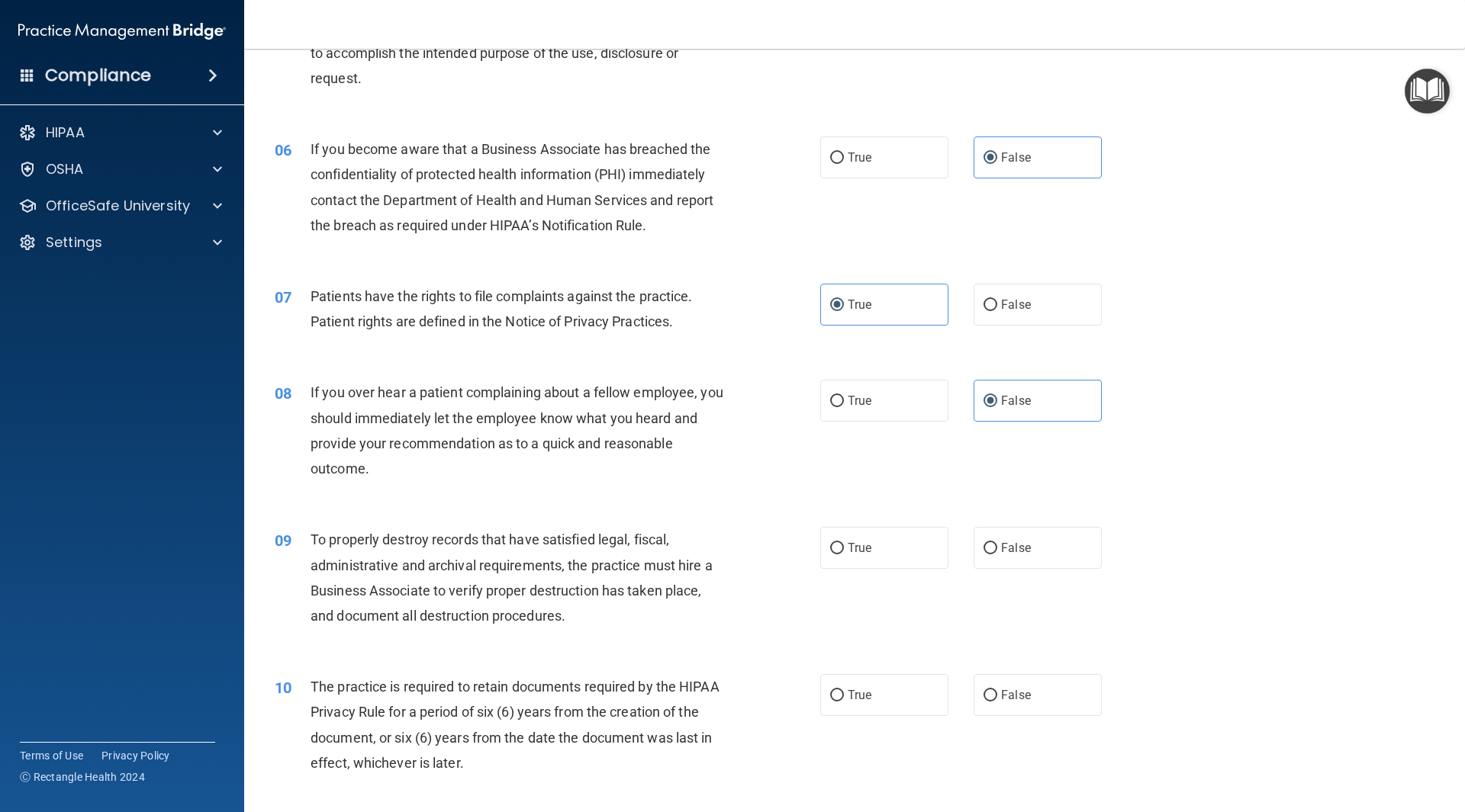
scroll to position [763, 0]
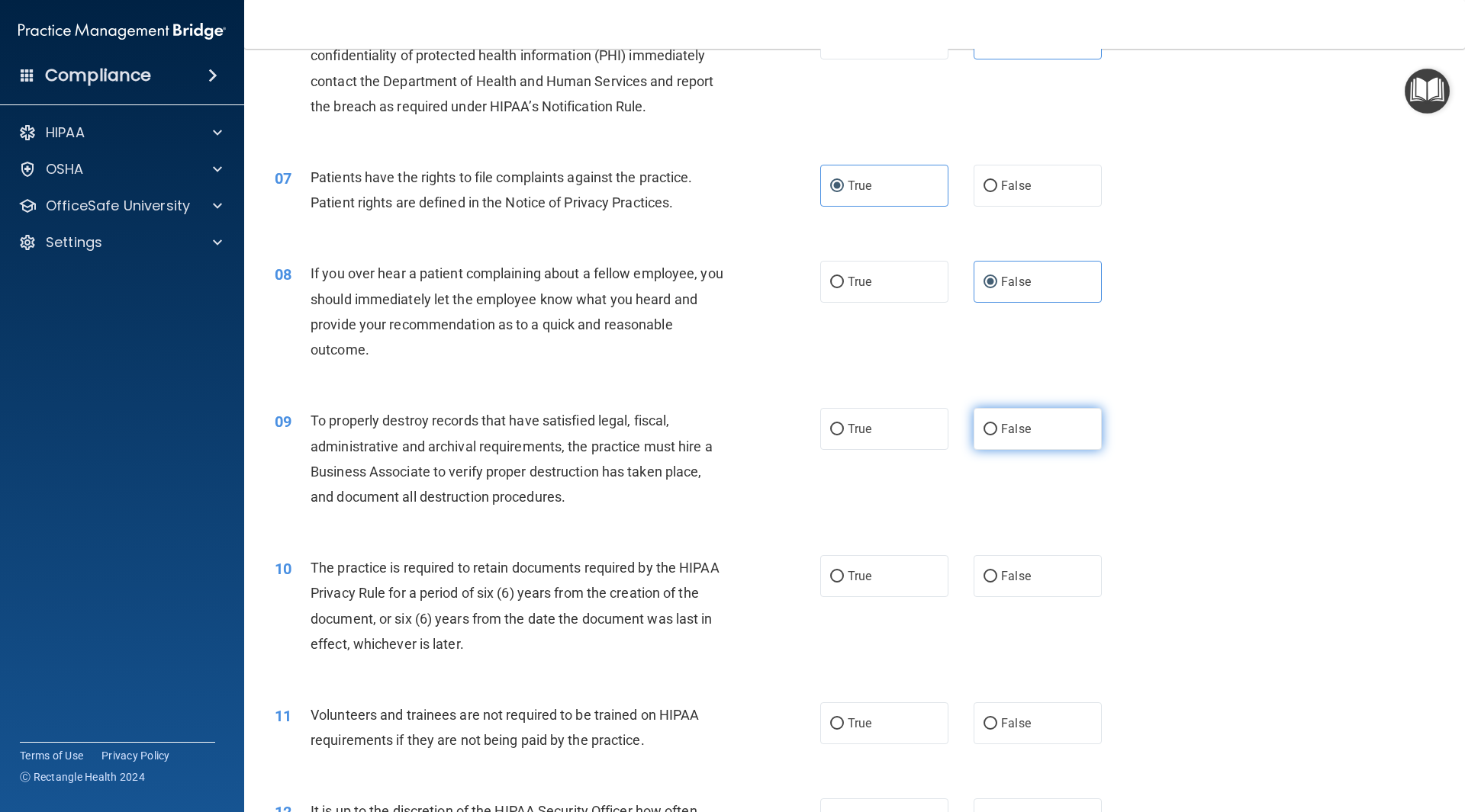
click at [1002, 430] on span "False" at bounding box center [1016, 429] width 30 height 15
click at [995, 430] on input "False" at bounding box center [990, 430] width 14 height 11
radio input "true"
click at [895, 595] on label "True" at bounding box center [884, 576] width 128 height 42
click at [844, 583] on input "True" at bounding box center [837, 577] width 14 height 11
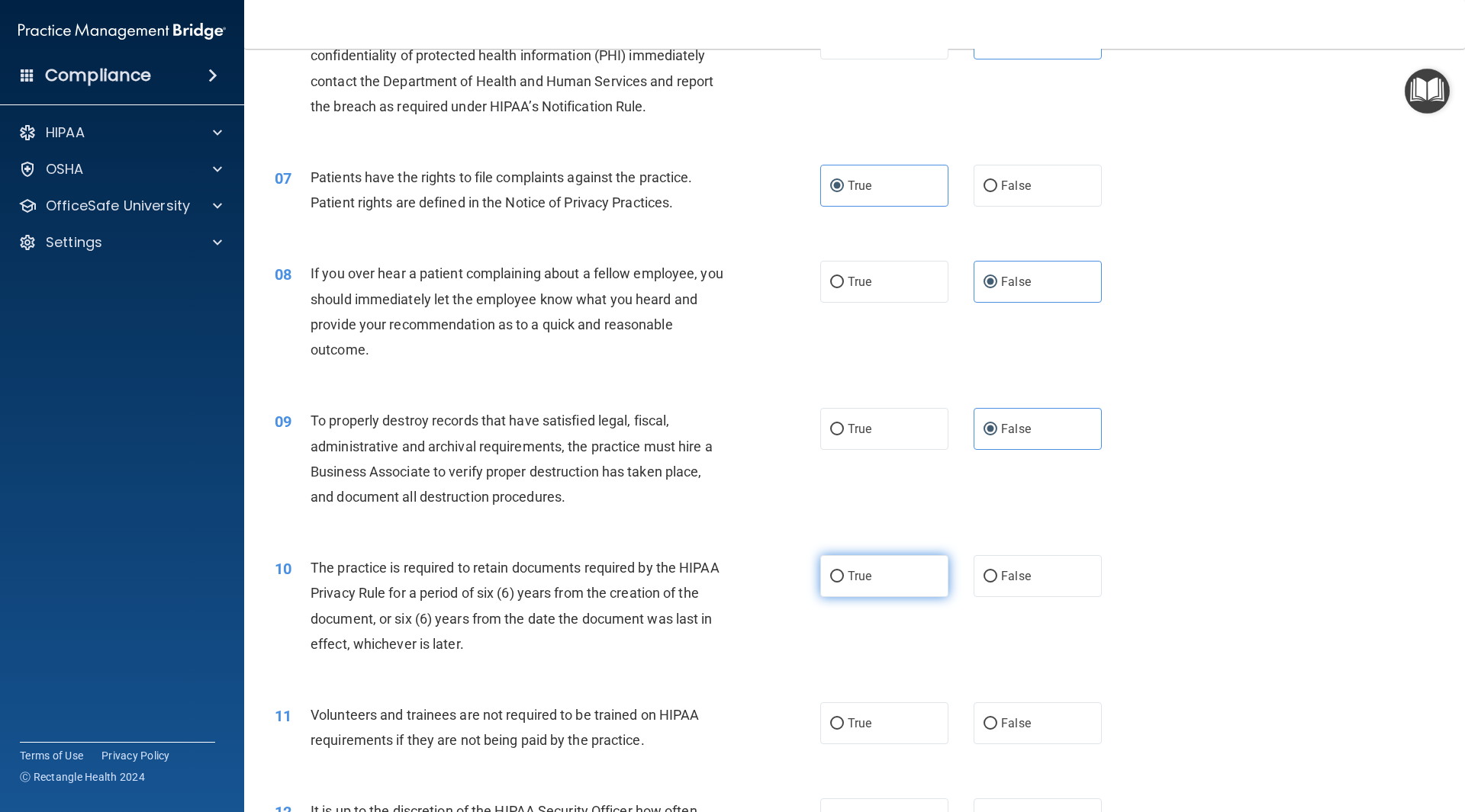
radio input "true"
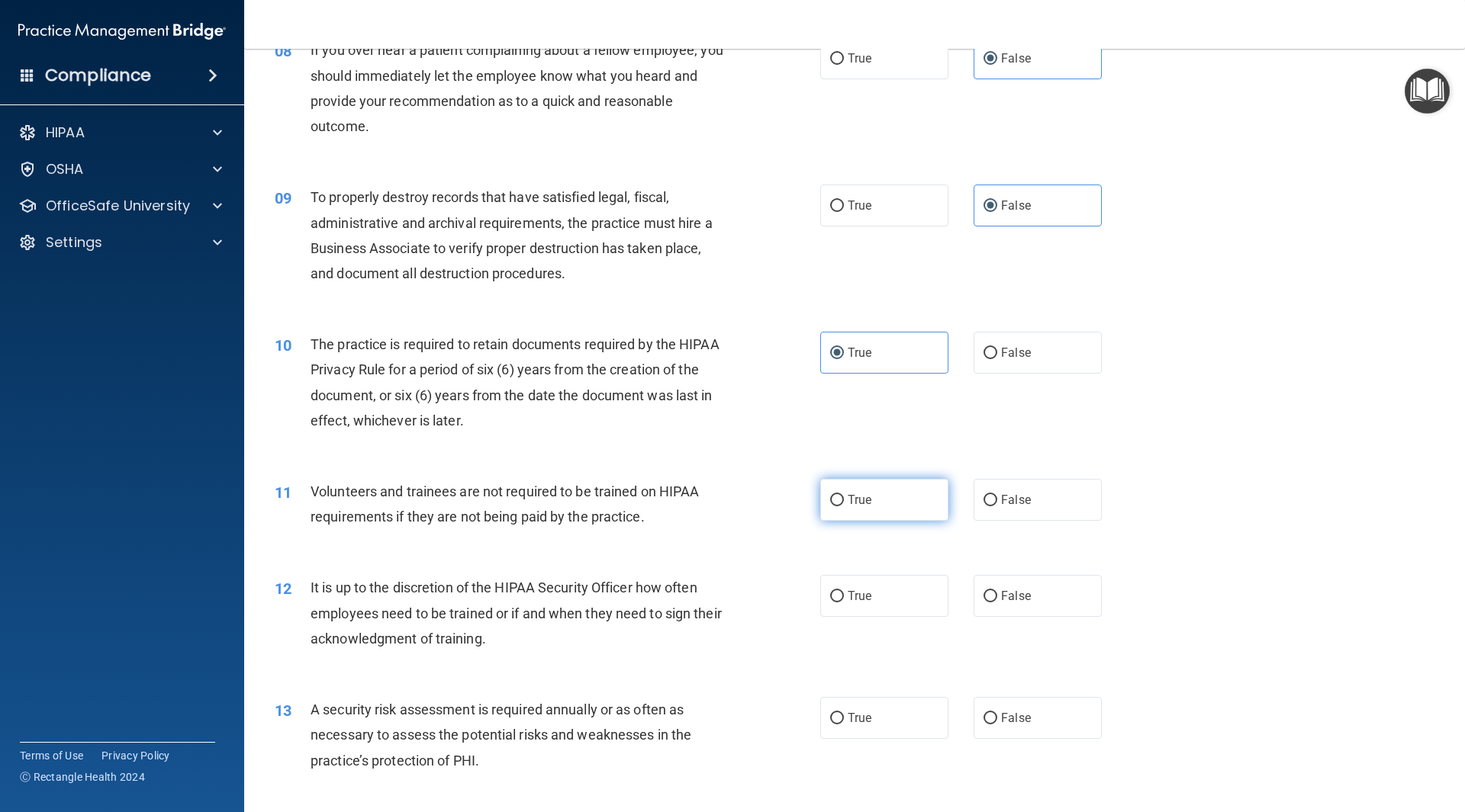
scroll to position [992, 0]
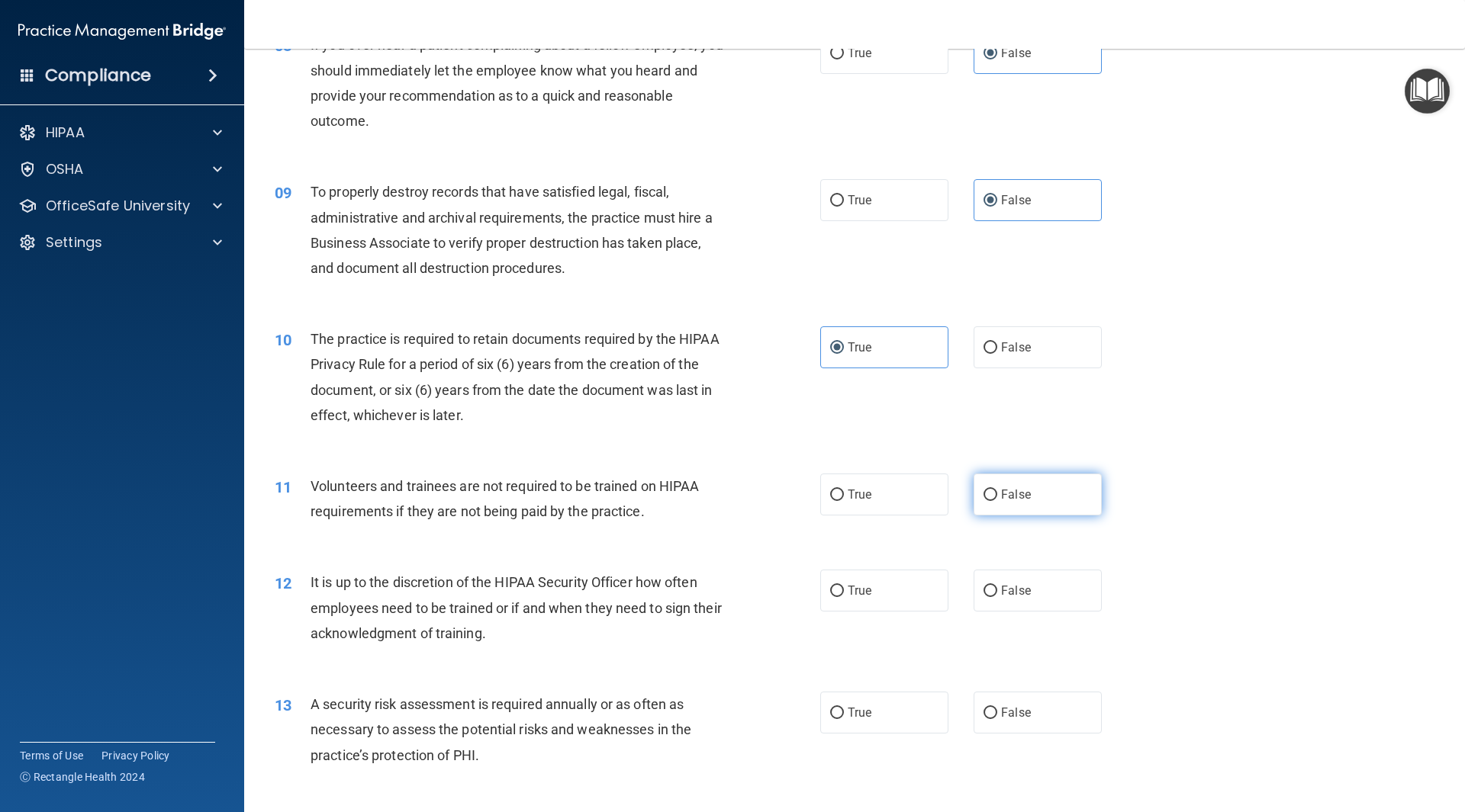
click at [990, 506] on label "False" at bounding box center [1038, 494] width 128 height 42
click at [990, 501] on input "False" at bounding box center [990, 495] width 14 height 11
radio input "true"
click at [1002, 594] on span "False" at bounding box center [1016, 590] width 30 height 15
click at [997, 594] on input "False" at bounding box center [990, 591] width 14 height 11
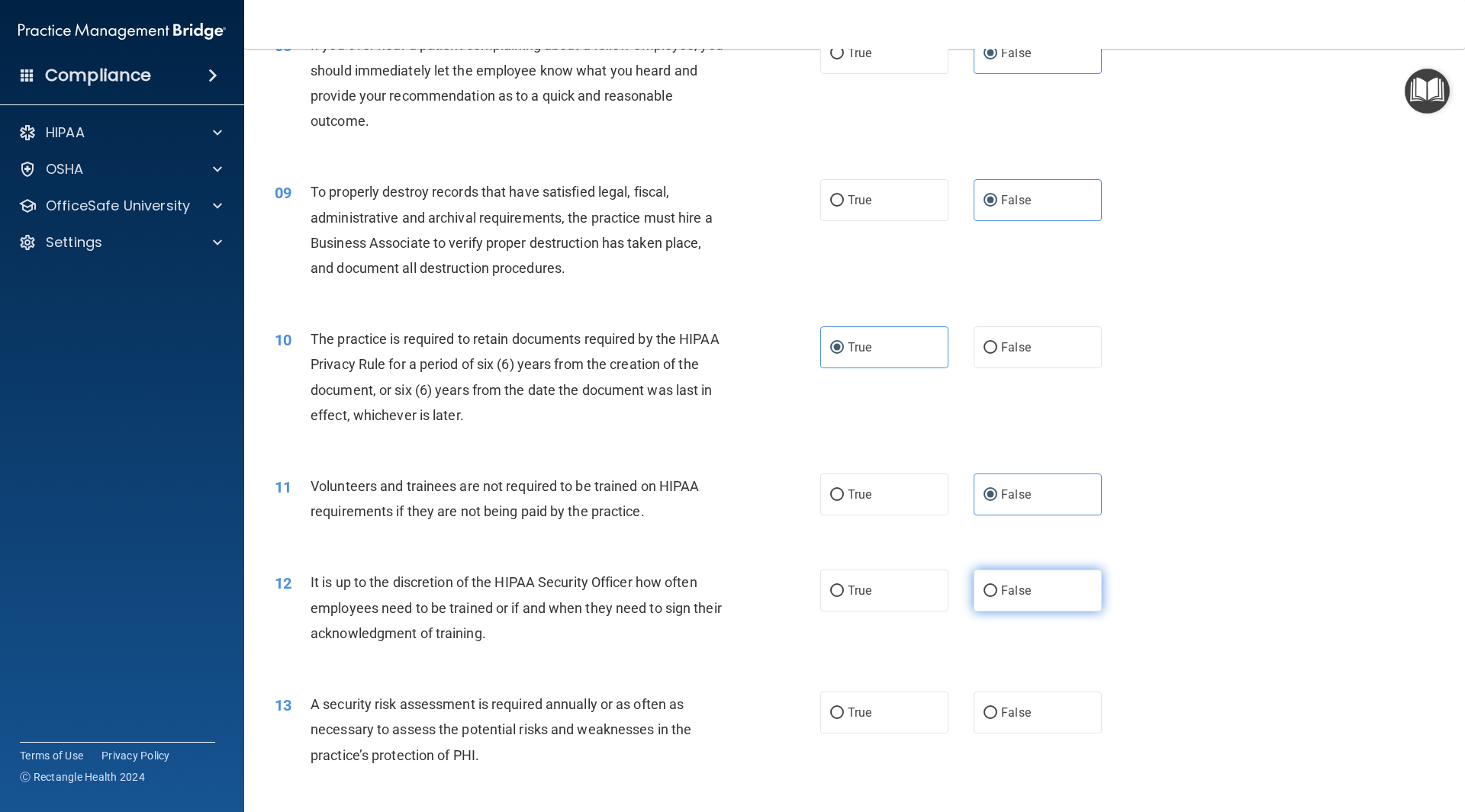
radio input "true"
click at [855, 723] on label "True" at bounding box center [884, 712] width 128 height 42
click at [844, 719] on input "True" at bounding box center [837, 713] width 14 height 11
radio input "true"
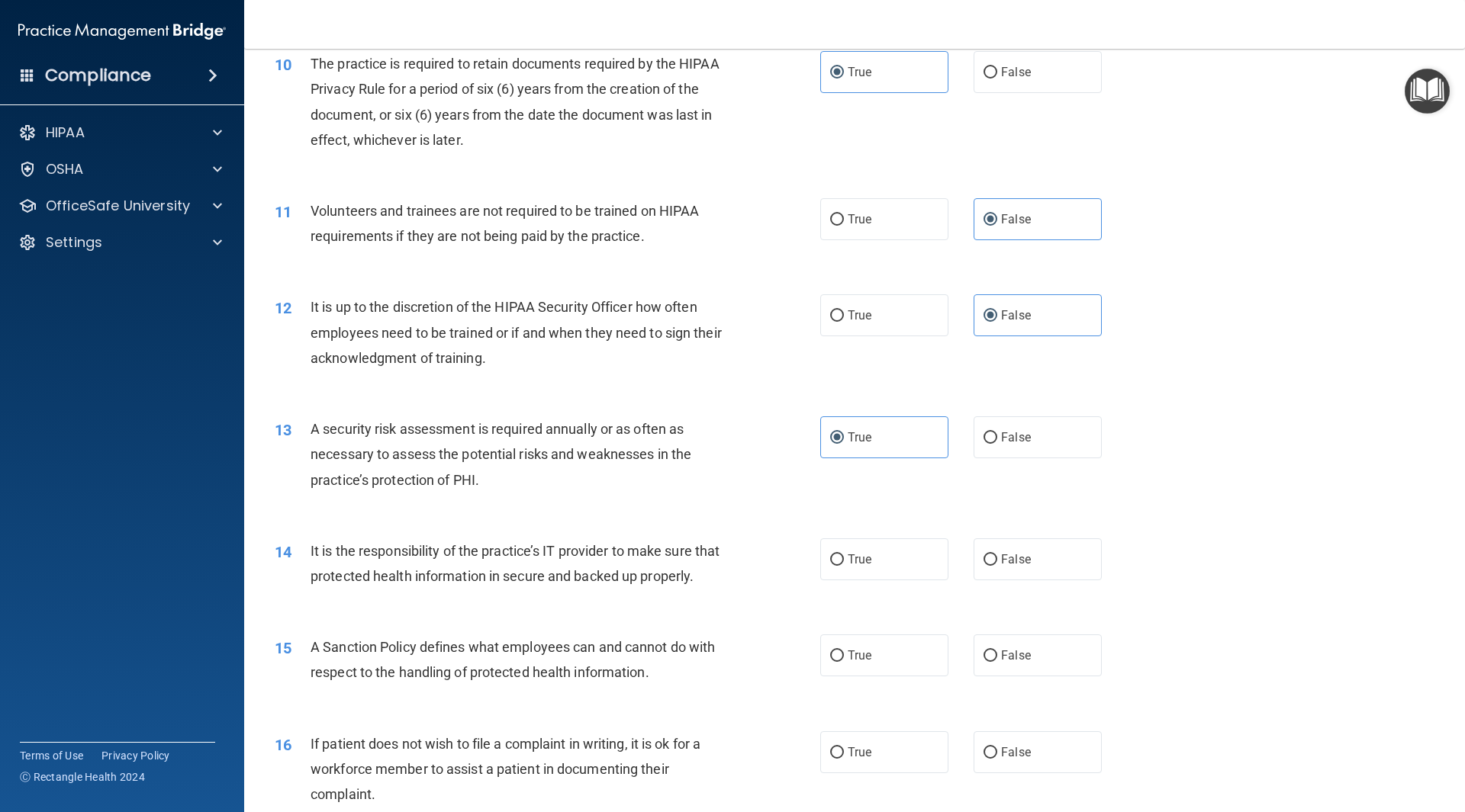
scroll to position [1297, 0]
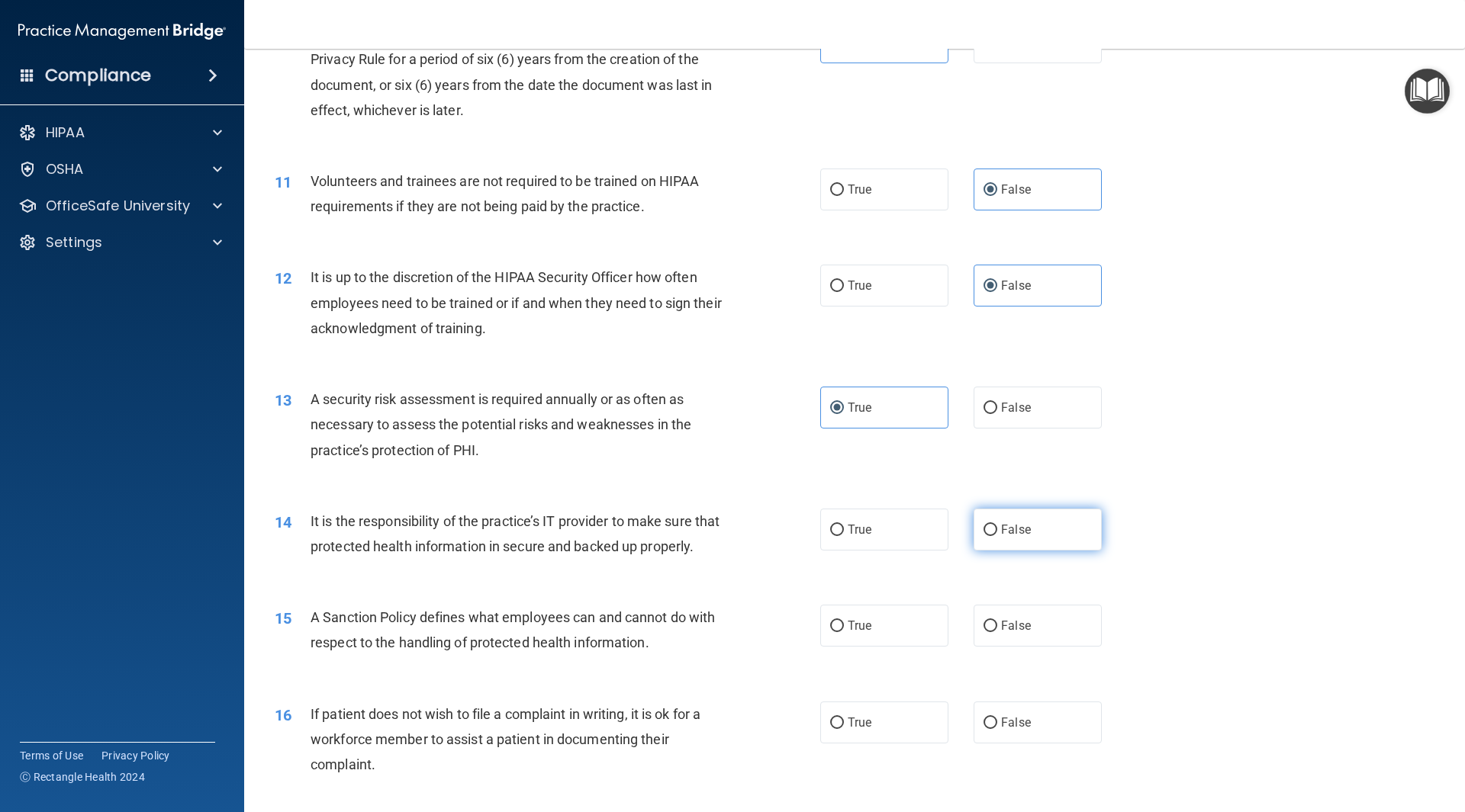
click at [1008, 539] on label "False" at bounding box center [1038, 529] width 128 height 42
click at [997, 536] on input "False" at bounding box center [990, 530] width 14 height 11
radio input "true"
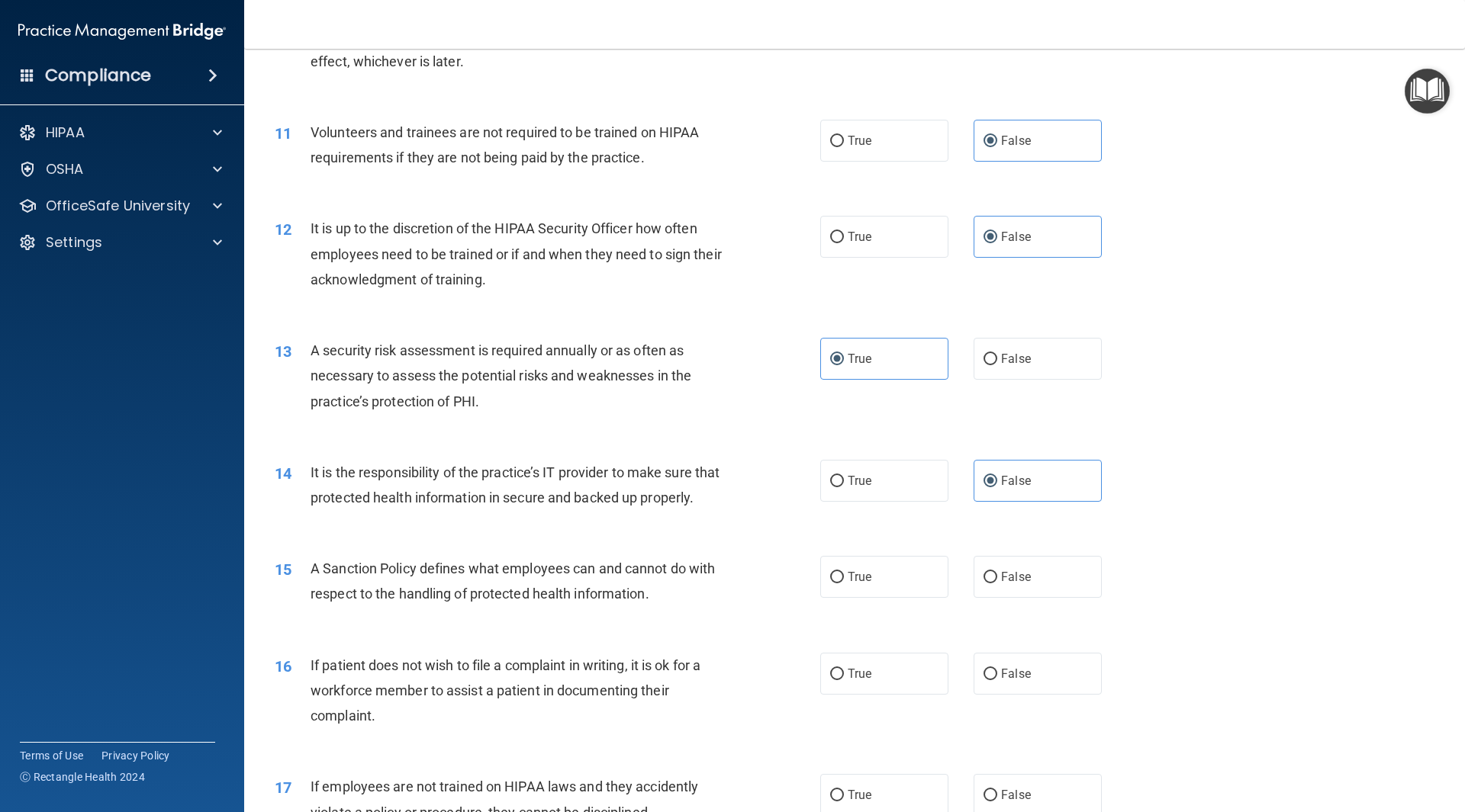
scroll to position [1525, 0]
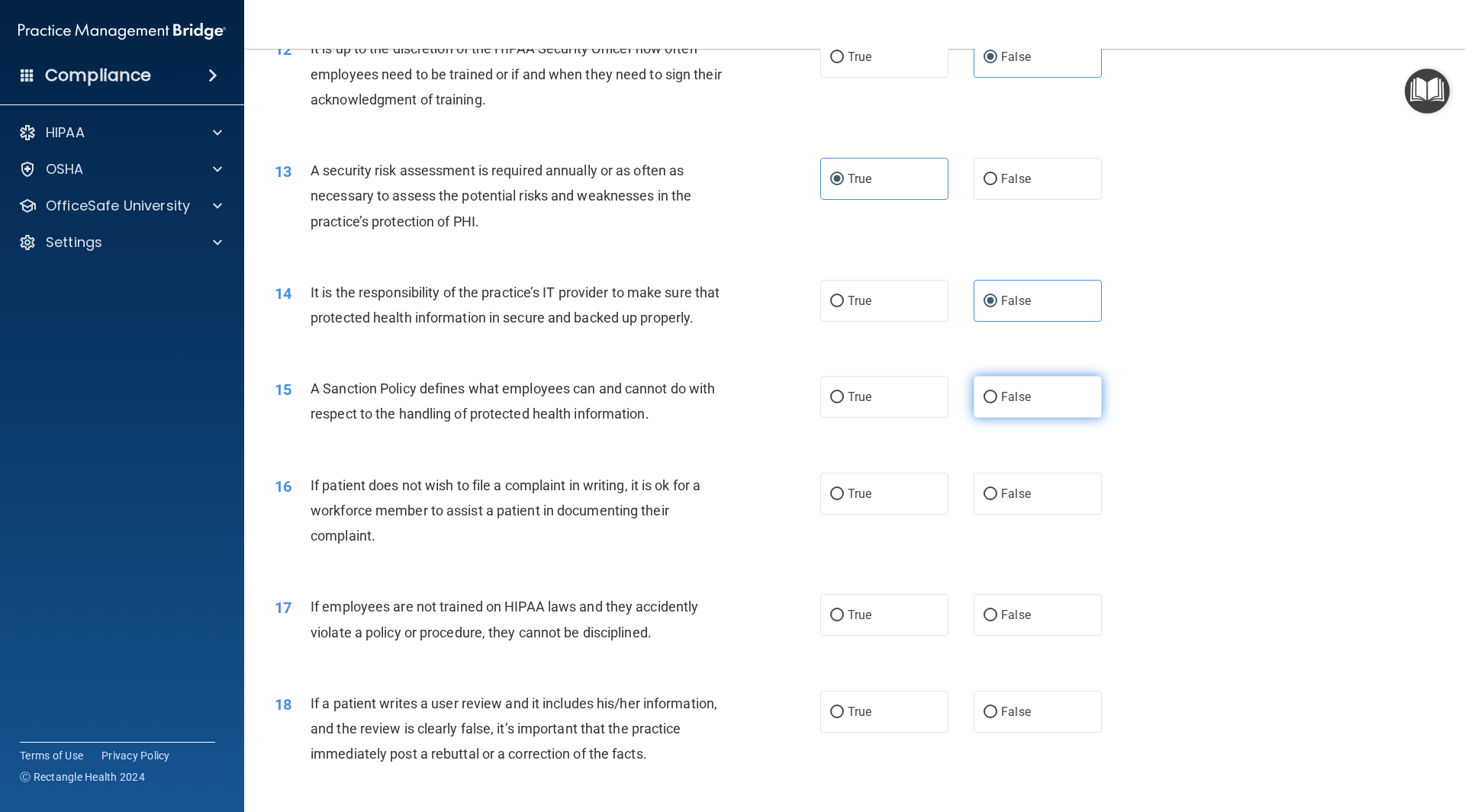
click at [1028, 418] on label "False" at bounding box center [1038, 397] width 128 height 42
click at [997, 404] on input "False" at bounding box center [990, 397] width 14 height 11
radio input "true"
click at [877, 515] on label "True" at bounding box center [884, 493] width 128 height 42
click at [844, 500] on input "True" at bounding box center [837, 494] width 14 height 11
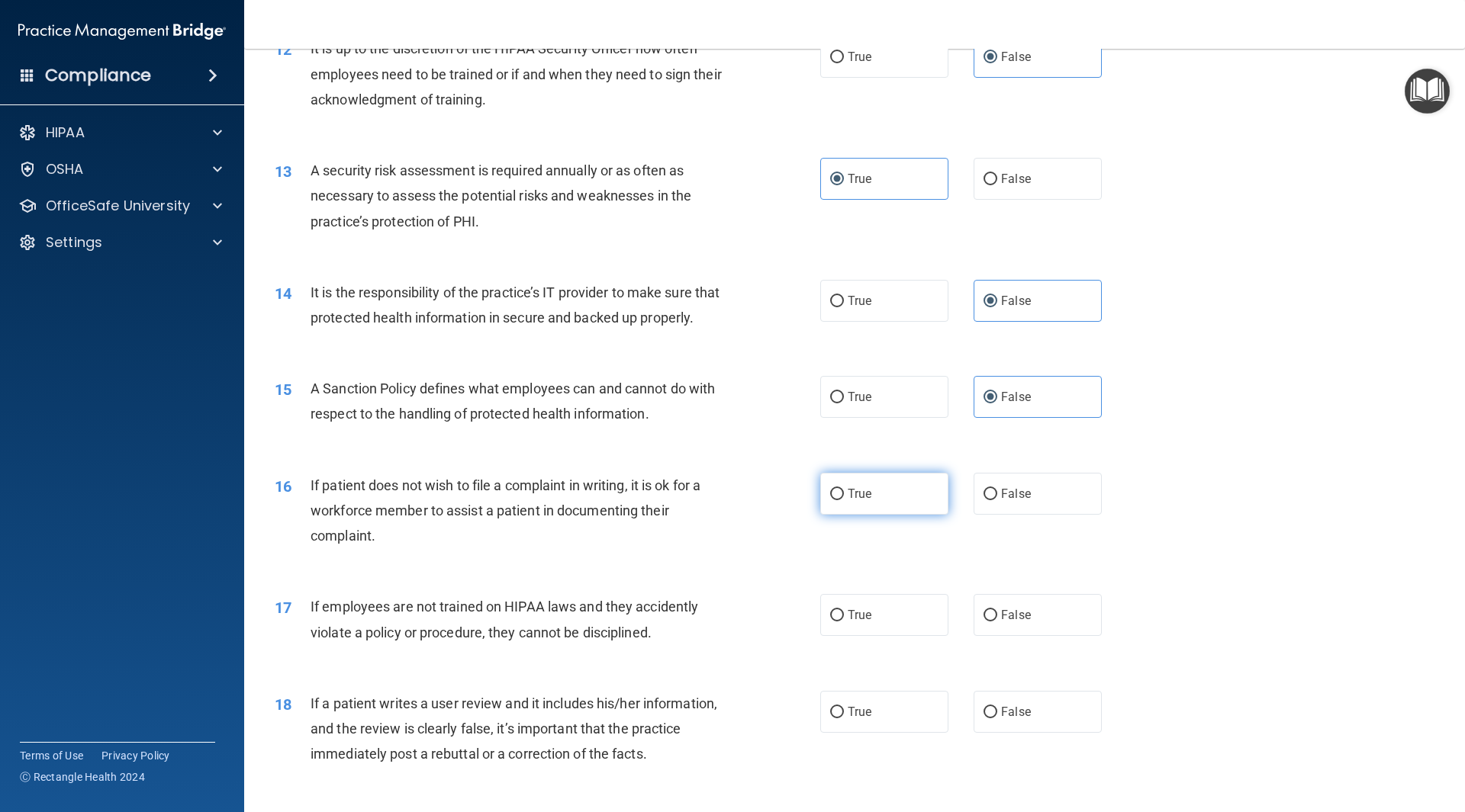
radio input "true"
click at [1030, 636] on label "False" at bounding box center [1038, 615] width 128 height 42
click at [997, 622] on input "False" at bounding box center [990, 615] width 14 height 11
radio input "true"
click at [1016, 722] on label "False" at bounding box center [1038, 711] width 128 height 42
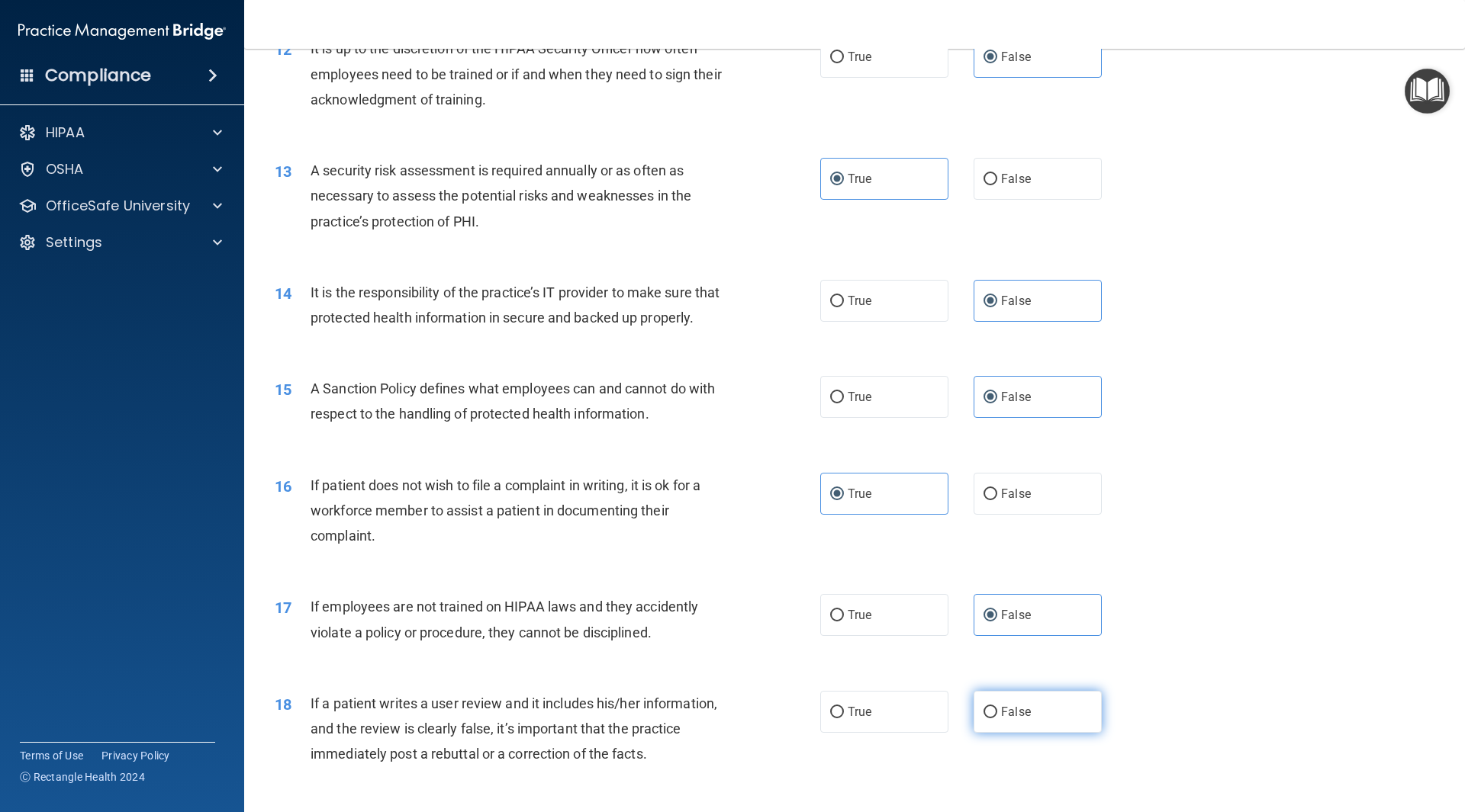
click at [997, 718] on input "False" at bounding box center [990, 712] width 14 height 11
radio input "true"
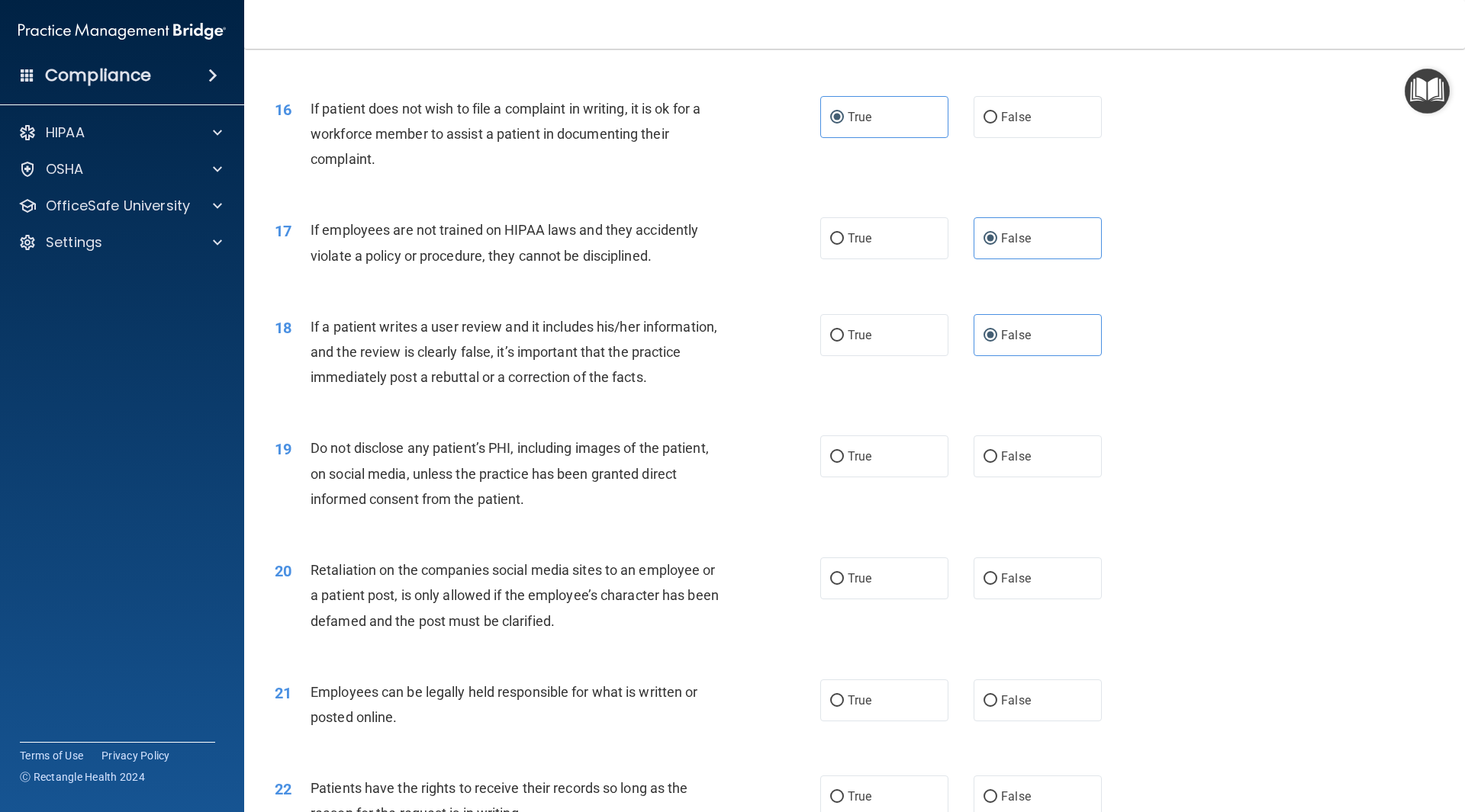
scroll to position [1907, 0]
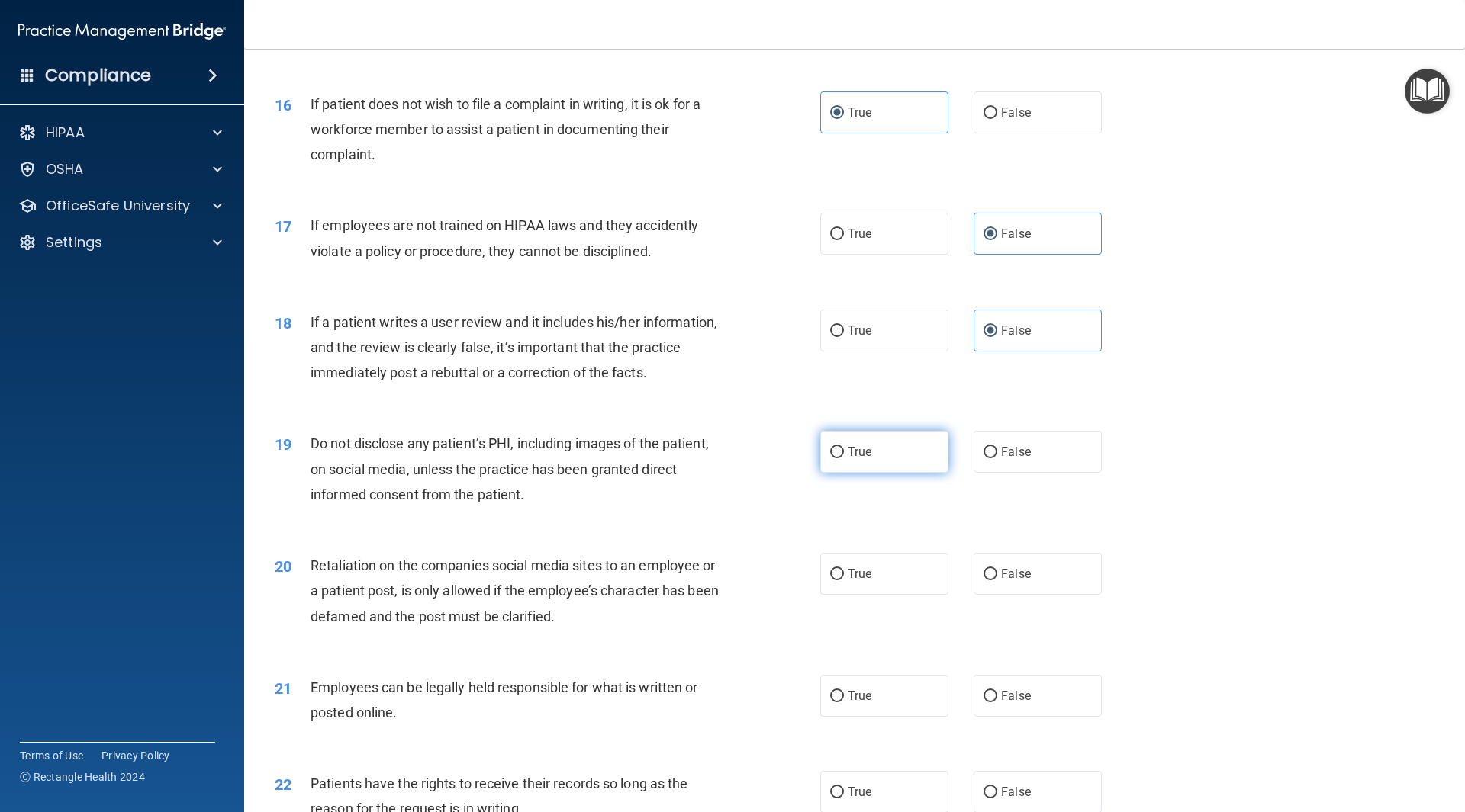
click at [894, 473] on label "True" at bounding box center [884, 452] width 128 height 42
click at [844, 459] on input "True" at bounding box center [837, 452] width 14 height 11
radio input "true"
click at [1013, 581] on span "False" at bounding box center [1016, 574] width 30 height 15
click at [997, 581] on input "False" at bounding box center [990, 574] width 14 height 11
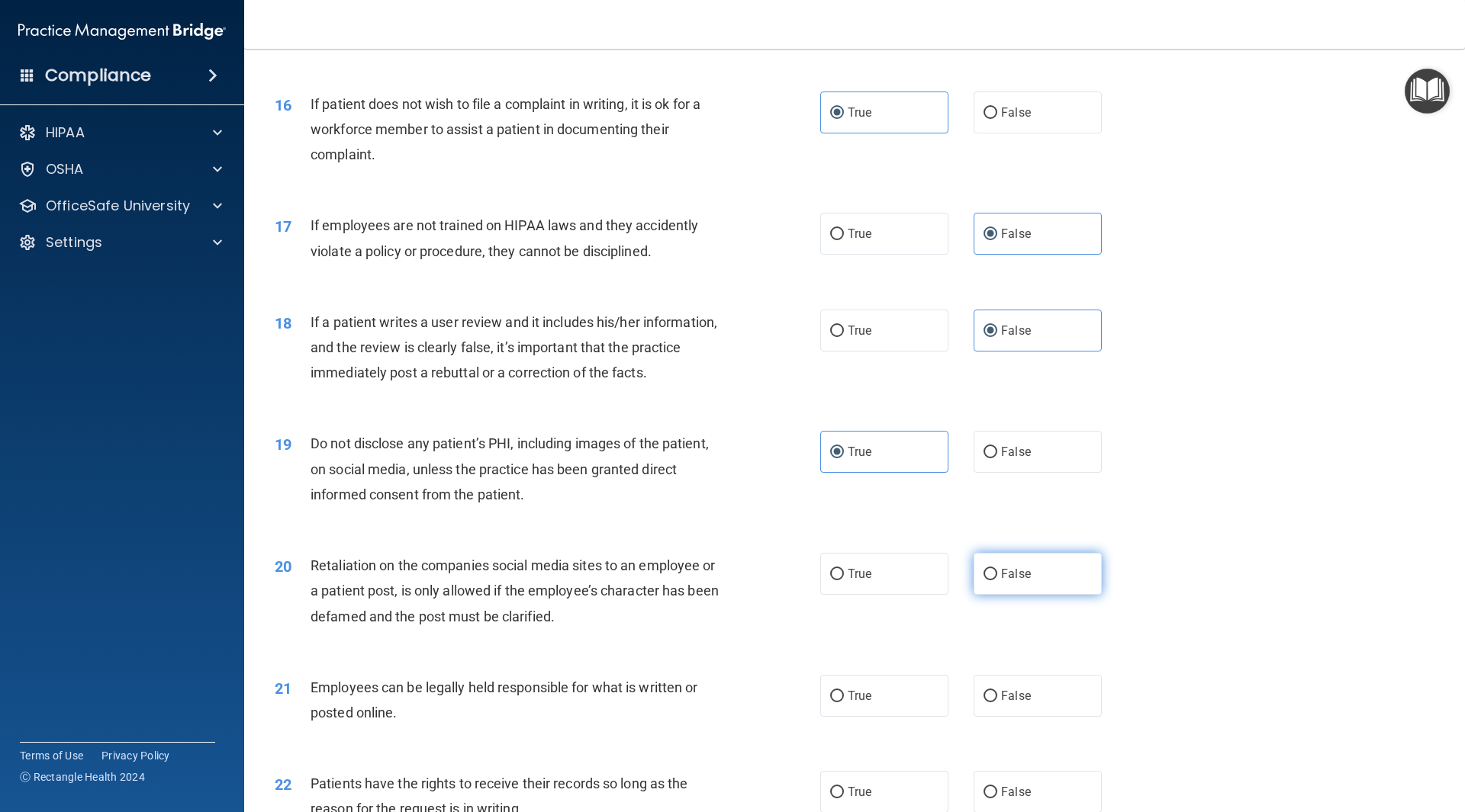
radio input "true"
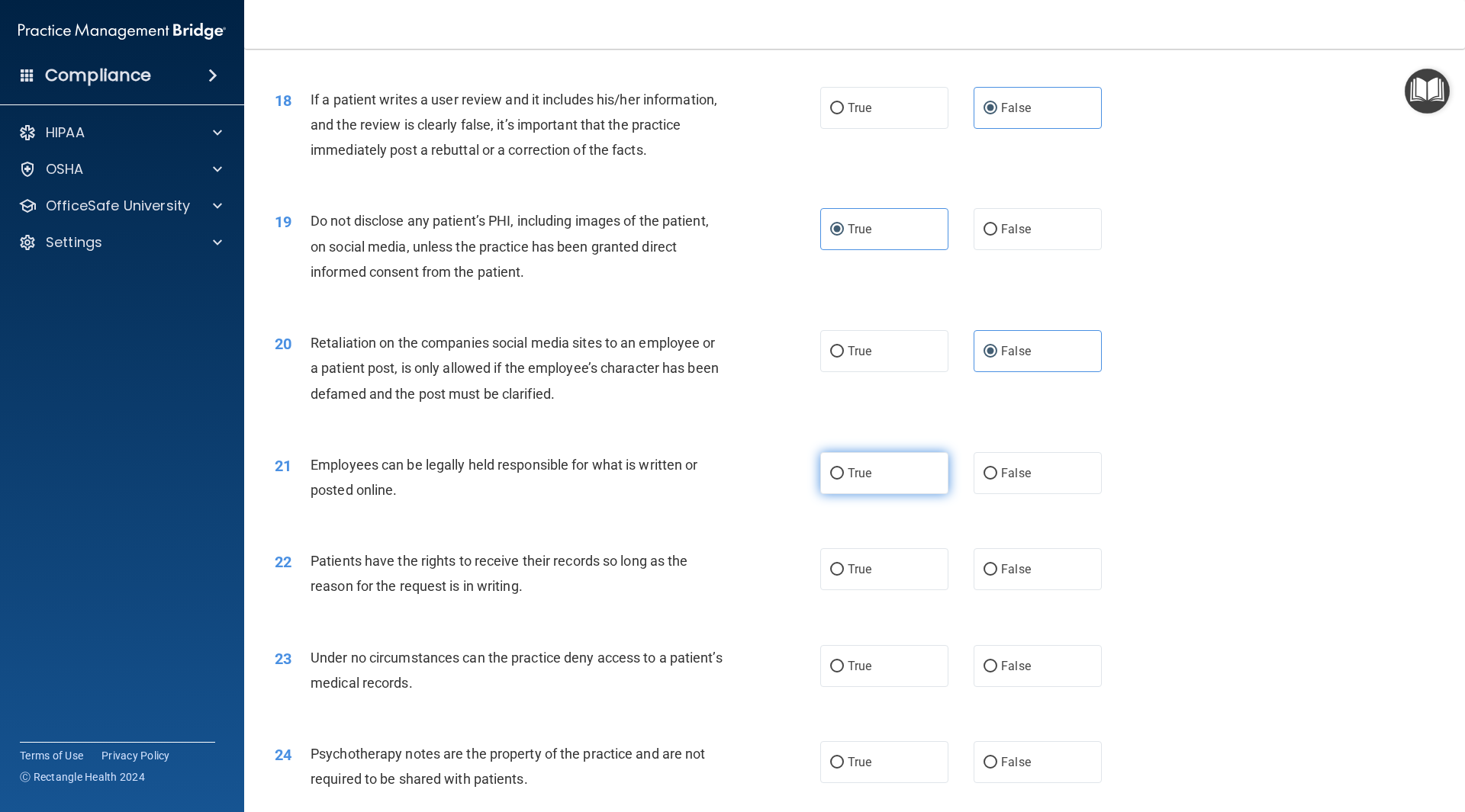
scroll to position [2136, 0]
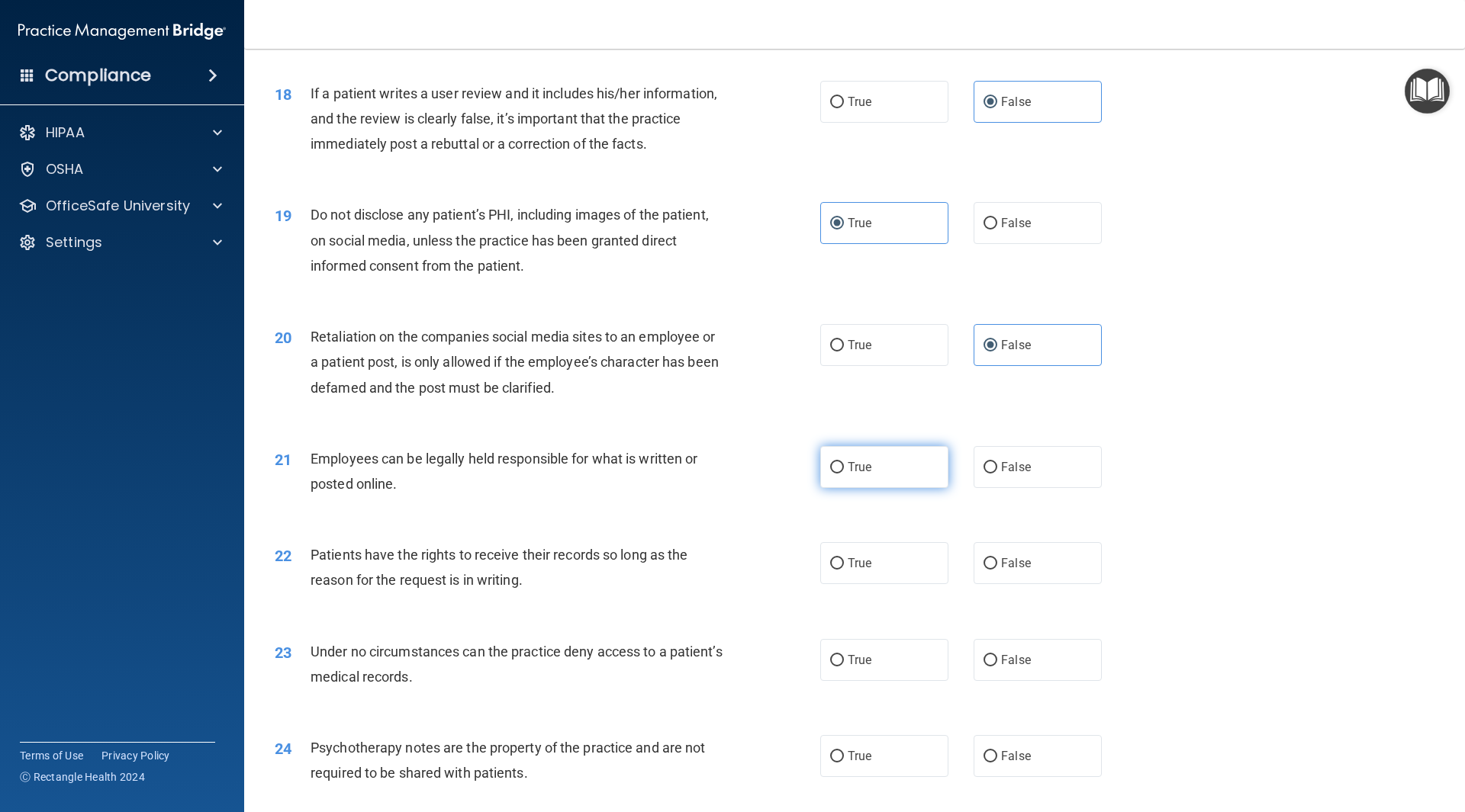
click at [886, 488] on label "True" at bounding box center [884, 467] width 128 height 42
click at [844, 473] on input "True" at bounding box center [837, 467] width 14 height 11
radio input "true"
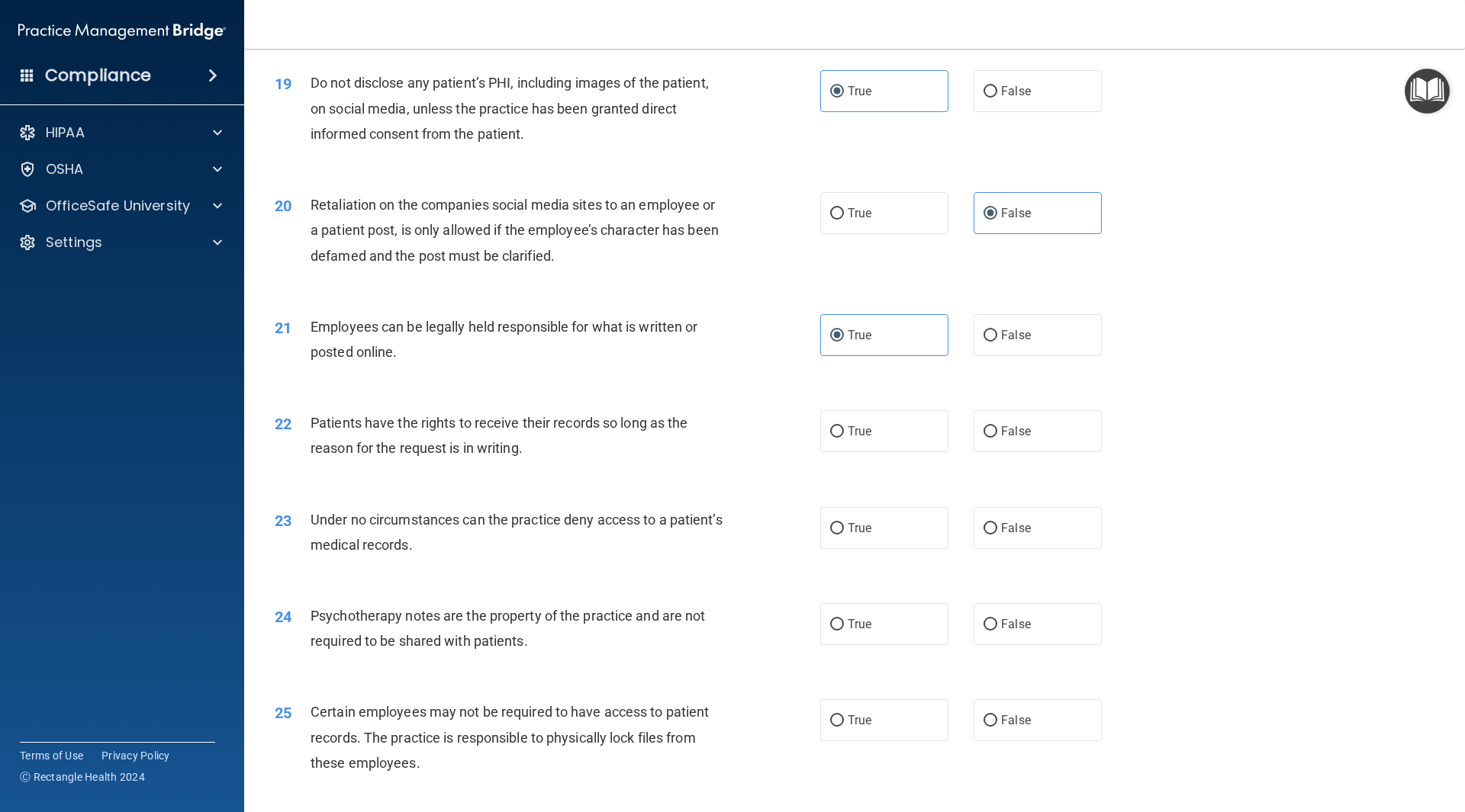
scroll to position [2288, 0]
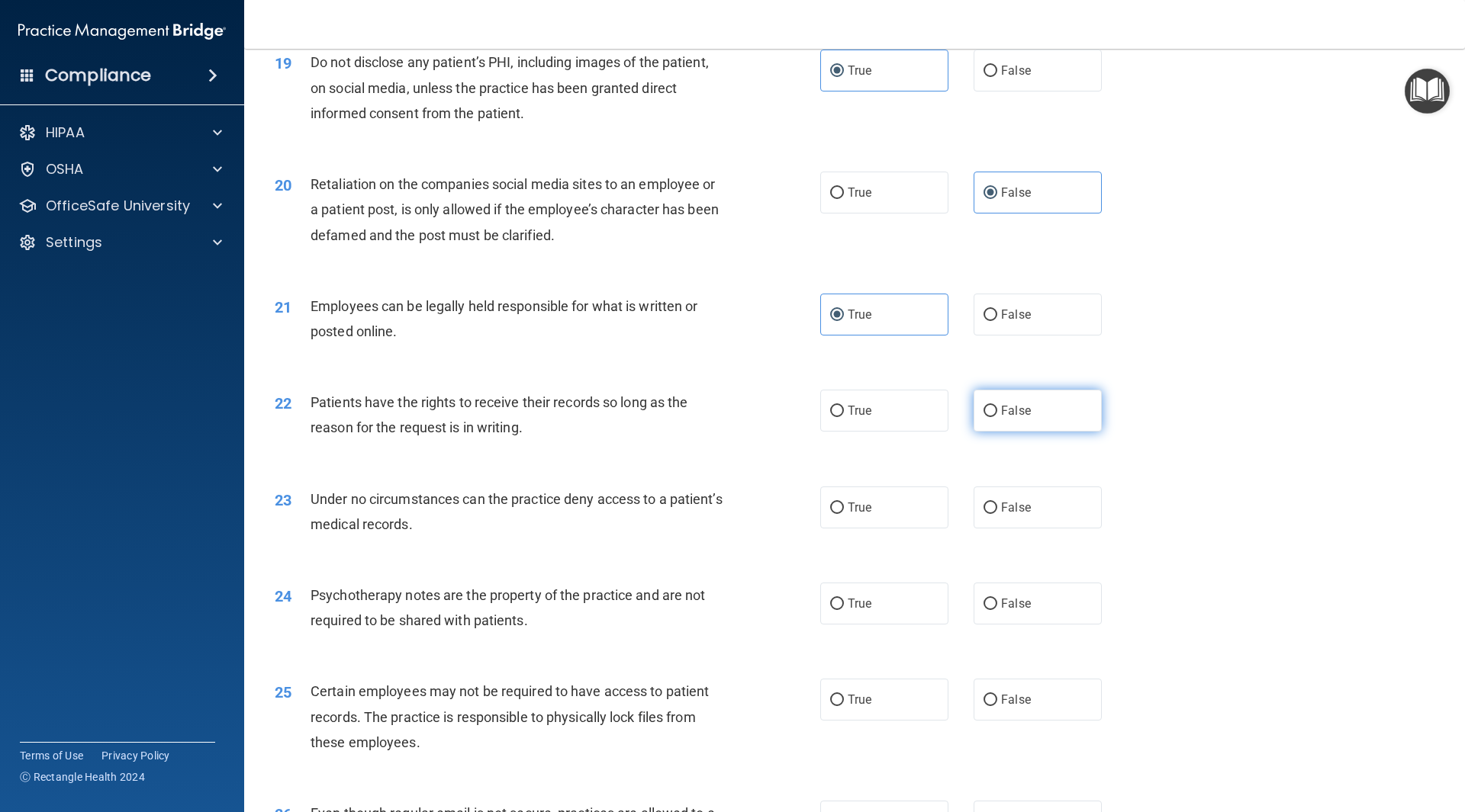
click at [1014, 431] on label "False" at bounding box center [1038, 411] width 128 height 42
click at [997, 418] on input "False" at bounding box center [990, 411] width 14 height 11
radio input "true"
click at [1045, 528] on label "False" at bounding box center [1038, 507] width 128 height 42
click at [997, 514] on input "False" at bounding box center [990, 508] width 14 height 11
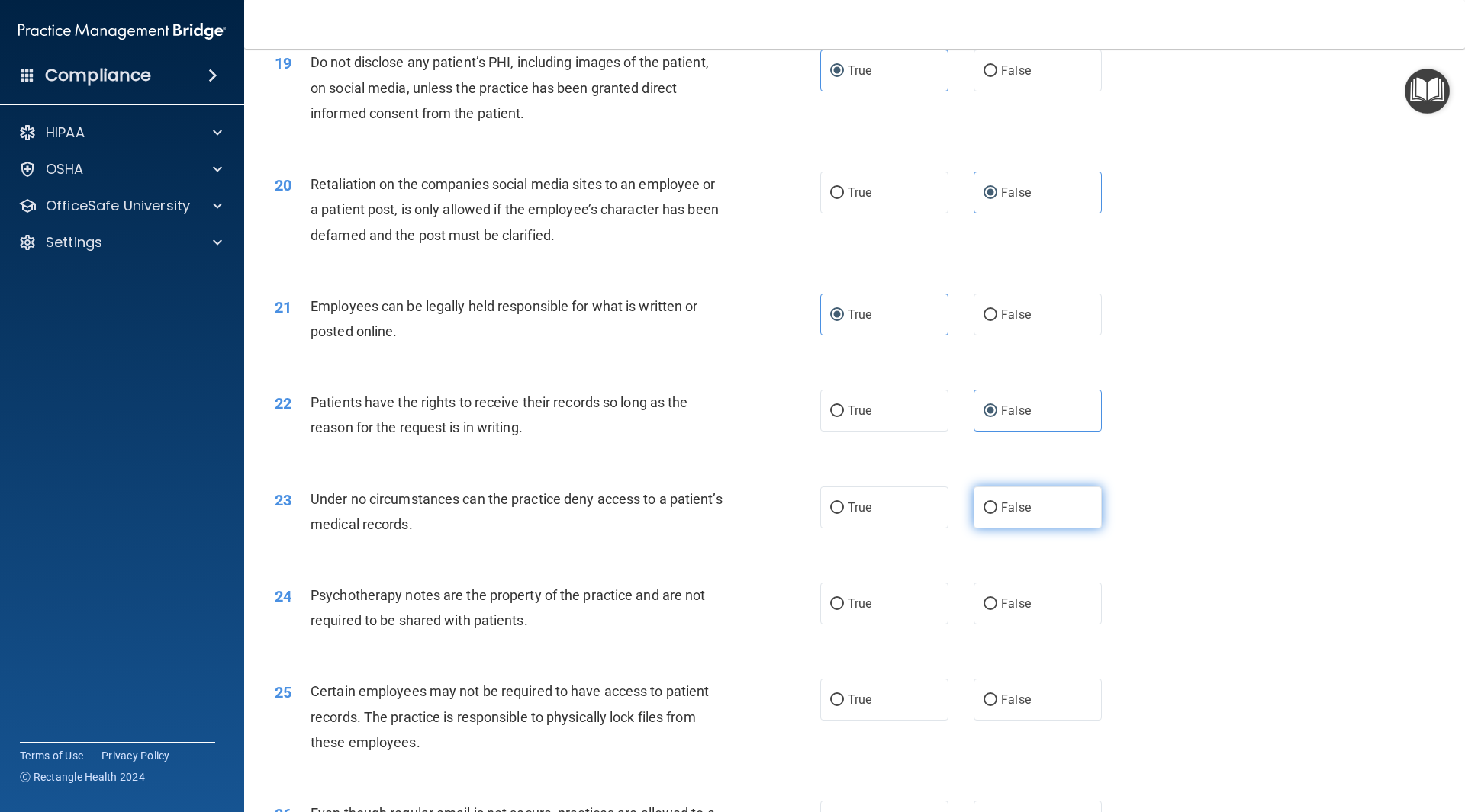
radio input "true"
click at [892, 625] on label "True" at bounding box center [884, 603] width 128 height 42
click at [844, 610] on input "True" at bounding box center [837, 604] width 14 height 11
radio input "true"
click at [908, 721] on label "True" at bounding box center [884, 699] width 128 height 42
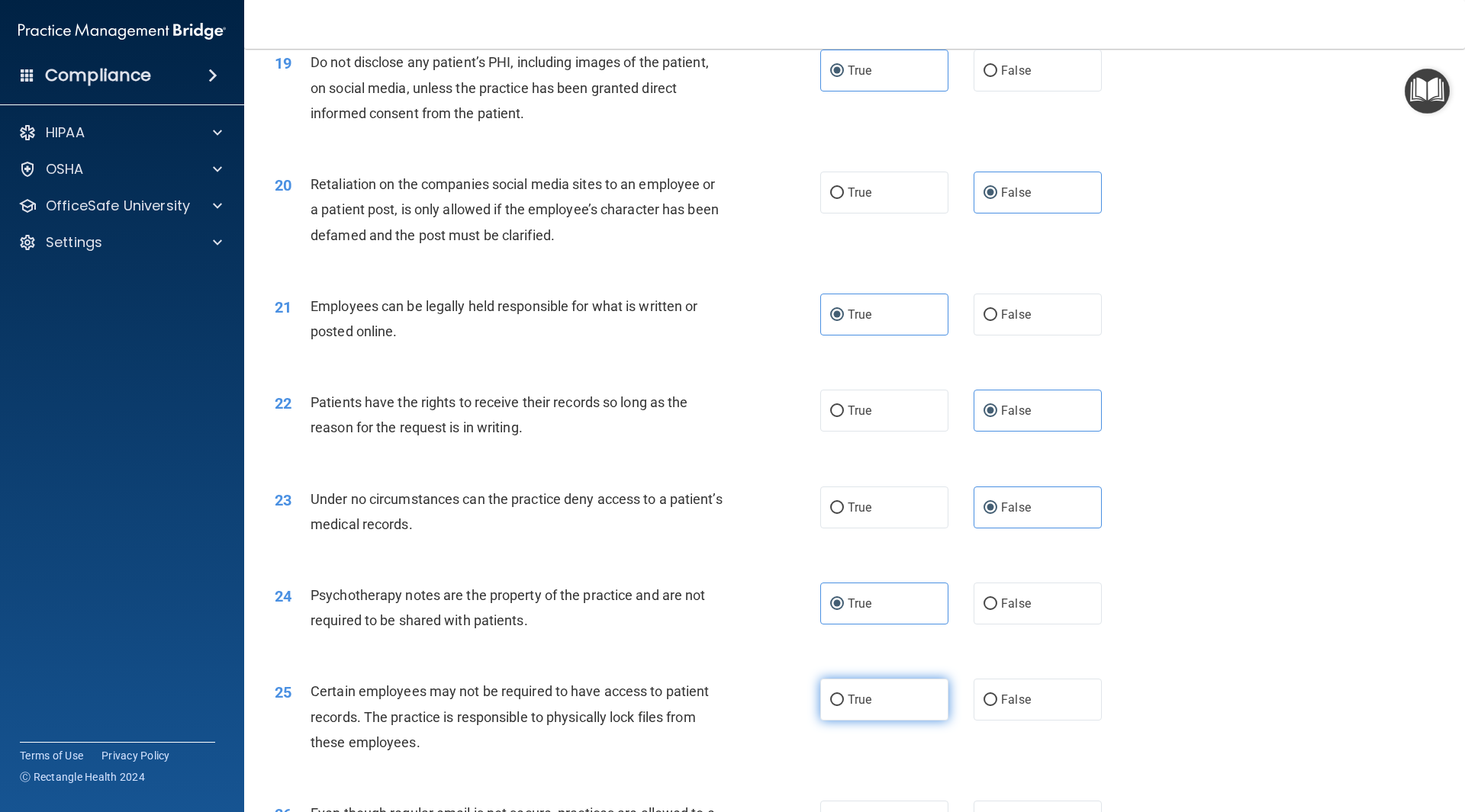
click at [844, 706] on input "True" at bounding box center [837, 700] width 14 height 11
radio input "true"
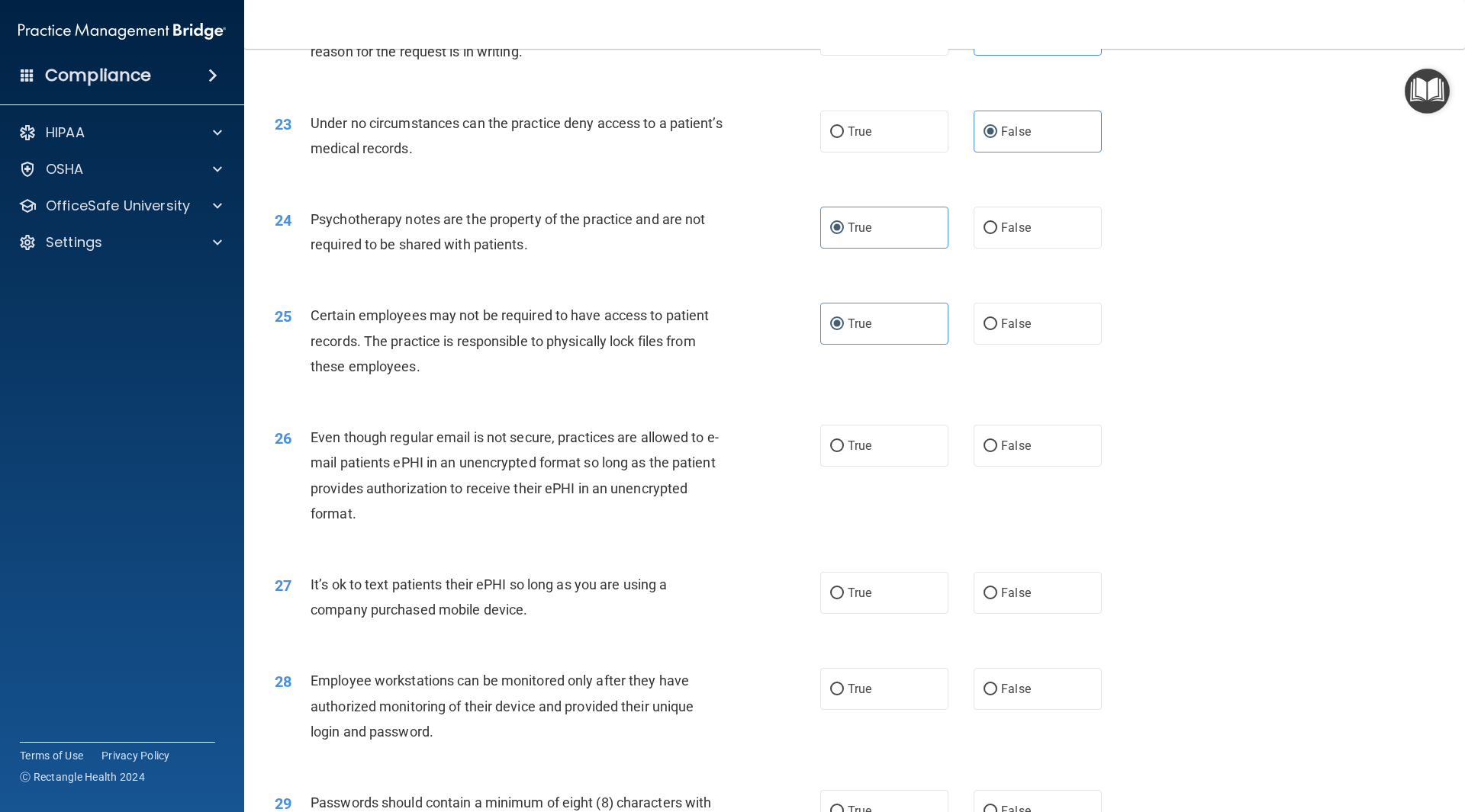
scroll to position [2670, 0]
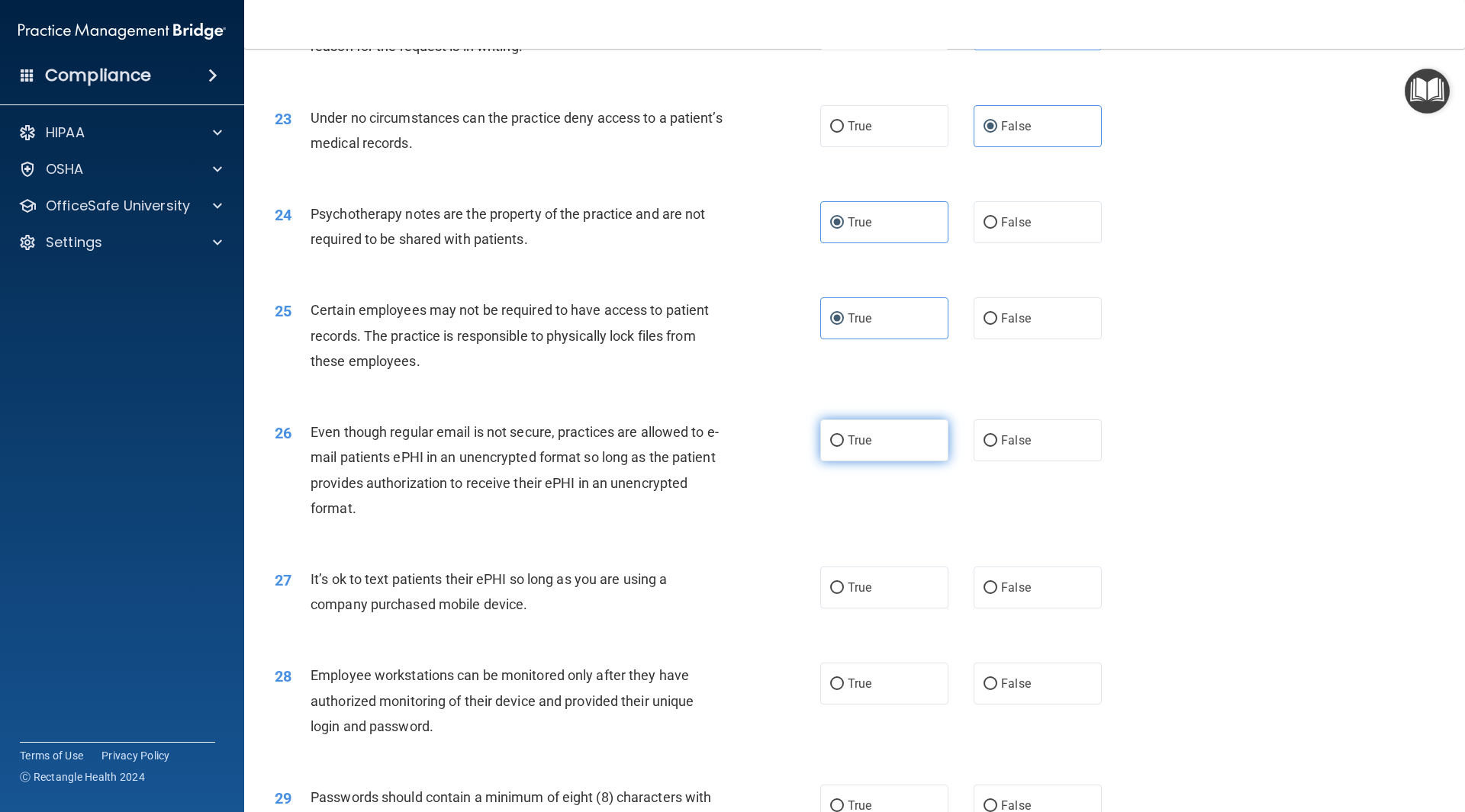
click at [899, 461] on label "True" at bounding box center [884, 440] width 128 height 42
click at [844, 447] on input "True" at bounding box center [837, 441] width 14 height 11
radio input "true"
click at [980, 595] on label "False" at bounding box center [1038, 588] width 128 height 42
click at [984, 595] on input "False" at bounding box center [990, 588] width 14 height 11
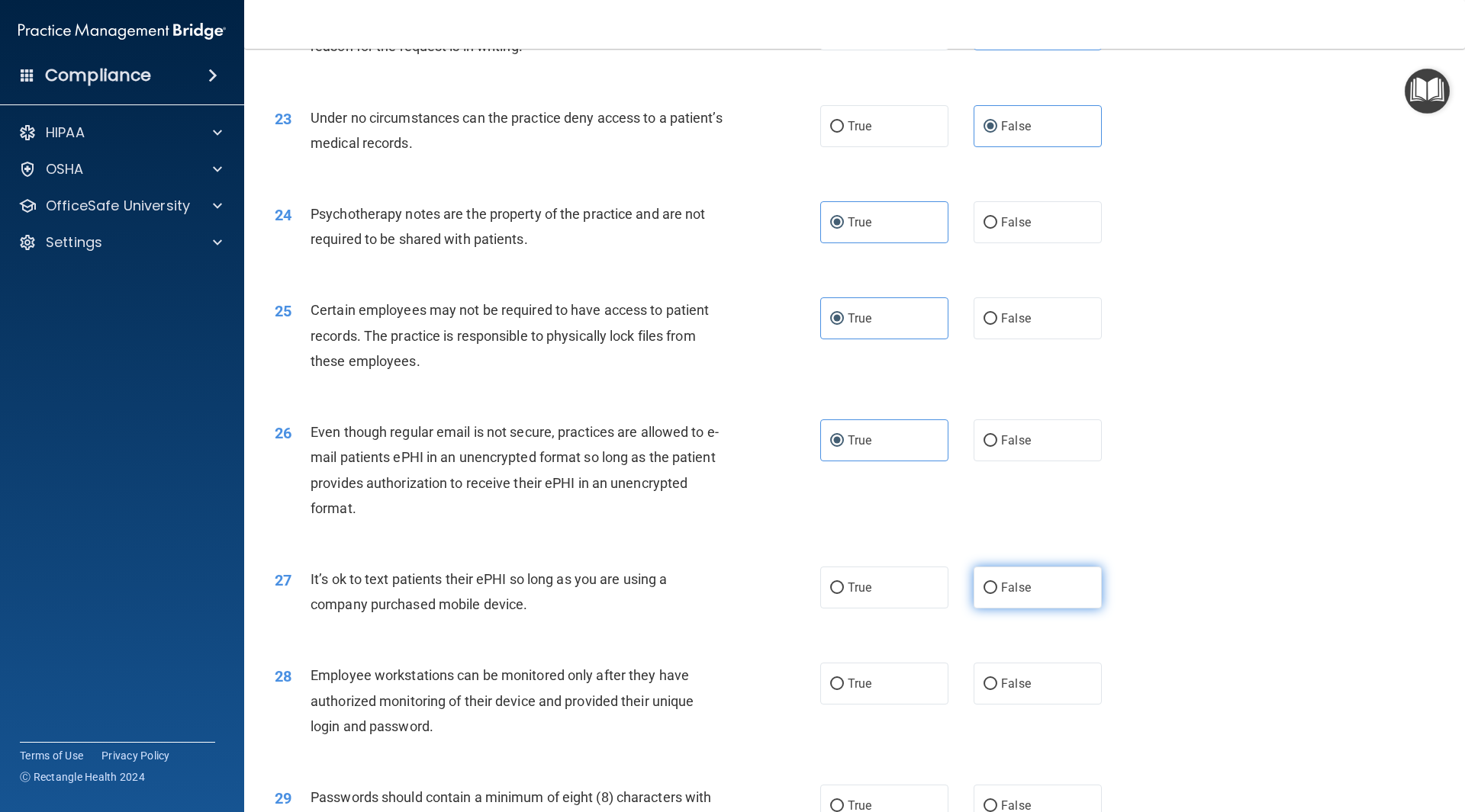
radio input "true"
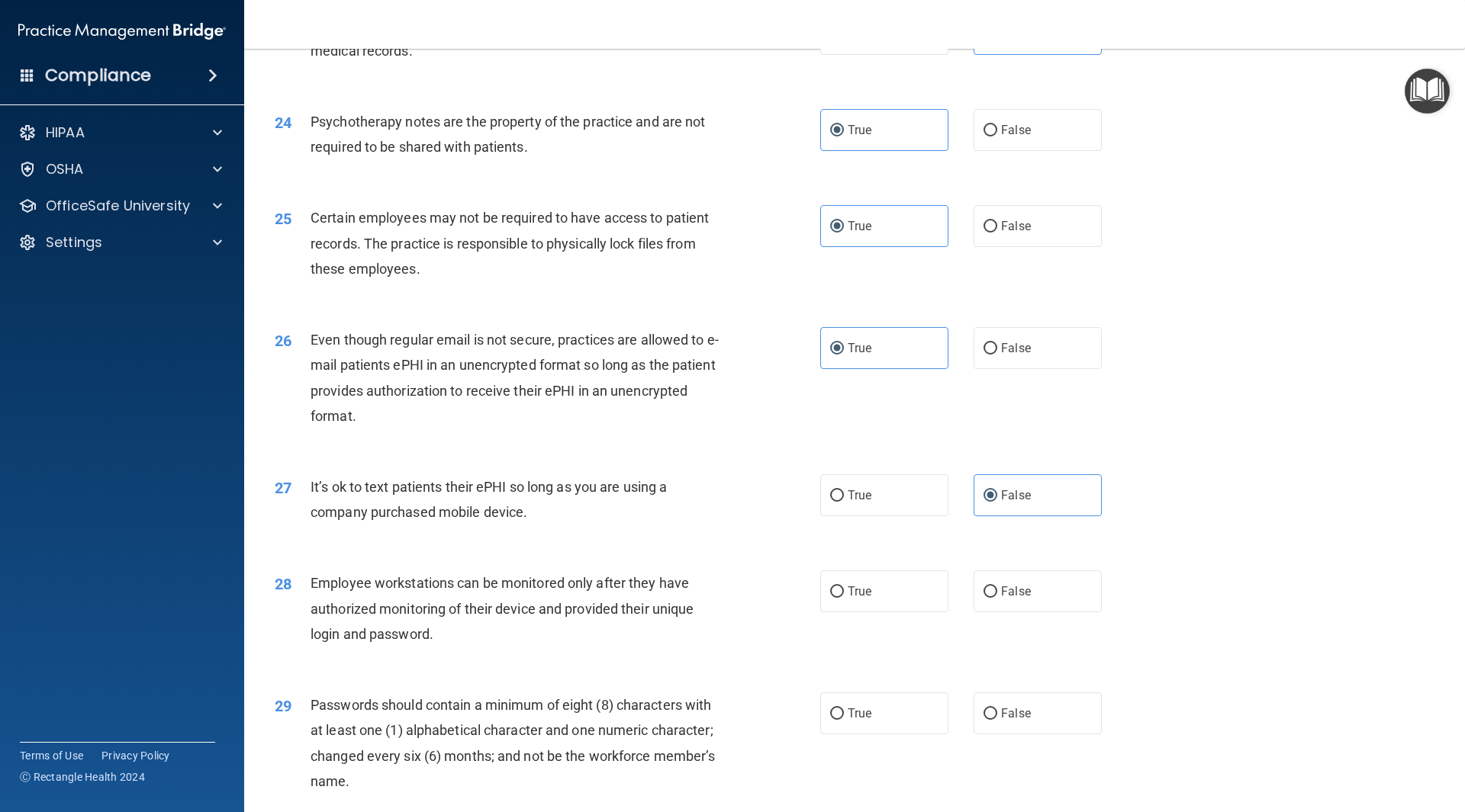
scroll to position [2898, 0]
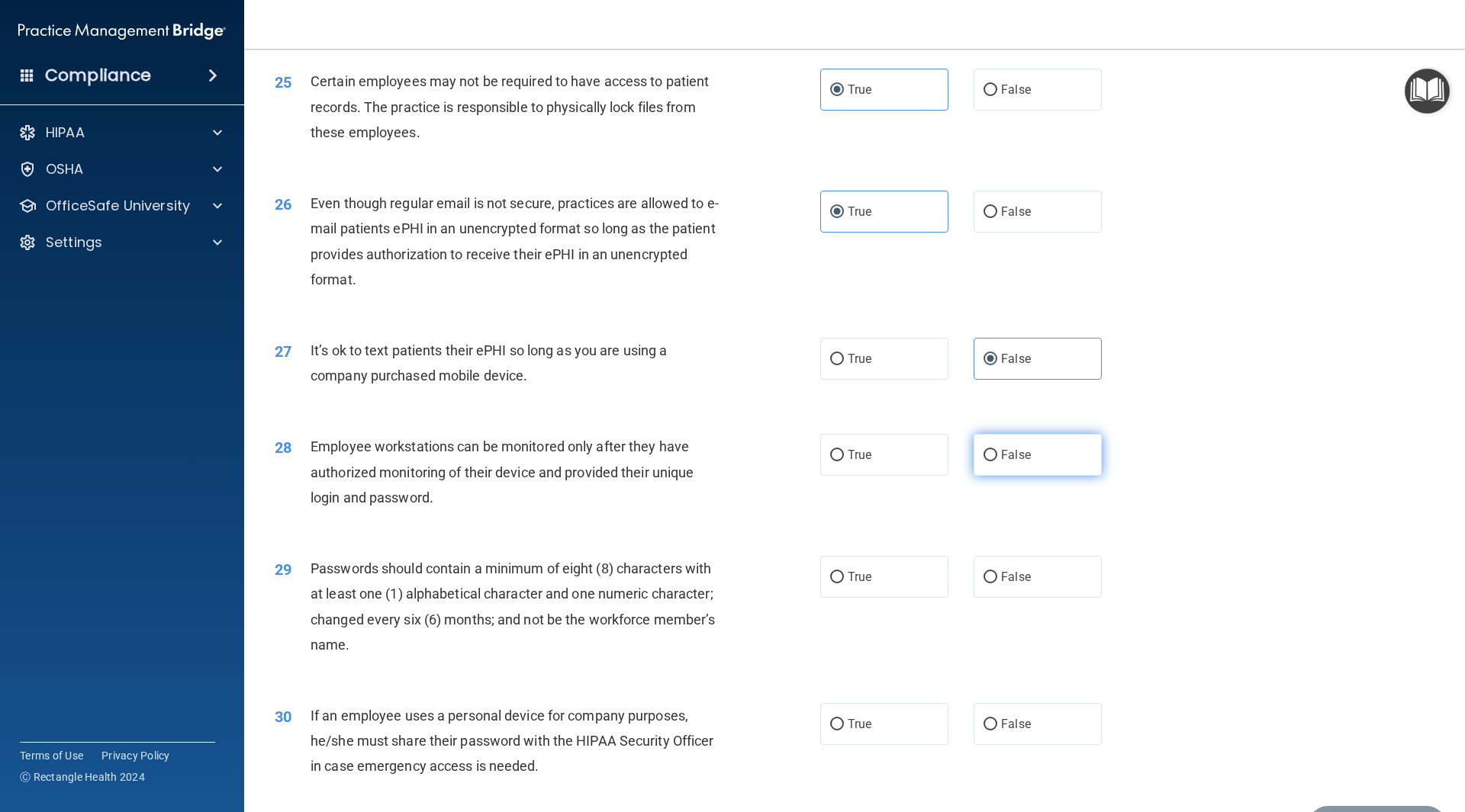
click at [1009, 476] on label "False" at bounding box center [1038, 455] width 128 height 42
click at [997, 461] on input "False" at bounding box center [990, 455] width 14 height 11
radio input "true"
click at [923, 598] on label "True" at bounding box center [884, 577] width 128 height 42
click at [844, 583] on input "True" at bounding box center [837, 577] width 14 height 11
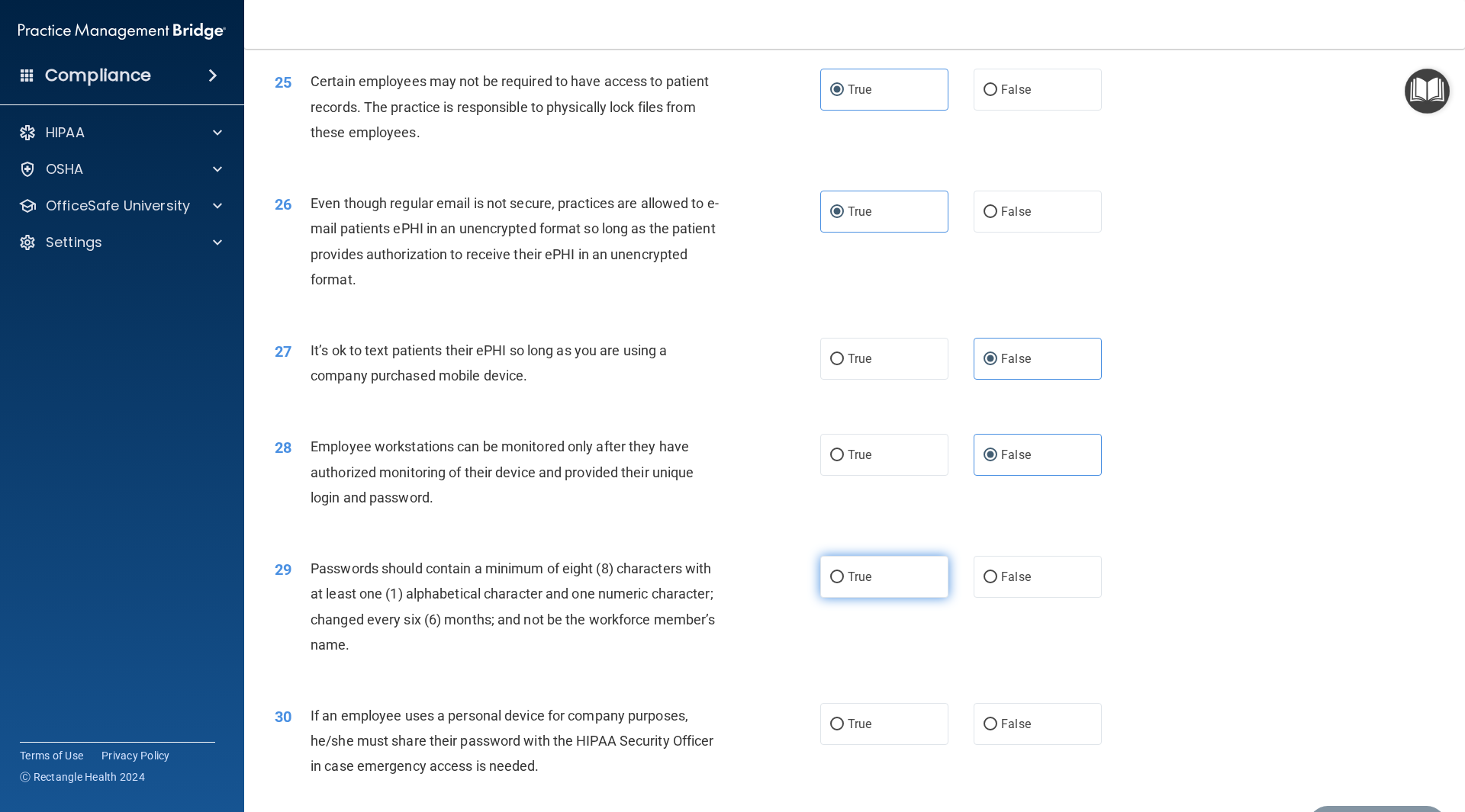
radio input "true"
click at [990, 730] on input "False" at bounding box center [990, 724] width 14 height 11
radio input "true"
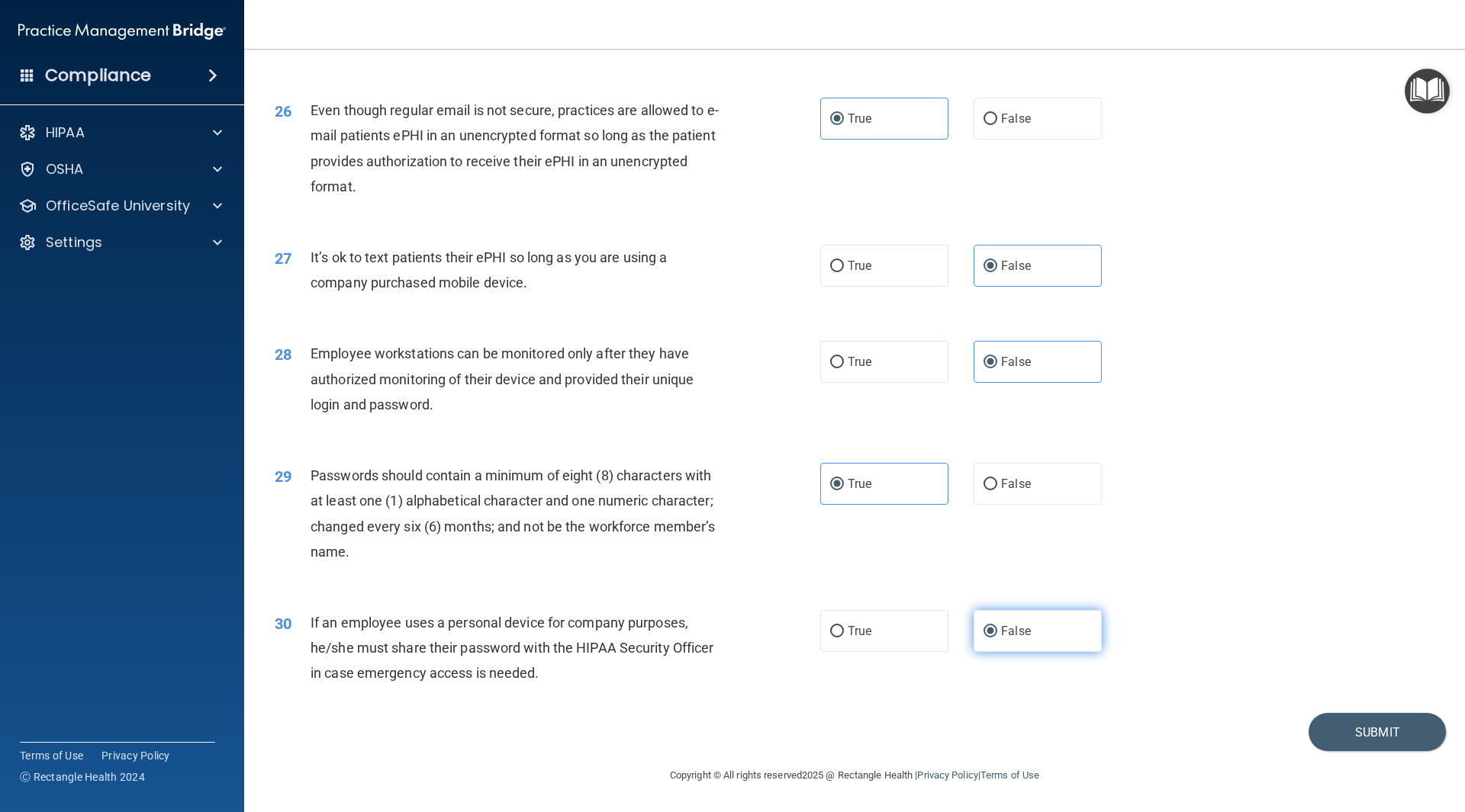
scroll to position [3017, 0]
click at [1327, 723] on button "Submit" at bounding box center [1377, 732] width 138 height 39
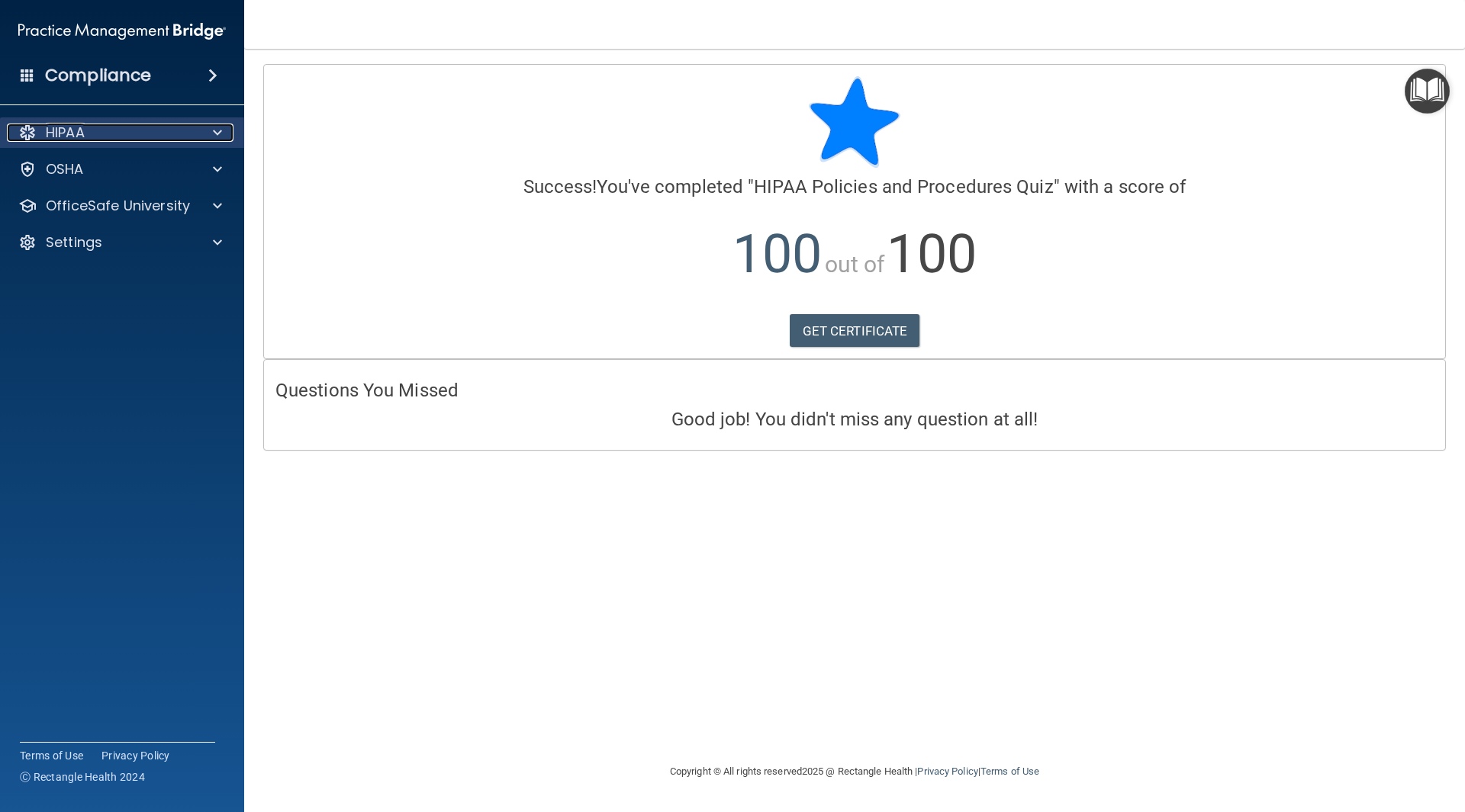
click at [175, 126] on div "HIPAA" at bounding box center [101, 132] width 189 height 18
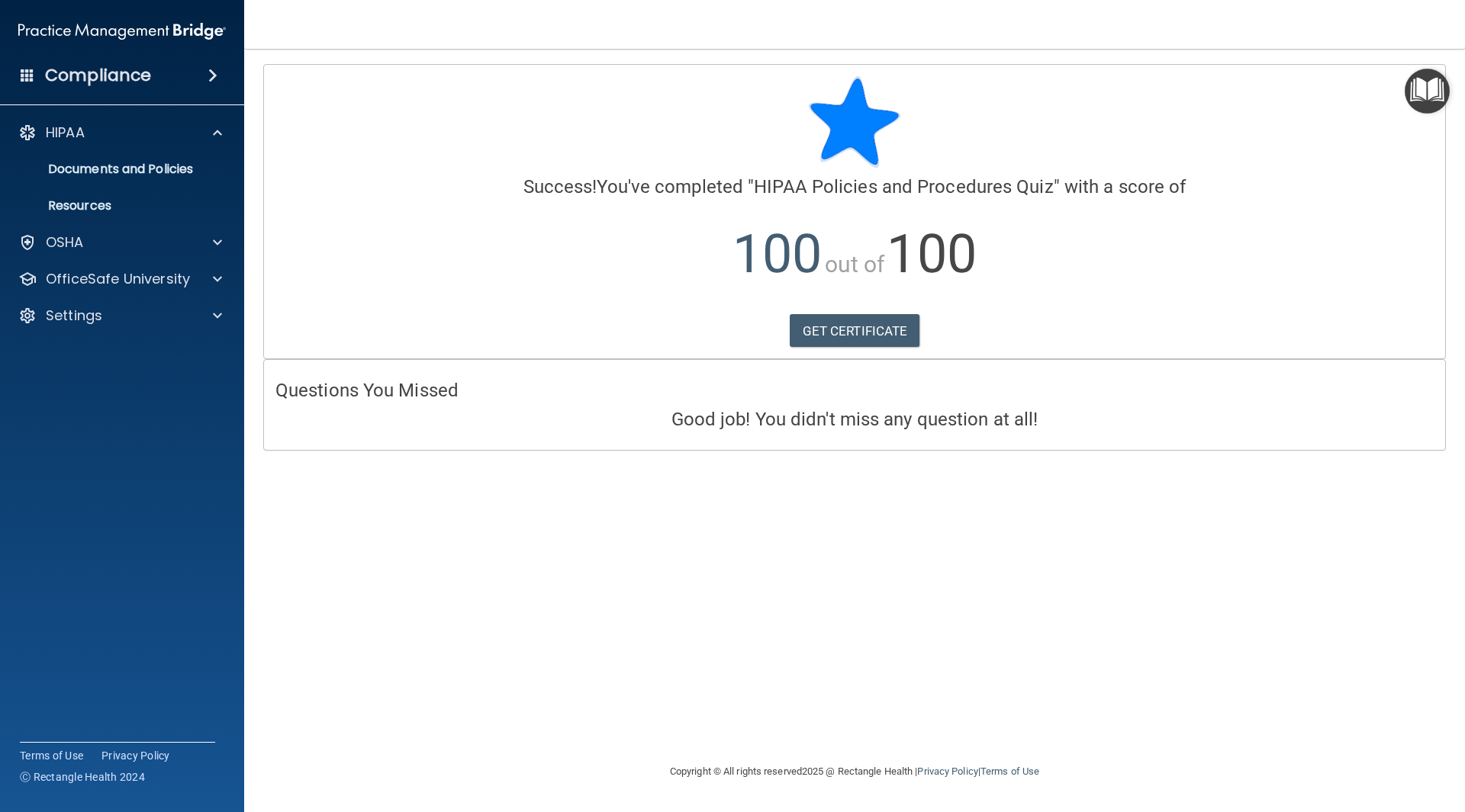
click at [206, 295] on div "HIPAA Documents and Policies Report an Incident Business Associates Emergency P…" at bounding box center [122, 228] width 245 height 232
click at [206, 286] on div at bounding box center [215, 278] width 38 height 18
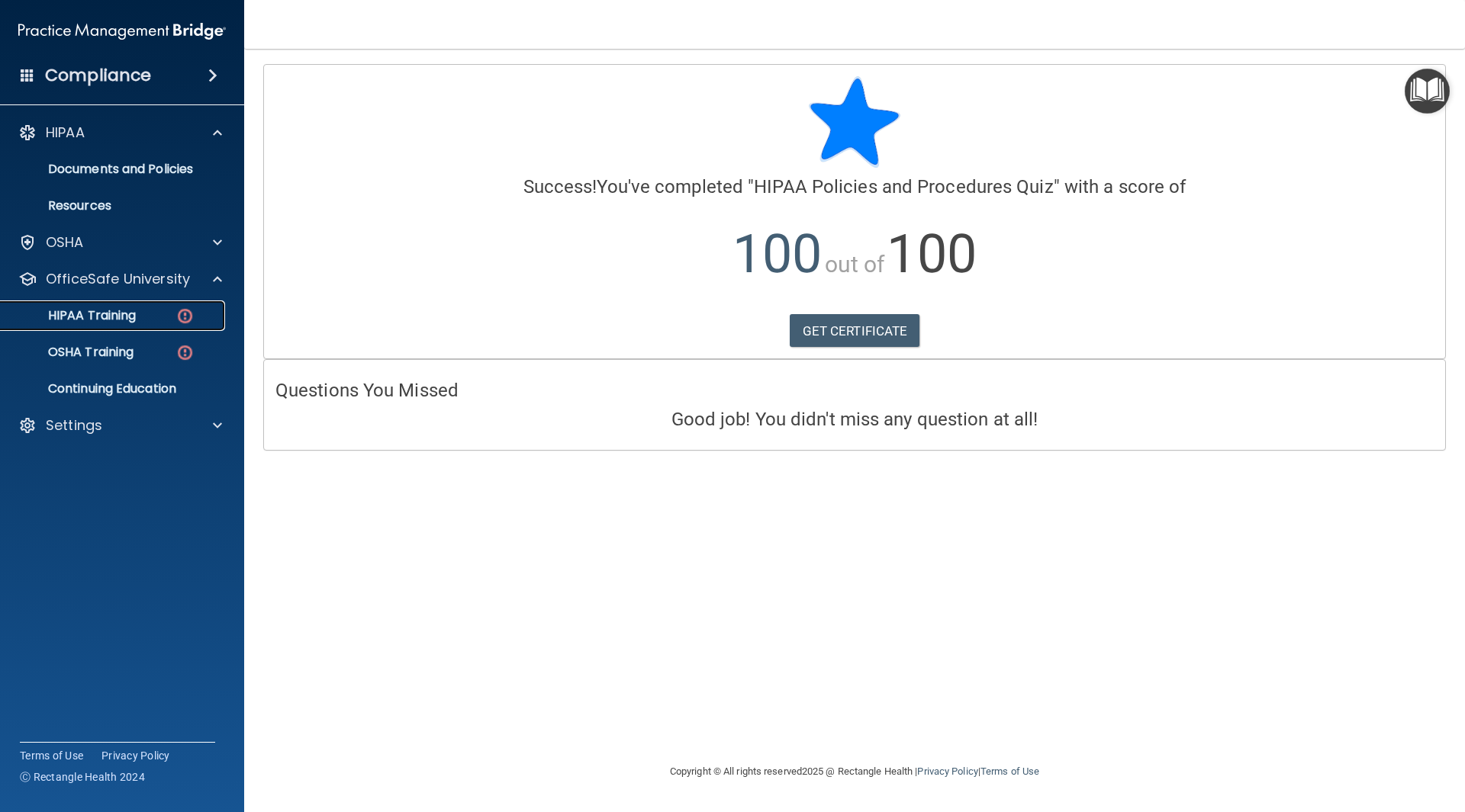
click at [182, 310] on img at bounding box center [185, 316] width 19 height 19
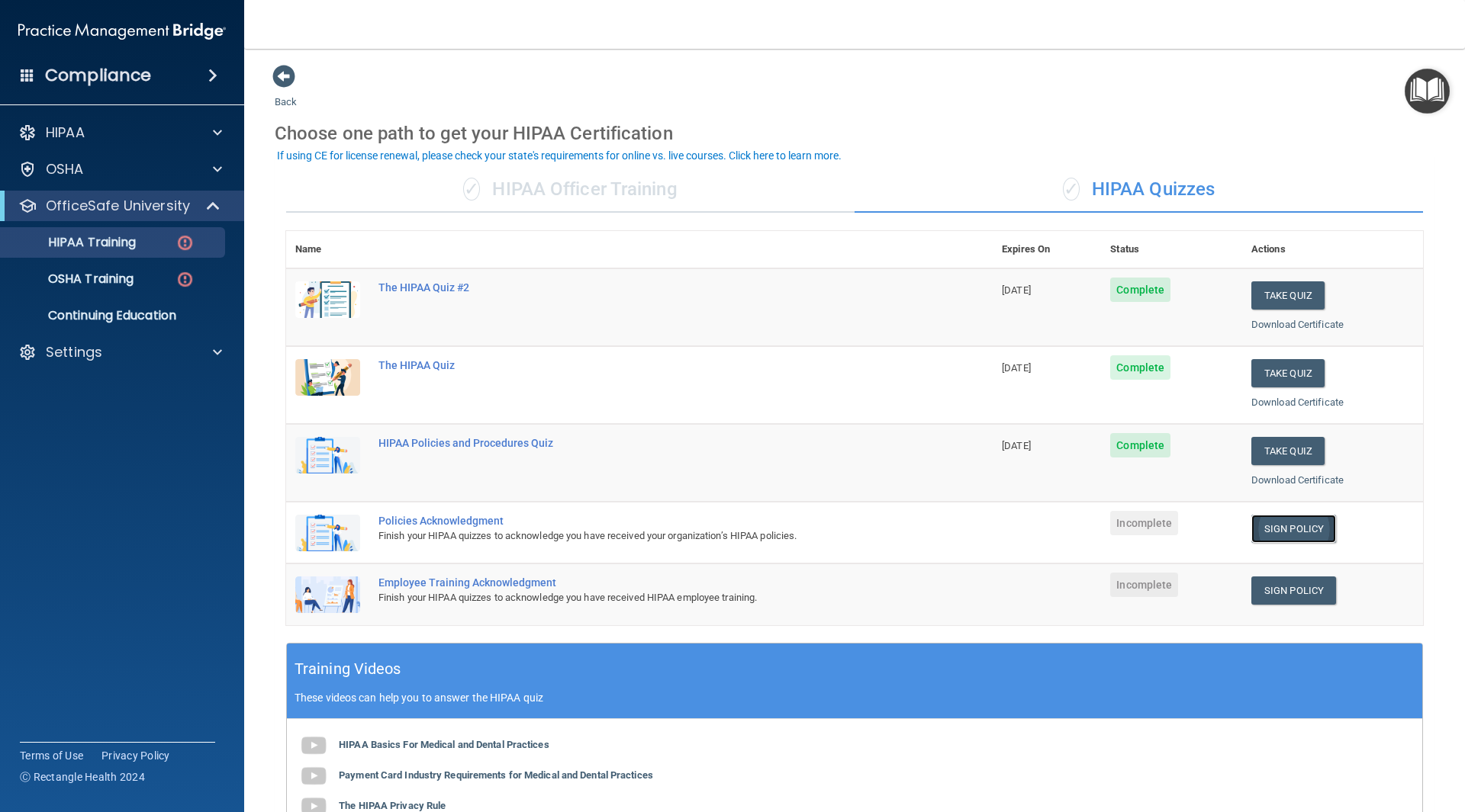
click at [1288, 536] on link "Sign Policy" at bounding box center [1294, 528] width 85 height 28
click at [1289, 529] on link "Sign Policy" at bounding box center [1294, 528] width 85 height 28
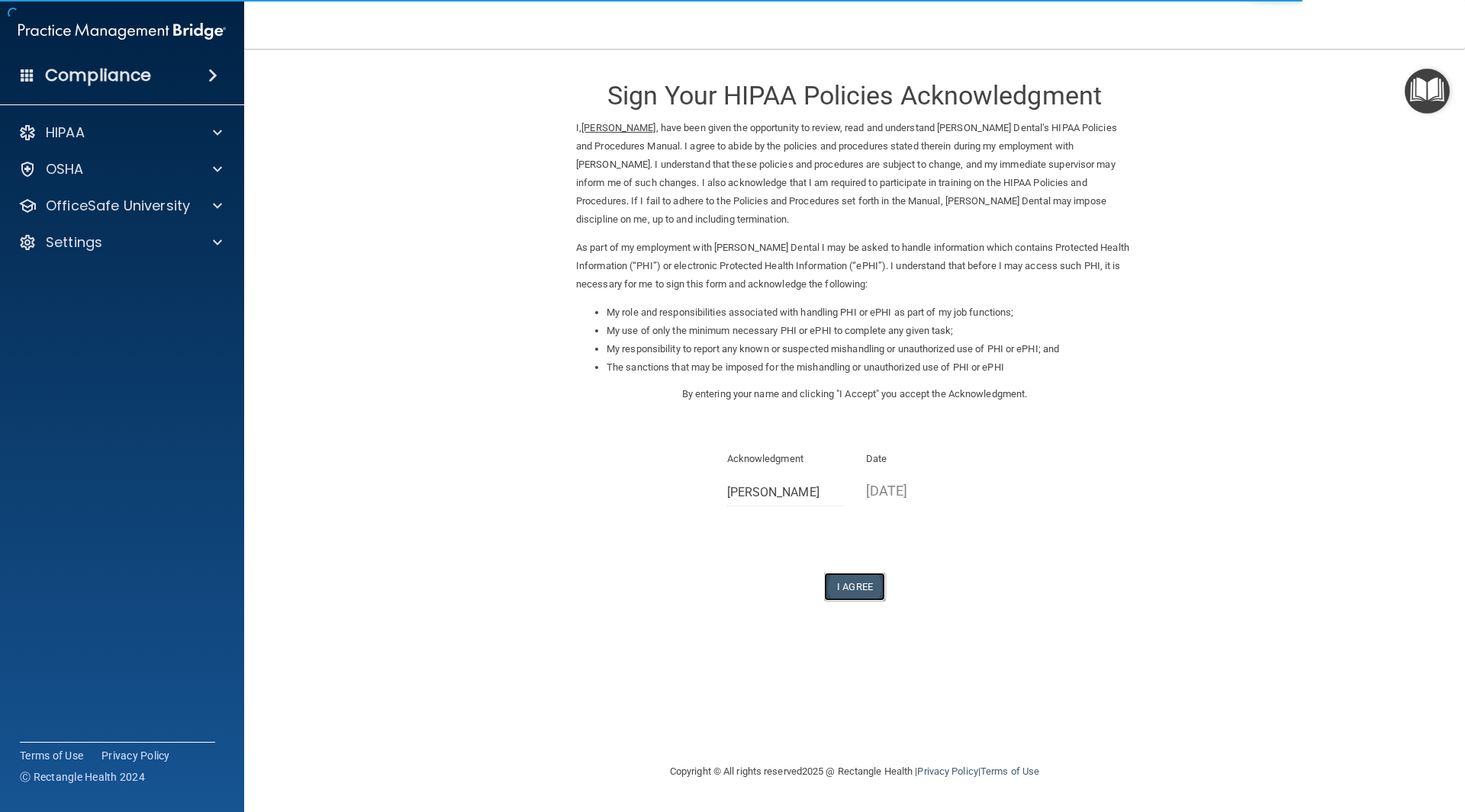
click at [867, 589] on button "I Agree" at bounding box center [855, 587] width 61 height 28
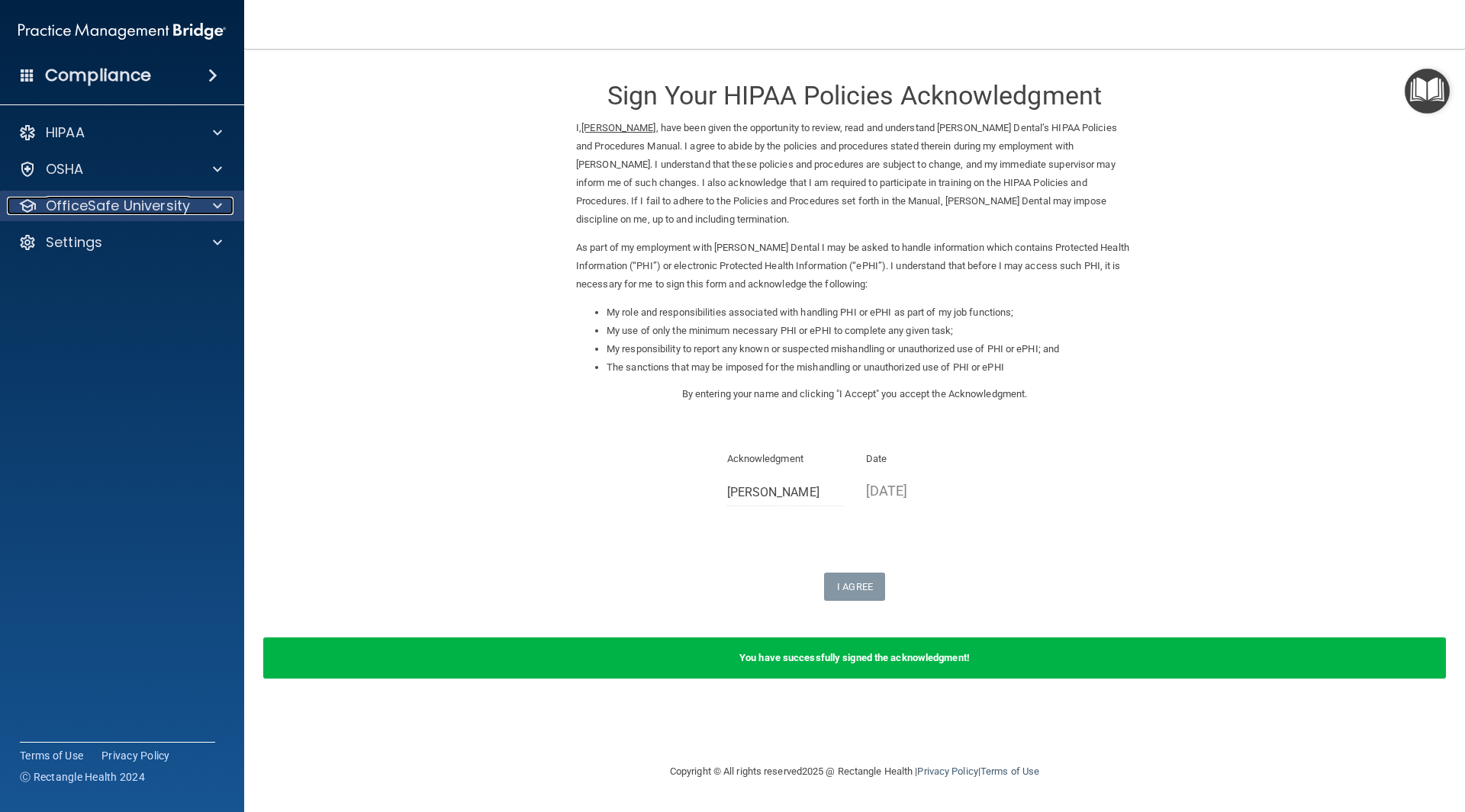
click at [144, 206] on p "OfficeSafe University" at bounding box center [118, 205] width 144 height 18
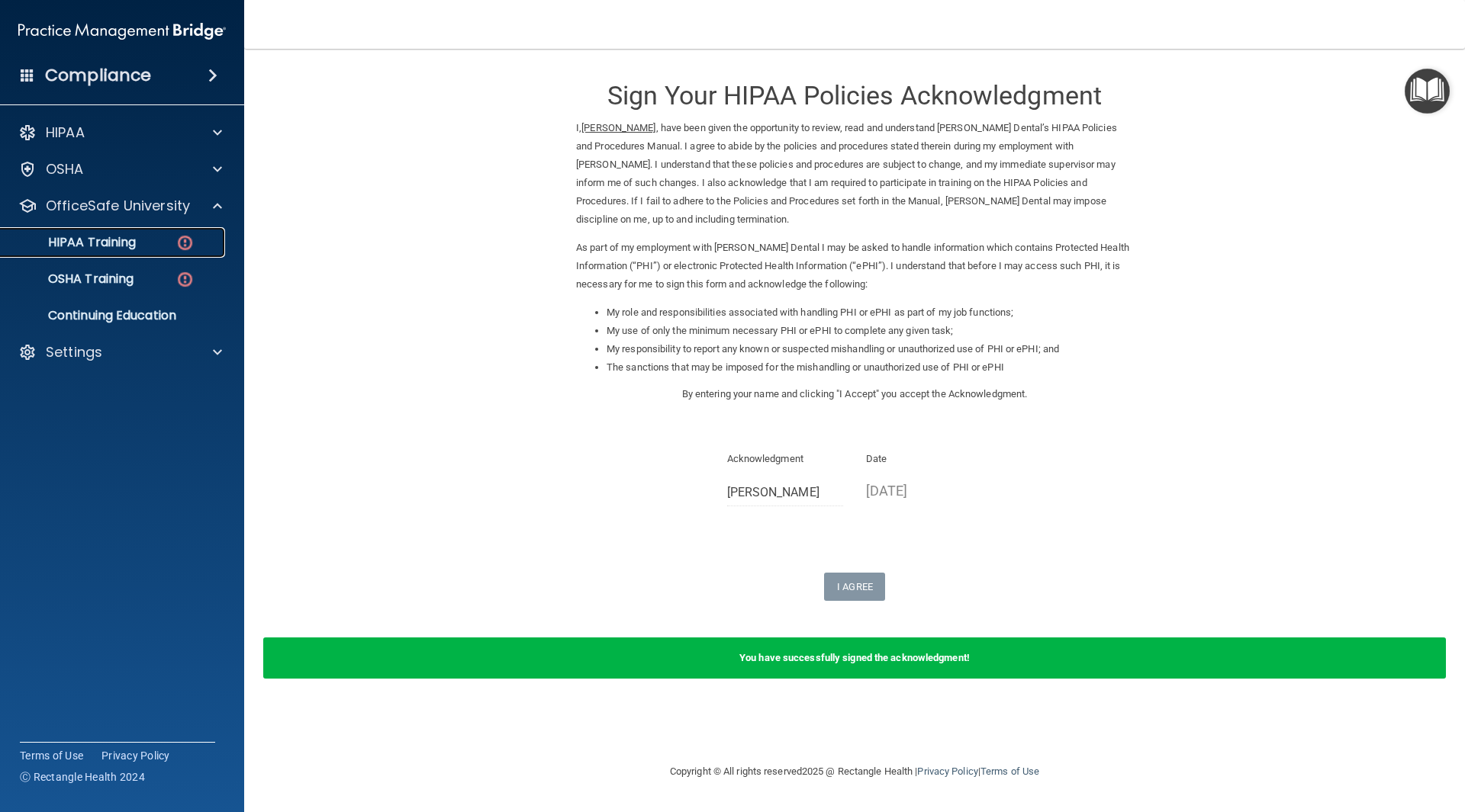
click at [163, 248] on div "HIPAA Training" at bounding box center [114, 242] width 208 height 15
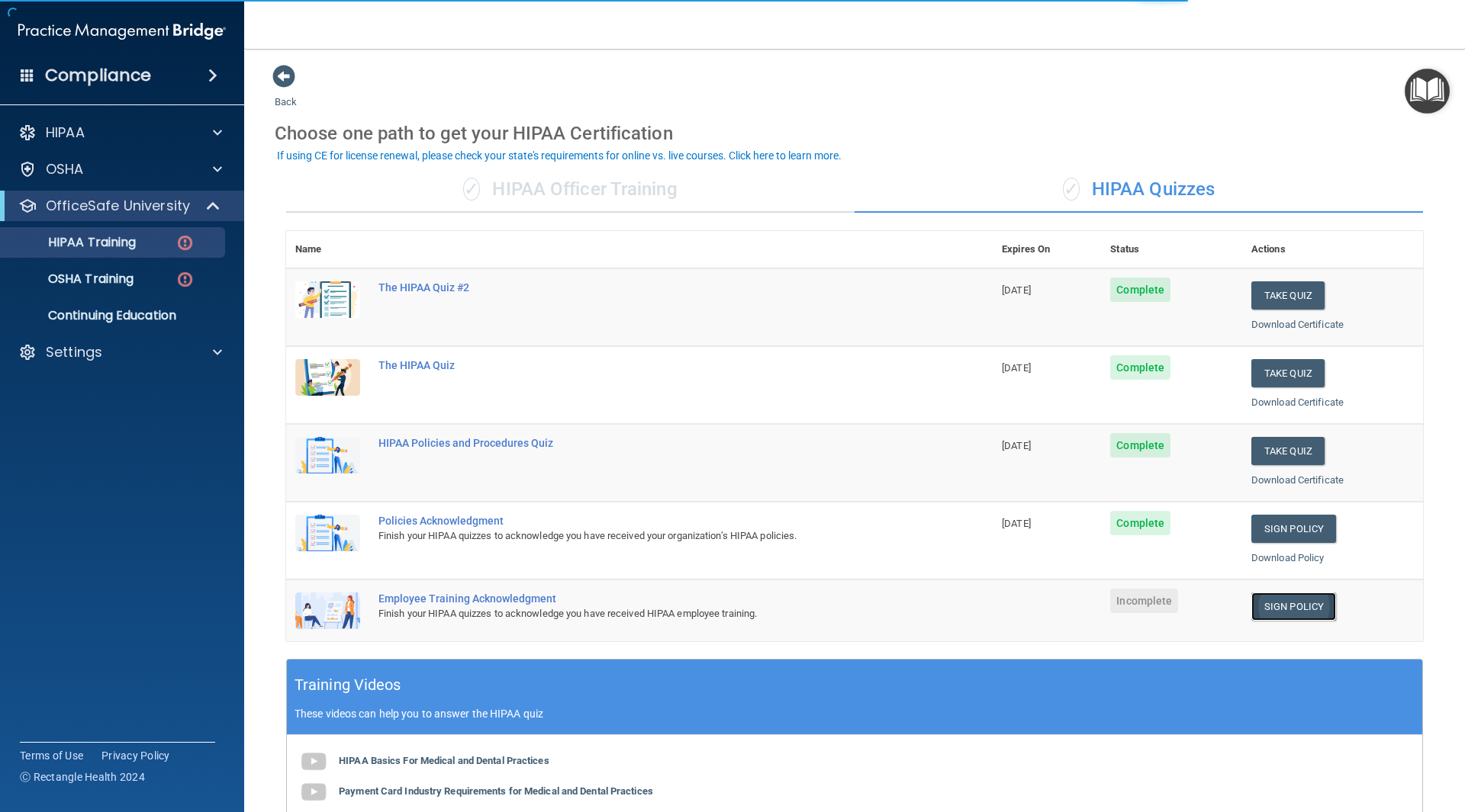
click at [1268, 603] on link "Sign Policy" at bounding box center [1294, 607] width 85 height 28
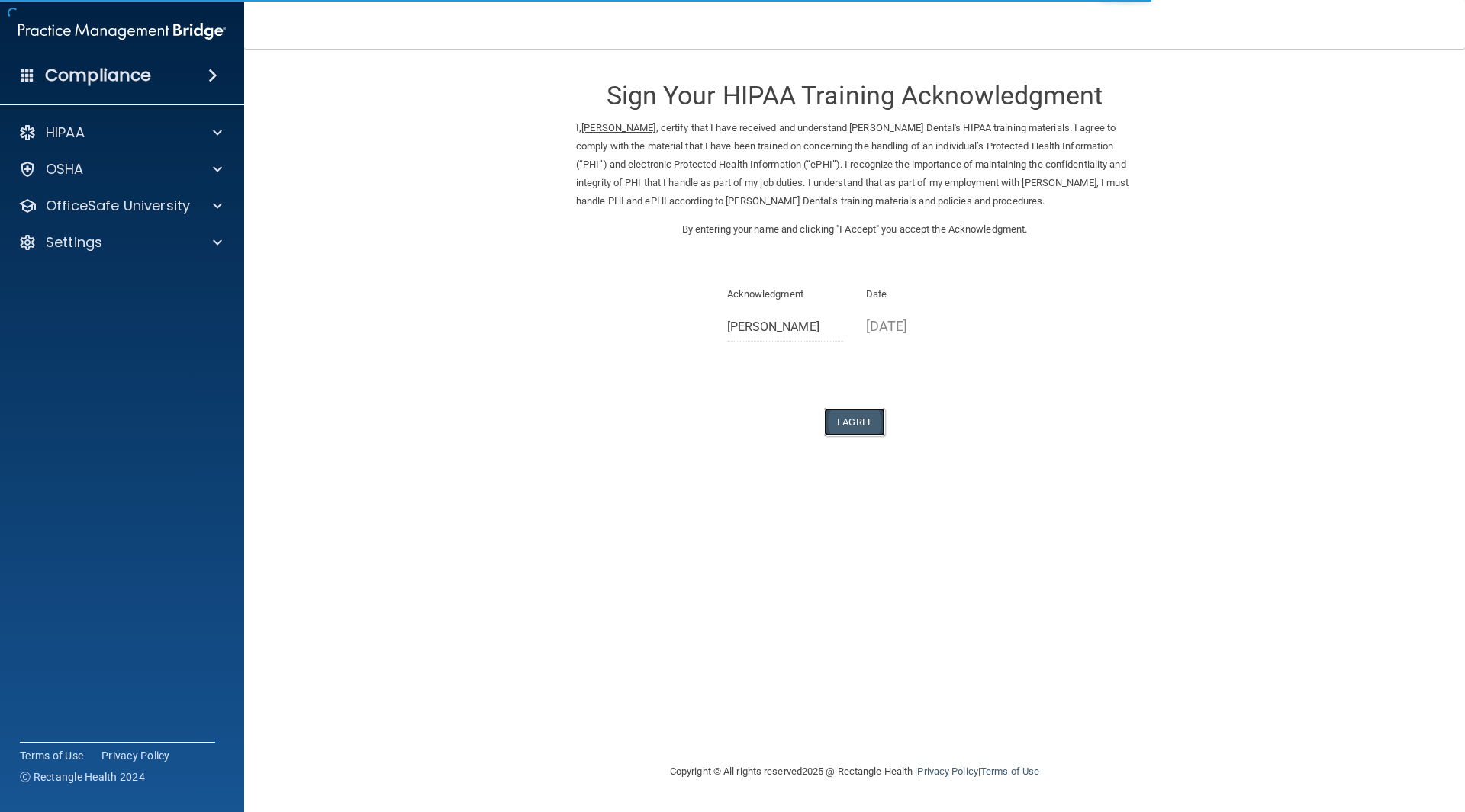
click at [865, 422] on button "I Agree" at bounding box center [855, 422] width 61 height 28
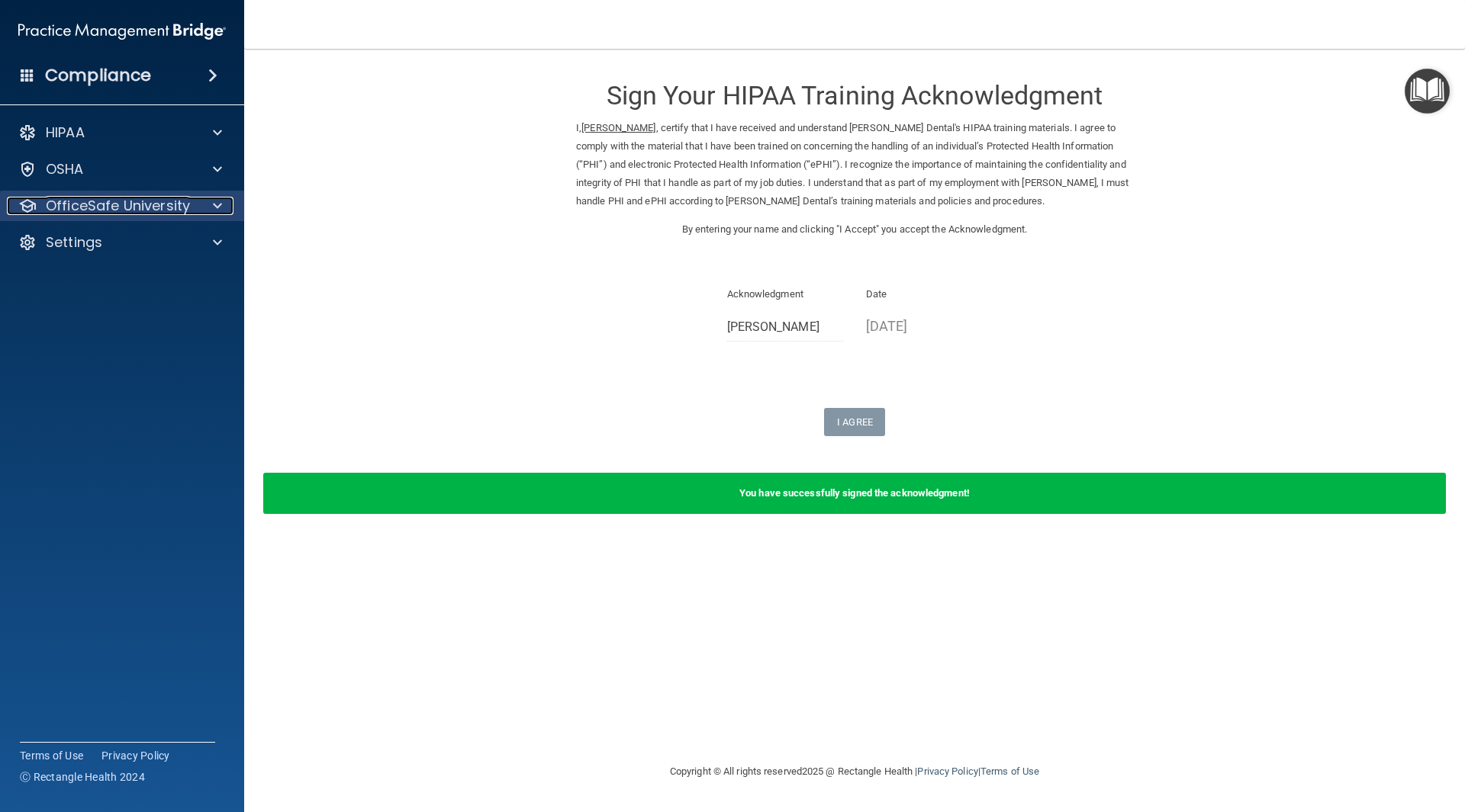
click at [92, 202] on p "OfficeSafe University" at bounding box center [118, 205] width 144 height 18
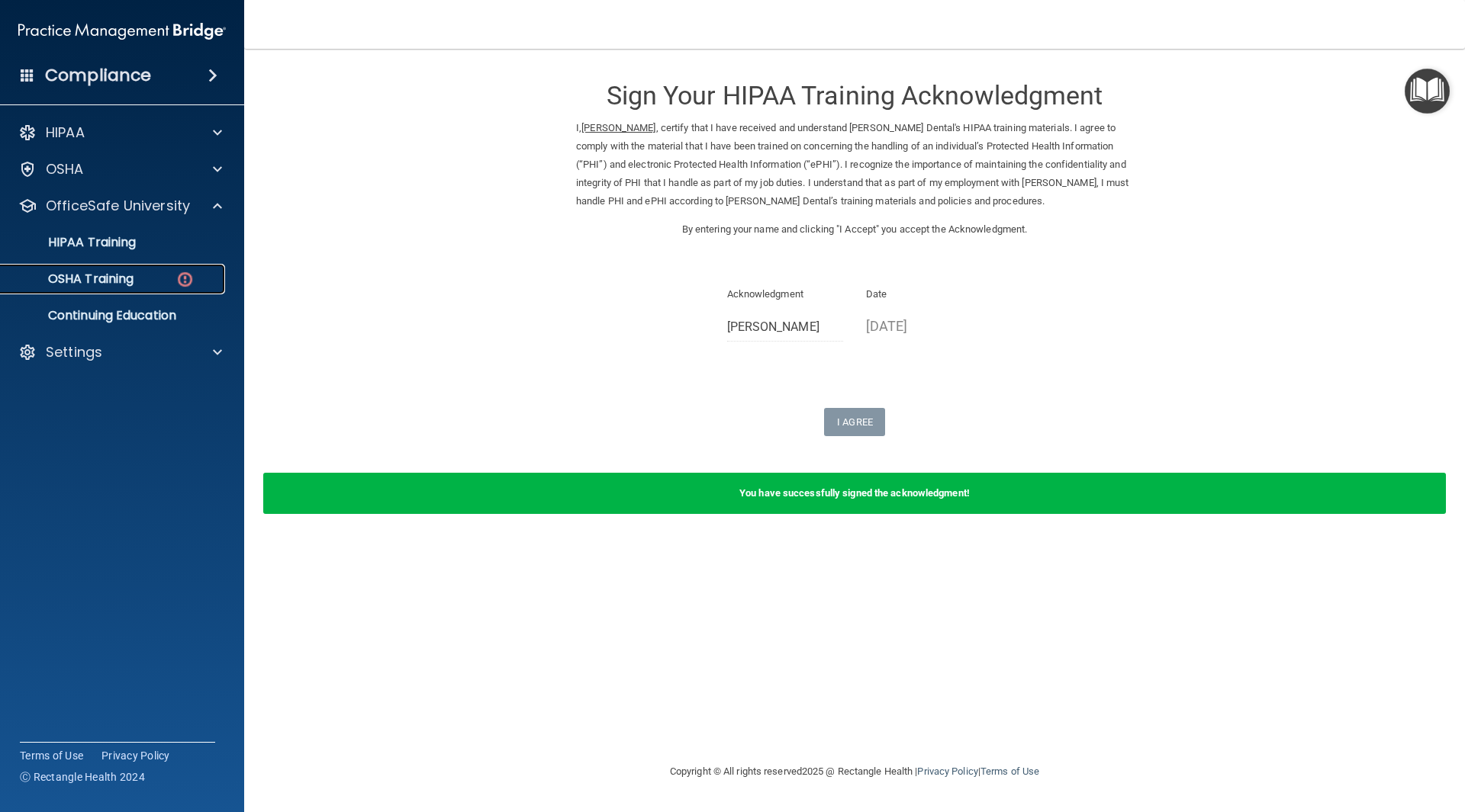
click at [103, 275] on p "OSHA Training" at bounding box center [72, 279] width 124 height 15
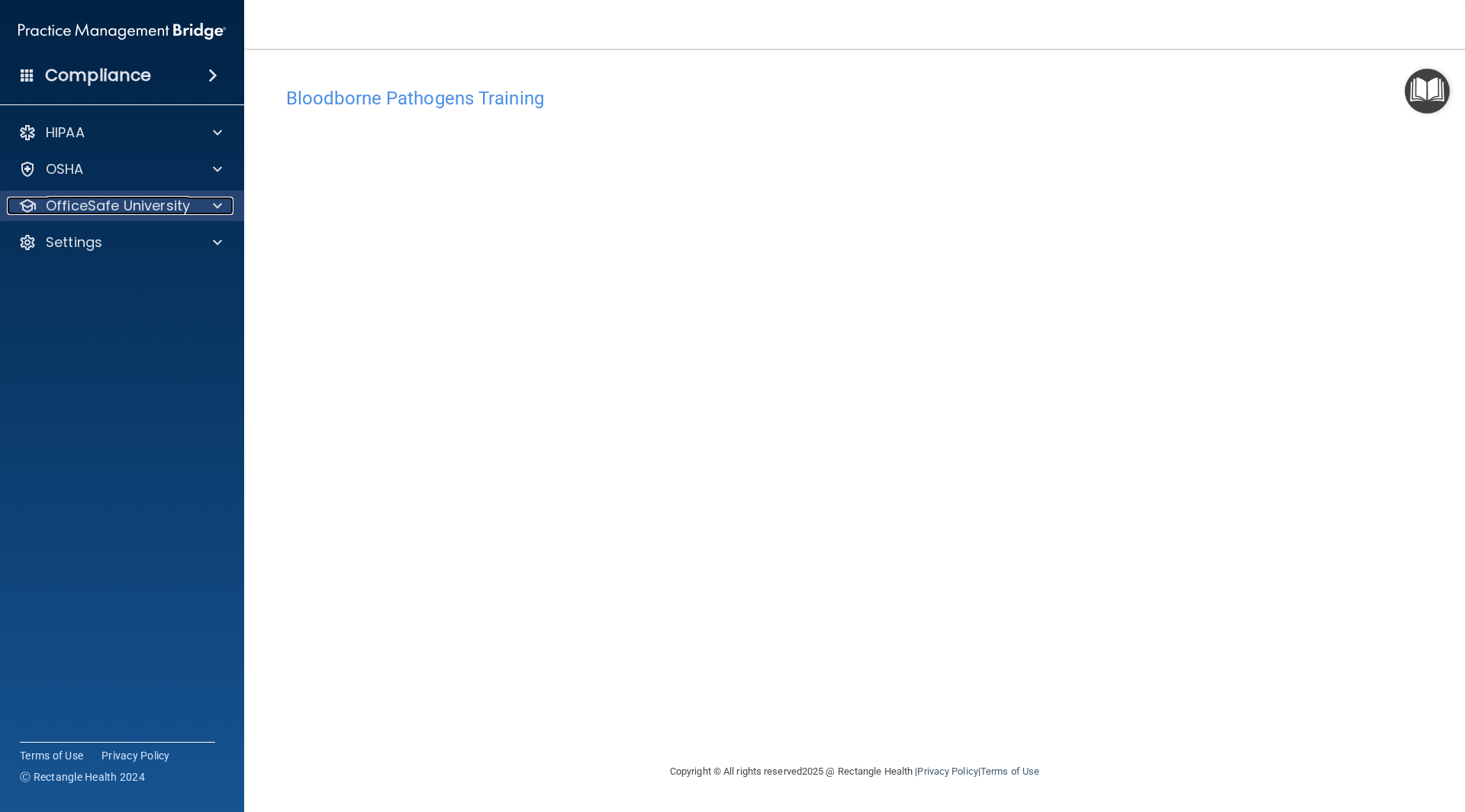
click at [153, 200] on p "OfficeSafe University" at bounding box center [118, 205] width 144 height 18
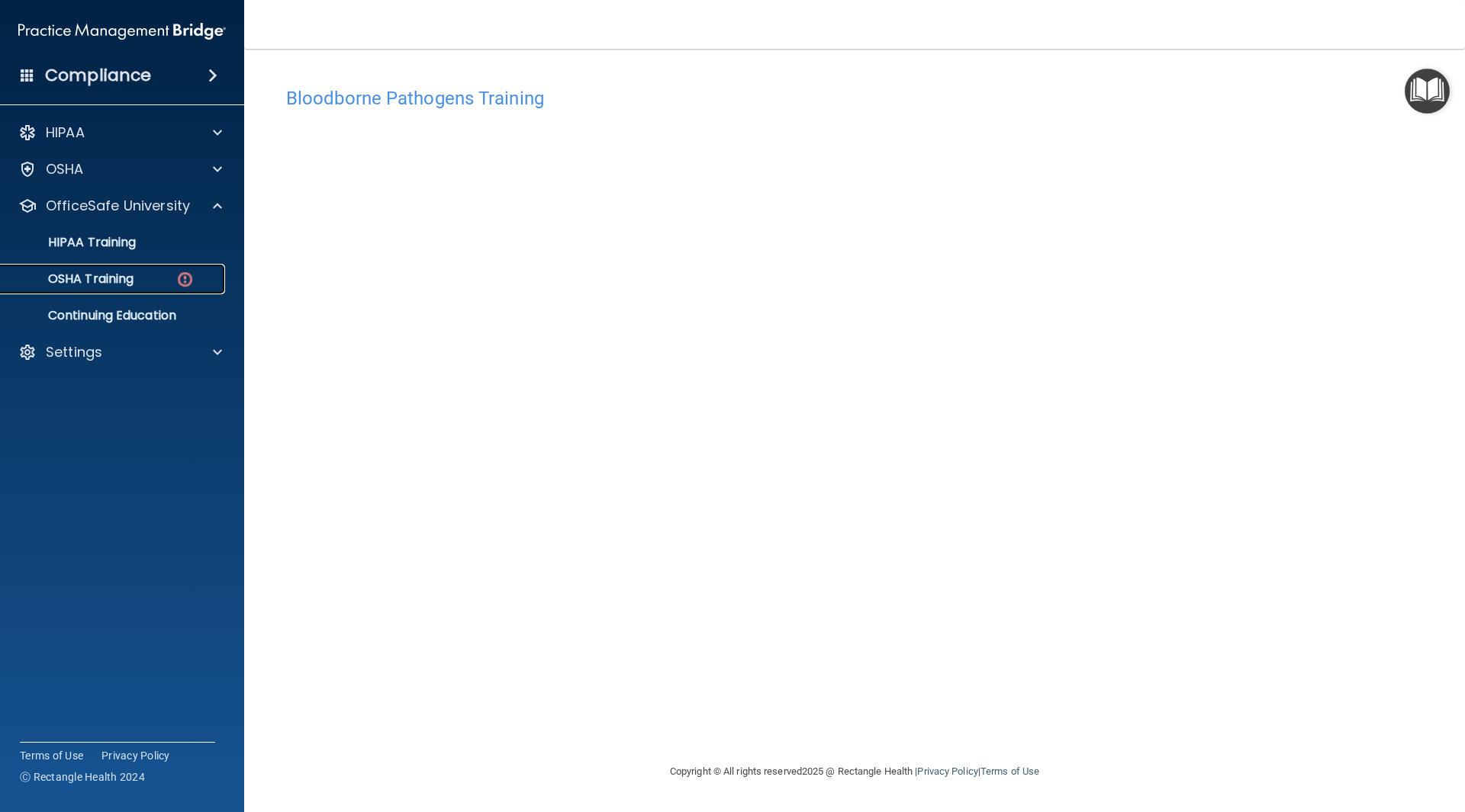
click at [126, 284] on p "OSHA Training" at bounding box center [72, 279] width 124 height 15
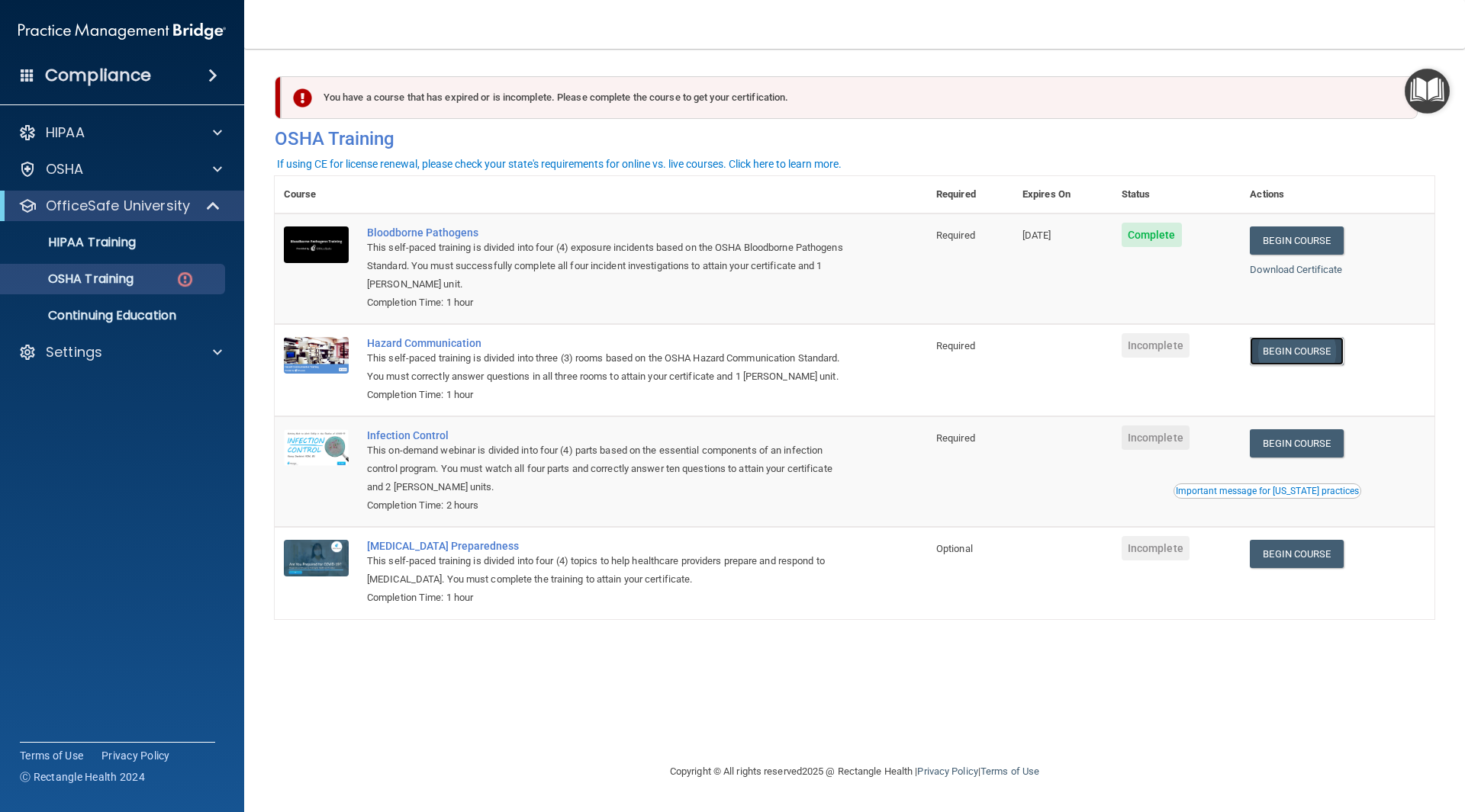
click at [1321, 357] on link "Begin Course" at bounding box center [1296, 351] width 93 height 28
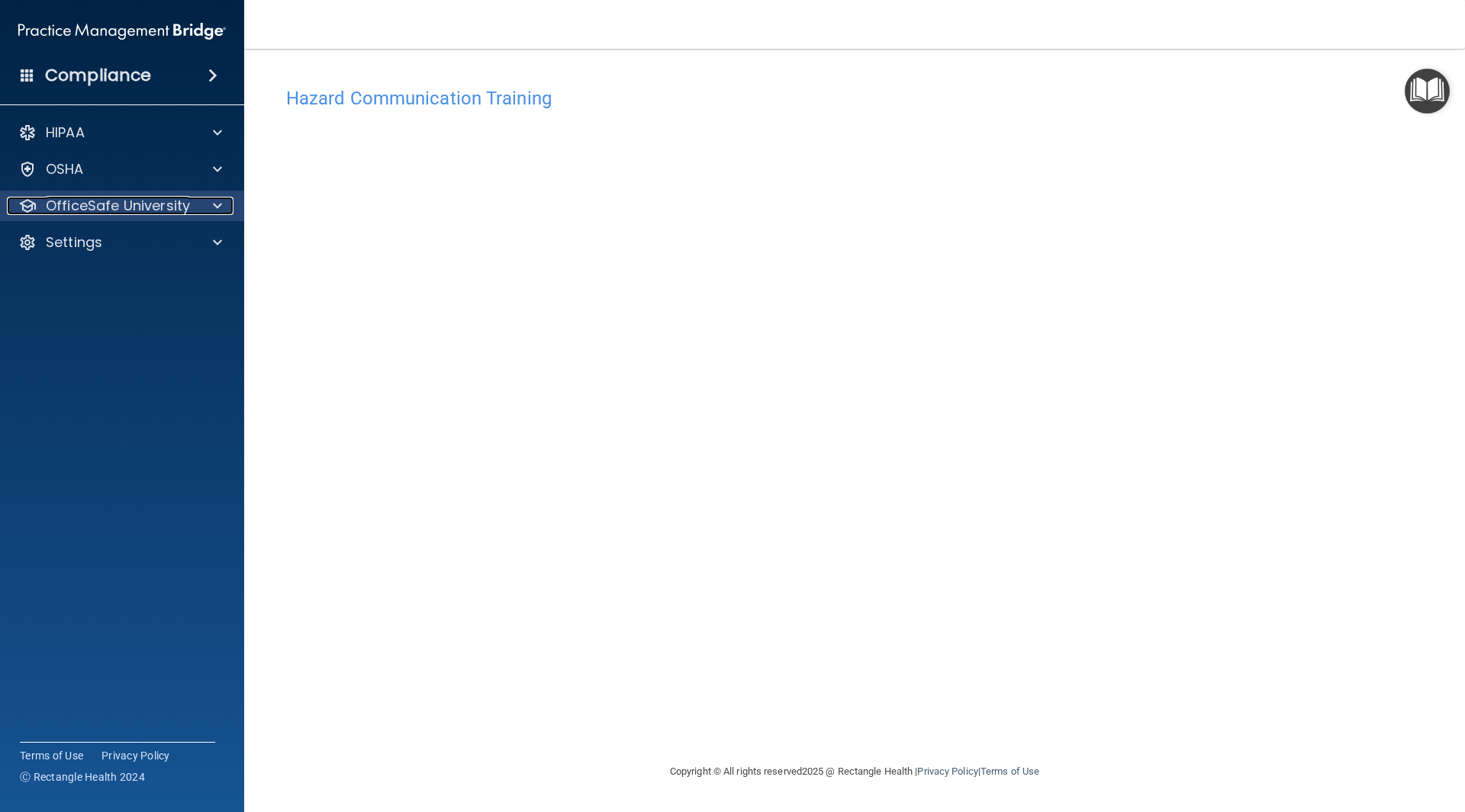
click at [199, 204] on div at bounding box center [215, 205] width 38 height 18
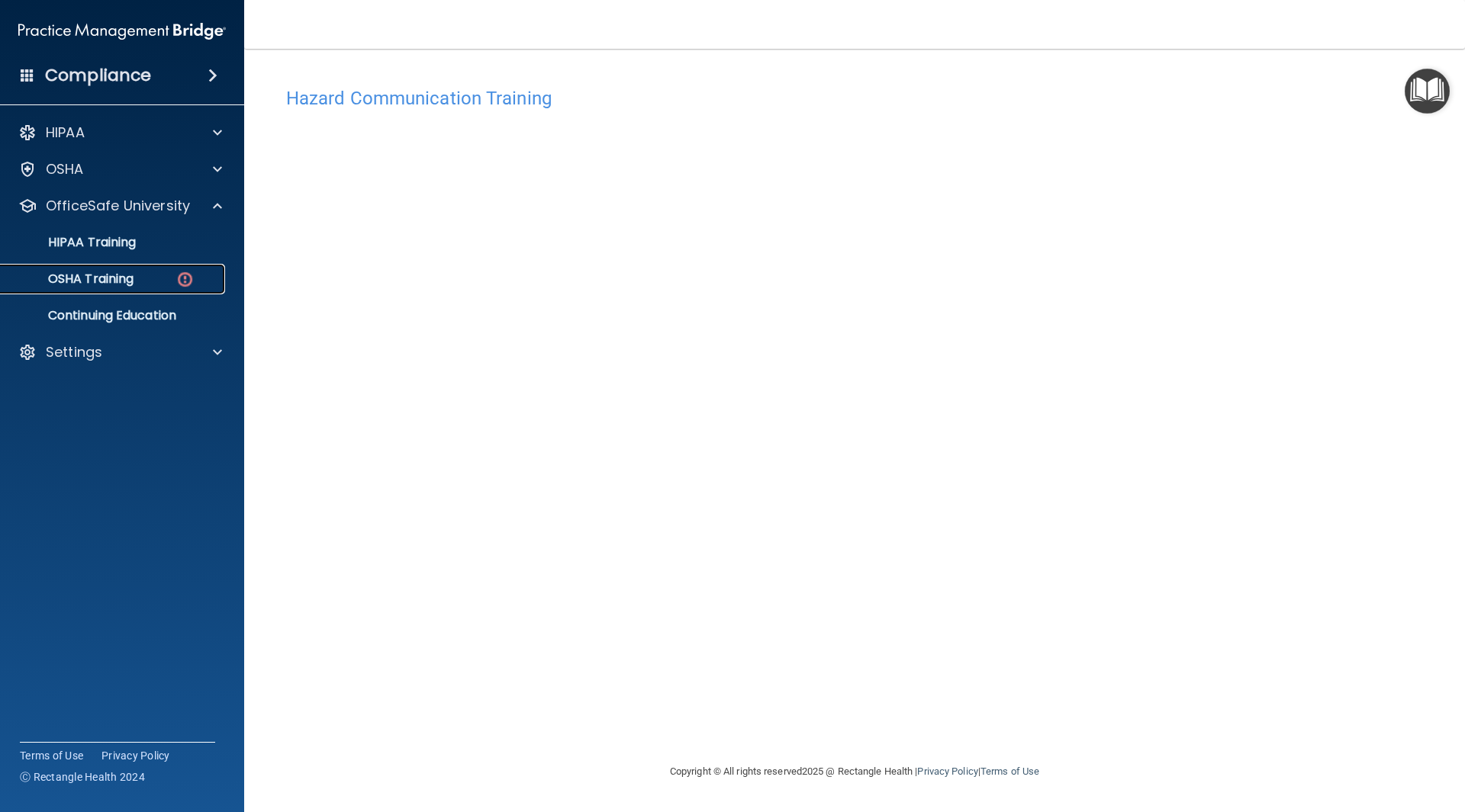
click at [181, 290] on link "OSHA Training" at bounding box center [105, 279] width 241 height 31
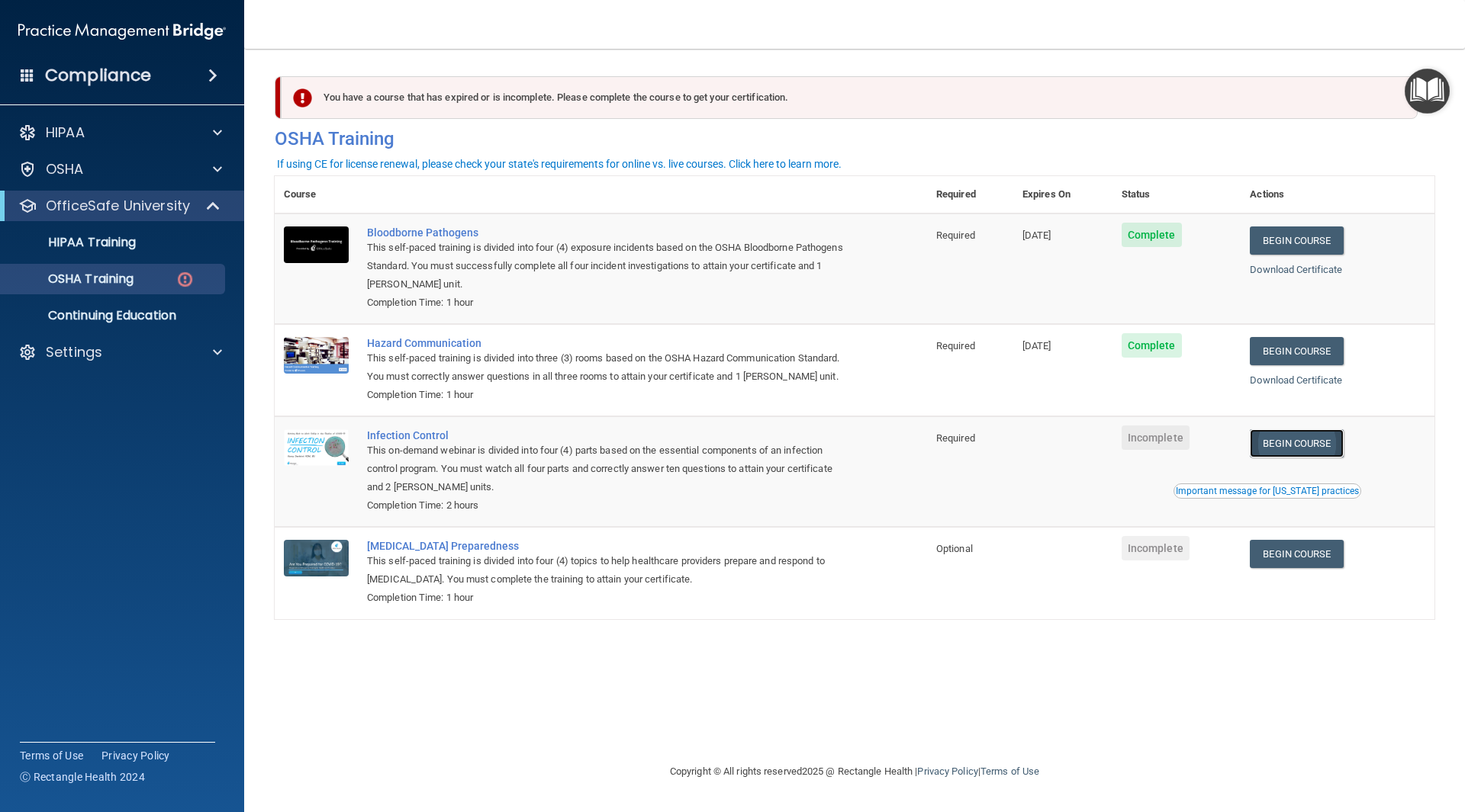
click at [1286, 450] on link "Begin Course" at bounding box center [1296, 443] width 93 height 28
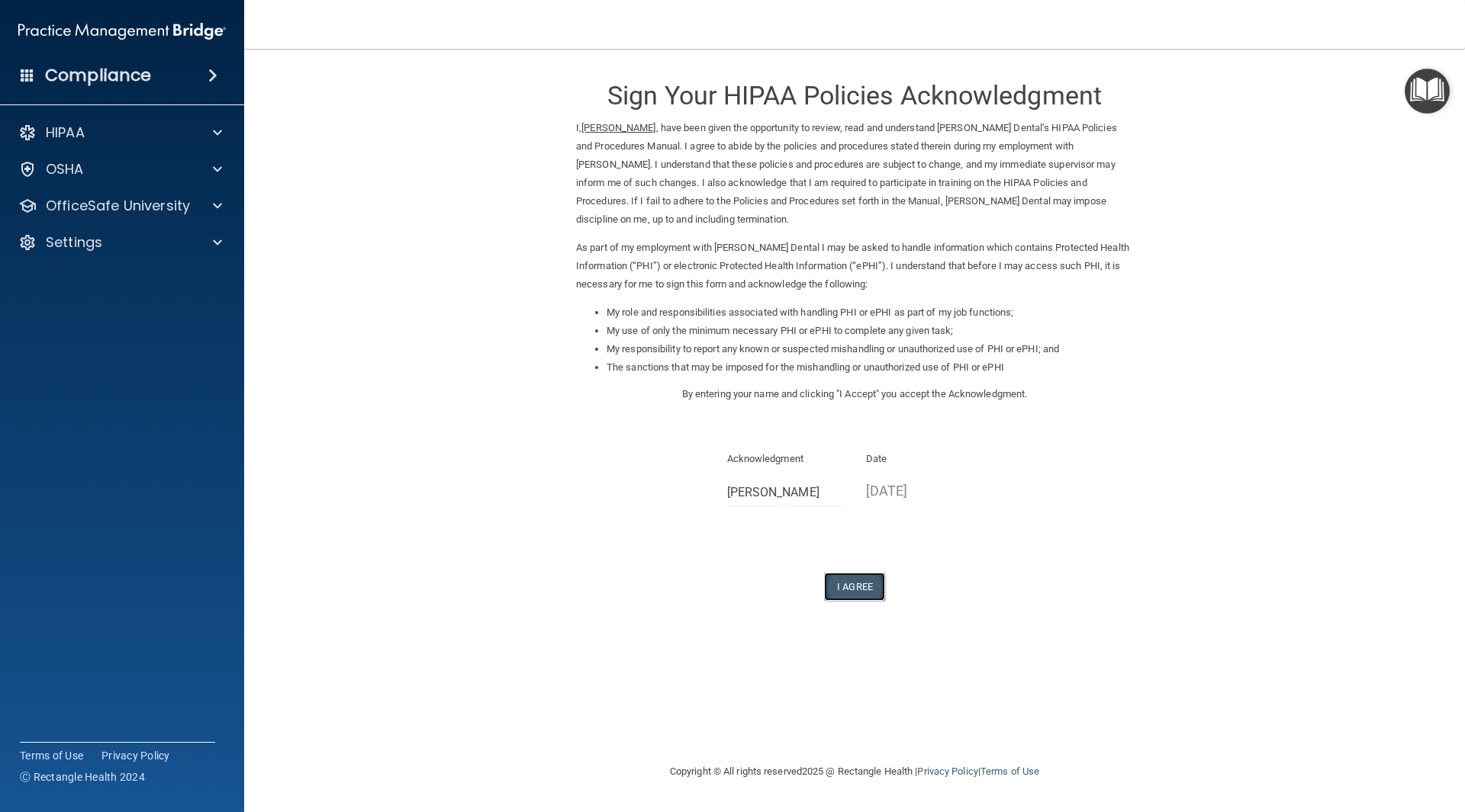
click at [848, 583] on button "I Agree" at bounding box center [855, 587] width 61 height 28
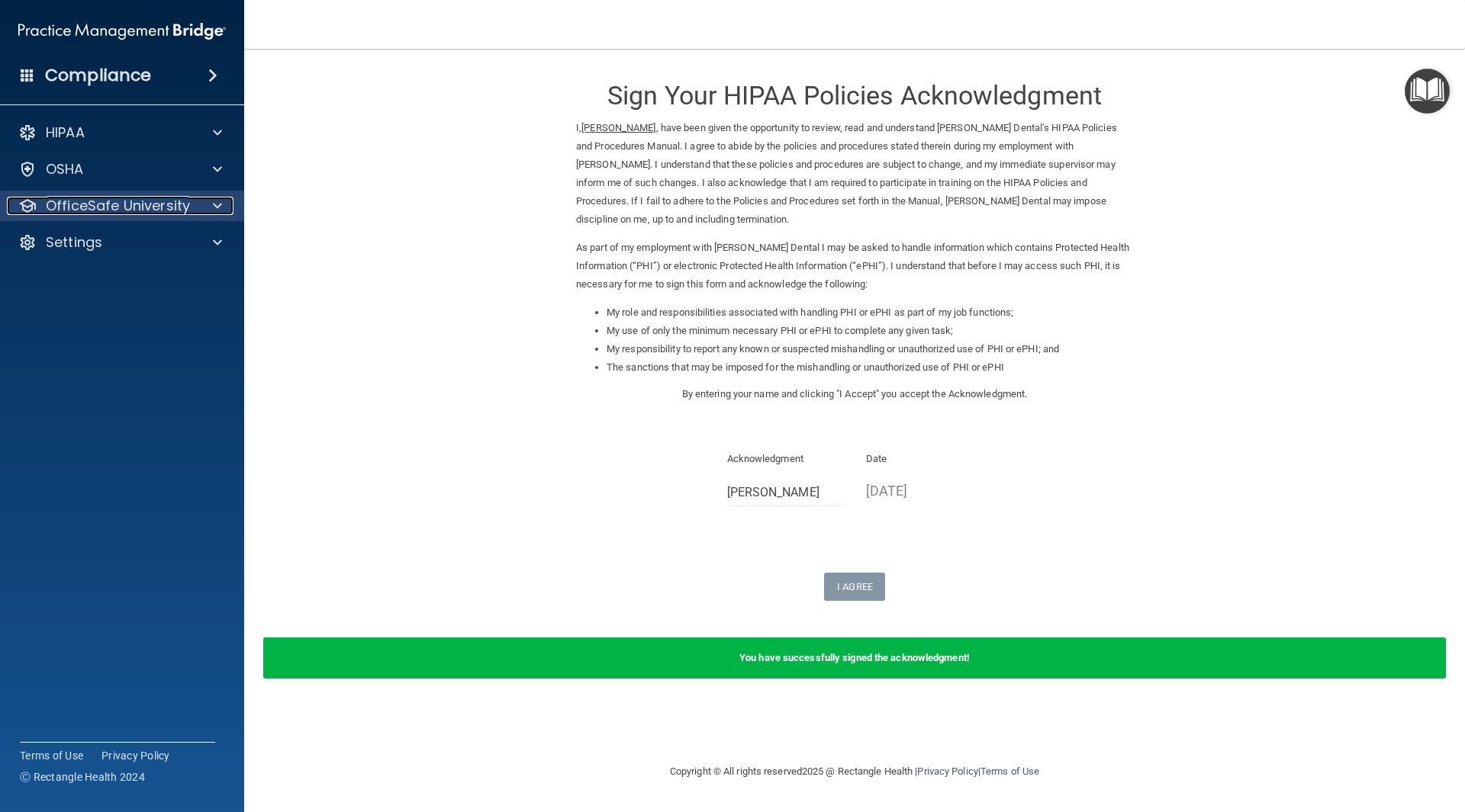
click at [133, 204] on p "OfficeSafe University" at bounding box center [118, 205] width 144 height 18
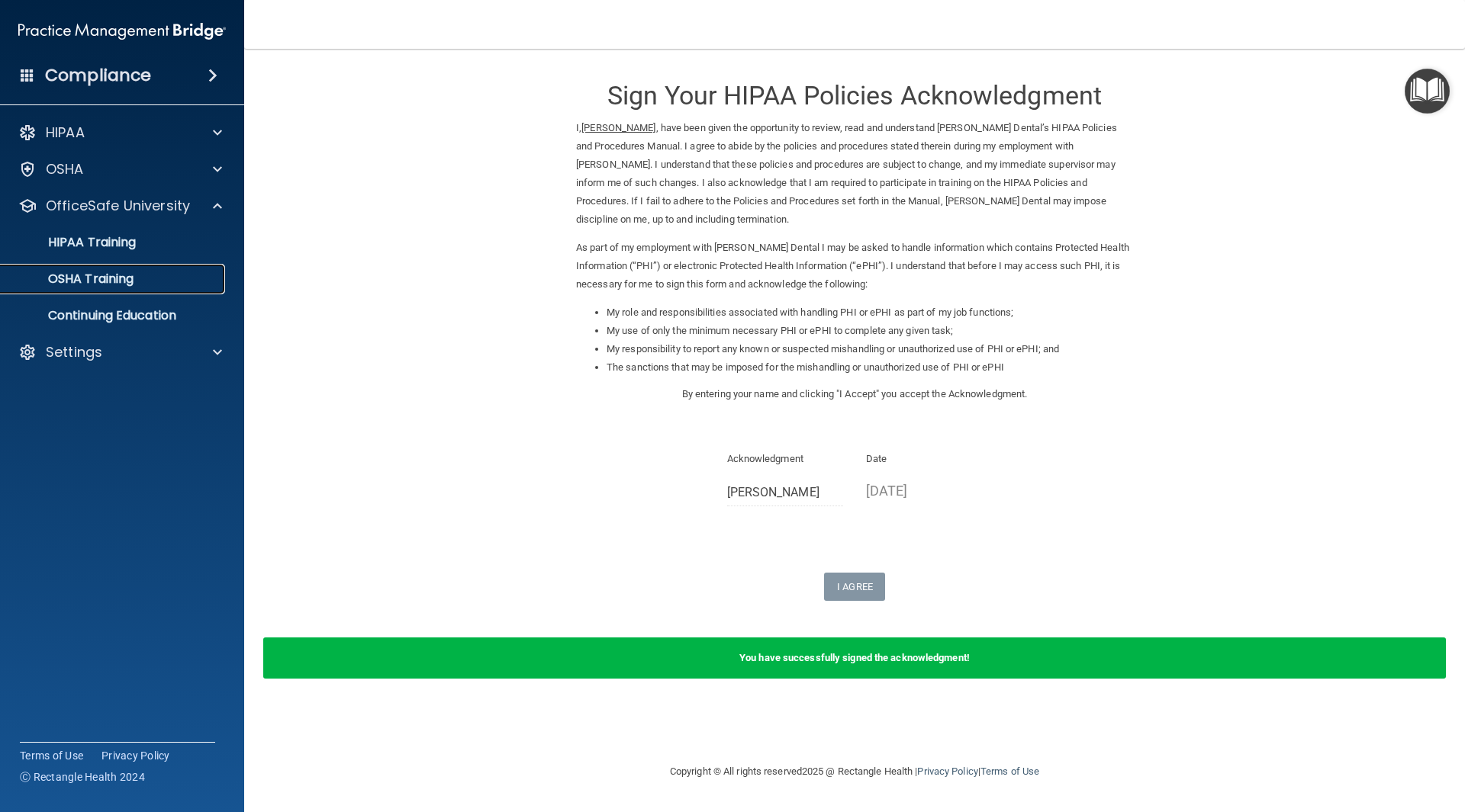
click at [133, 281] on p "OSHA Training" at bounding box center [72, 279] width 124 height 15
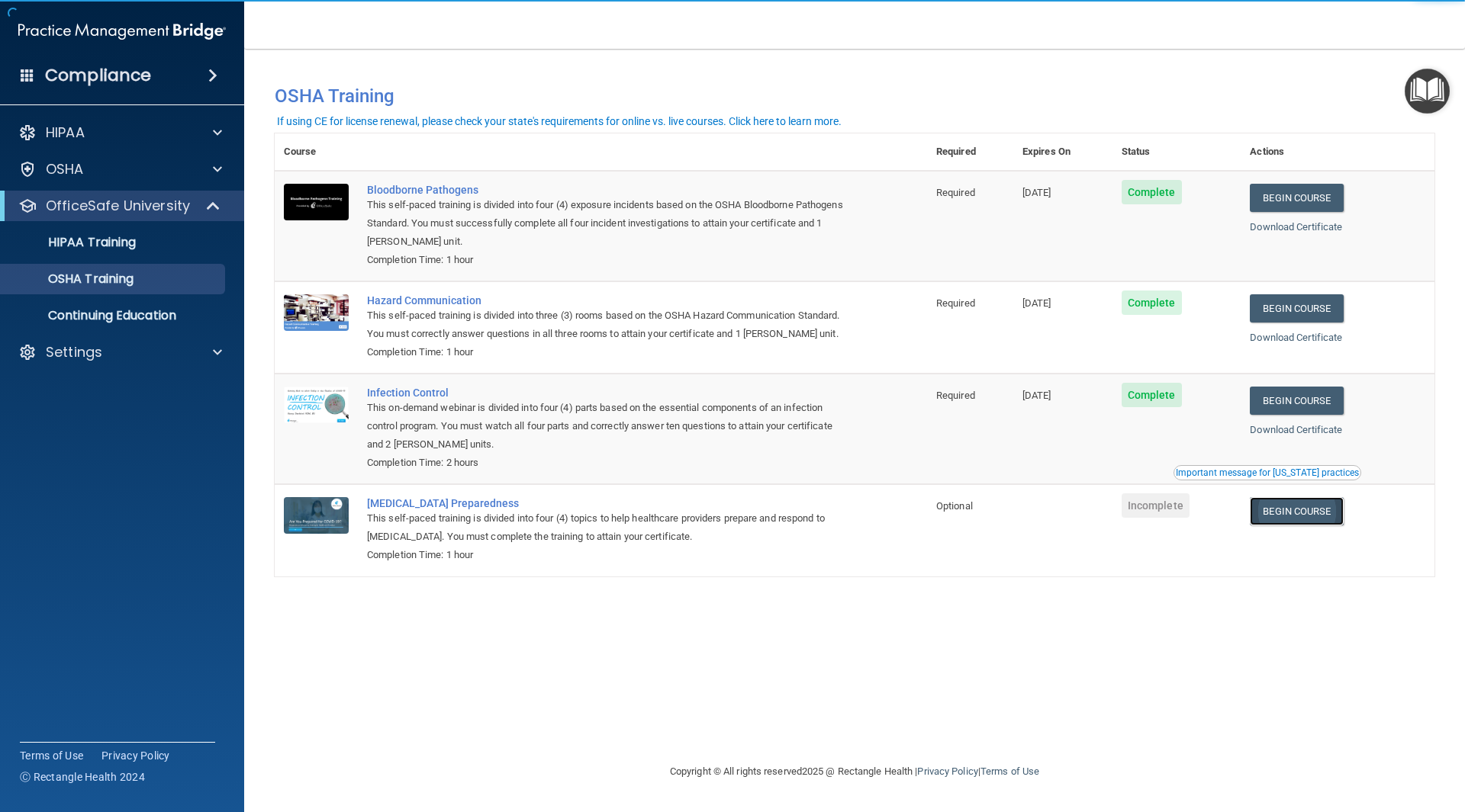
click at [1321, 514] on link "Begin Course" at bounding box center [1296, 511] width 93 height 28
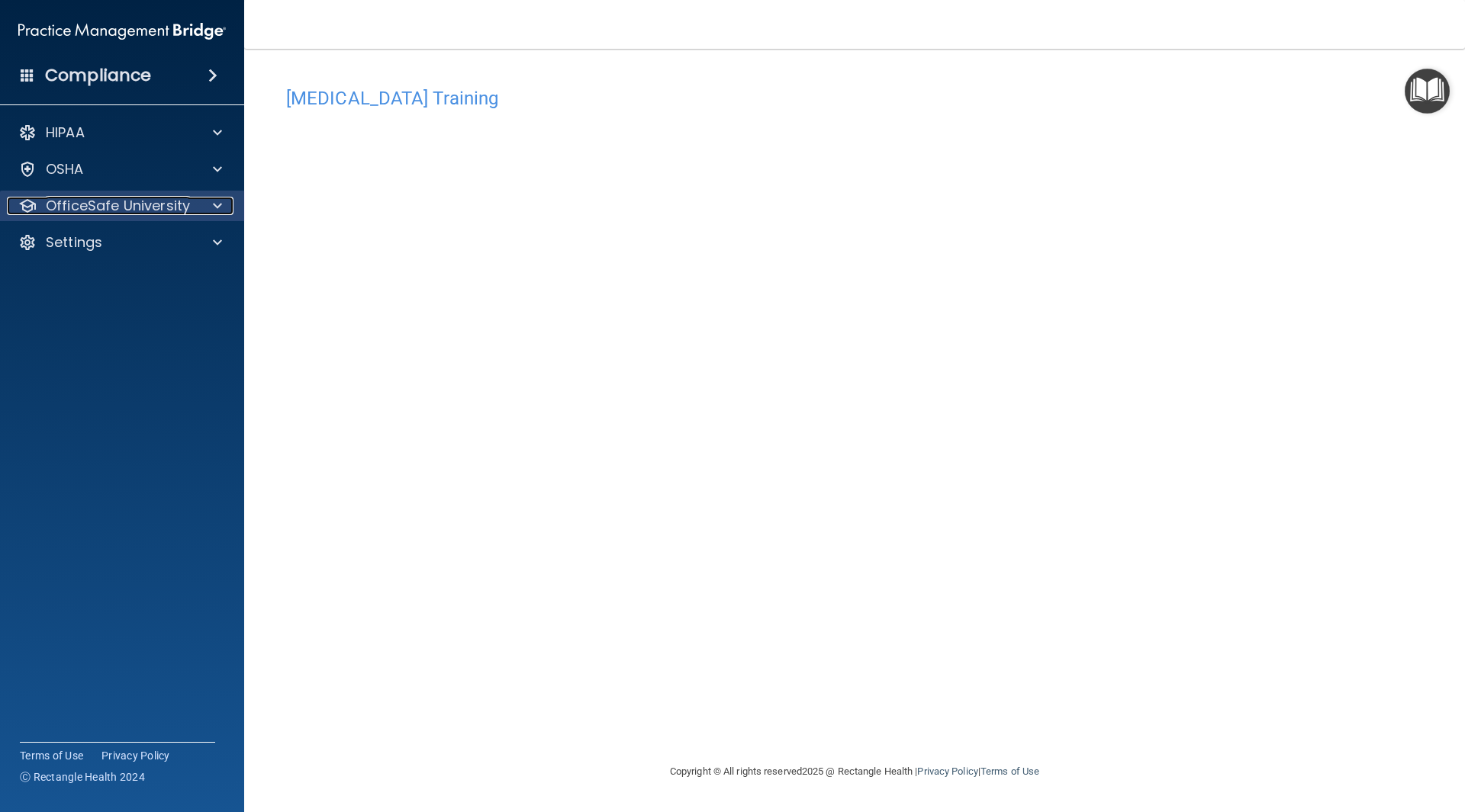
click at [73, 199] on p "OfficeSafe University" at bounding box center [118, 205] width 144 height 18
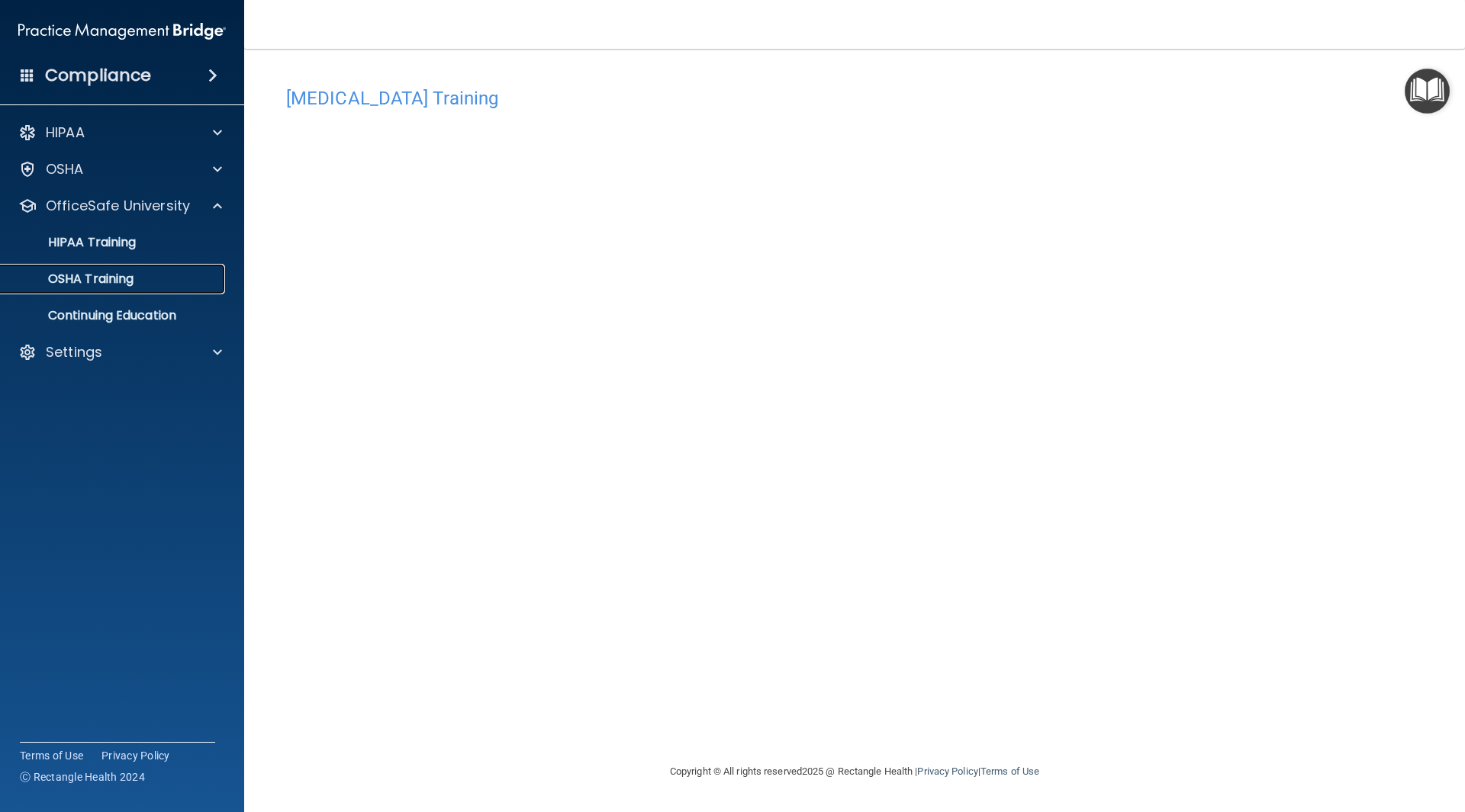
click at [151, 282] on div "OSHA Training" at bounding box center [114, 279] width 208 height 15
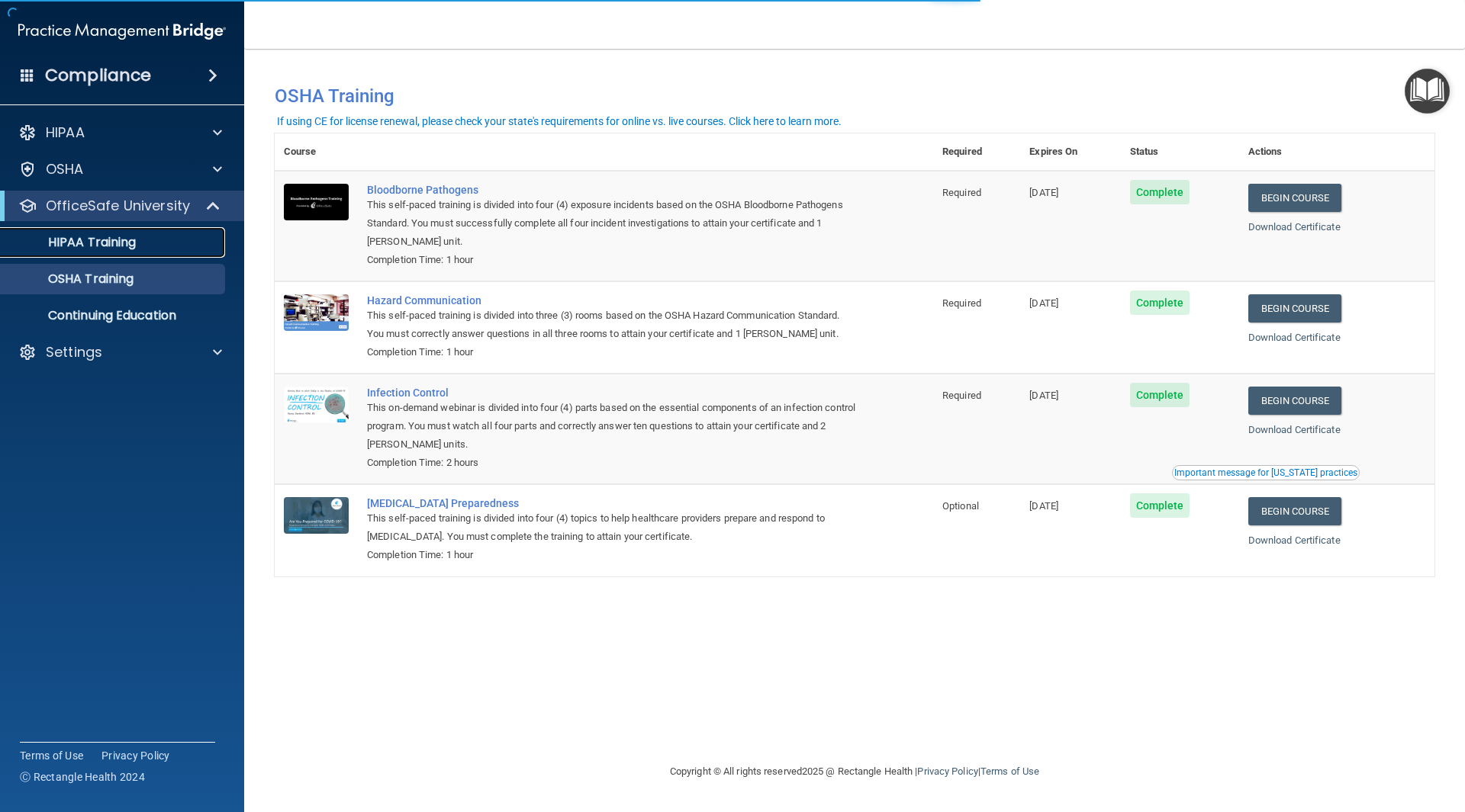
click at [156, 234] on link "HIPAA Training" at bounding box center [105, 243] width 241 height 31
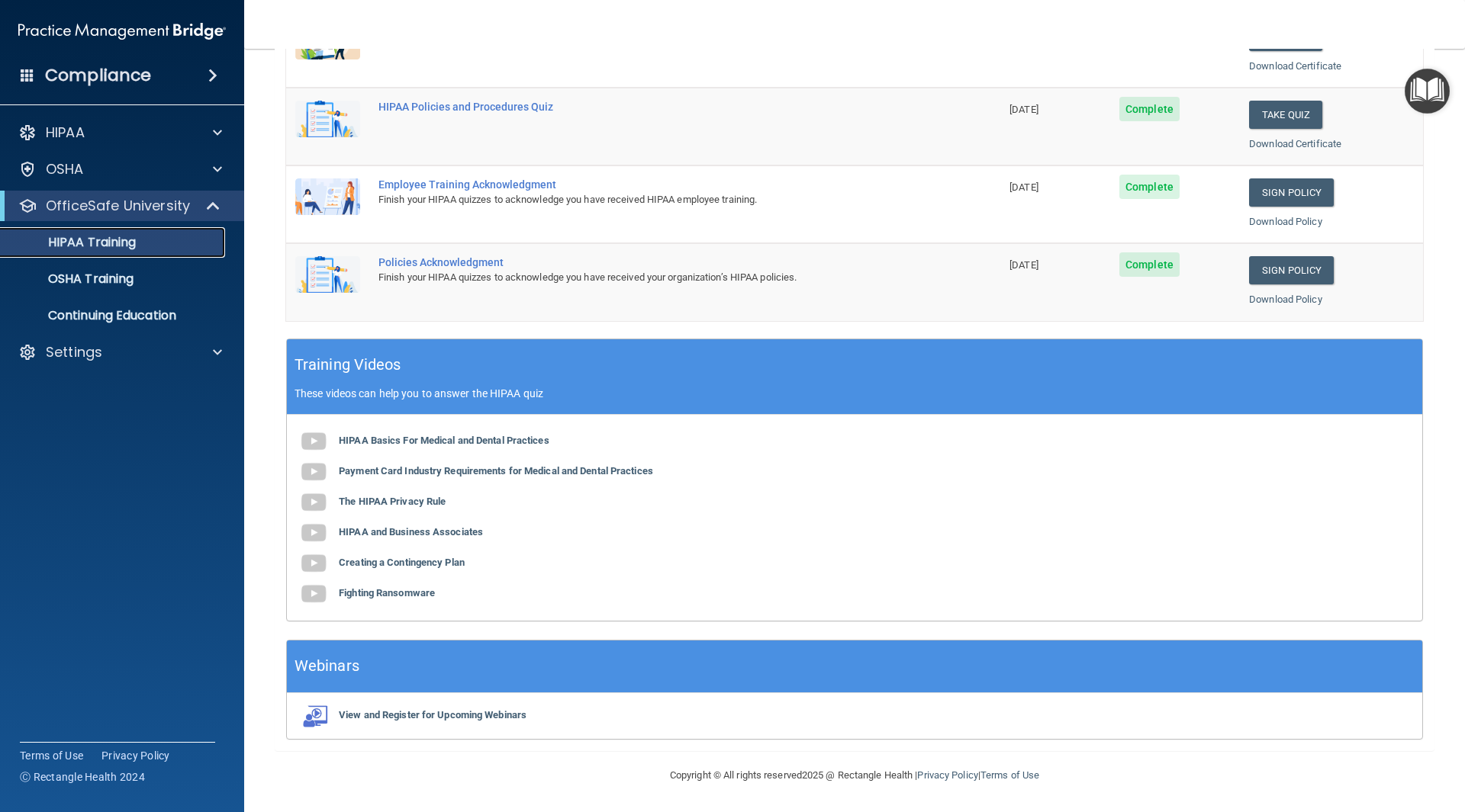
scroll to position [184, 0]
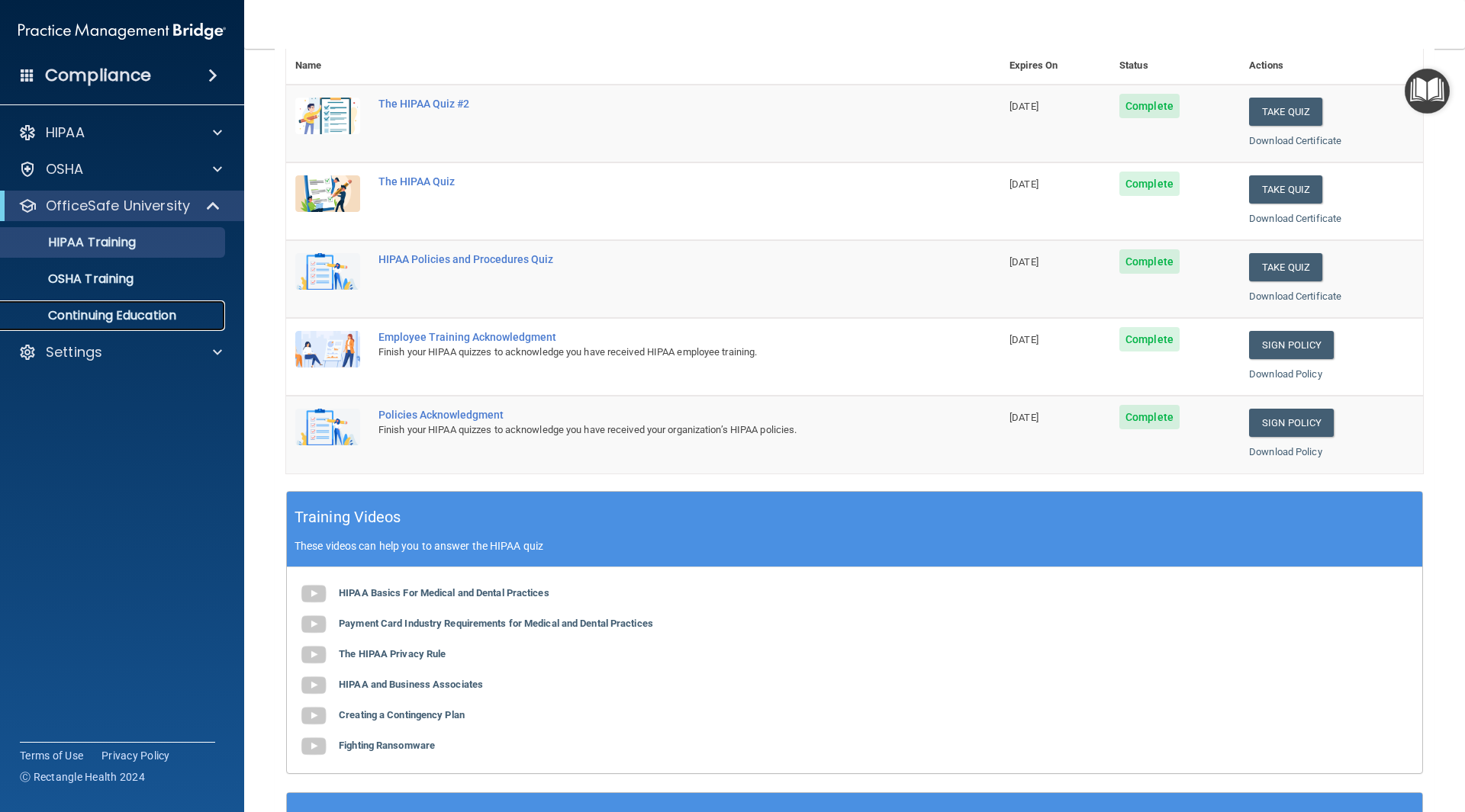
click at [136, 305] on link "Continuing Education" at bounding box center [105, 316] width 241 height 31
